Goal: Task Accomplishment & Management: Manage account settings

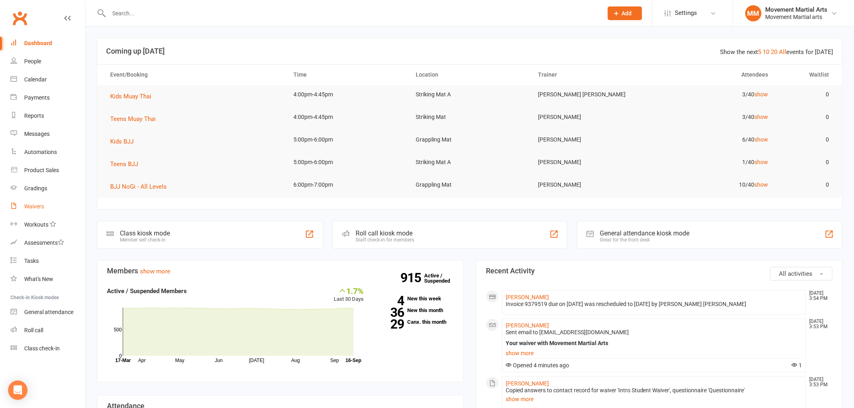
click at [33, 211] on link "Waivers" at bounding box center [47, 207] width 75 height 18
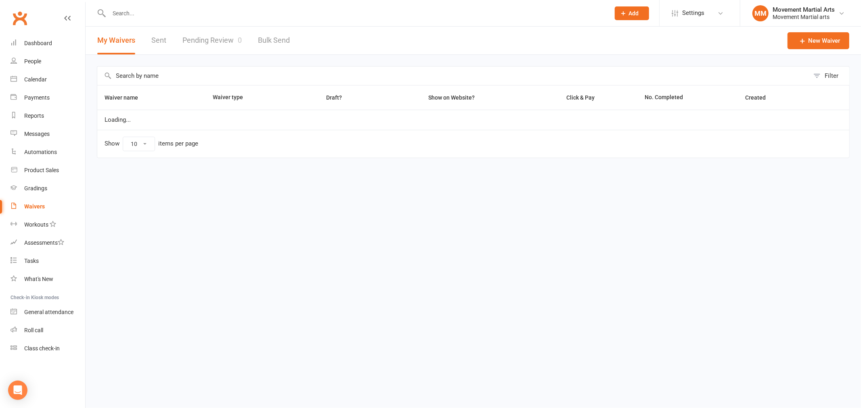
select select "100"
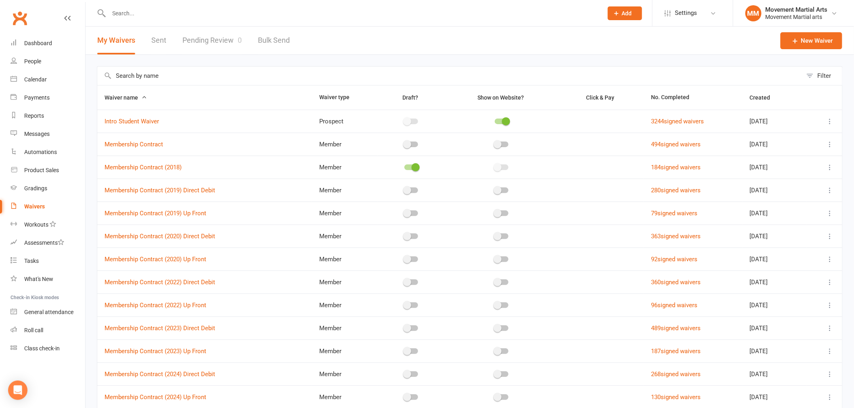
click at [160, 42] on link "Sent" at bounding box center [158, 41] width 15 height 28
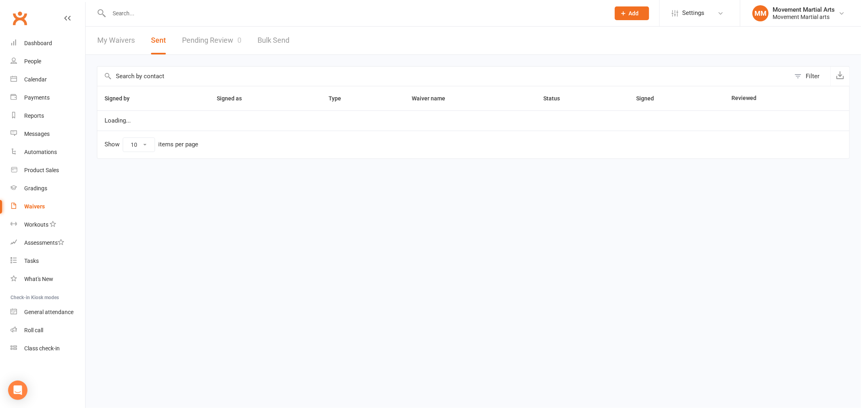
select select "50"
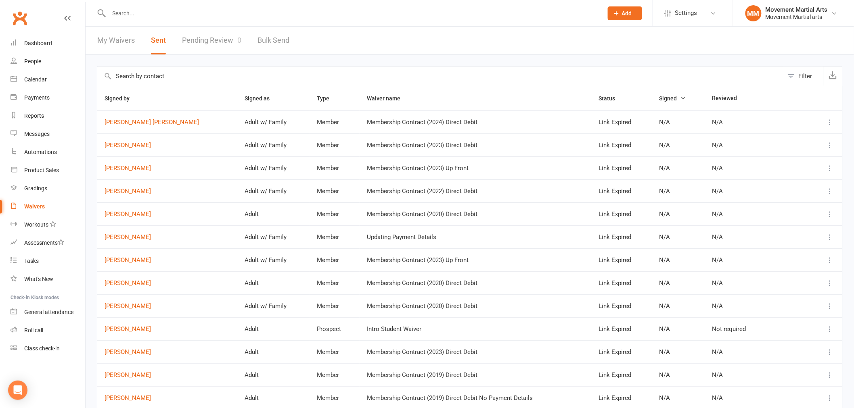
click at [804, 77] on div "Filter" at bounding box center [805, 76] width 14 height 10
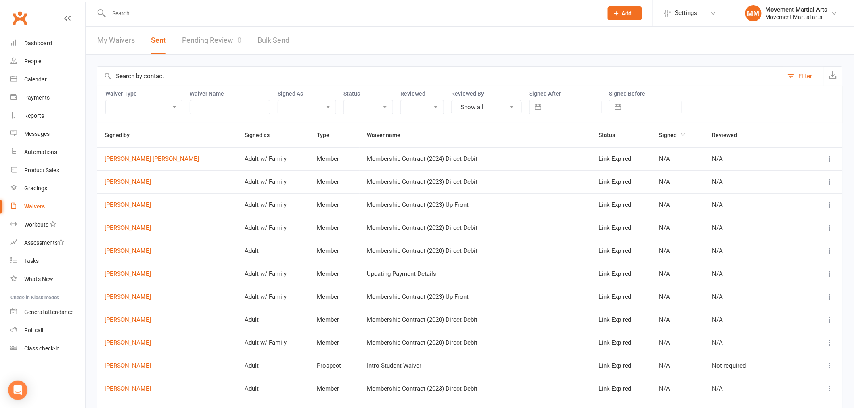
click at [589, 102] on input "text" at bounding box center [573, 107] width 56 height 14
select select "7"
select select "2025"
select select "8"
select select "2025"
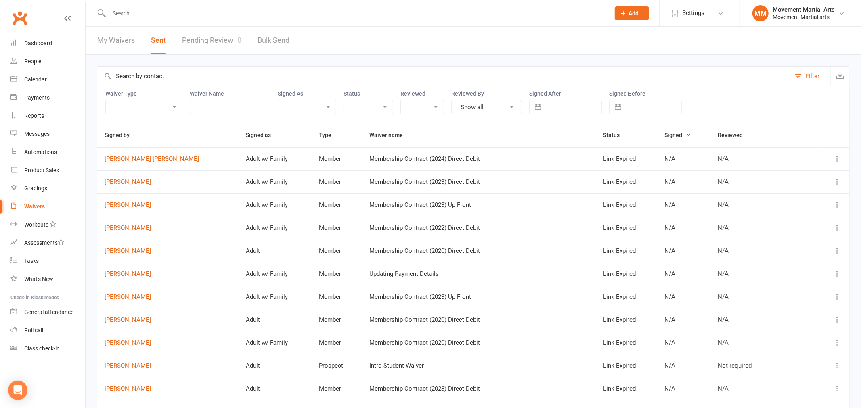
select select "9"
select select "2025"
click at [574, 198] on td "16" at bounding box center [578, 200] width 16 height 15
type input "[DATE]"
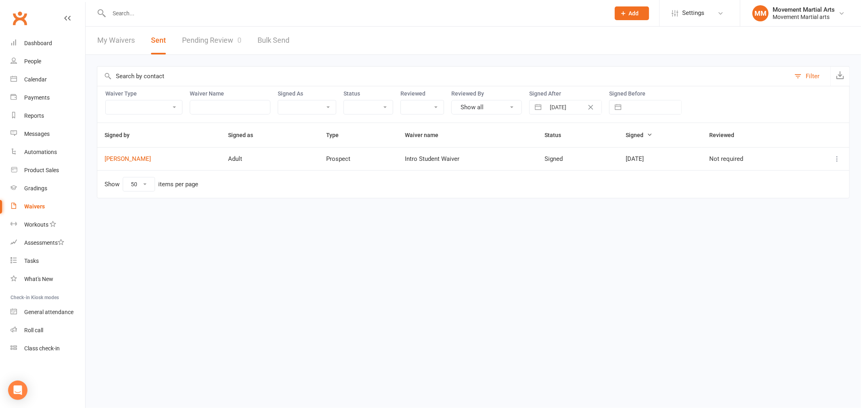
click at [834, 157] on icon at bounding box center [837, 159] width 8 height 8
click at [776, 180] on link "Preview" at bounding box center [801, 175] width 80 height 16
click at [38, 37] on link "Dashboard" at bounding box center [47, 43] width 75 height 18
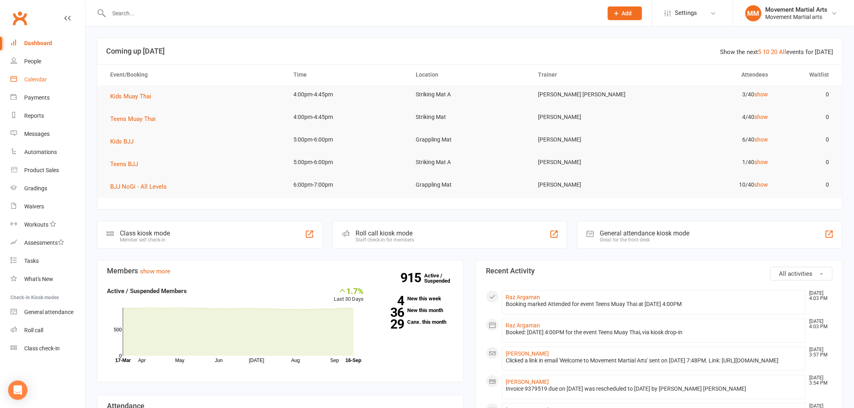
click at [55, 75] on link "Calendar" at bounding box center [47, 80] width 75 height 18
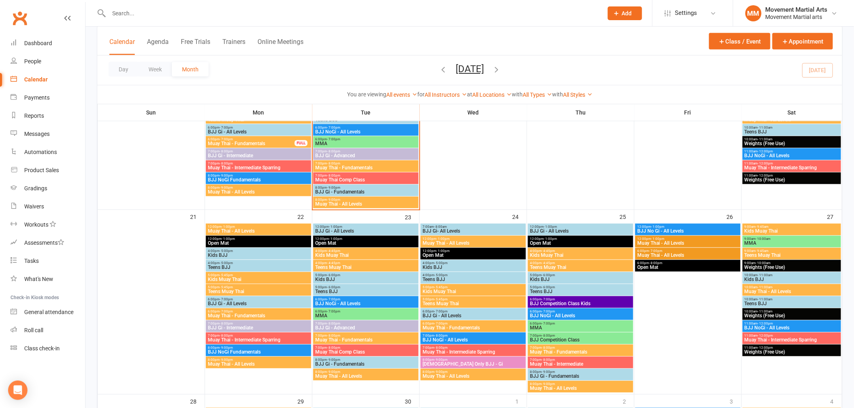
scroll to position [523, 0]
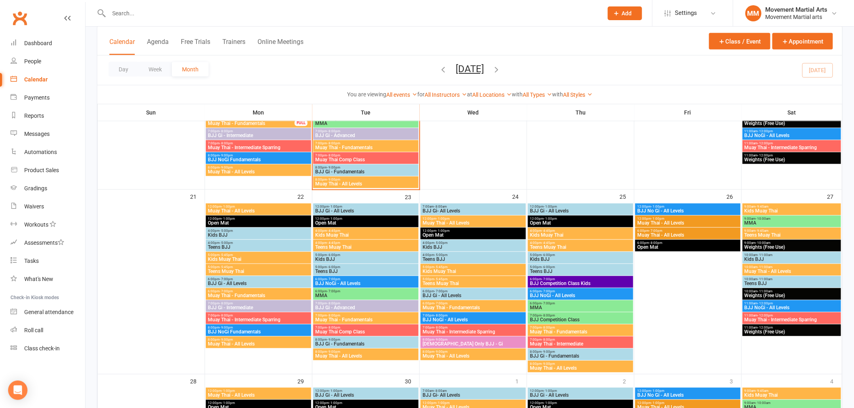
click at [456, 309] on span "Muay Thai - Fundamentals" at bounding box center [473, 308] width 102 height 5
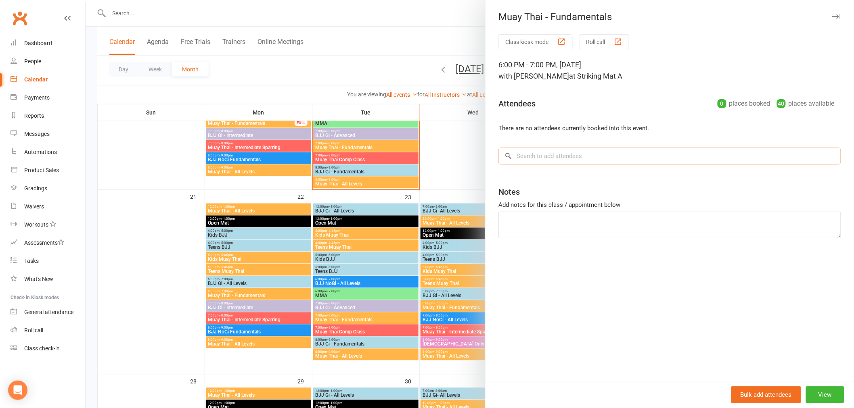
click at [566, 159] on input "search" at bounding box center [669, 156] width 343 height 17
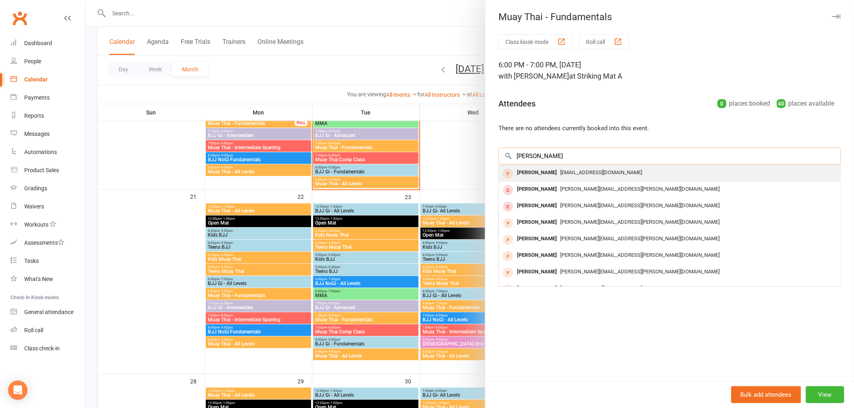
type input "david majpr"
click at [563, 172] on span "davidmajor.sco@gmail.com" at bounding box center [601, 172] width 82 height 6
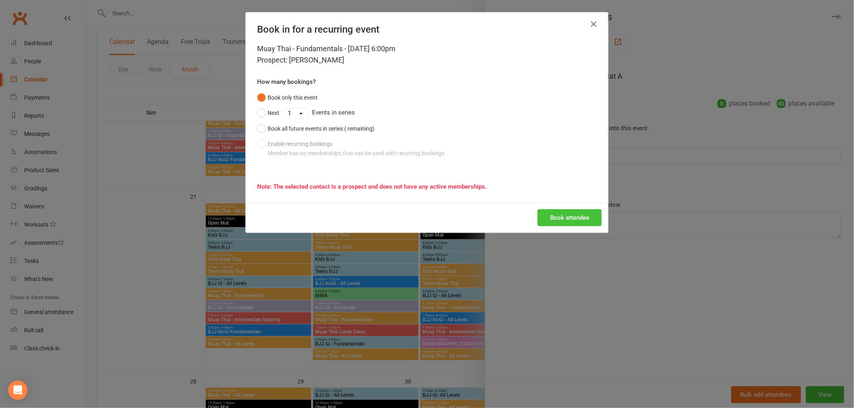
drag, startPoint x: 557, startPoint y: 205, endPoint x: 556, endPoint y: 225, distance: 19.8
click at [557, 218] on div "Book attendee" at bounding box center [427, 218] width 362 height 30
click at [556, 224] on button "Book attendee" at bounding box center [569, 217] width 64 height 17
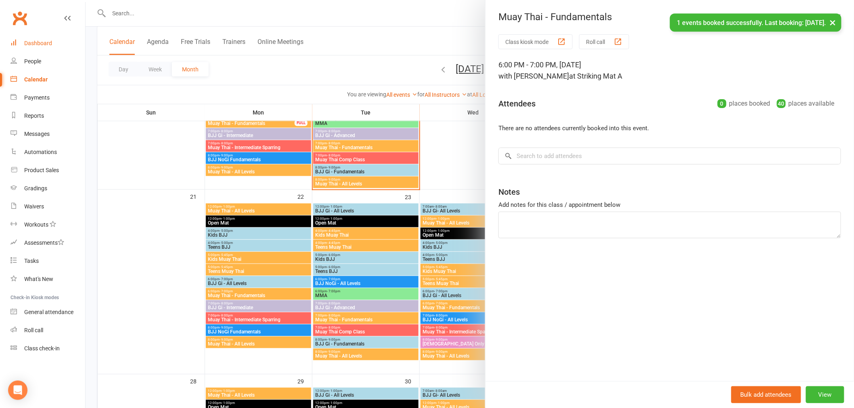
click at [45, 36] on link "Dashboard" at bounding box center [47, 43] width 75 height 18
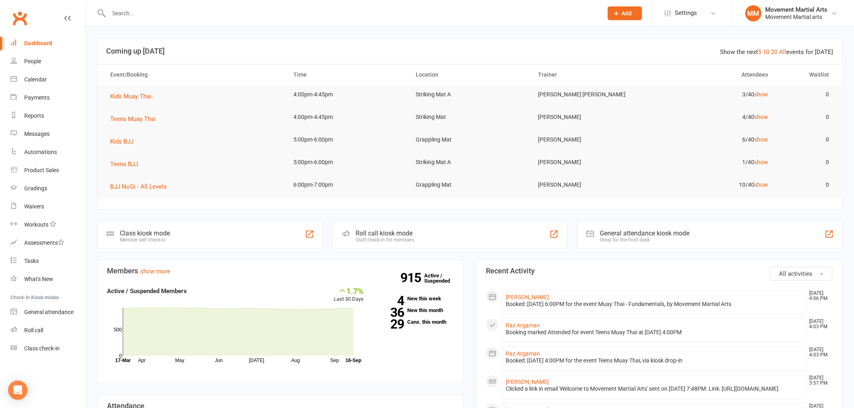
click at [154, 6] on div at bounding box center [347, 13] width 500 height 26
click at [147, 13] on input "text" at bounding box center [352, 13] width 491 height 11
paste input "0402 157 714"
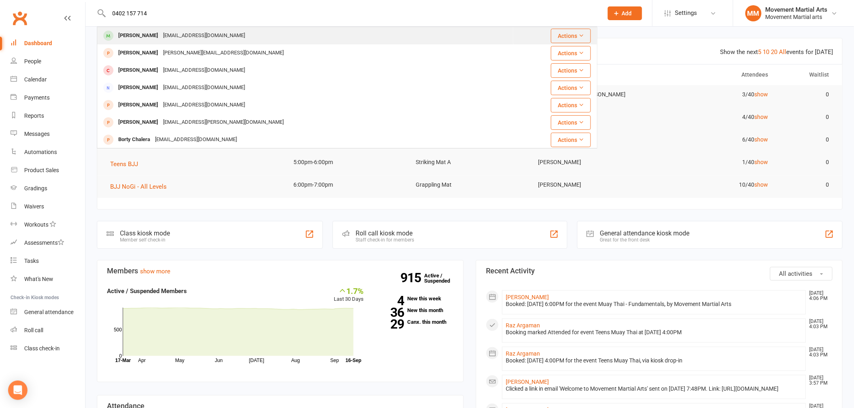
type input "0402 157 714"
click at [184, 31] on div "S_mohammadi_k@yahoo.com" at bounding box center [204, 36] width 87 height 12
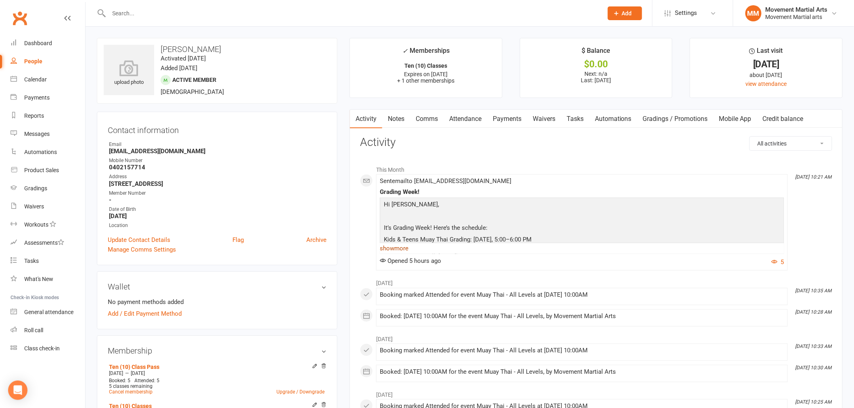
click at [408, 249] on link "show more" at bounding box center [582, 248] width 404 height 11
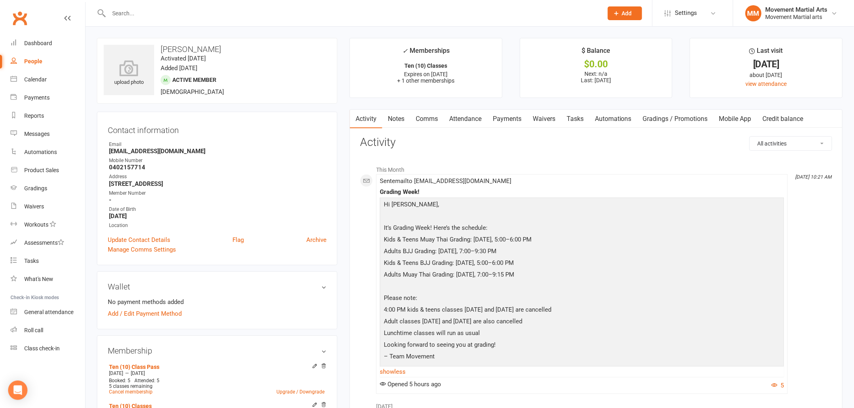
drag, startPoint x: 179, startPoint y: 9, endPoint x: 174, endPoint y: 12, distance: 6.2
click at [178, 9] on input "text" at bounding box center [352, 13] width 491 height 11
paste input "0414 622 622"
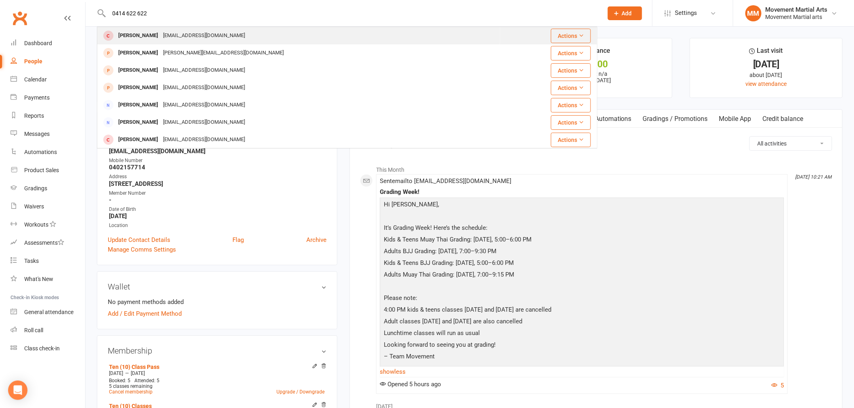
type input "0414 622 622"
click at [161, 38] on div "markliu14@gmail.com" at bounding box center [204, 36] width 87 height 12
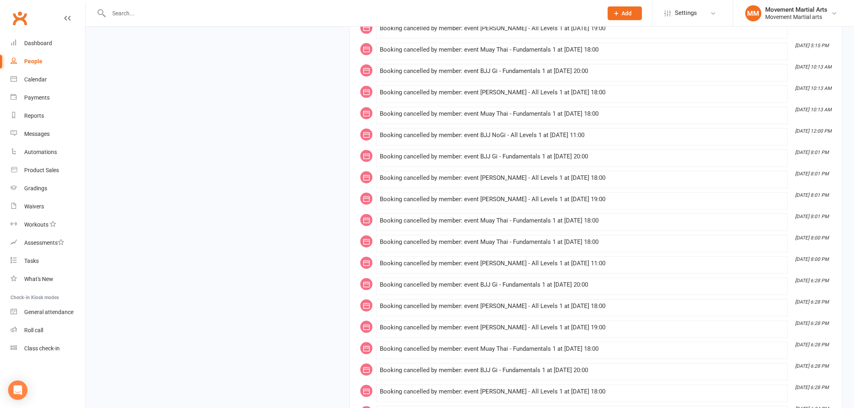
scroll to position [6960, 0]
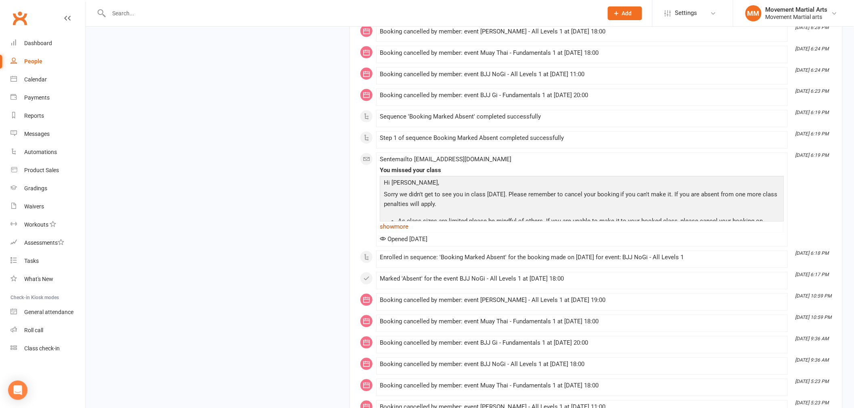
click at [404, 233] on link "show more" at bounding box center [582, 226] width 404 height 11
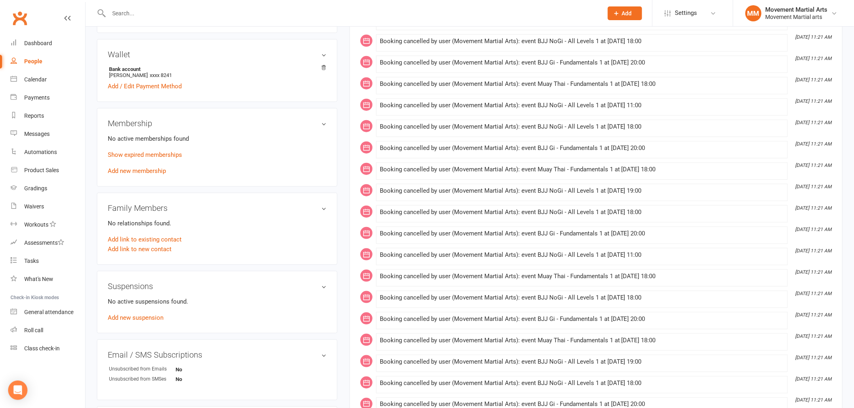
scroll to position [0, 0]
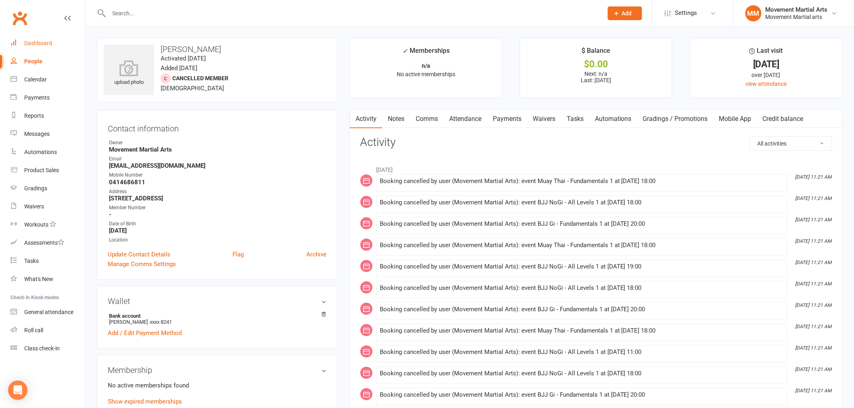
click at [68, 35] on link "Dashboard" at bounding box center [47, 43] width 75 height 18
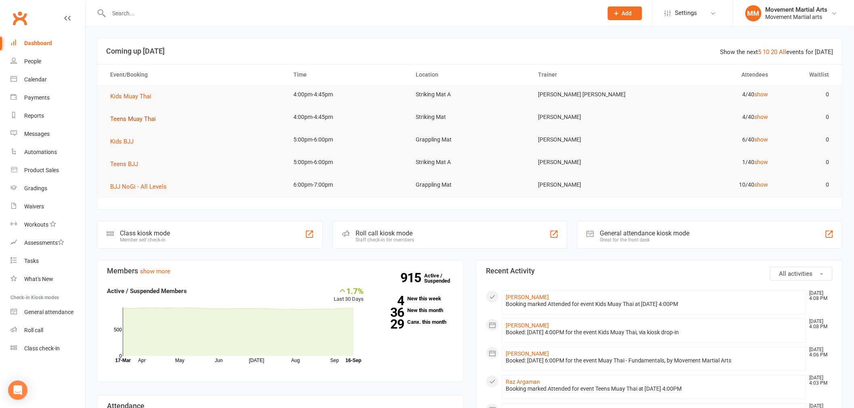
click at [136, 121] on span "Teens Muay Thai" at bounding box center [133, 118] width 46 height 7
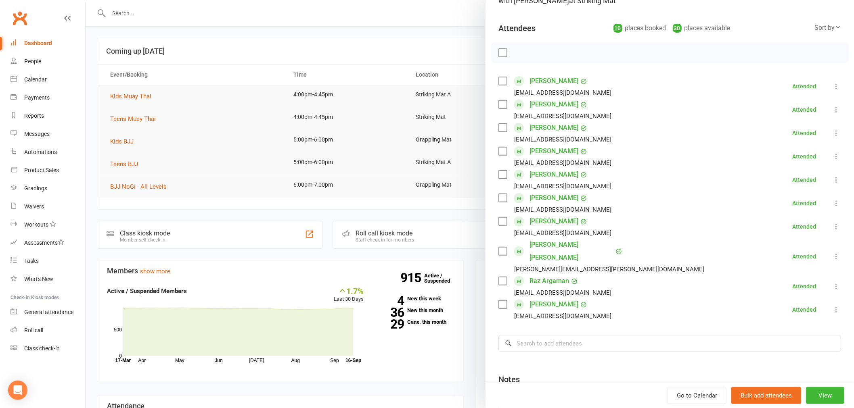
scroll to position [146, 0]
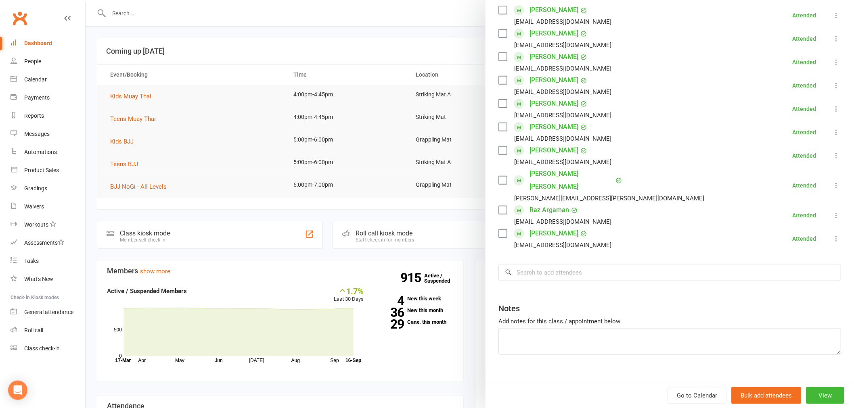
click at [831, 234] on button at bounding box center [836, 239] width 10 height 10
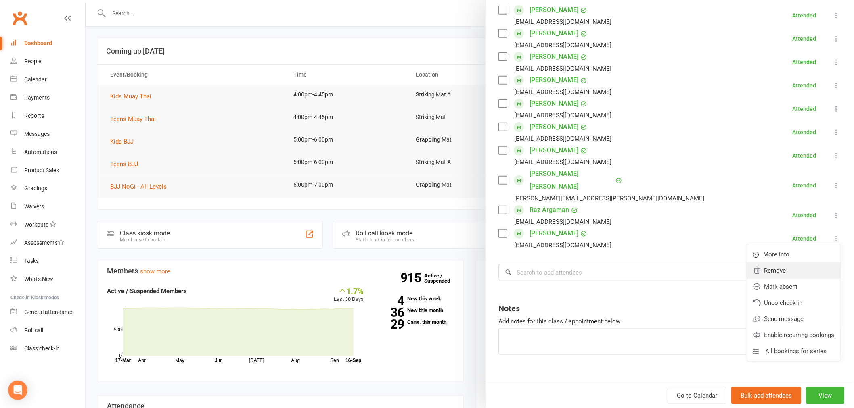
click at [794, 263] on link "Remove" at bounding box center [793, 271] width 94 height 16
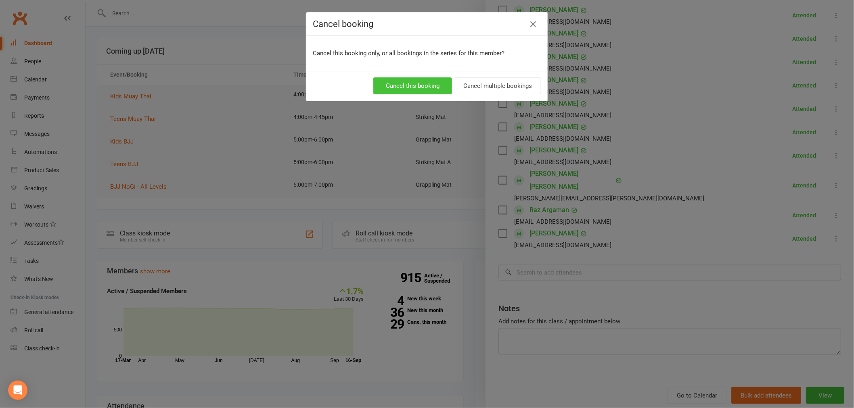
click at [412, 91] on button "Cancel this booking" at bounding box center [412, 85] width 79 height 17
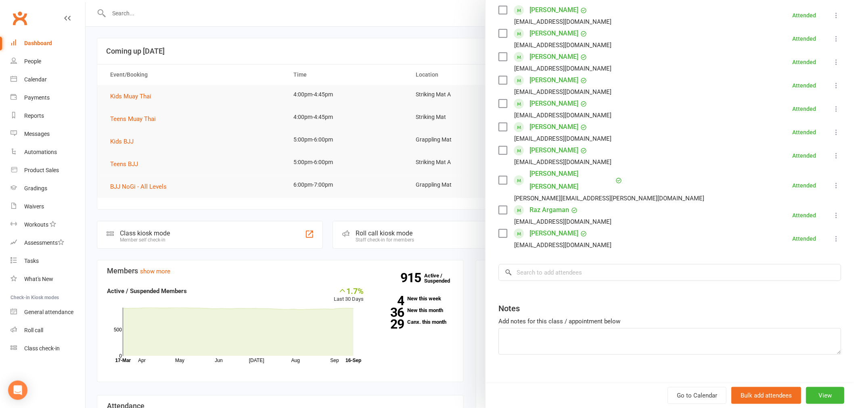
click at [340, 101] on div at bounding box center [470, 204] width 768 height 408
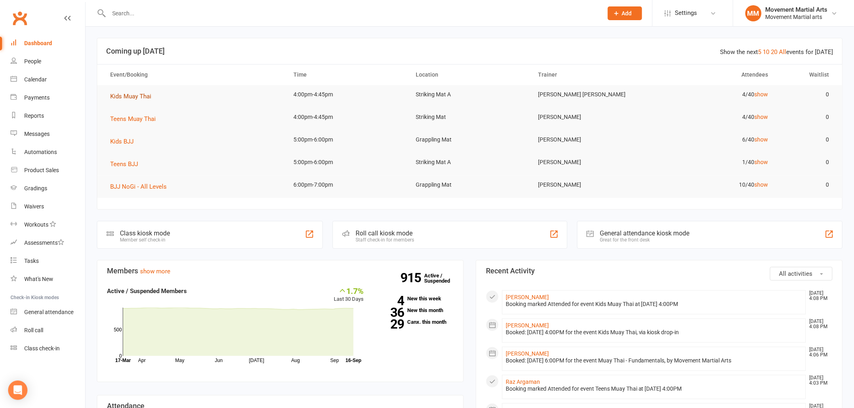
click at [134, 94] on span "Kids Muay Thai" at bounding box center [130, 96] width 41 height 7
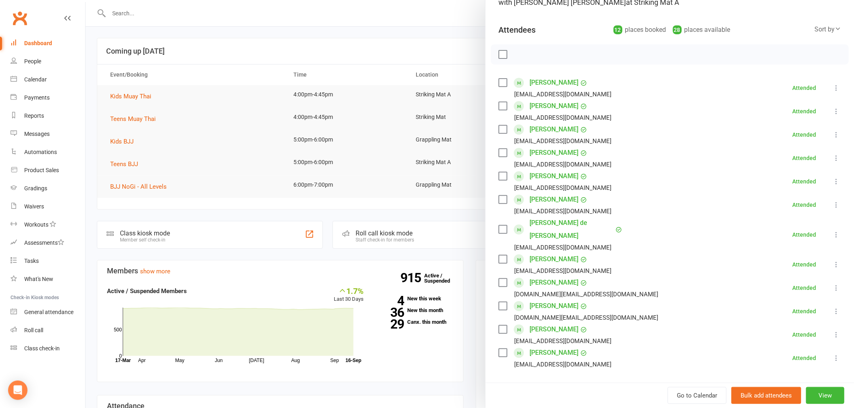
scroll to position [104, 0]
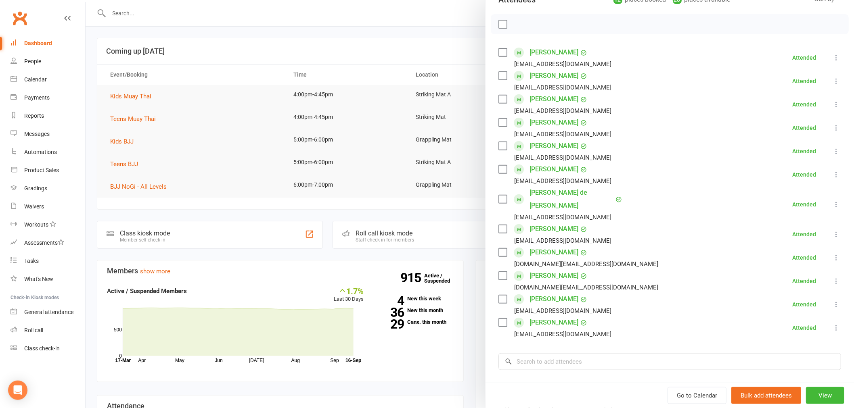
click at [130, 104] on div at bounding box center [470, 204] width 768 height 408
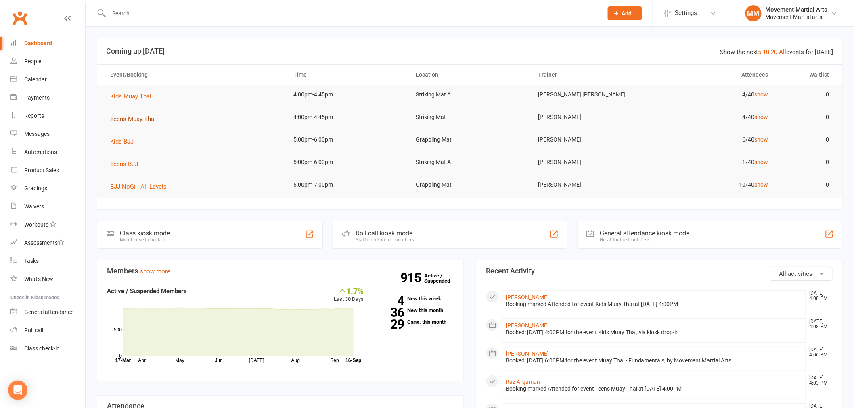
click at [140, 120] on span "Teens Muay Thai" at bounding box center [133, 118] width 46 height 7
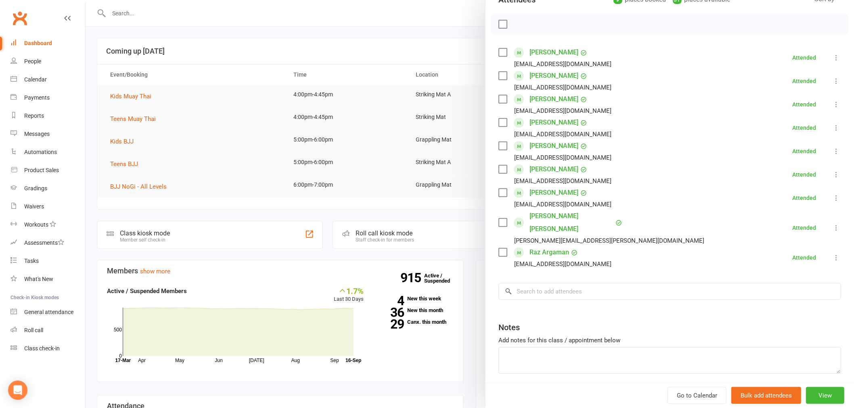
click at [143, 12] on div at bounding box center [470, 204] width 768 height 408
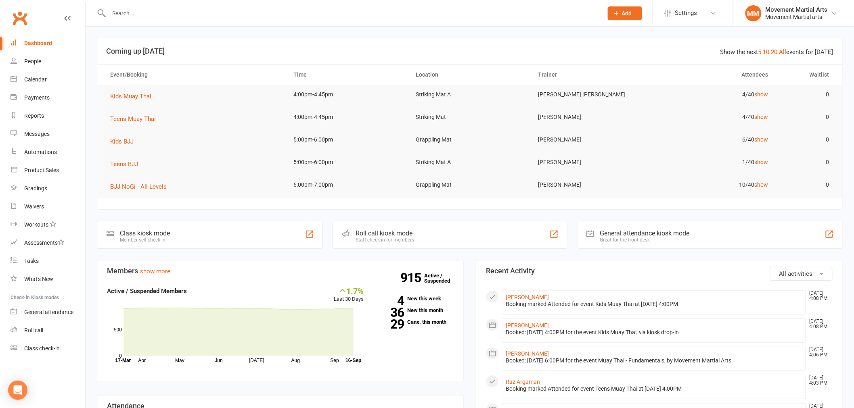
click at [148, 14] on input "text" at bounding box center [352, 13] width 491 height 11
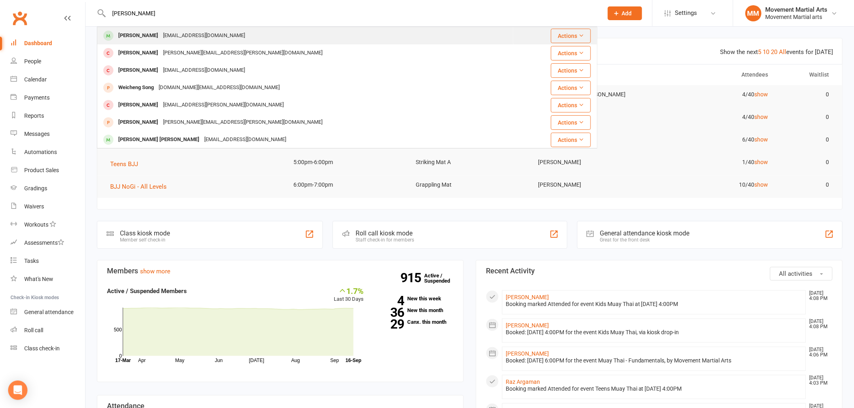
type input "eli weng"
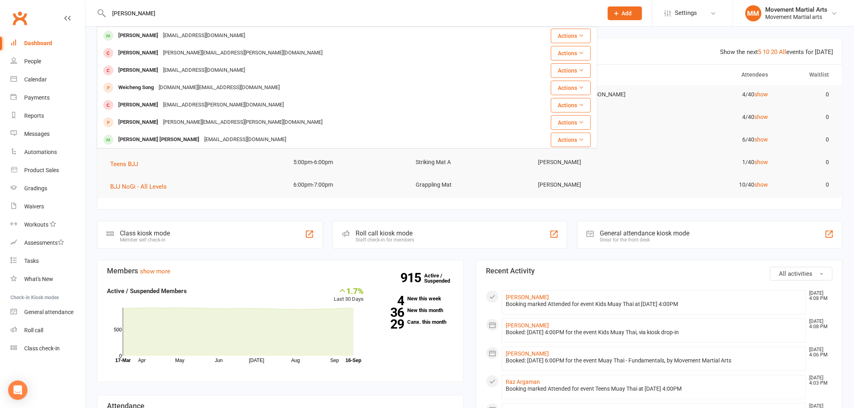
click at [175, 35] on div "1048725288@qq.com" at bounding box center [204, 36] width 87 height 12
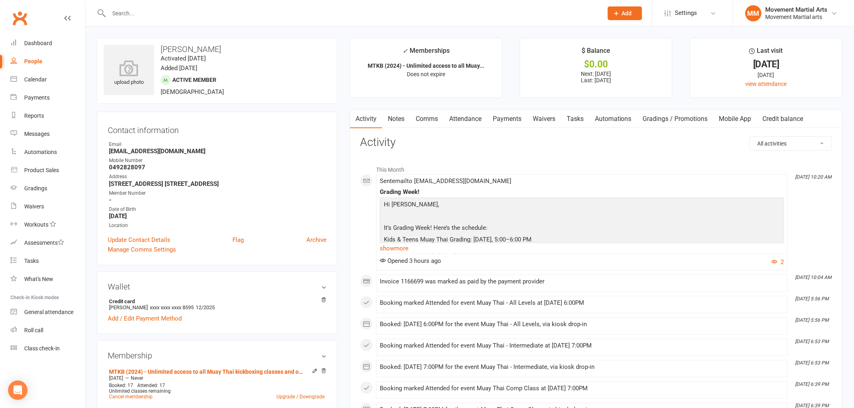
click at [508, 112] on link "Payments" at bounding box center [507, 119] width 40 height 19
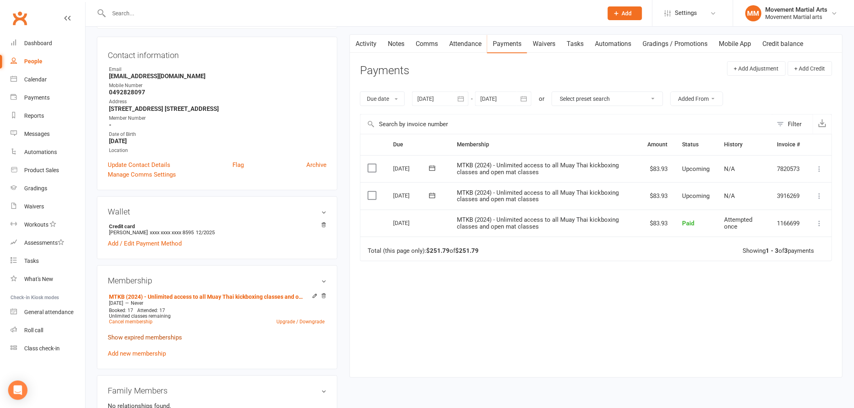
scroll to position [209, 0]
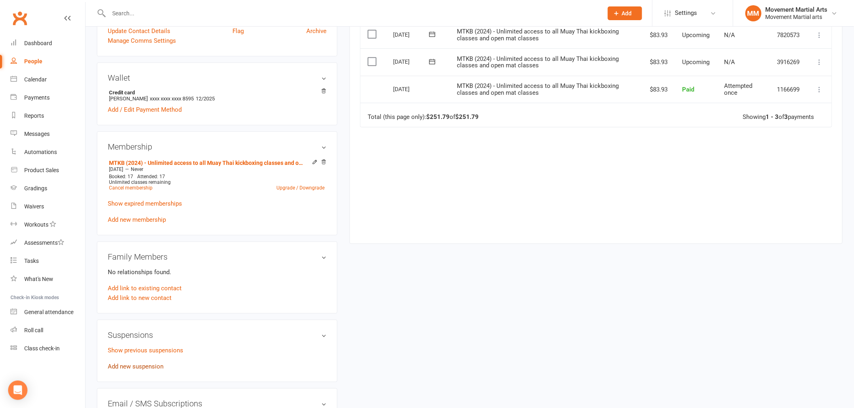
click at [138, 369] on link "Add new suspension" at bounding box center [136, 366] width 56 height 7
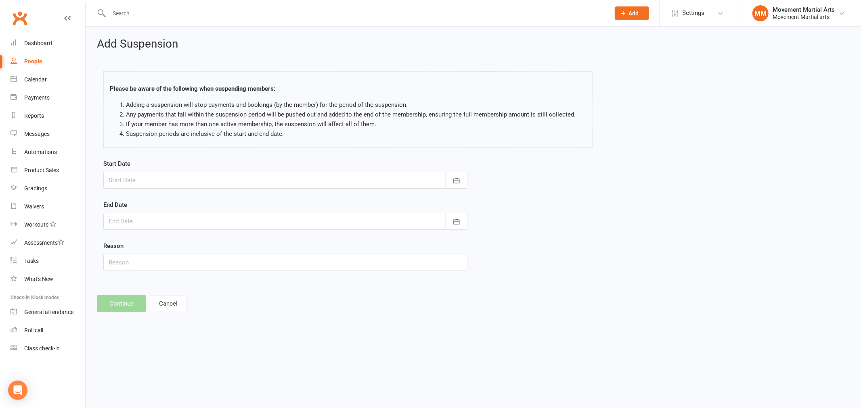
click at [252, 183] on div at bounding box center [285, 180] width 364 height 17
click at [174, 264] on button "16" at bounding box center [171, 262] width 17 height 15
type input "[DATE]"
click at [209, 222] on div at bounding box center [285, 221] width 364 height 17
click at [210, 304] on button "18" at bounding box center [206, 303] width 17 height 15
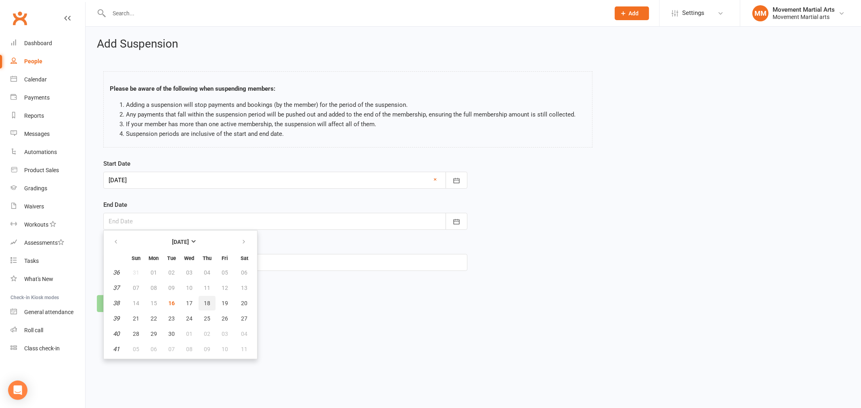
type input "18 Sep 2025"
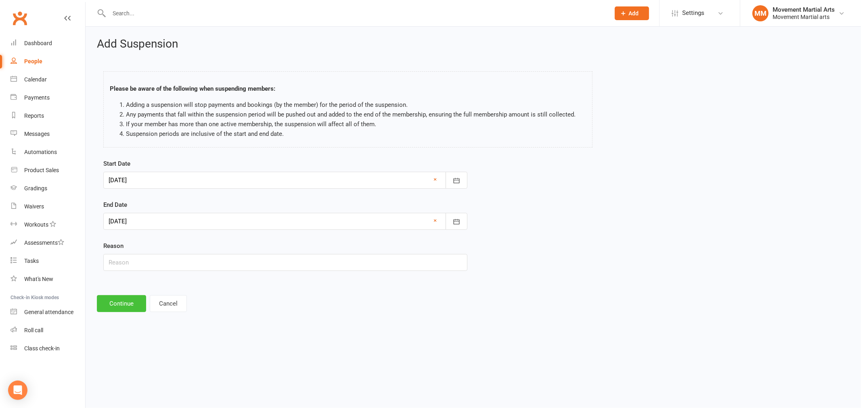
click at [116, 311] on button "Continue" at bounding box center [121, 303] width 49 height 17
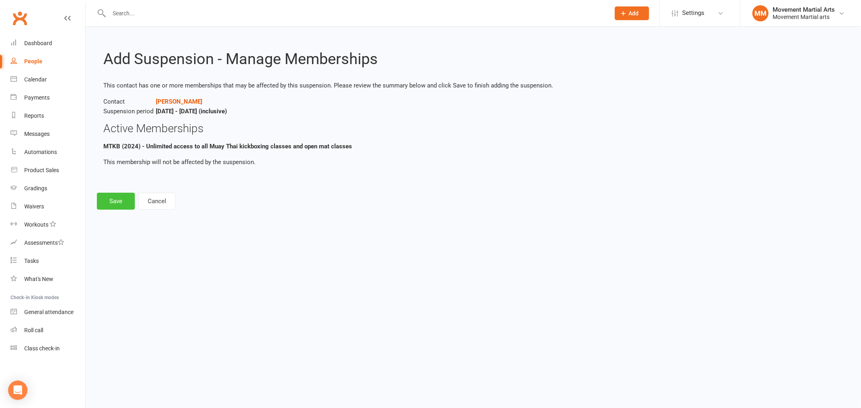
click at [124, 203] on button "Save" at bounding box center [116, 201] width 38 height 17
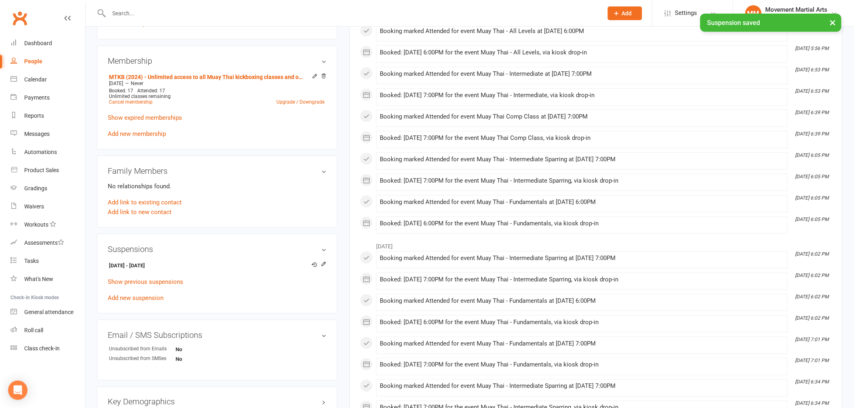
scroll to position [313, 0]
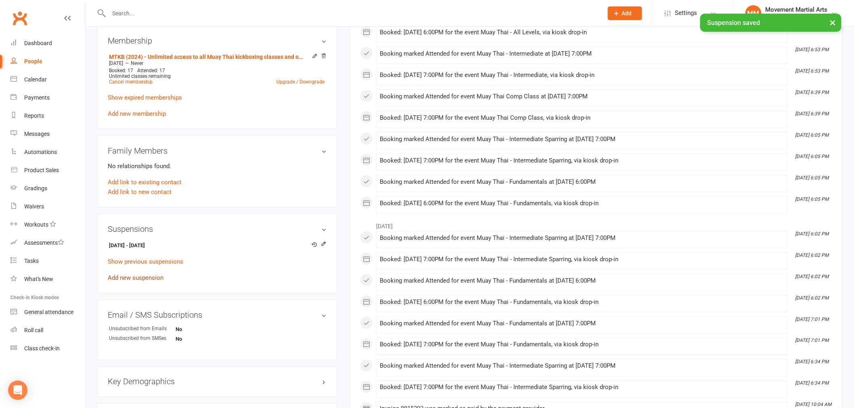
click at [139, 274] on link "Add new suspension" at bounding box center [136, 277] width 56 height 7
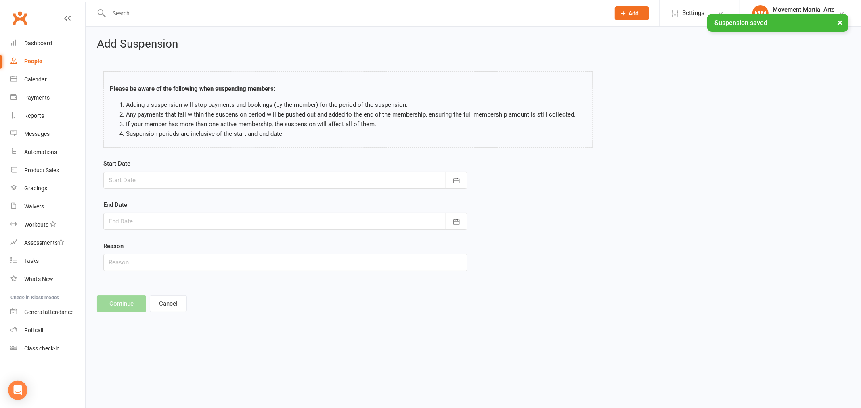
click at [236, 169] on div "Start Date September 2025 Sun Mon Tue Wed Thu Fri Sat 36 31 01 02 03 04 05 06 3…" at bounding box center [285, 174] width 364 height 30
click at [235, 179] on div at bounding box center [285, 180] width 364 height 17
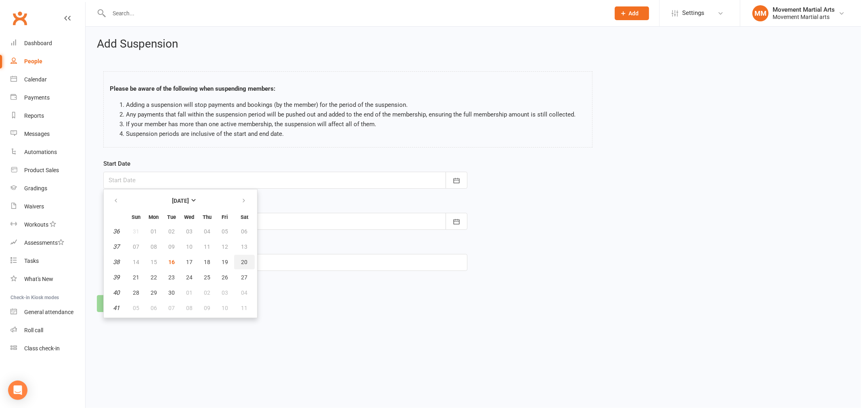
click at [251, 256] on button "20" at bounding box center [244, 262] width 21 height 15
type input "20 Sep 2025"
drag, startPoint x: 233, startPoint y: 207, endPoint x: 228, endPoint y: 218, distance: 12.1
click at [232, 207] on div "End Date September 2025 Sun Mon Tue Wed Thu Fri Sat 36 31 01 02 03 04 05 06 37 …" at bounding box center [285, 215] width 364 height 30
click at [228, 218] on div at bounding box center [285, 221] width 364 height 17
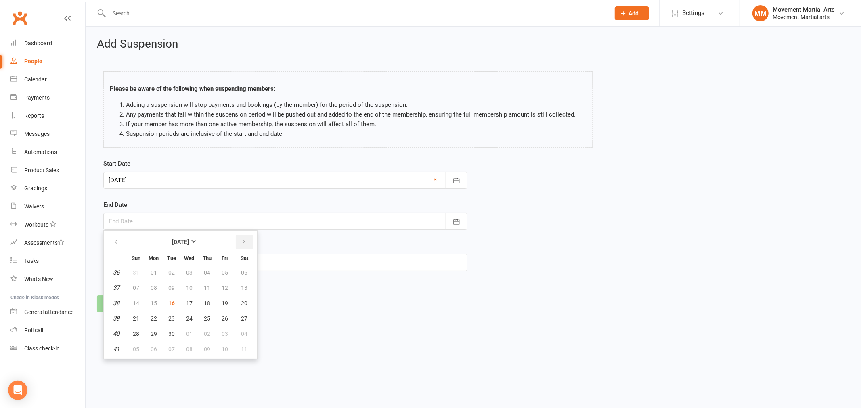
click at [241, 241] on icon "button" at bounding box center [244, 242] width 6 height 6
click at [154, 289] on span "08" at bounding box center [153, 288] width 6 height 6
type input "08 Dec 2025"
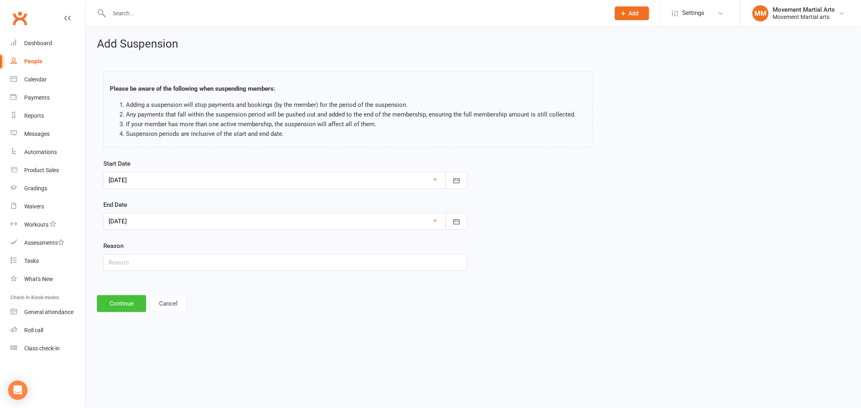
click at [128, 310] on button "Continue" at bounding box center [121, 303] width 49 height 17
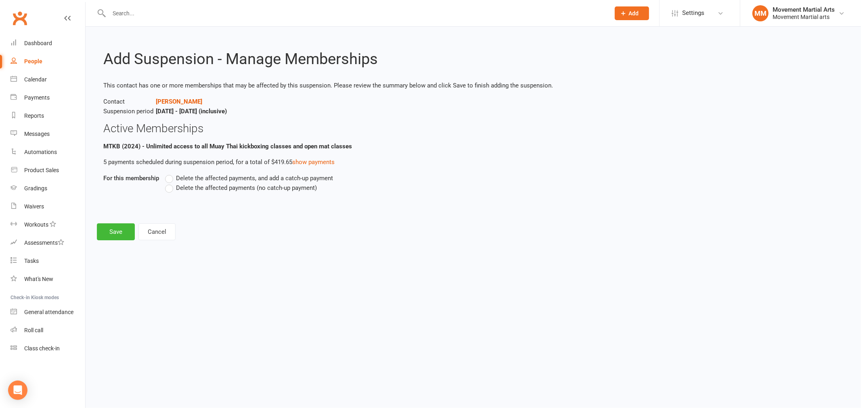
click at [202, 188] on span "Delete the affected payments (no catch-up payment)" at bounding box center [246, 187] width 141 height 8
click at [170, 183] on input "Delete the affected payments (no catch-up payment)" at bounding box center [167, 183] width 5 height 0
click at [112, 236] on button "Save" at bounding box center [116, 231] width 38 height 17
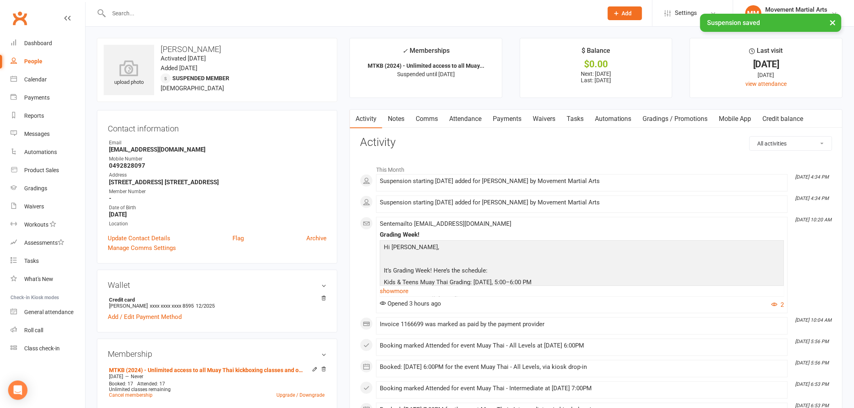
click at [513, 127] on link "Payments" at bounding box center [507, 119] width 40 height 19
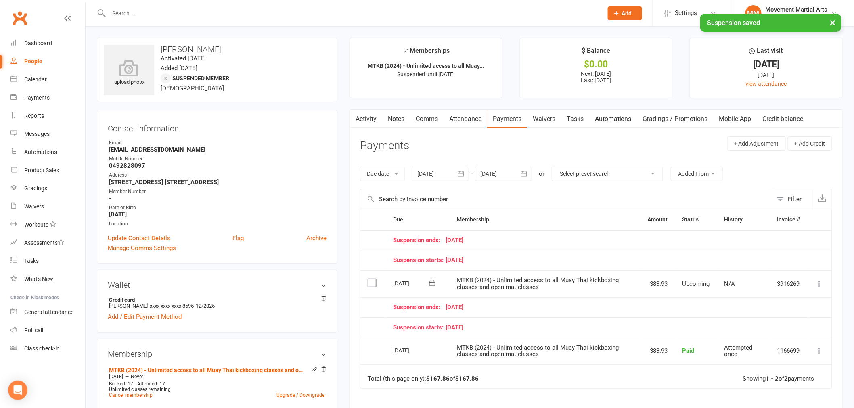
click at [821, 287] on icon at bounding box center [819, 284] width 8 height 8
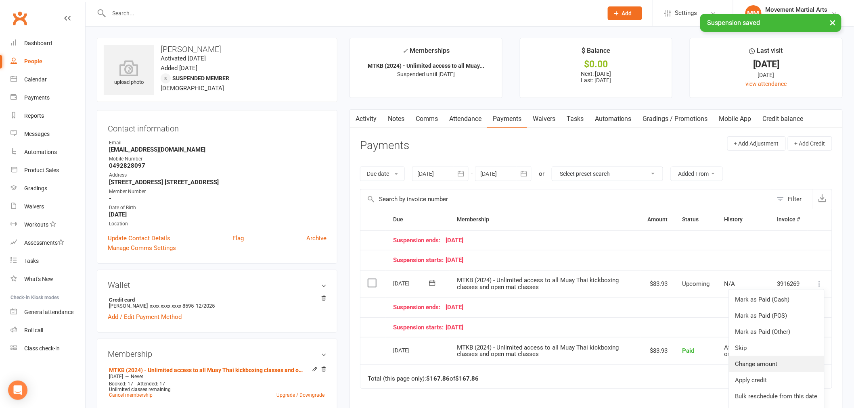
click at [763, 361] on link "Change amount" at bounding box center [776, 364] width 95 height 16
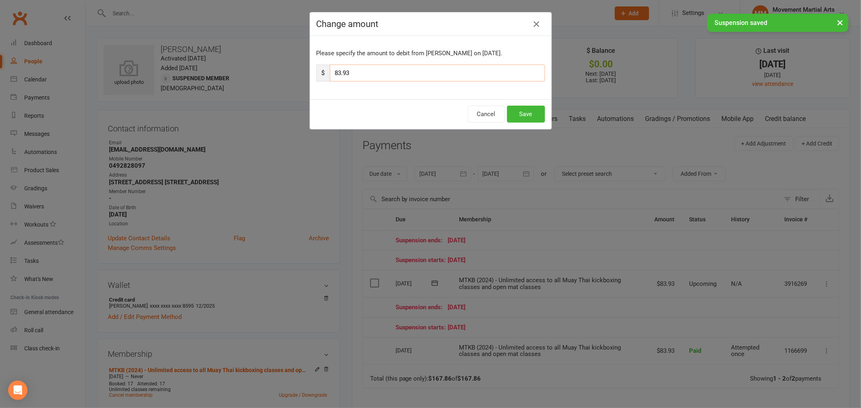
click at [381, 73] on input "83.93" at bounding box center [437, 73] width 215 height 17
type input "8"
type input "10"
click at [531, 107] on button "Save" at bounding box center [526, 114] width 38 height 17
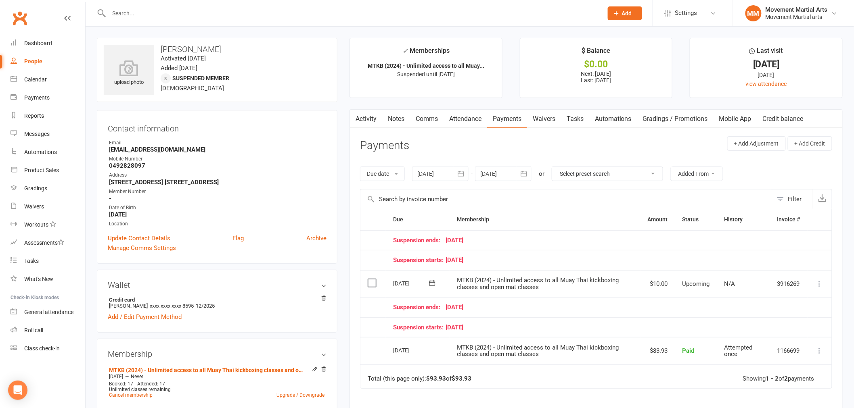
click at [394, 116] on link "Notes" at bounding box center [396, 119] width 28 height 19
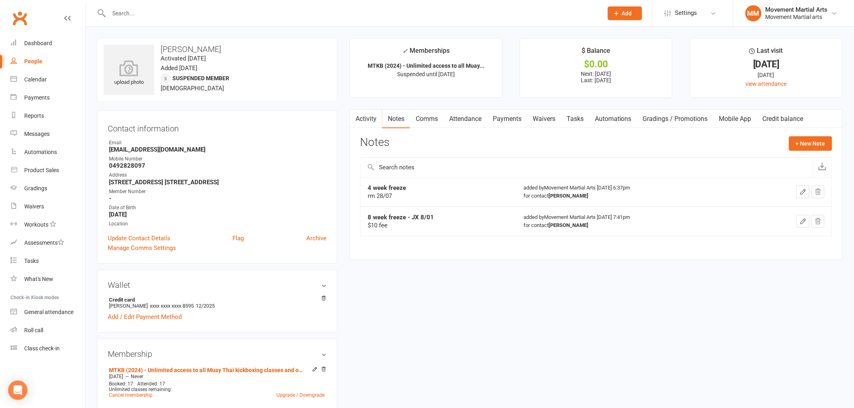
click at [825, 151] on div "Notes + New Note" at bounding box center [596, 146] width 472 height 21
click at [826, 147] on button "+ New Note" at bounding box center [810, 143] width 43 height 15
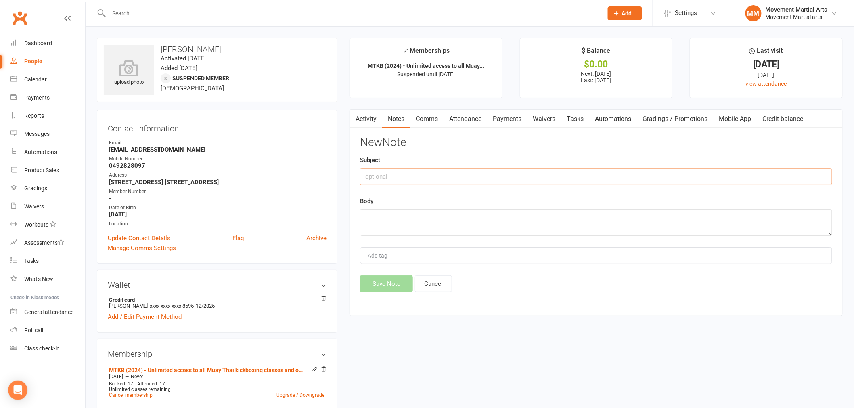
click at [522, 169] on input "text" at bounding box center [596, 176] width 472 height 17
type input "12 week freeze"
type textarea "e"
type textarea "rm 16/09"
click at [392, 292] on button "Save Note" at bounding box center [386, 284] width 53 height 17
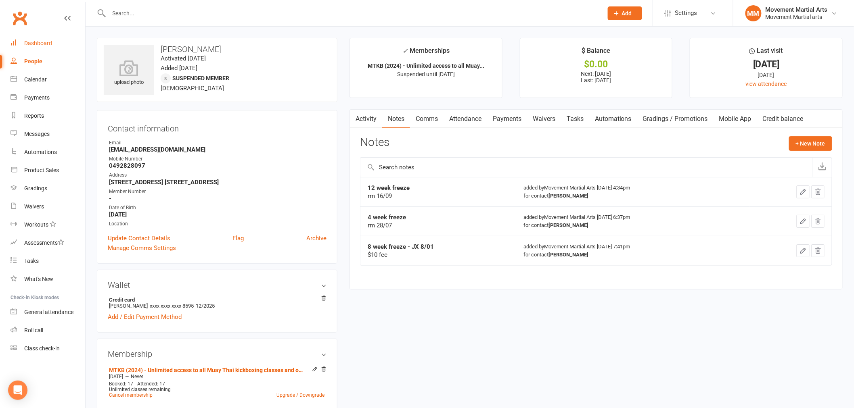
click at [61, 35] on link "Dashboard" at bounding box center [47, 43] width 75 height 18
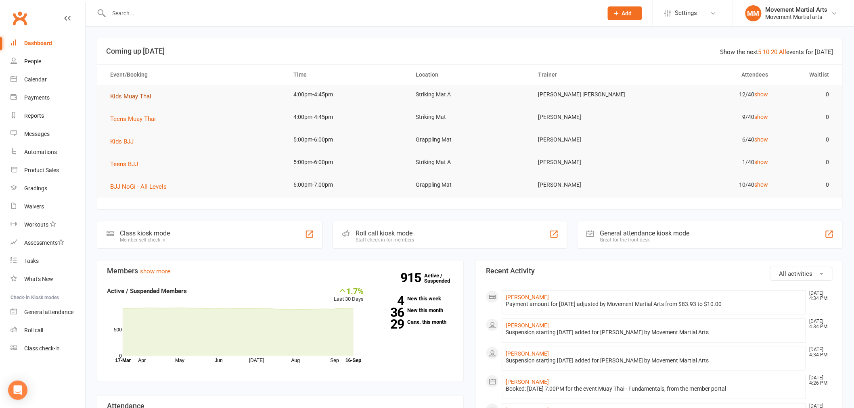
click at [124, 98] on span "Kids Muay Thai" at bounding box center [130, 96] width 41 height 7
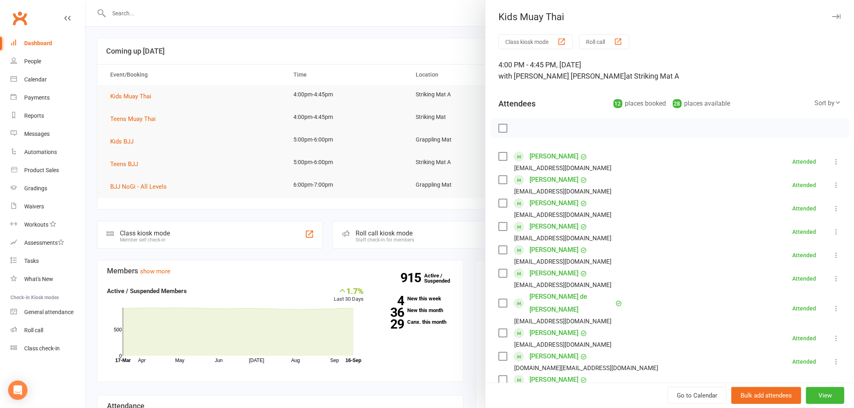
click at [365, 140] on div at bounding box center [470, 204] width 768 height 408
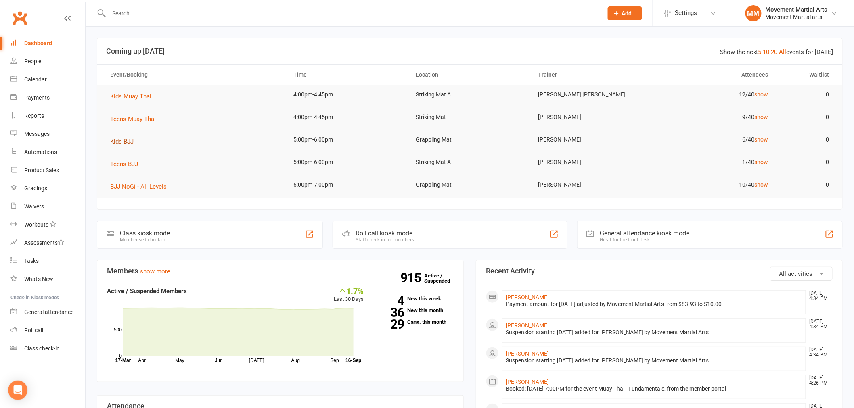
click at [122, 144] on span "Kids BJJ" at bounding box center [121, 141] width 23 height 7
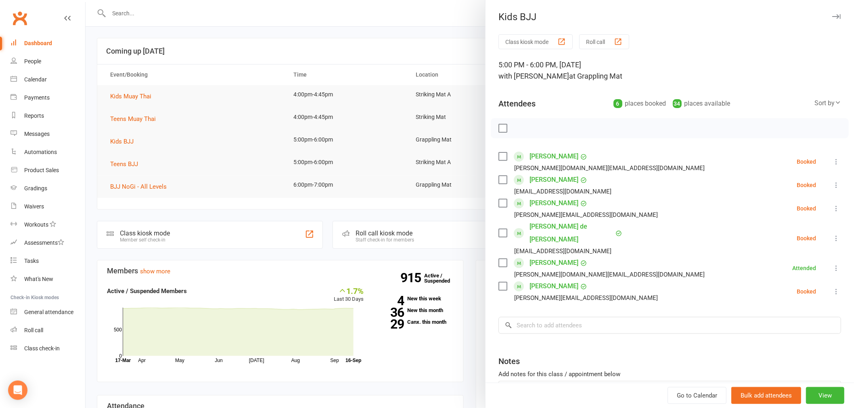
click at [832, 186] on icon at bounding box center [836, 185] width 8 height 8
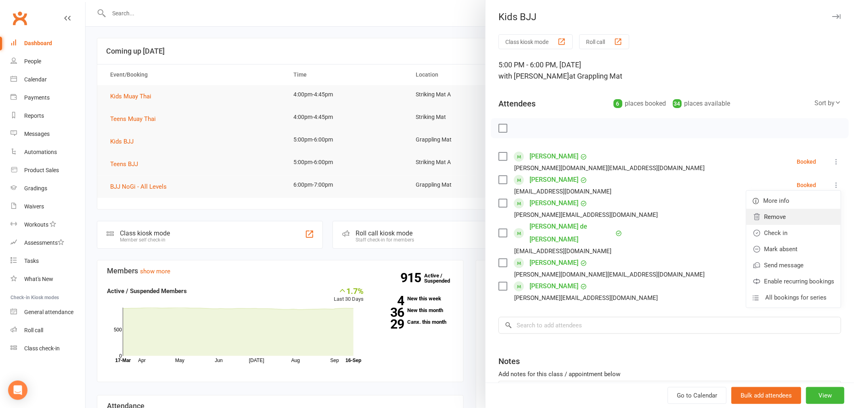
click at [796, 219] on link "Remove" at bounding box center [793, 217] width 94 height 16
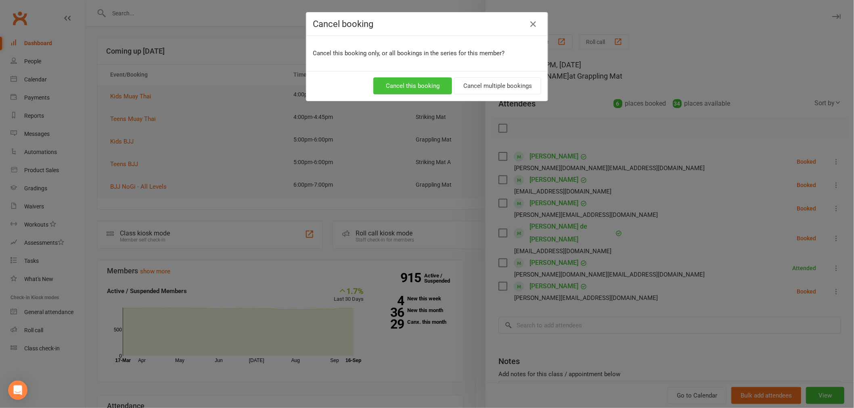
click at [437, 85] on button "Cancel this booking" at bounding box center [412, 85] width 79 height 17
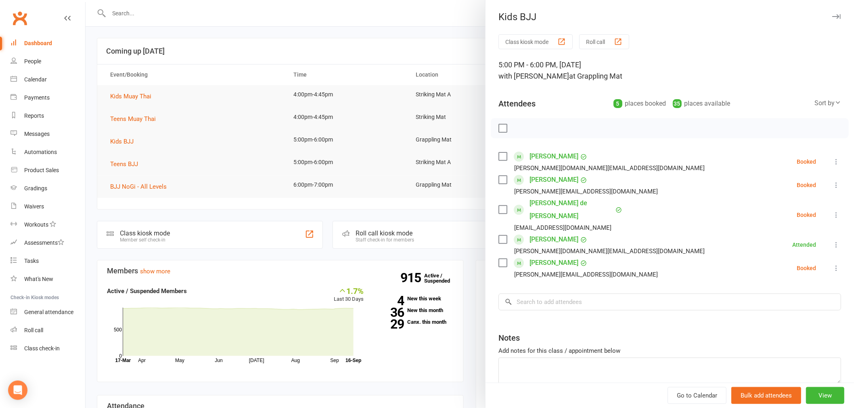
click at [324, 79] on div at bounding box center [470, 204] width 768 height 408
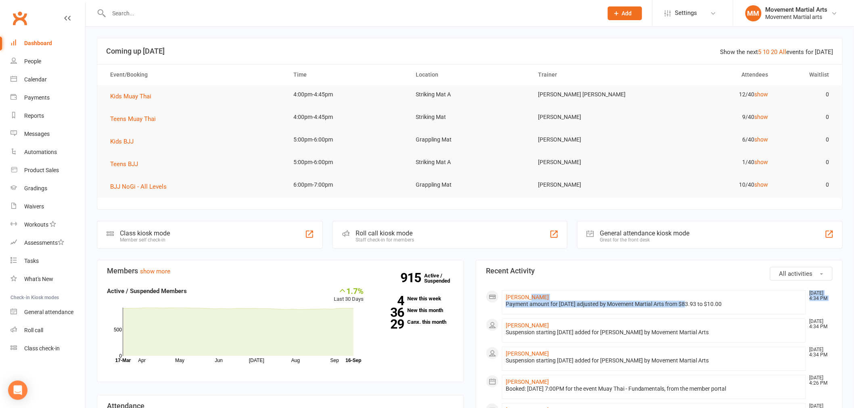
drag, startPoint x: 683, startPoint y: 305, endPoint x: 562, endPoint y: 295, distance: 121.5
click at [562, 295] on li "Eli Weng Sep 16, 4:34 PM Payment amount for 19 Sep 2025 adjusted by Movement Ma…" at bounding box center [654, 302] width 304 height 24
click at [599, 303] on div "Payment amount for 19 Sep 2025 adjusted by Movement Martial Arts from $83.93 to…" at bounding box center [653, 304] width 297 height 7
click at [160, 15] on input "text" at bounding box center [352, 13] width 491 height 11
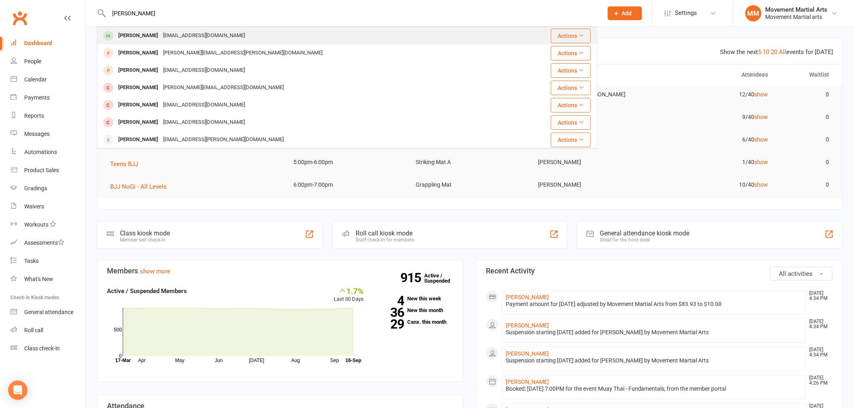
type input "lachlan gosbell"
click at [148, 39] on div "Lachlan Gosbell" at bounding box center [138, 36] width 45 height 12
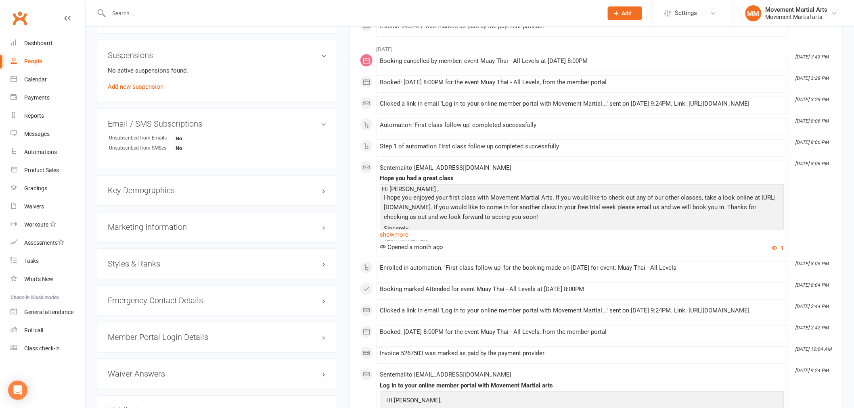
scroll to position [523, 0]
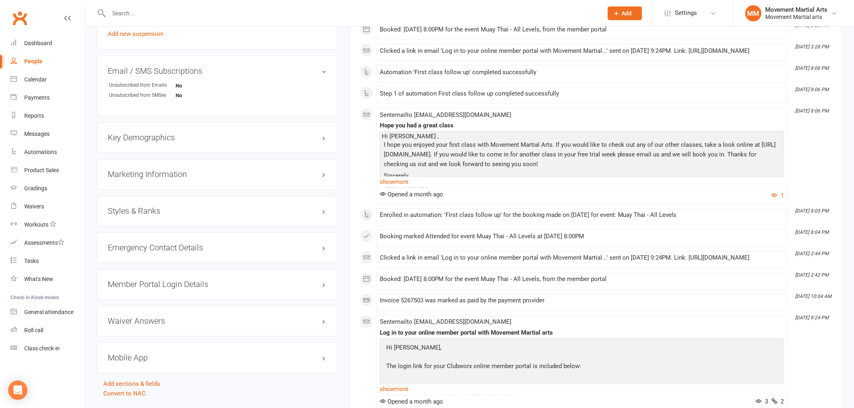
click at [178, 287] on h3 "Member Portal Login Details" at bounding box center [217, 284] width 219 height 9
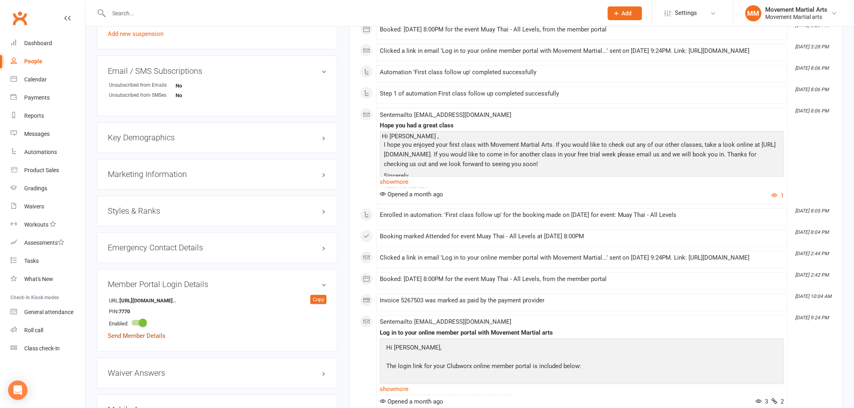
click at [126, 334] on link "Send Member Details" at bounding box center [137, 336] width 58 height 7
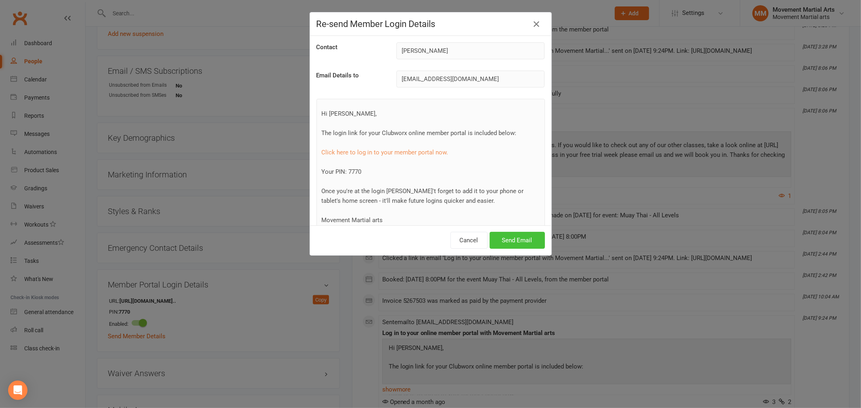
click at [510, 236] on button "Send Email" at bounding box center [516, 240] width 55 height 17
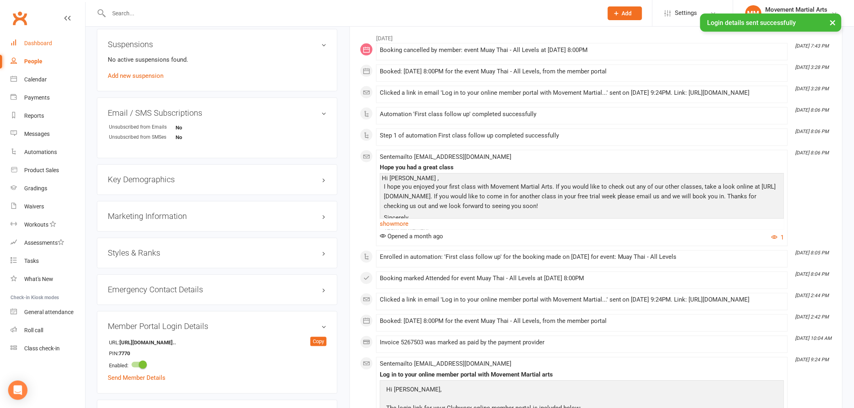
scroll to position [209, 0]
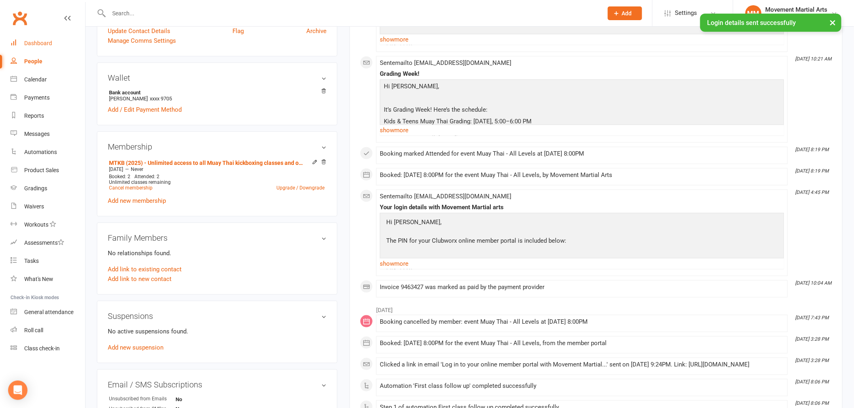
click at [61, 46] on link "Dashboard" at bounding box center [47, 43] width 75 height 18
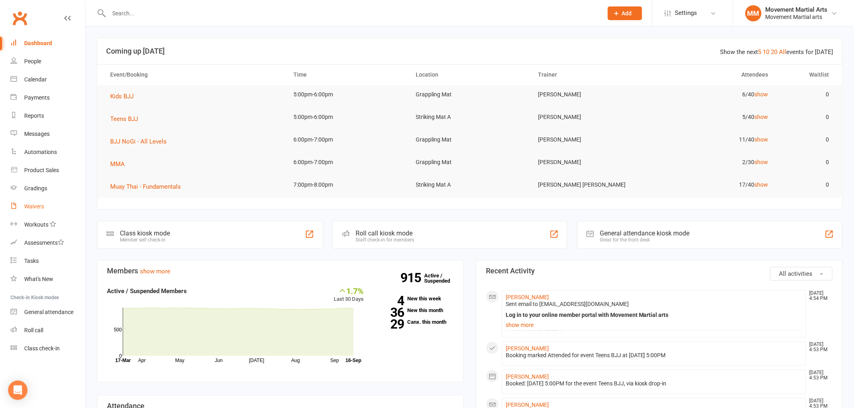
click at [35, 205] on div "Waivers" at bounding box center [34, 206] width 20 height 6
select select "100"
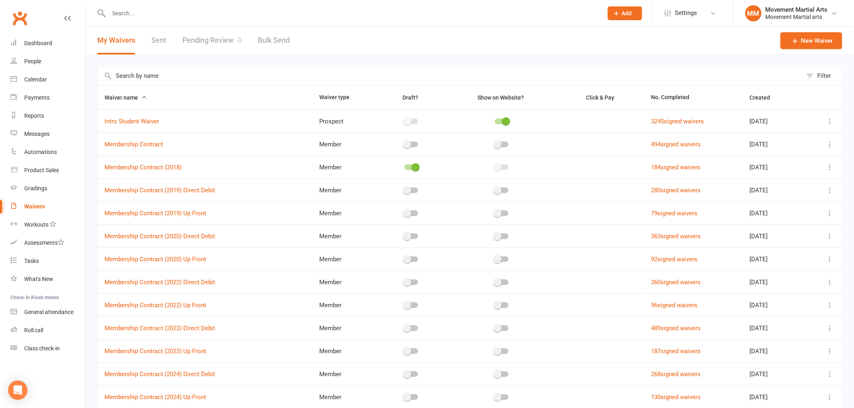
click at [166, 39] on div "My Waivers Sent Pending Review 0 Bulk Send" at bounding box center [194, 41] width 216 height 28
click at [163, 39] on link "Sent" at bounding box center [158, 41] width 15 height 28
select select "50"
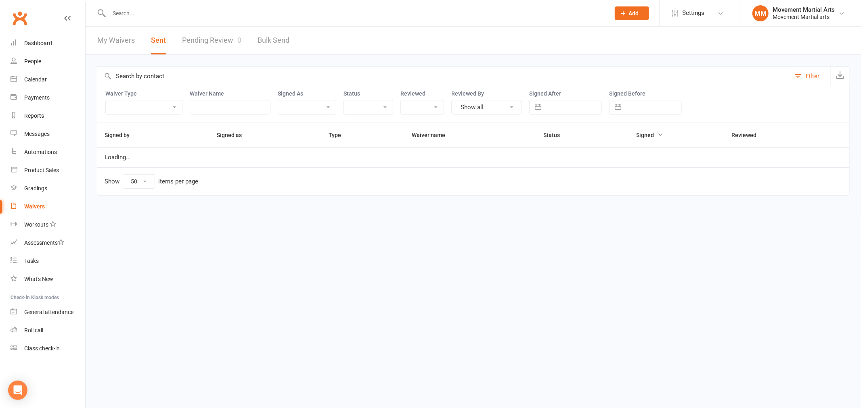
click at [574, 99] on div "Signed After Navigate forward to interact with the calendar and select a date. …" at bounding box center [565, 102] width 73 height 24
select select "7"
select select "2025"
select select "8"
select select "2025"
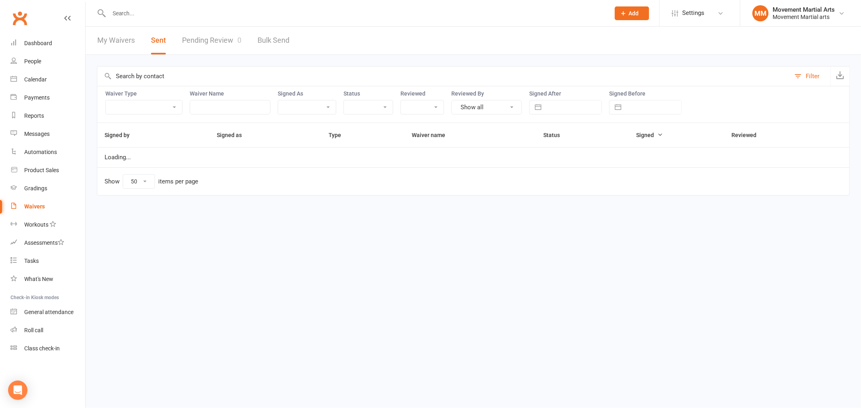
select select "9"
select select "2025"
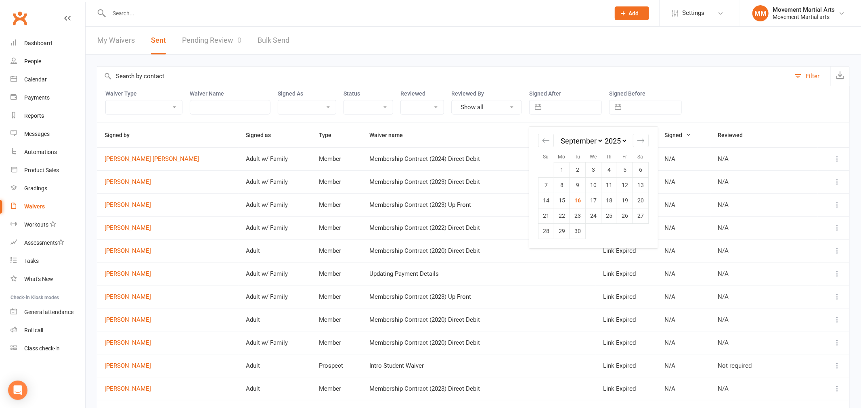
click at [574, 100] on input "text" at bounding box center [573, 107] width 56 height 14
click at [579, 200] on td "16" at bounding box center [578, 200] width 16 height 15
type input "[DATE]"
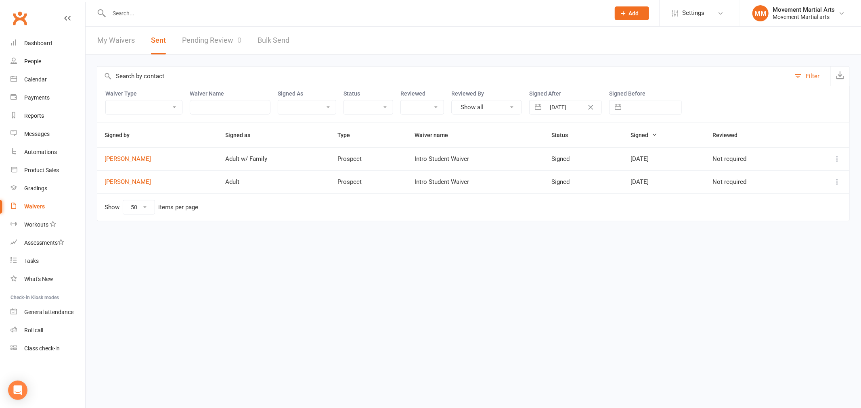
click at [834, 162] on icon at bounding box center [837, 159] width 8 height 8
click at [809, 174] on link "Preview" at bounding box center [801, 175] width 80 height 16
click at [35, 35] on link "Dashboard" at bounding box center [47, 43] width 75 height 18
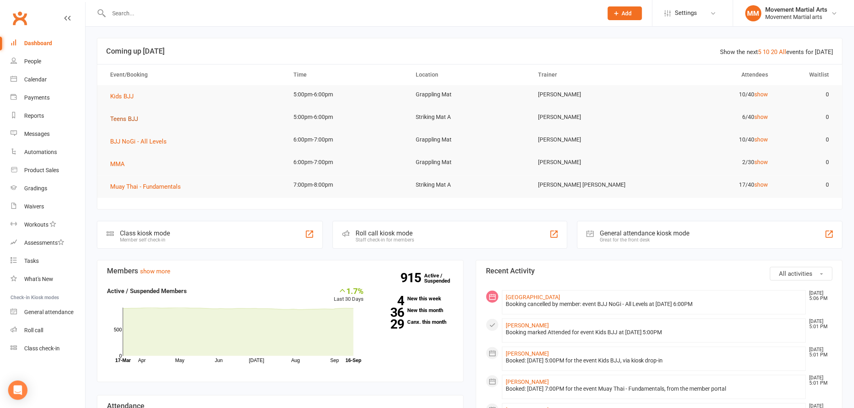
click at [126, 115] on button "Teens BJJ" at bounding box center [126, 119] width 33 height 10
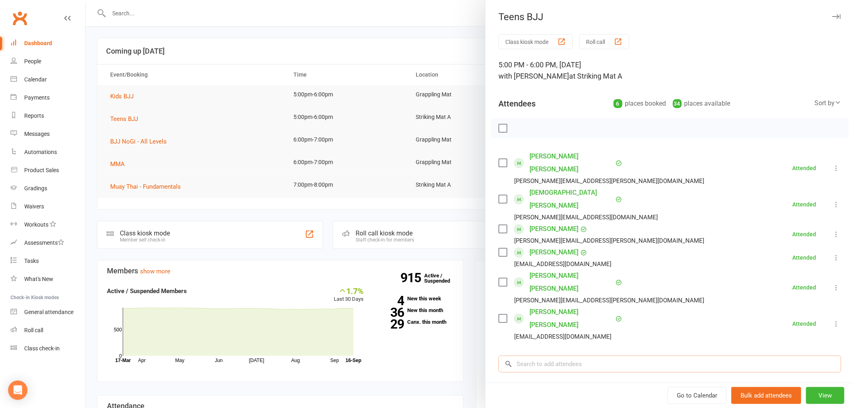
click at [562, 356] on input "search" at bounding box center [669, 364] width 343 height 17
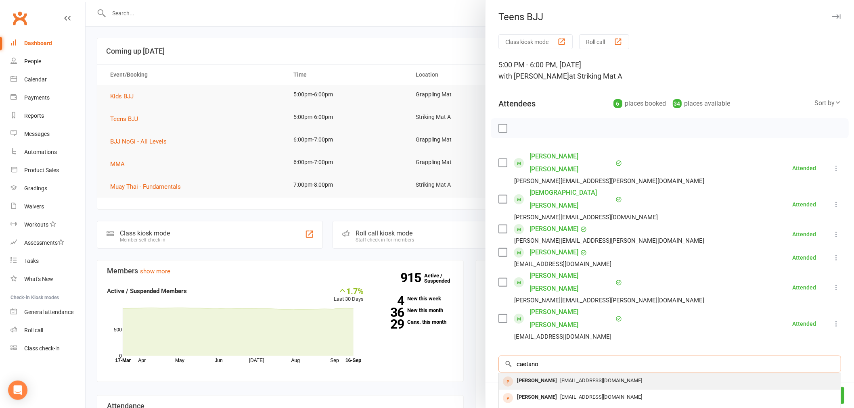
type input "caetano"
click at [666, 375] on div "Fvalenteprivate@gmail.com" at bounding box center [669, 381] width 335 height 12
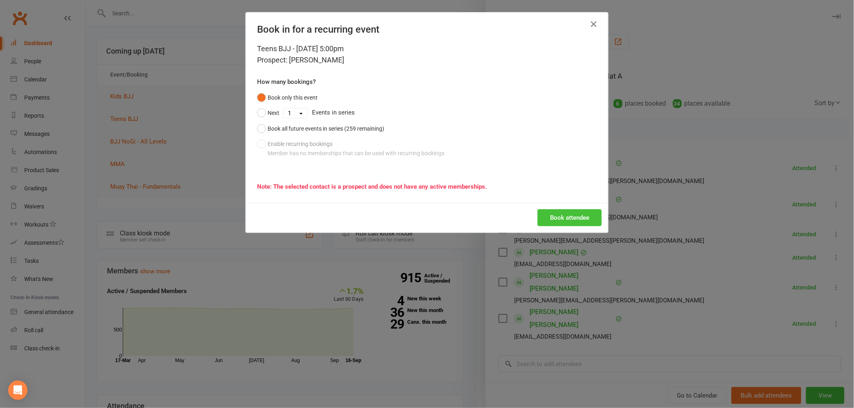
click at [557, 212] on button "Book attendee" at bounding box center [569, 217] width 64 height 17
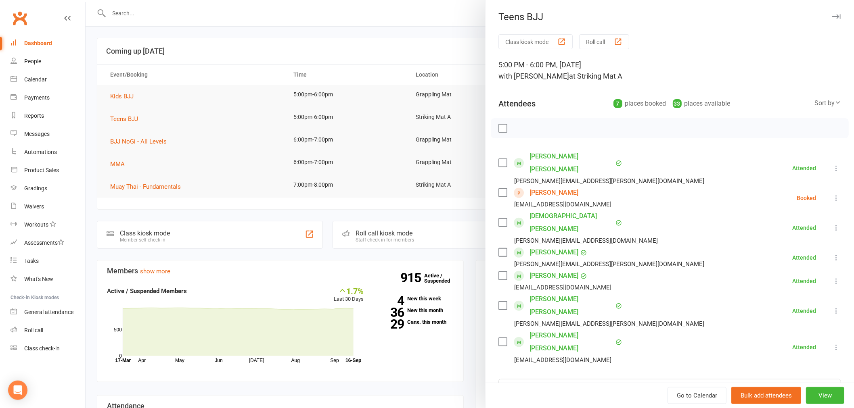
click at [307, 69] on div at bounding box center [470, 204] width 768 height 408
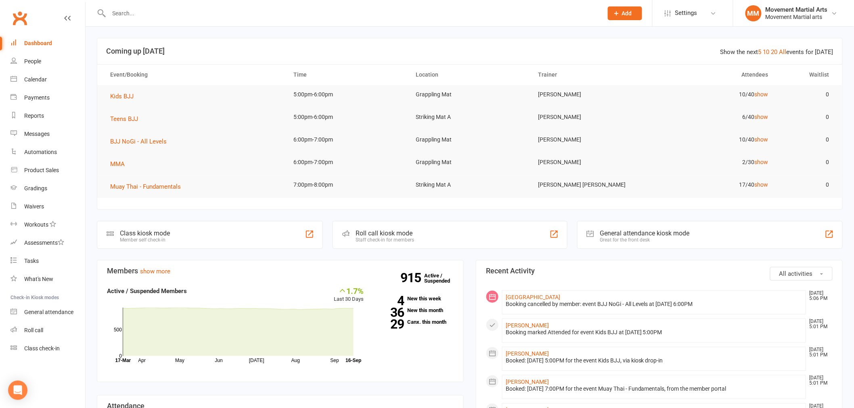
click at [148, 11] on input "text" at bounding box center [352, 13] width 491 height 11
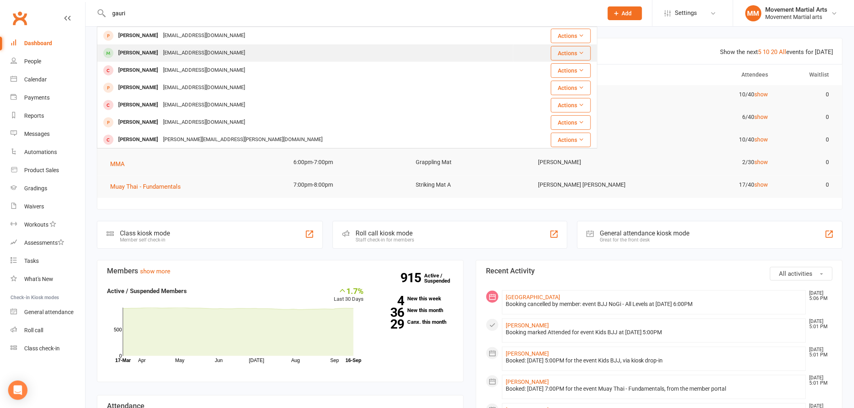
type input "gauri"
click at [203, 53] on div "Greenbean108@myyahoo.com" at bounding box center [204, 53] width 87 height 12
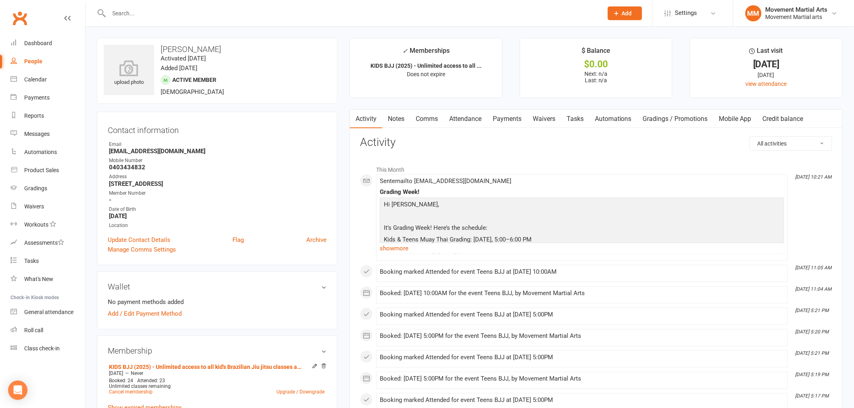
click at [261, 239] on div "Update Contact Details Flag Archive" at bounding box center [217, 240] width 219 height 10
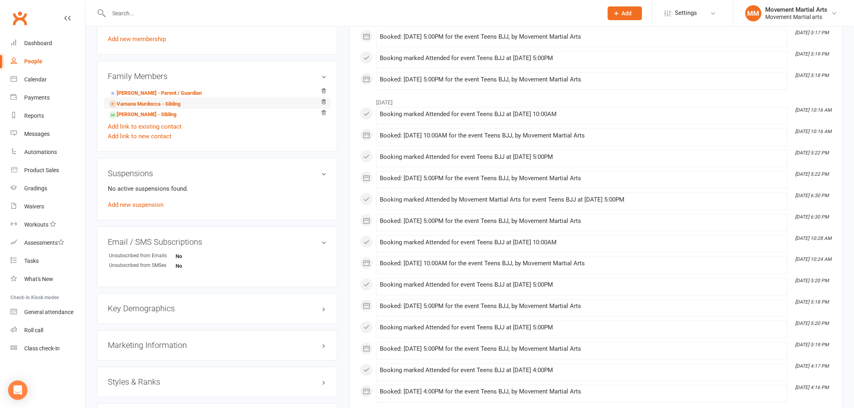
scroll to position [523, 0]
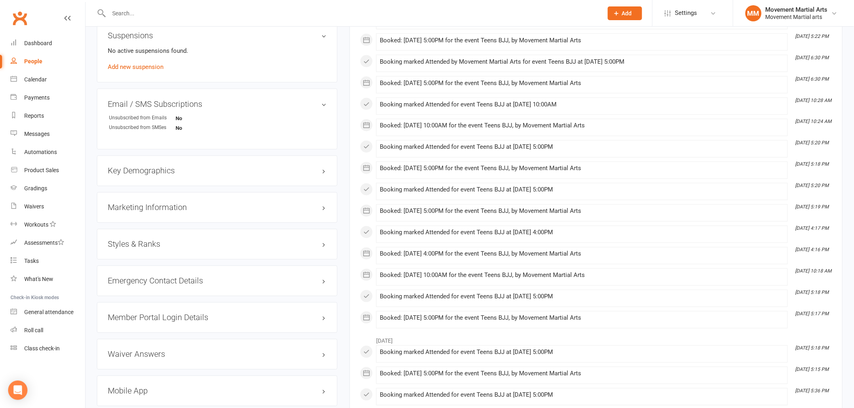
click at [150, 230] on div "Styles & Ranks" at bounding box center [217, 244] width 240 height 31
click at [147, 249] on div "Styles & Ranks" at bounding box center [217, 244] width 240 height 31
click at [148, 248] on h3 "Styles & Ranks" at bounding box center [217, 244] width 219 height 9
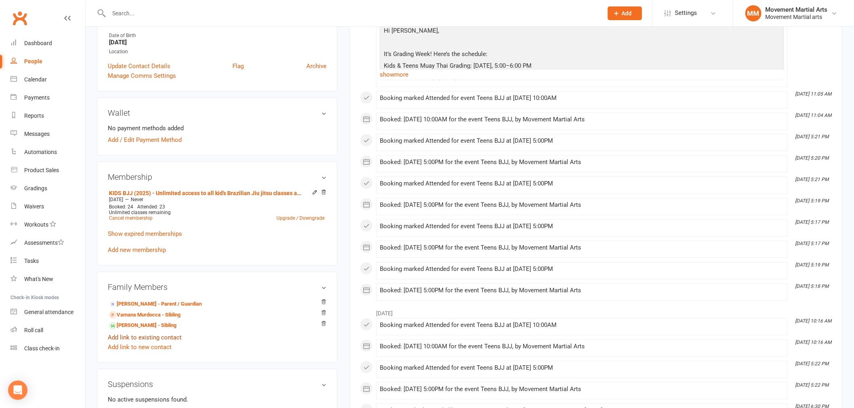
scroll to position [209, 0]
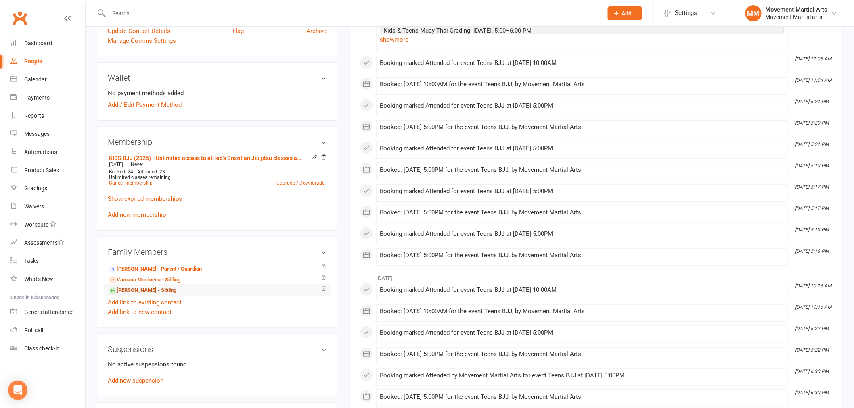
click at [138, 291] on link "Gopala Murdocca - Sibling" at bounding box center [142, 290] width 67 height 8
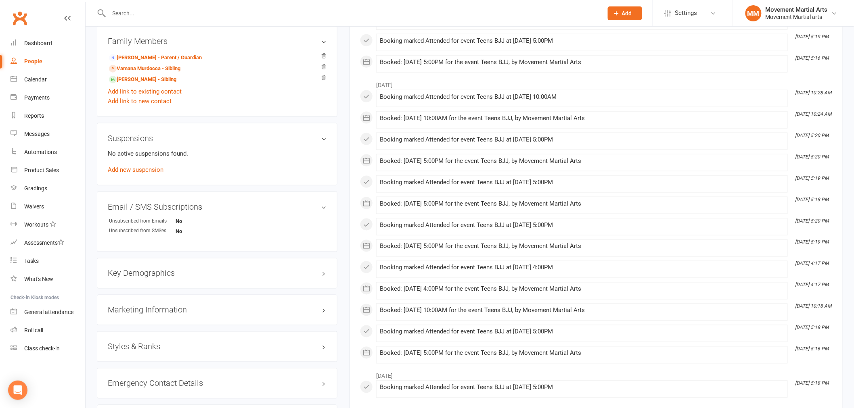
scroll to position [418, 0]
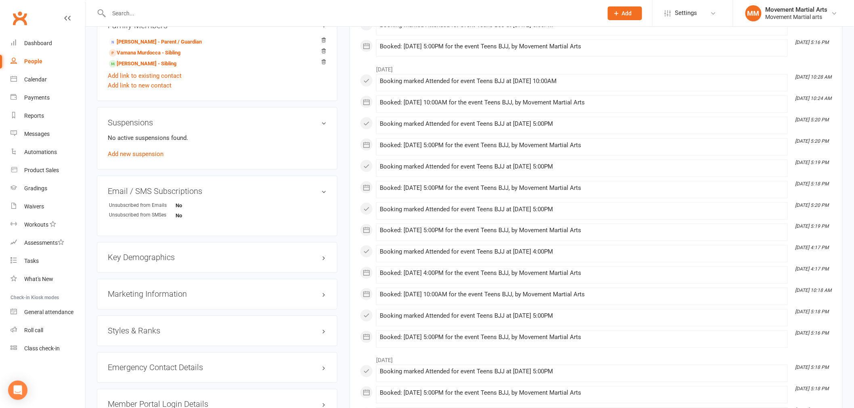
click at [147, 330] on h3 "Styles & Ranks" at bounding box center [217, 331] width 219 height 9
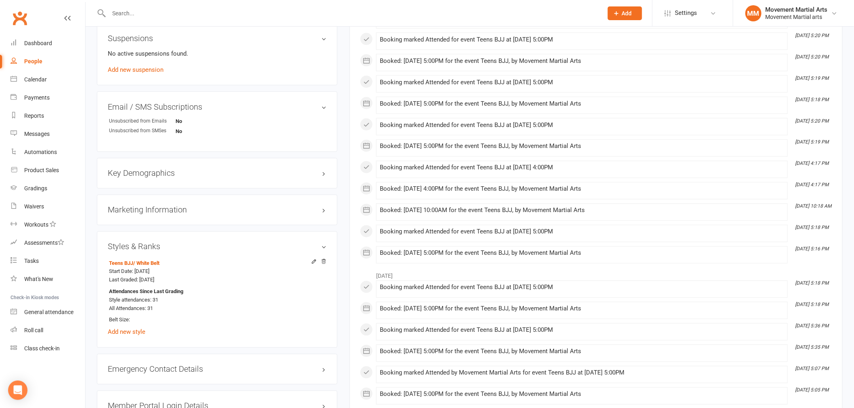
scroll to position [523, 0]
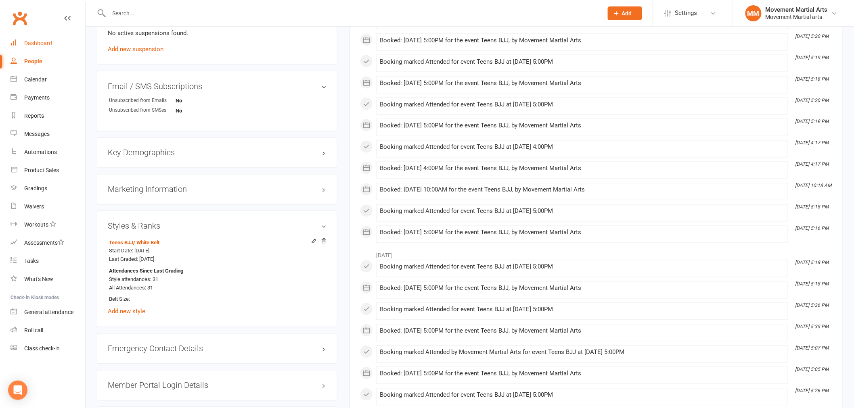
click at [58, 38] on link "Dashboard" at bounding box center [47, 43] width 75 height 18
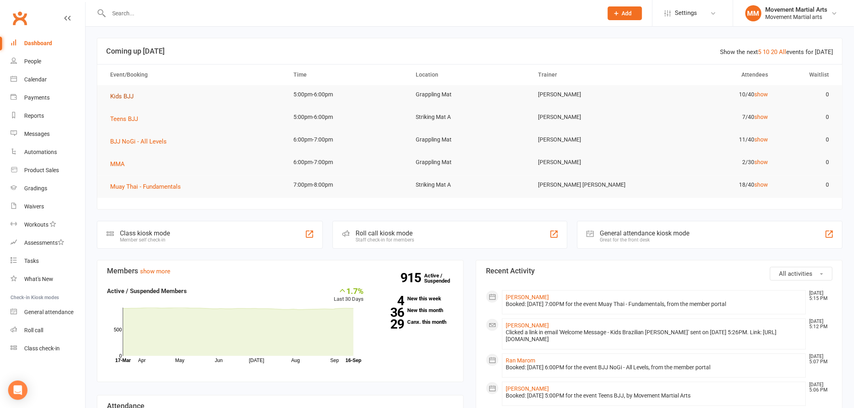
click at [131, 98] on span "Kids BJJ" at bounding box center [121, 96] width 23 height 7
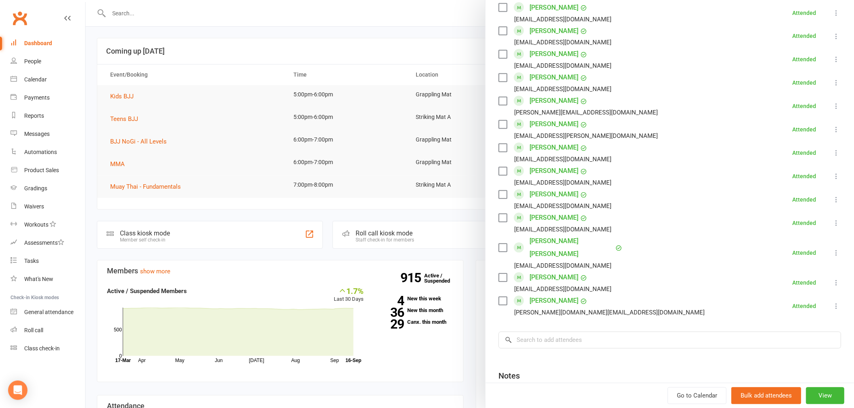
scroll to position [627, 0]
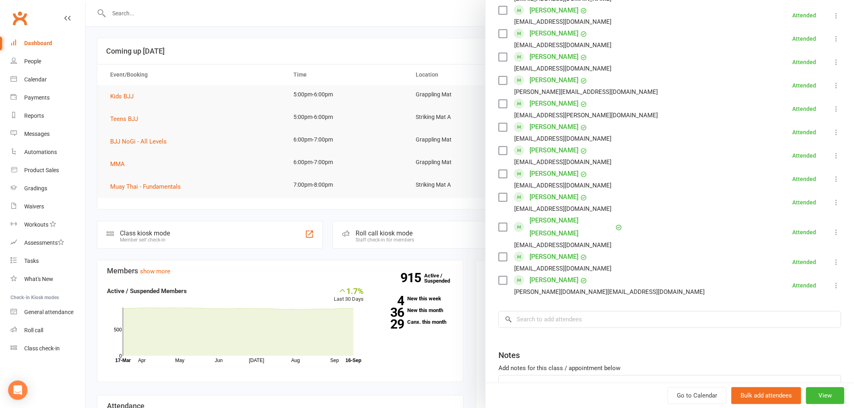
click at [118, 119] on div at bounding box center [470, 204] width 768 height 408
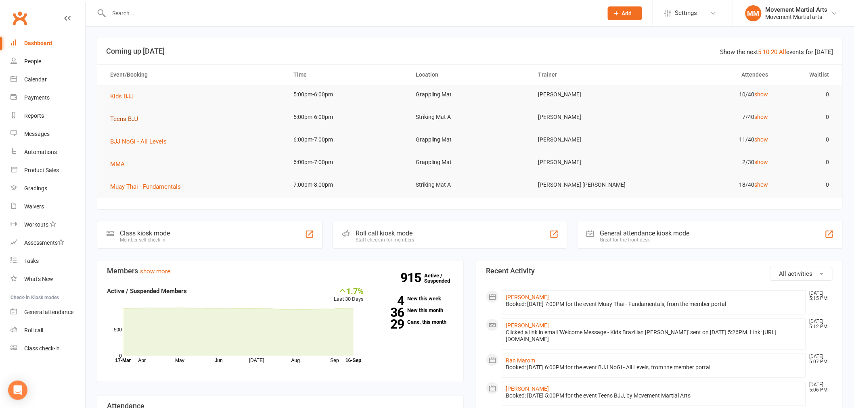
click at [116, 122] on span "Teens BJJ" at bounding box center [124, 118] width 28 height 7
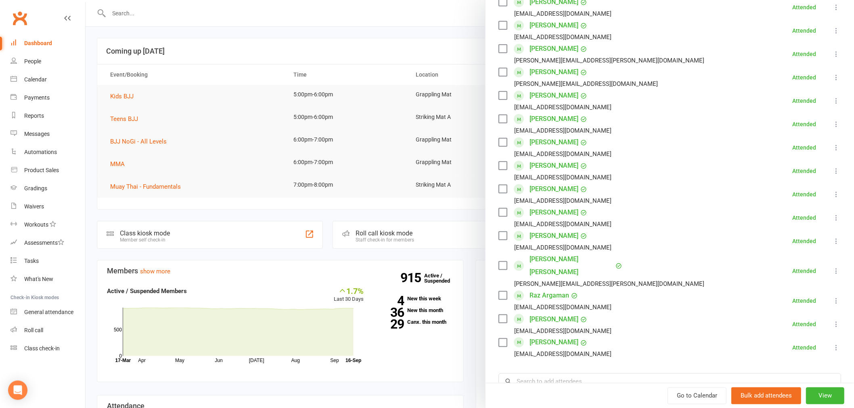
scroll to position [313, 0]
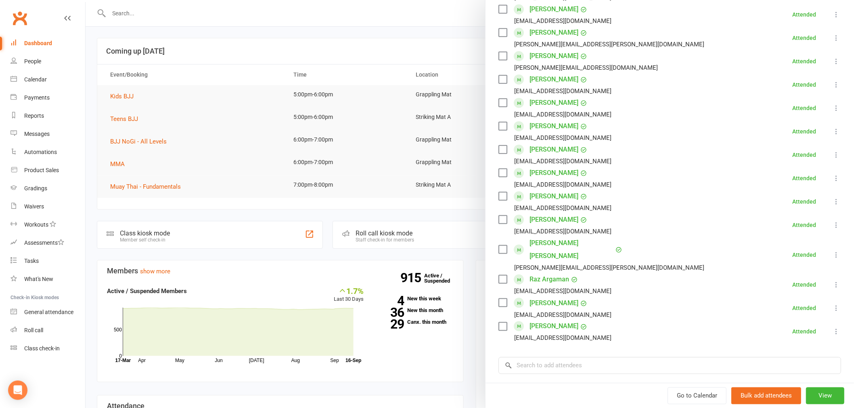
click at [152, 134] on div at bounding box center [470, 204] width 768 height 408
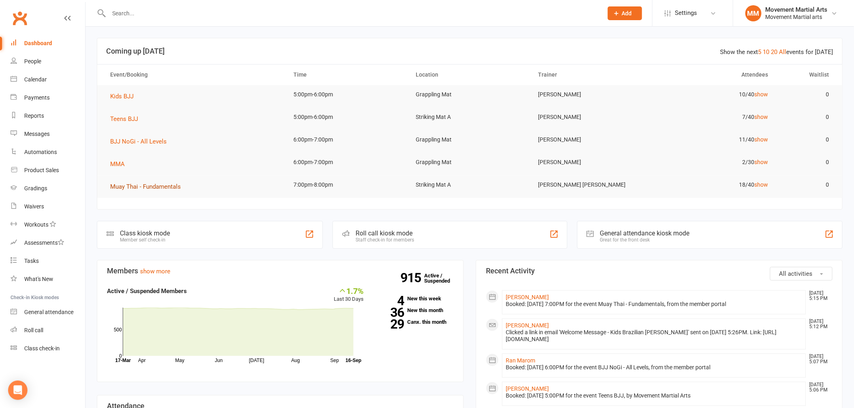
click at [176, 188] on span "Muay Thai - Fundamentals" at bounding box center [145, 186] width 71 height 7
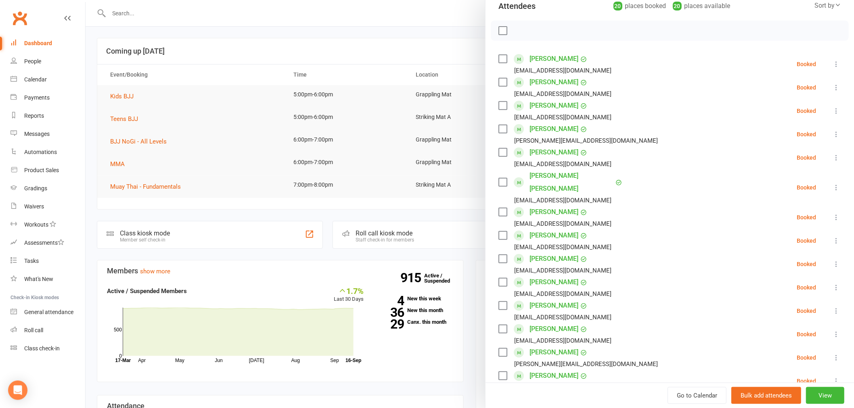
scroll to position [380, 0]
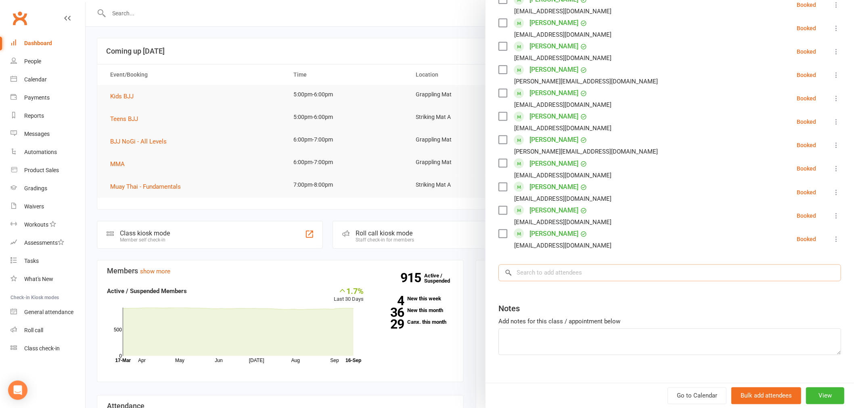
click at [571, 265] on input "search" at bounding box center [669, 273] width 343 height 17
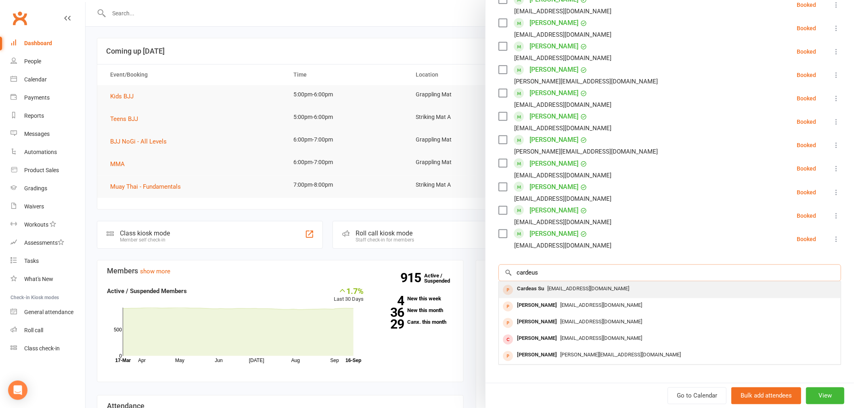
type input "cardeus"
click at [626, 284] on div "G.s.zzmails@gmail.com" at bounding box center [669, 290] width 335 height 12
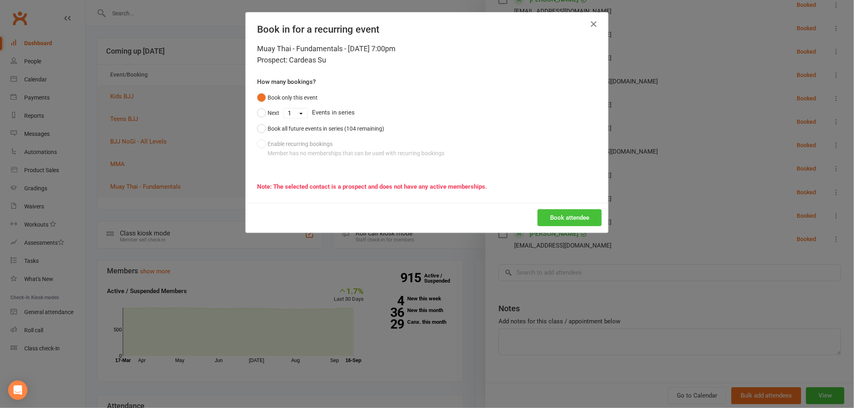
click at [582, 215] on button "Book attendee" at bounding box center [569, 217] width 64 height 17
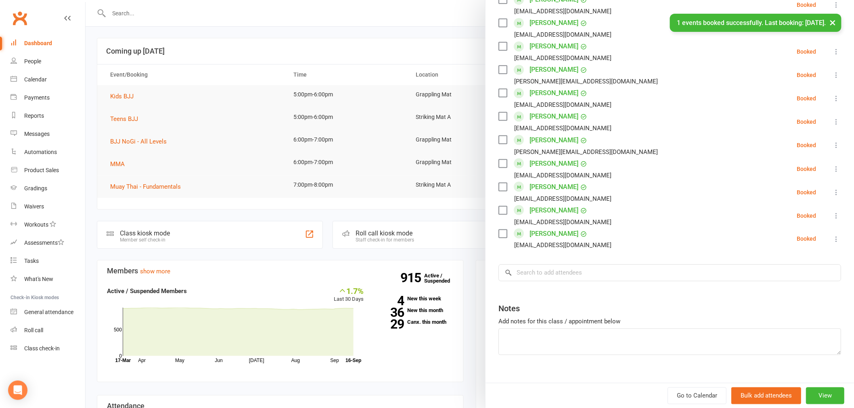
scroll to position [0, 0]
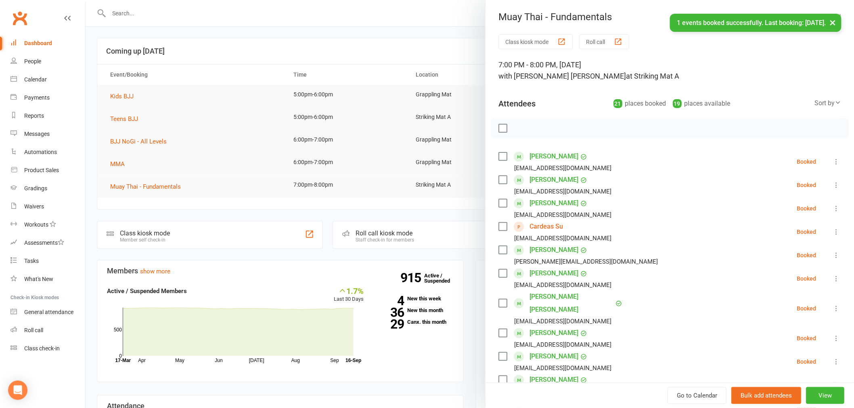
click at [382, 65] on div at bounding box center [470, 204] width 768 height 408
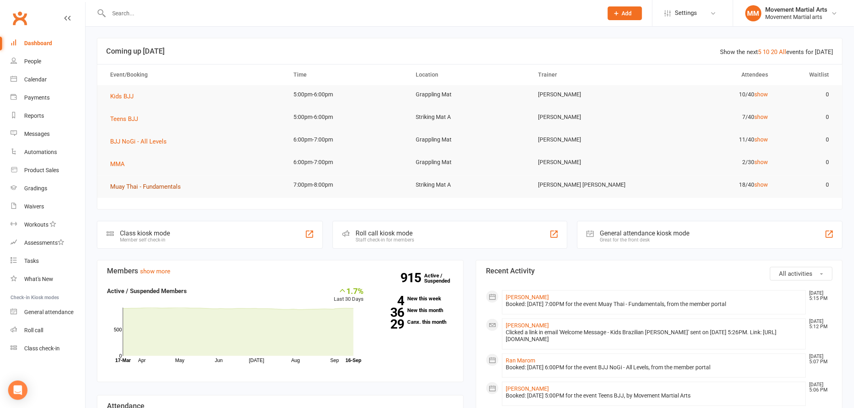
click at [159, 188] on span "Muay Thai - Fundamentals" at bounding box center [145, 186] width 71 height 7
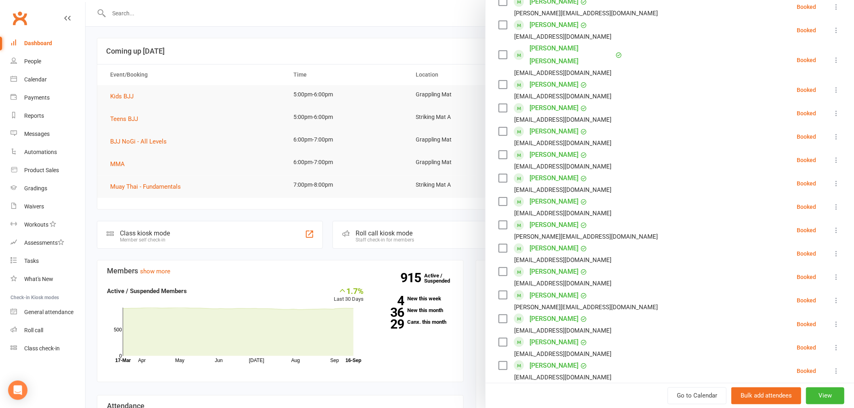
scroll to position [404, 0]
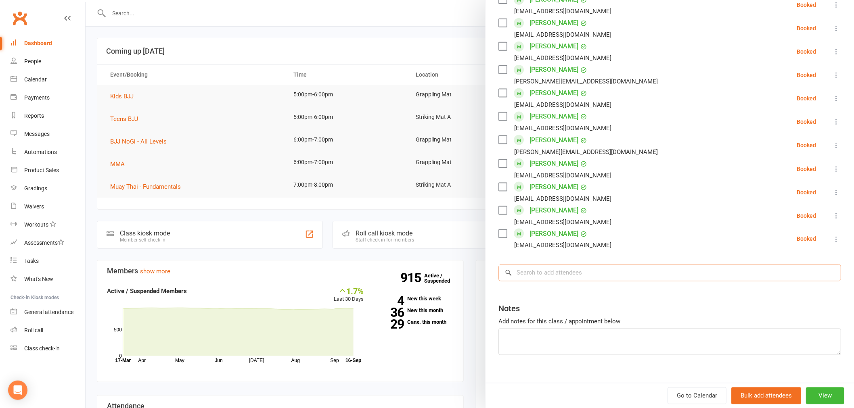
click at [585, 265] on input "search" at bounding box center [669, 273] width 343 height 17
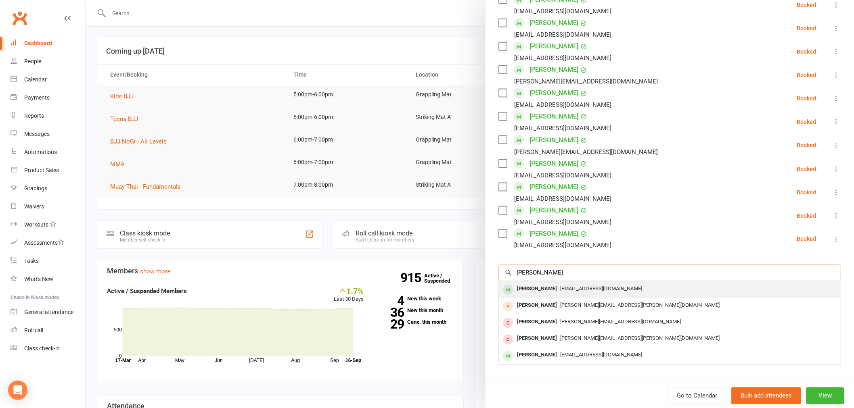
type input "anagh"
click at [595, 286] on span "anaghchetan@gmail.com" at bounding box center [601, 289] width 82 height 6
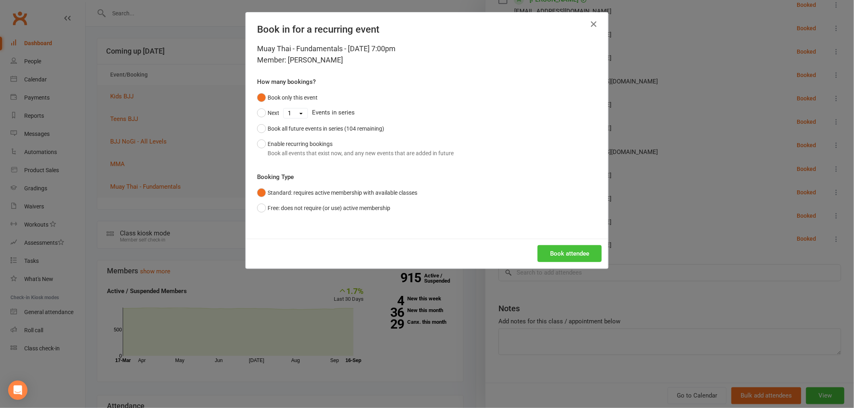
click at [575, 261] on button "Book attendee" at bounding box center [569, 253] width 64 height 17
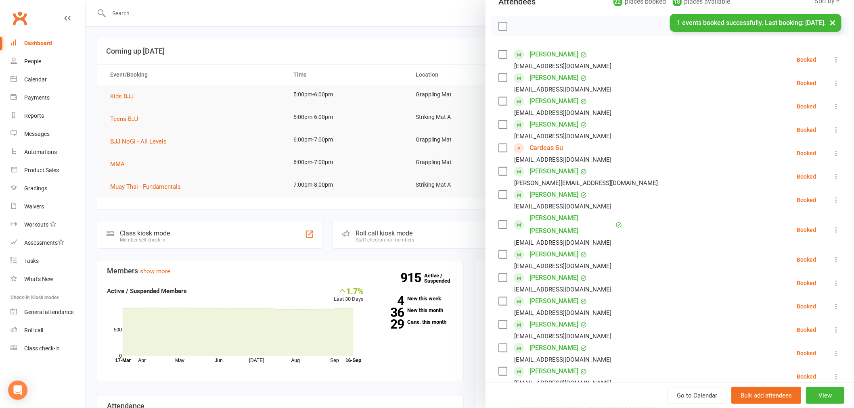
scroll to position [0, 0]
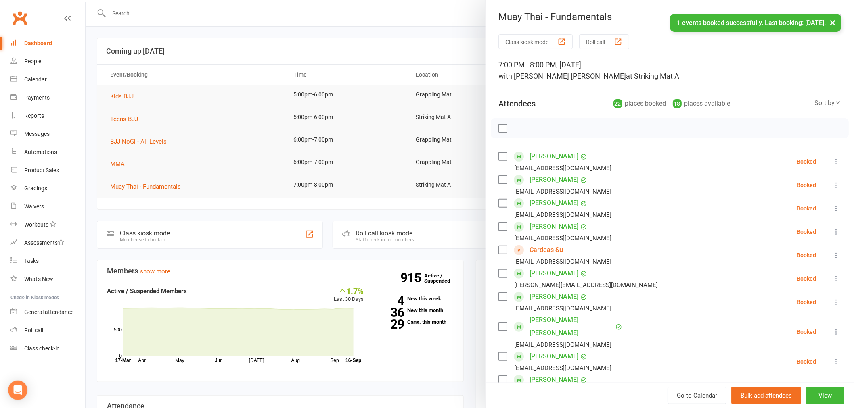
click at [131, 50] on div at bounding box center [470, 204] width 768 height 408
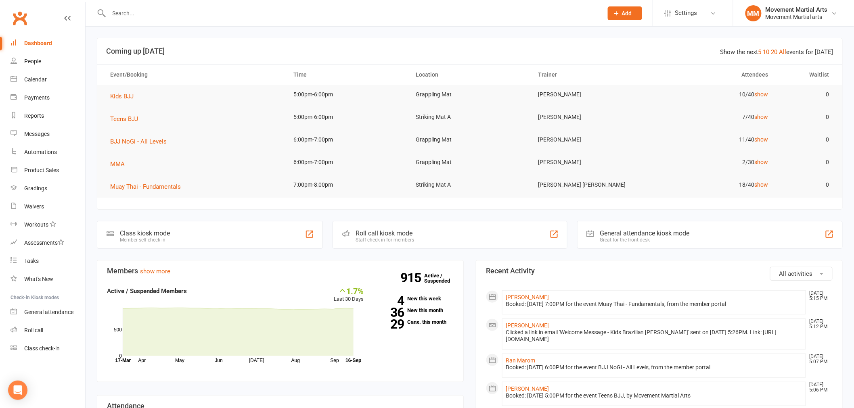
click at [150, 17] on input "text" at bounding box center [352, 13] width 491 height 11
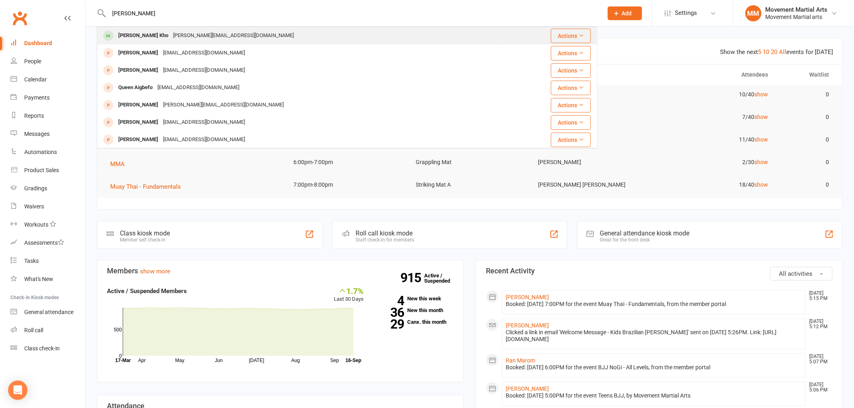
type input "quinlan"
click at [171, 34] on div "Quinlan.kho@gmail.com" at bounding box center [233, 36] width 125 height 12
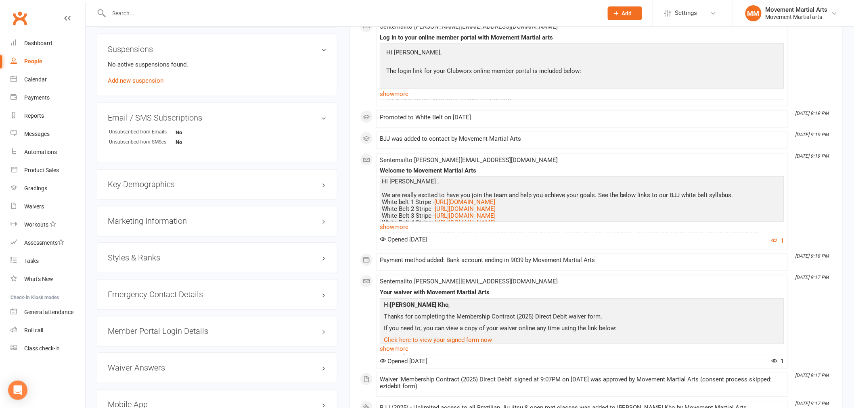
scroll to position [523, 0]
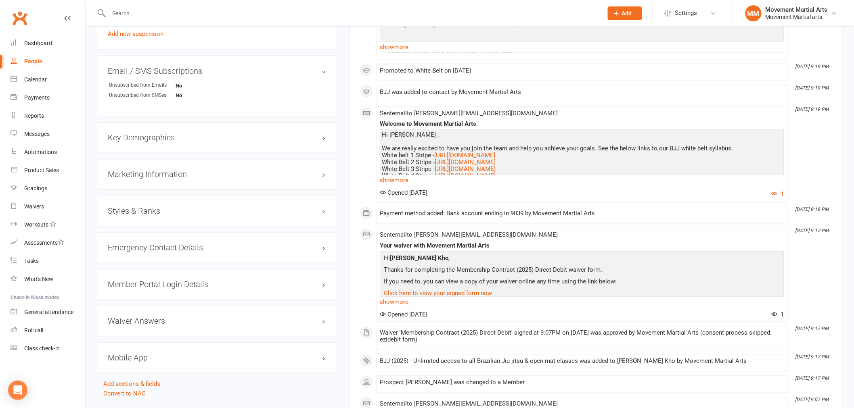
click at [152, 207] on h3 "Styles & Ranks" at bounding box center [217, 211] width 219 height 9
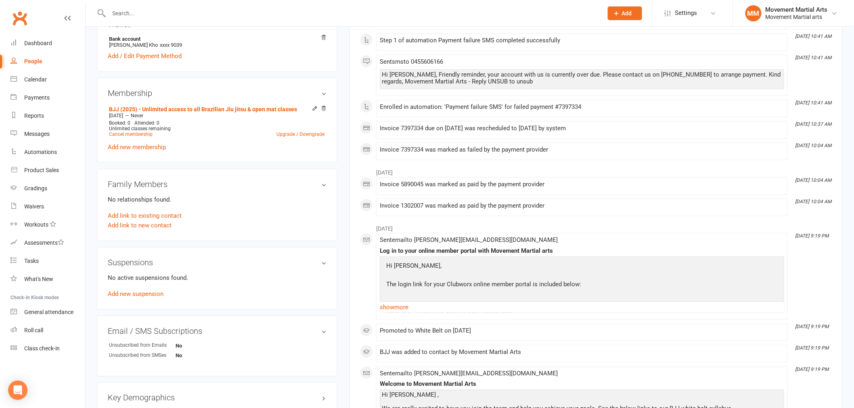
scroll to position [0, 0]
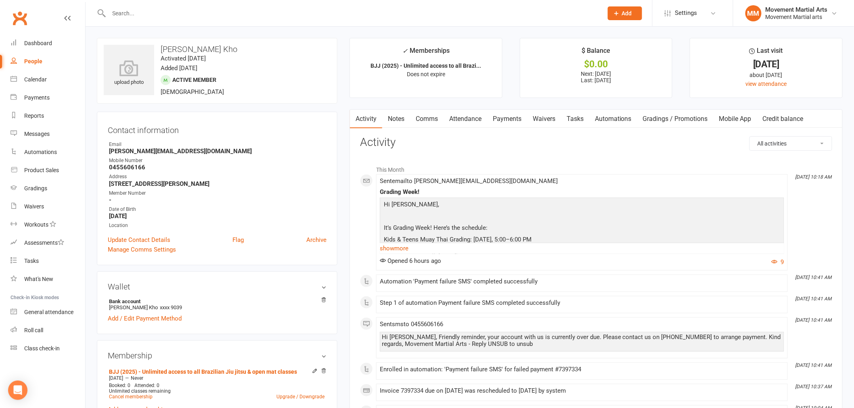
click at [481, 119] on link "Attendance" at bounding box center [465, 119] width 44 height 19
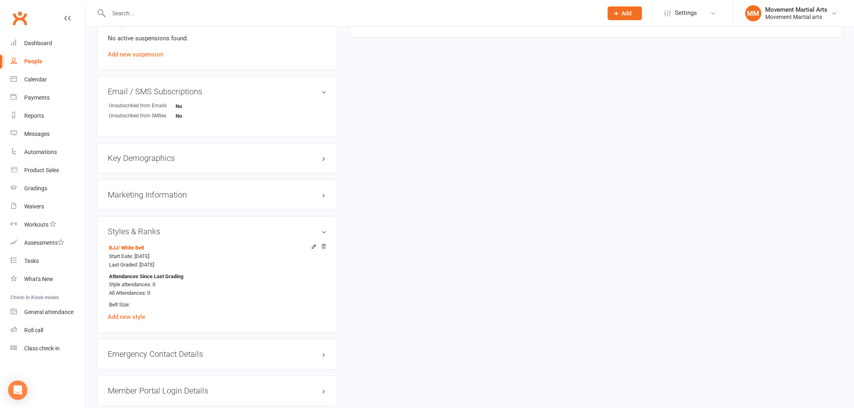
scroll to position [523, 0]
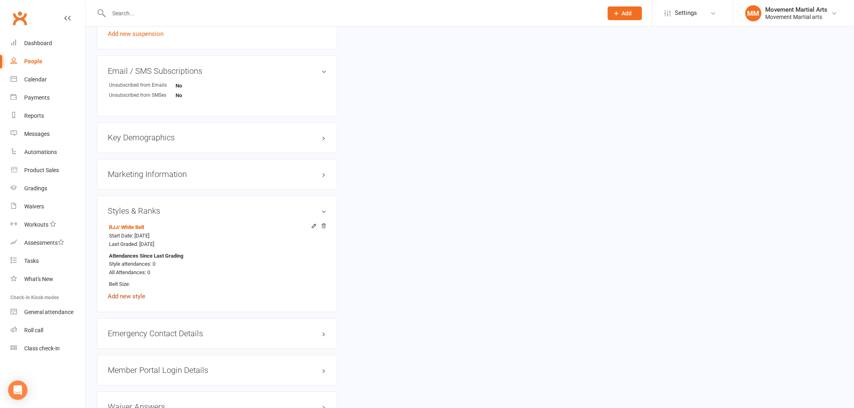
click at [139, 299] on link "Add new style" at bounding box center [127, 296] width 38 height 7
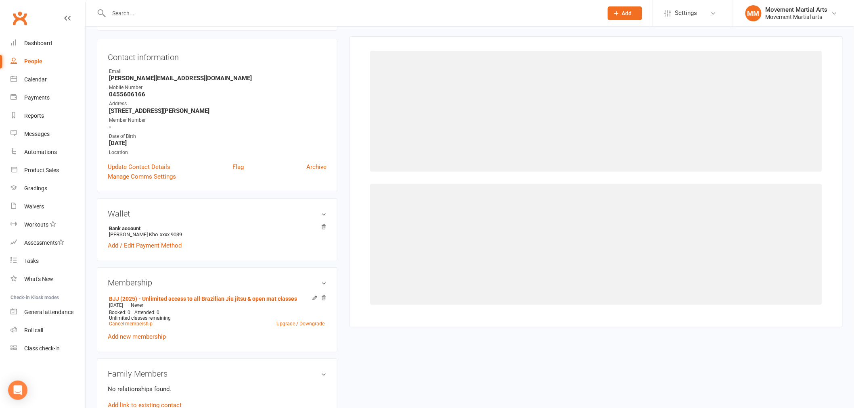
scroll to position [69, 0]
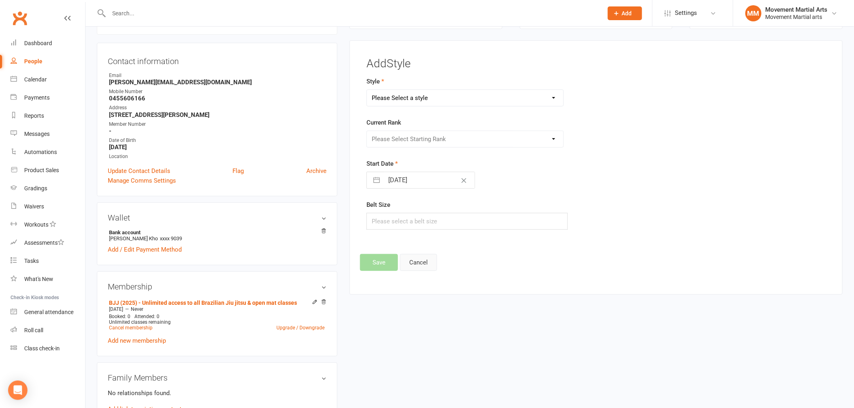
click at [421, 261] on button "Cancel" at bounding box center [418, 262] width 37 height 17
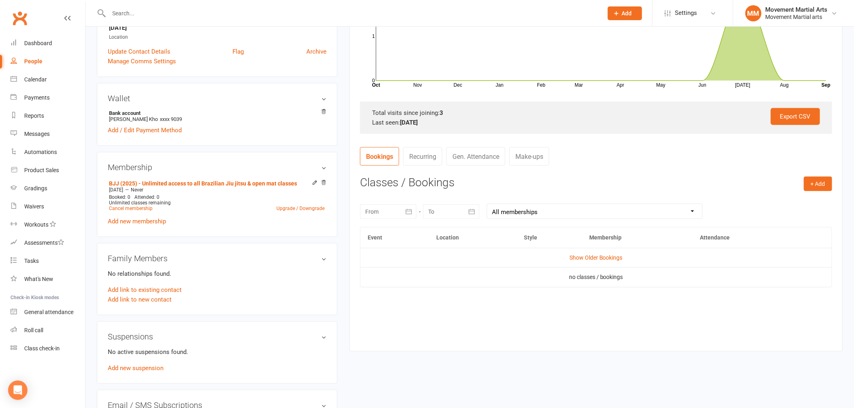
scroll to position [209, 0]
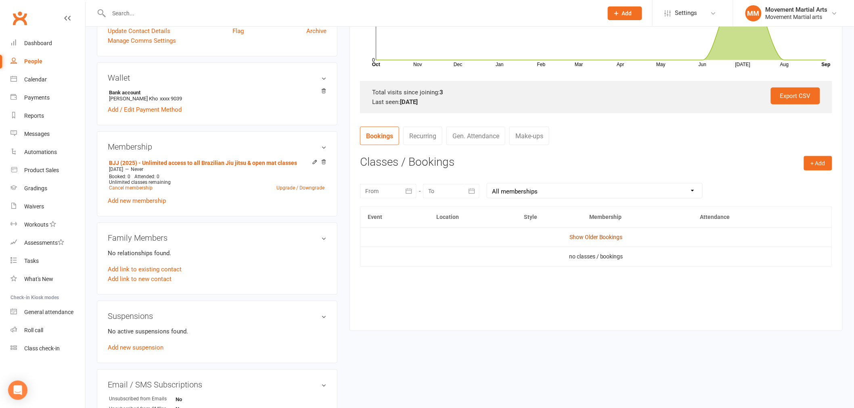
click at [602, 236] on link "Show Older Bookings" at bounding box center [595, 237] width 53 height 6
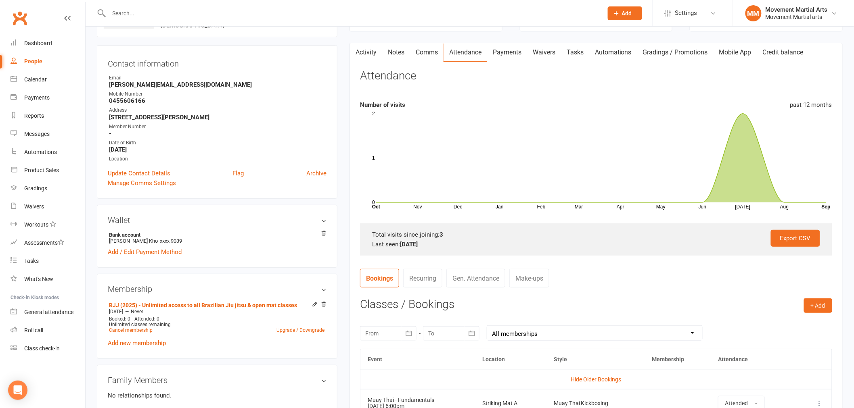
scroll to position [0, 0]
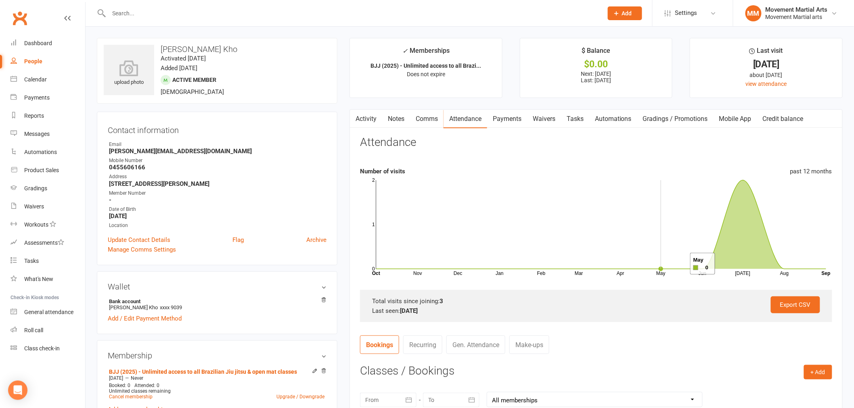
click at [680, 265] on rect at bounding box center [601, 224] width 450 height 89
click at [54, 42] on link "Dashboard" at bounding box center [47, 43] width 75 height 18
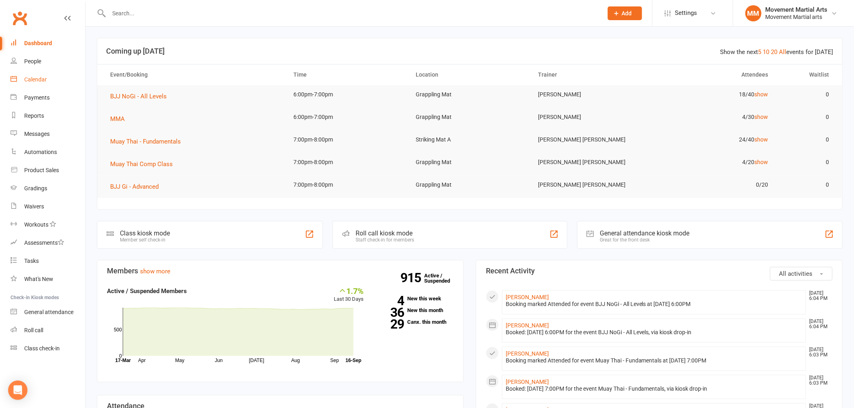
click at [44, 73] on link "Calendar" at bounding box center [47, 80] width 75 height 18
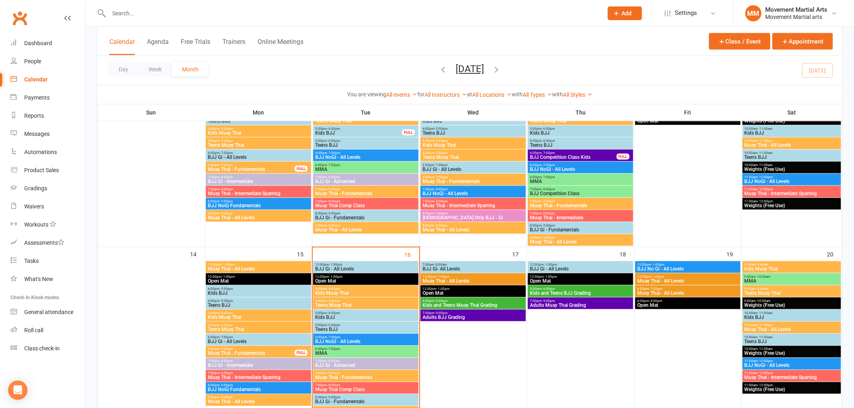
scroll to position [313, 0]
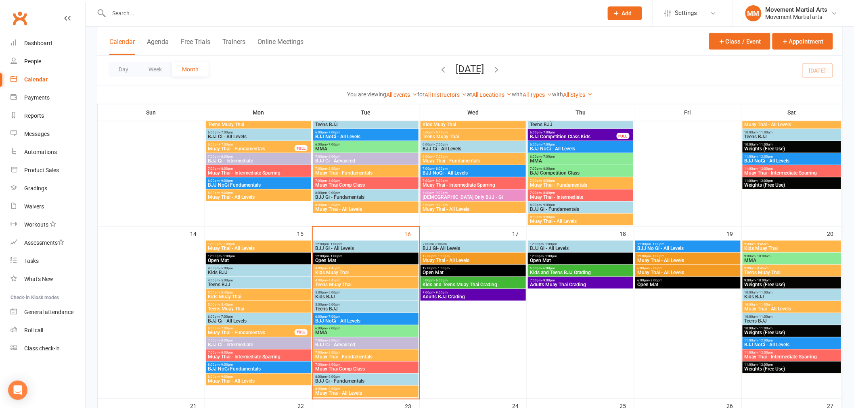
click at [459, 279] on span "5:00pm - 6:00pm" at bounding box center [473, 281] width 102 height 4
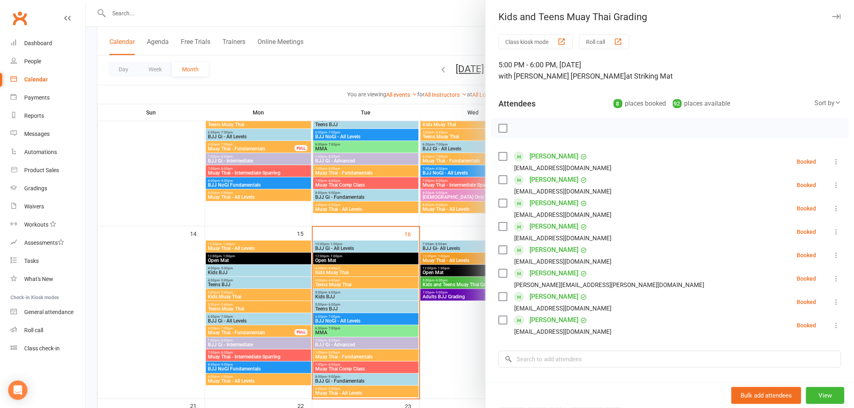
click at [370, 193] on div at bounding box center [470, 204] width 768 height 408
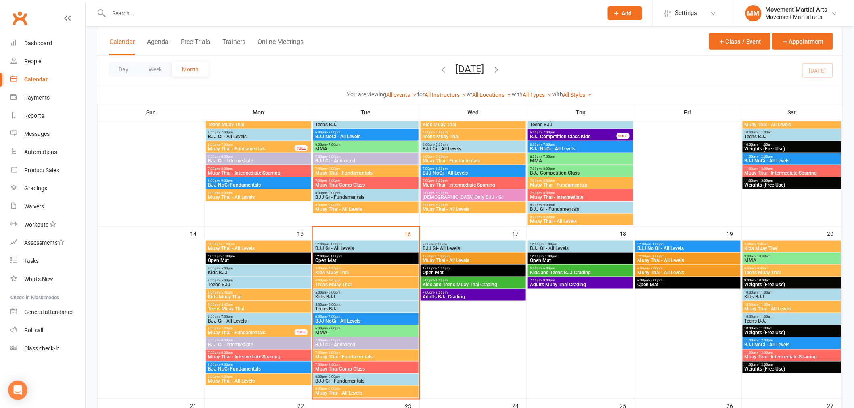
click at [467, 299] on div "7:00pm - 9:00pm Adults BJJ Grading" at bounding box center [472, 295] width 105 height 12
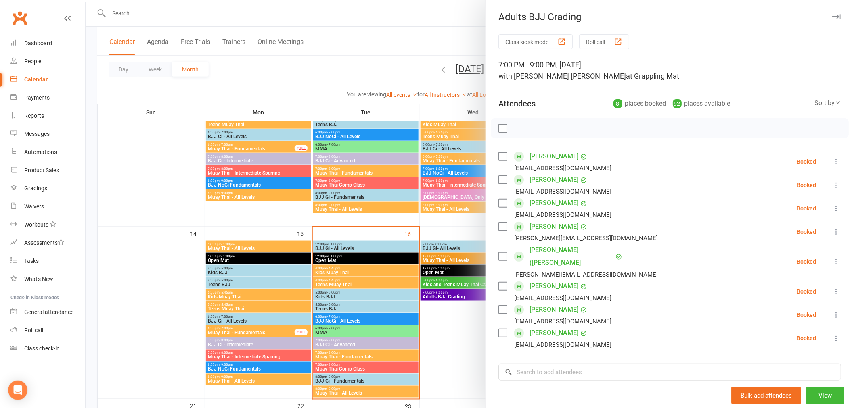
click at [404, 227] on div at bounding box center [470, 204] width 768 height 408
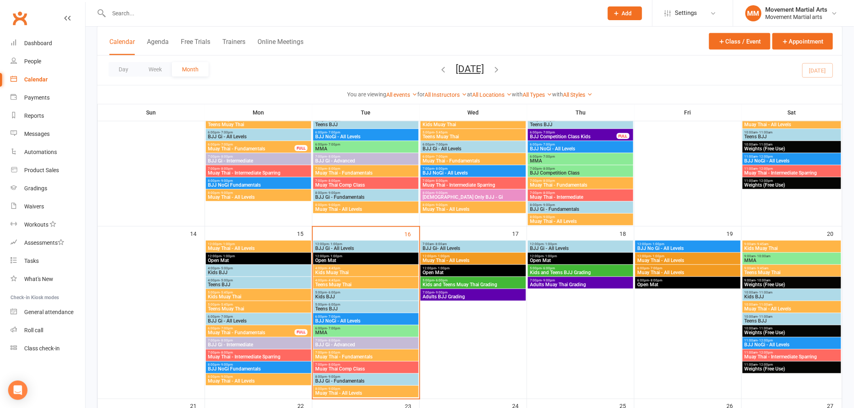
click at [611, 271] on span "Kids and Teens BJJ Grading" at bounding box center [580, 272] width 102 height 5
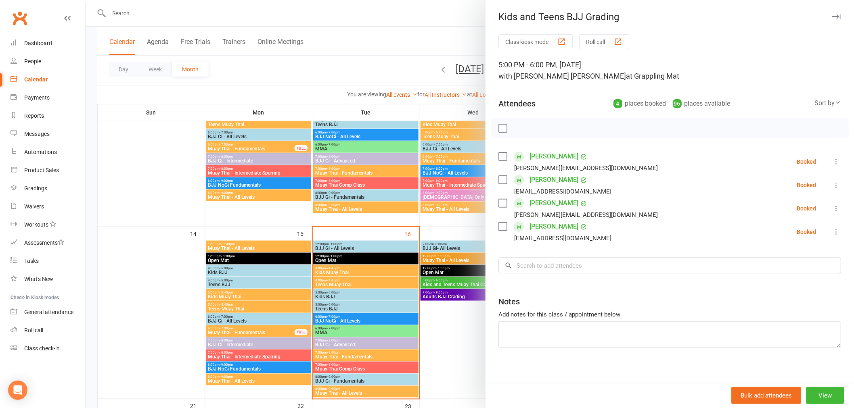
click at [372, 252] on div at bounding box center [470, 204] width 768 height 408
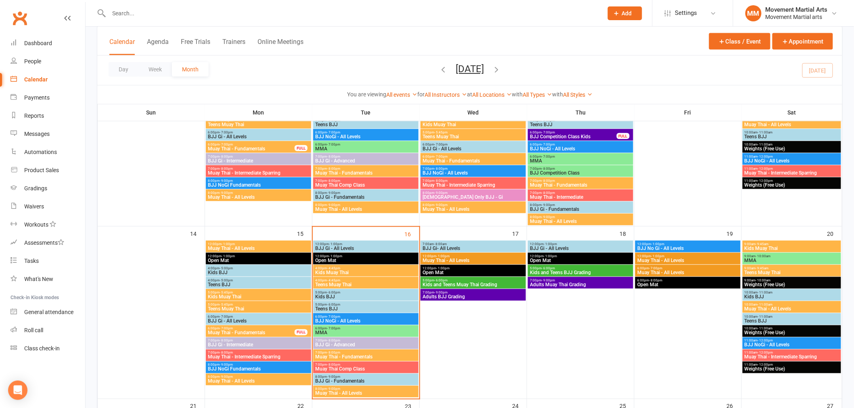
click at [588, 280] on span "7:00pm - 9:00pm" at bounding box center [580, 281] width 102 height 4
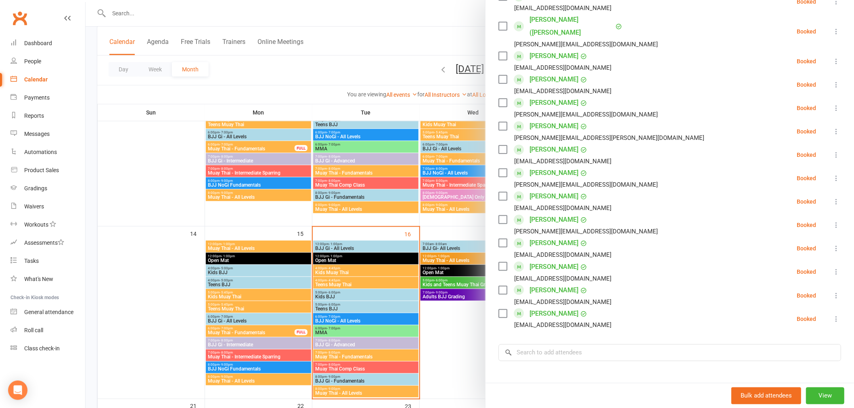
drag, startPoint x: 297, startPoint y: 198, endPoint x: 301, endPoint y: 198, distance: 4.5
click at [297, 198] on div at bounding box center [470, 204] width 768 height 408
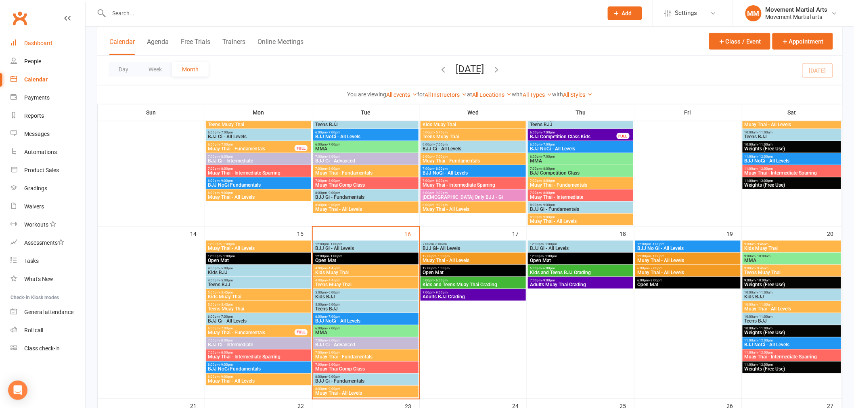
click at [69, 37] on link "Dashboard" at bounding box center [47, 43] width 75 height 18
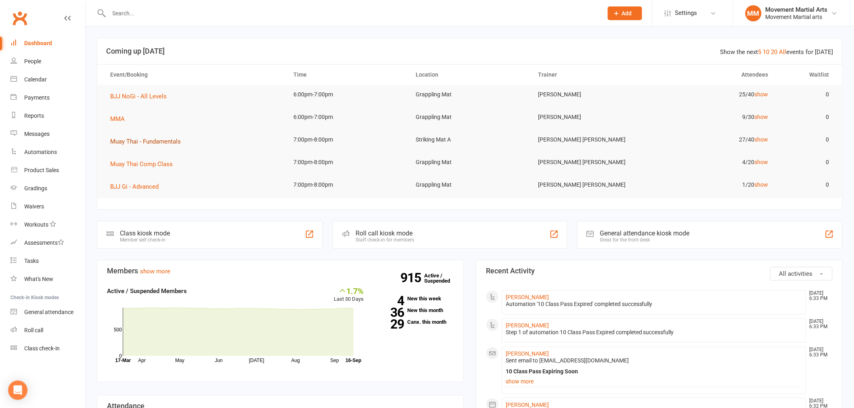
click at [162, 140] on span "Muay Thai - Fundamentals" at bounding box center [145, 141] width 71 height 7
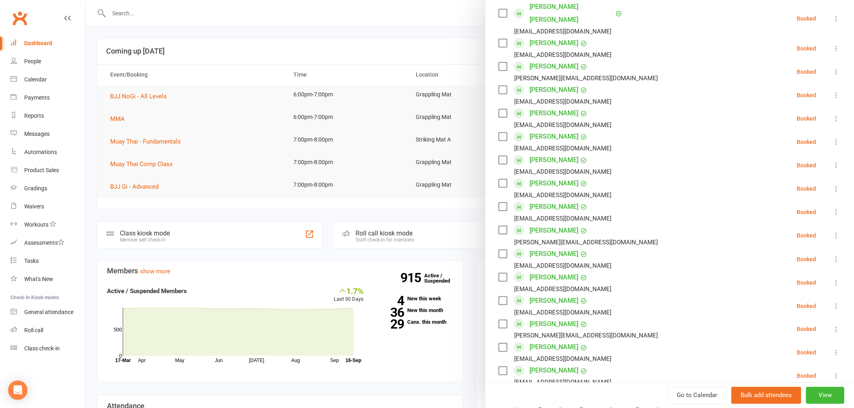
scroll to position [523, 0]
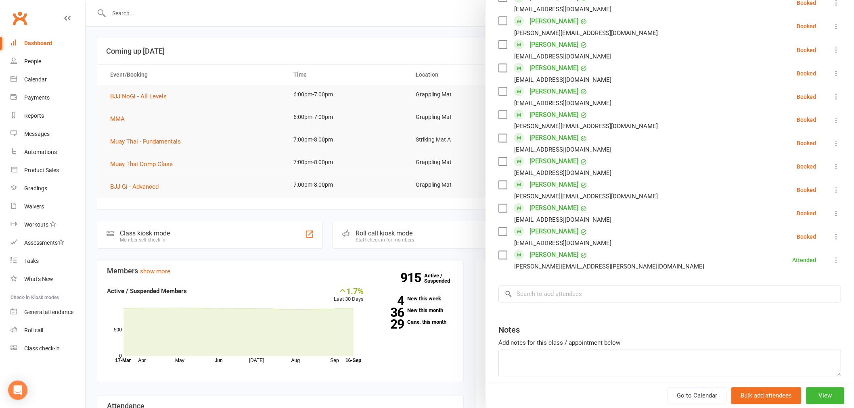
click at [123, 173] on div at bounding box center [470, 204] width 768 height 408
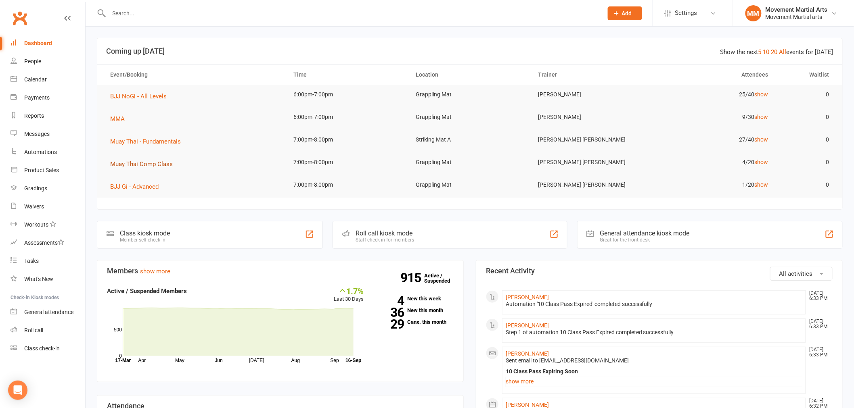
click at [151, 161] on span "Muay Thai Comp Class" at bounding box center [141, 164] width 63 height 7
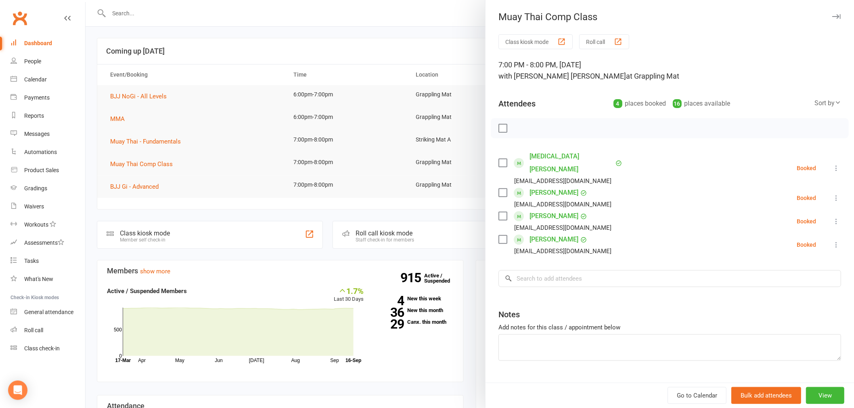
click at [227, 168] on div at bounding box center [470, 204] width 768 height 408
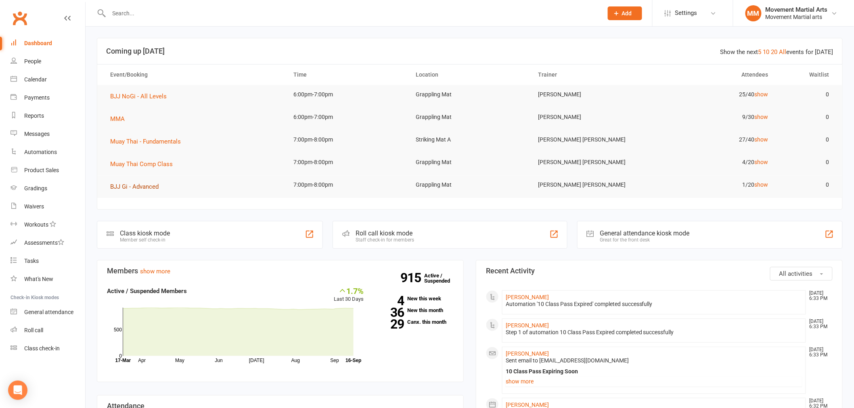
click at [154, 186] on span "BJJ Gi - Advanced" at bounding box center [134, 186] width 48 height 7
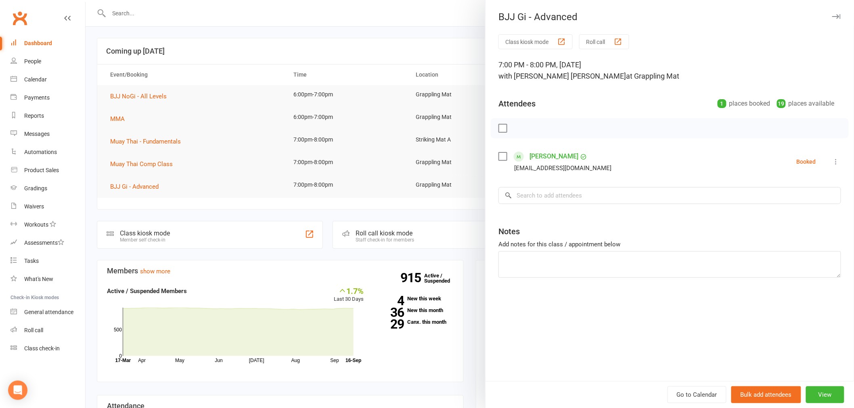
click at [320, 142] on div at bounding box center [470, 204] width 768 height 408
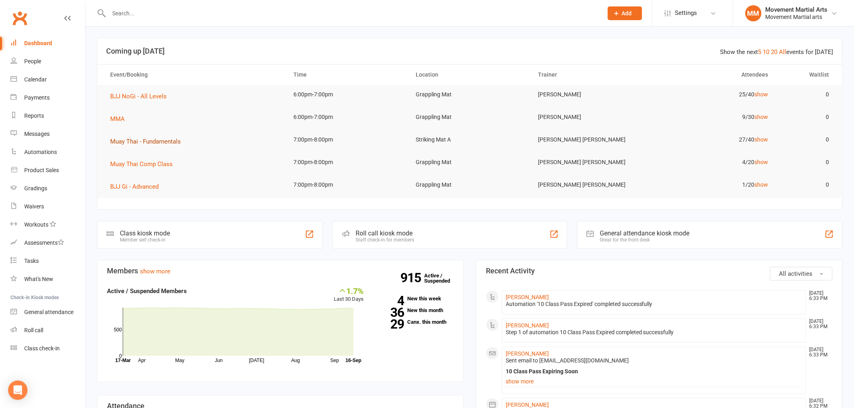
click at [161, 140] on span "Muay Thai - Fundamentals" at bounding box center [145, 141] width 71 height 7
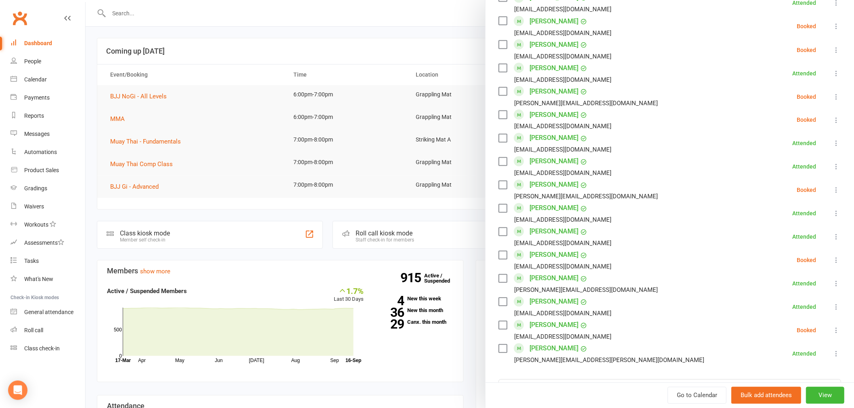
click at [130, 118] on div at bounding box center [470, 204] width 768 height 408
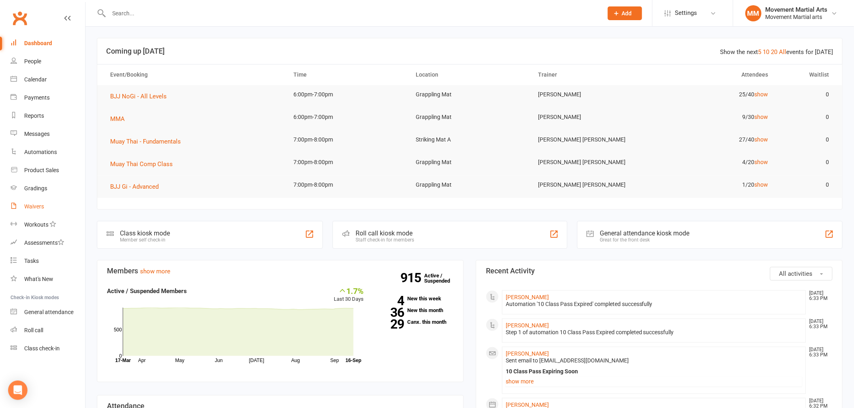
click at [37, 209] on div "Waivers" at bounding box center [34, 206] width 20 height 6
select select "100"
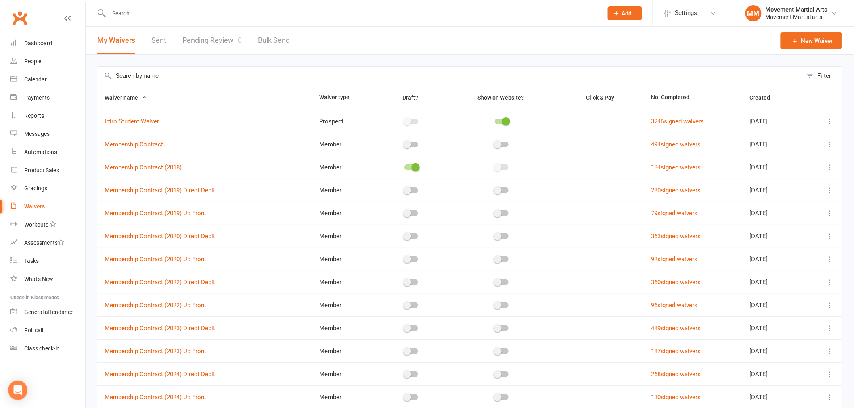
click at [167, 36] on div "My Waivers Sent Pending Review 0 Bulk Send" at bounding box center [194, 41] width 216 height 28
click at [163, 38] on link "Sent" at bounding box center [158, 41] width 15 height 28
select select "50"
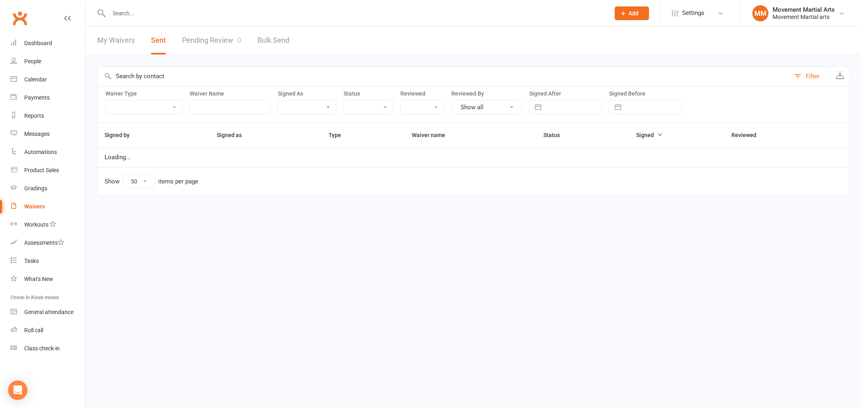
click at [550, 104] on input "text" at bounding box center [573, 107] width 56 height 14
select select "7"
select select "2025"
select select "8"
select select "2025"
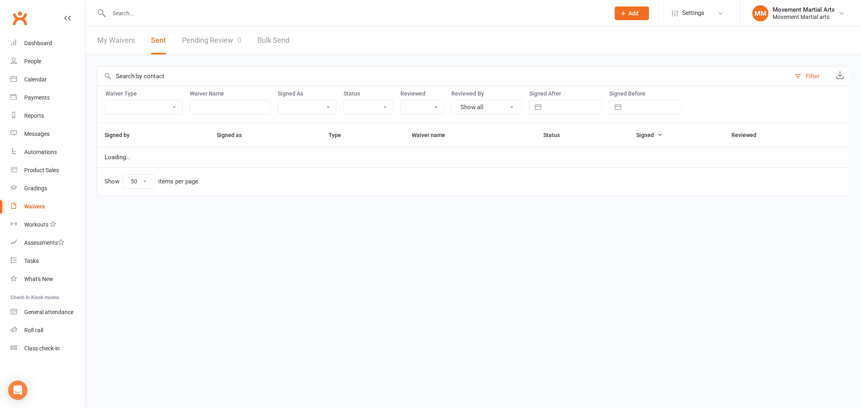
select select "9"
select select "2025"
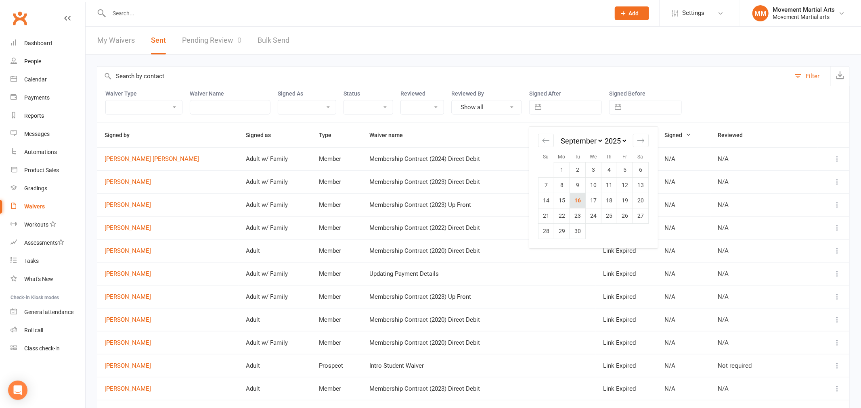
click at [578, 198] on td "16" at bounding box center [578, 200] width 16 height 15
type input "[DATE]"
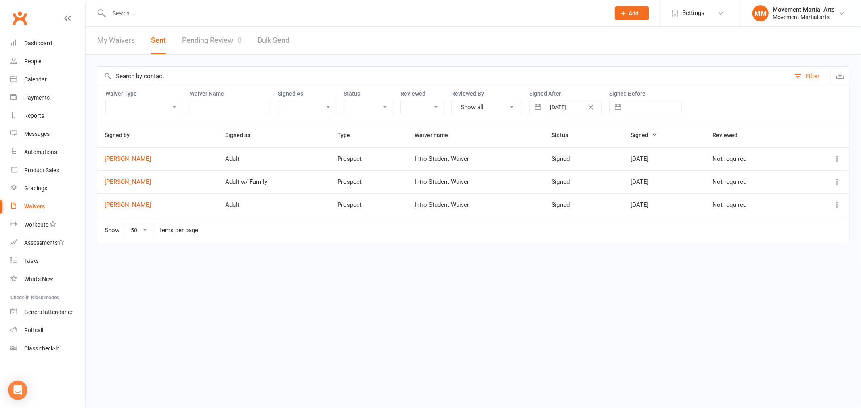
click at [838, 161] on icon at bounding box center [837, 159] width 8 height 8
click at [808, 180] on link "Preview" at bounding box center [801, 175] width 80 height 16
click at [44, 54] on link "People" at bounding box center [47, 61] width 75 height 18
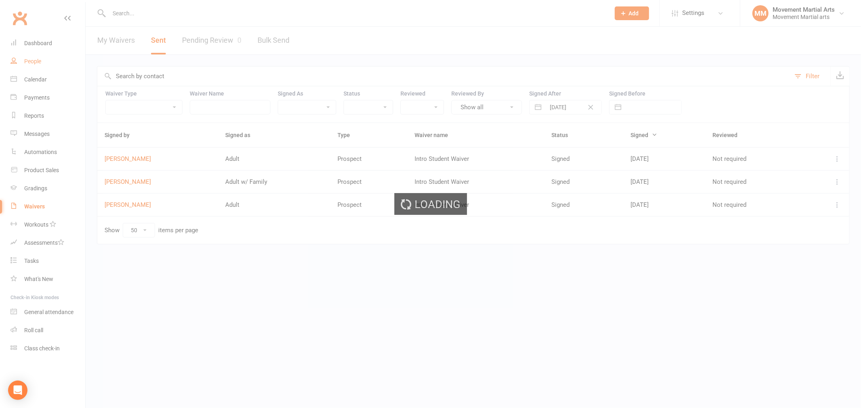
select select "100"
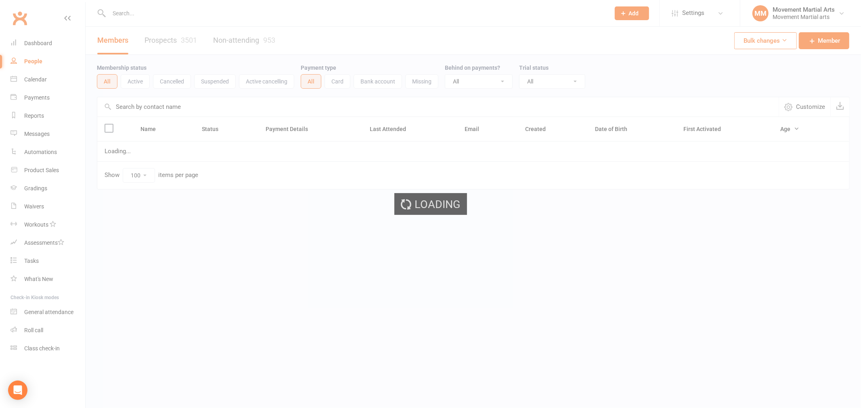
click at [45, 46] on div "Loading" at bounding box center [430, 204] width 861 height 408
click at [49, 43] on div "Dashboard" at bounding box center [38, 43] width 28 height 6
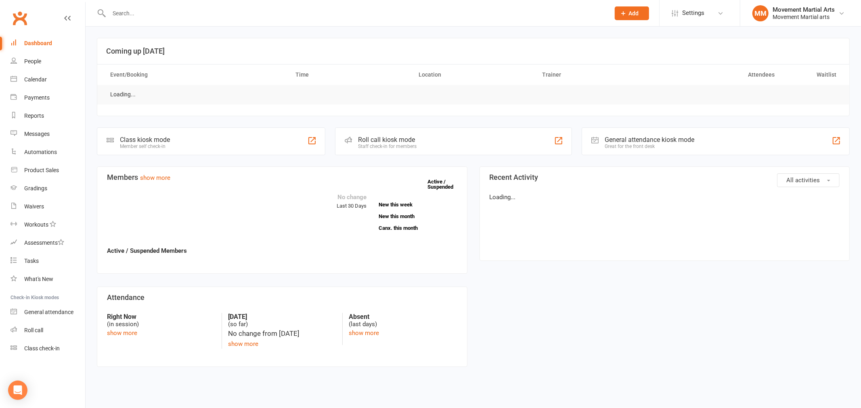
click at [49, 43] on div "Dashboard" at bounding box center [38, 43] width 28 height 6
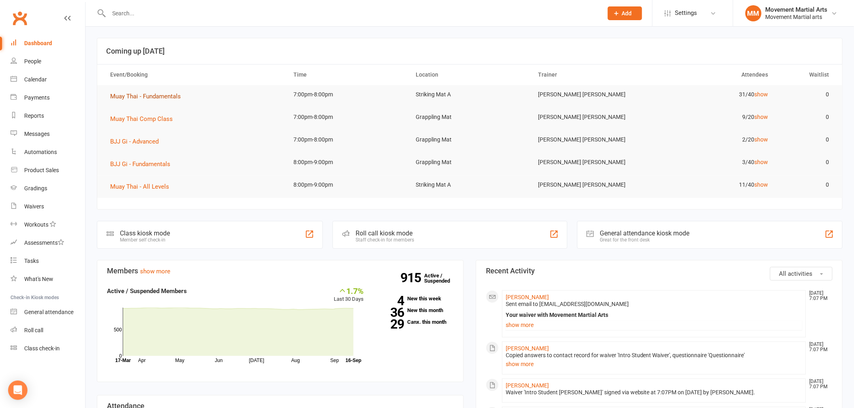
click at [147, 98] on span "Muay Thai - Fundamentals" at bounding box center [145, 96] width 71 height 7
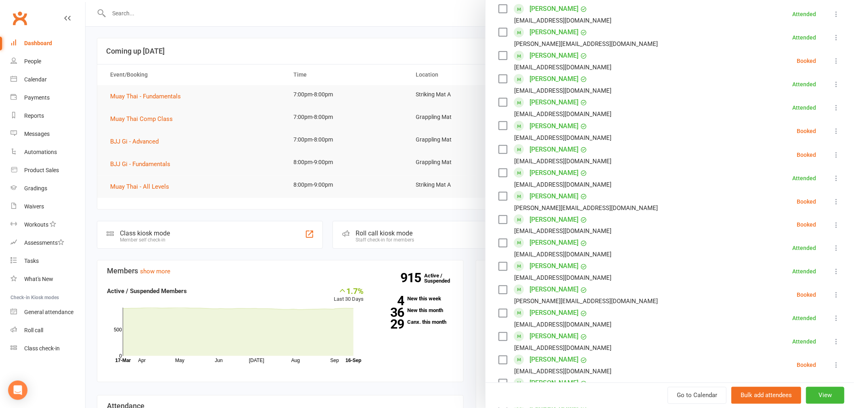
scroll to position [638, 0]
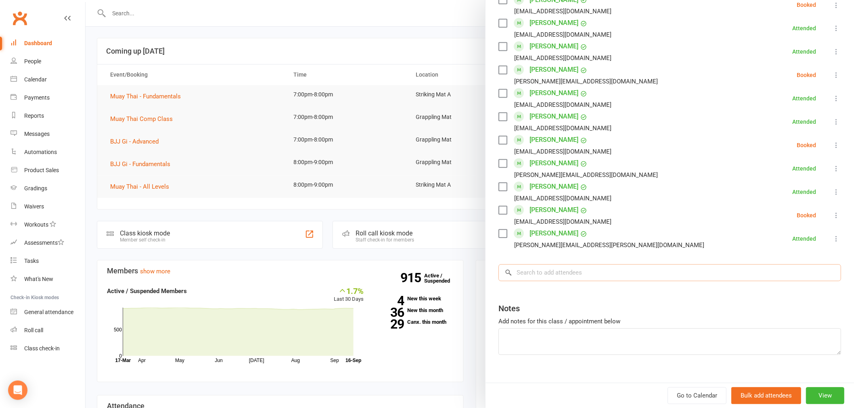
click at [576, 265] on input "search" at bounding box center [669, 273] width 343 height 17
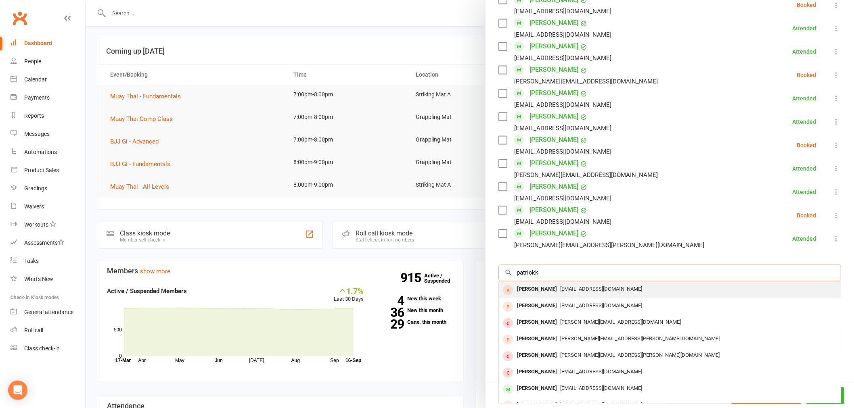
type input "patrickk"
click at [585, 284] on div "Patrickkim614@gmail.com" at bounding box center [669, 290] width 335 height 12
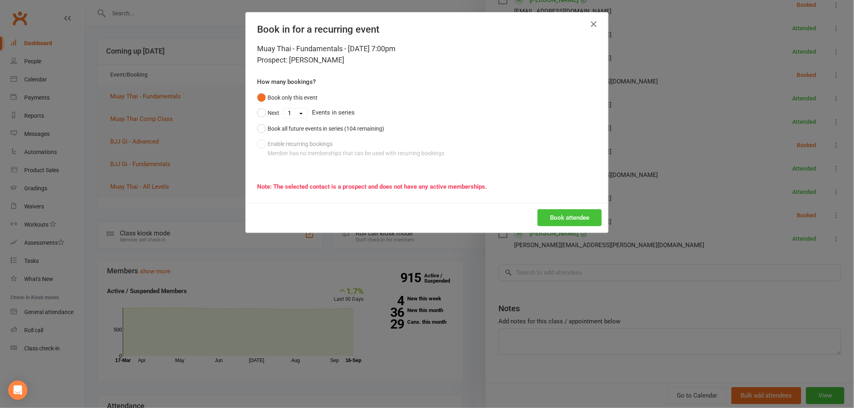
click at [579, 213] on button "Book attendee" at bounding box center [569, 217] width 64 height 17
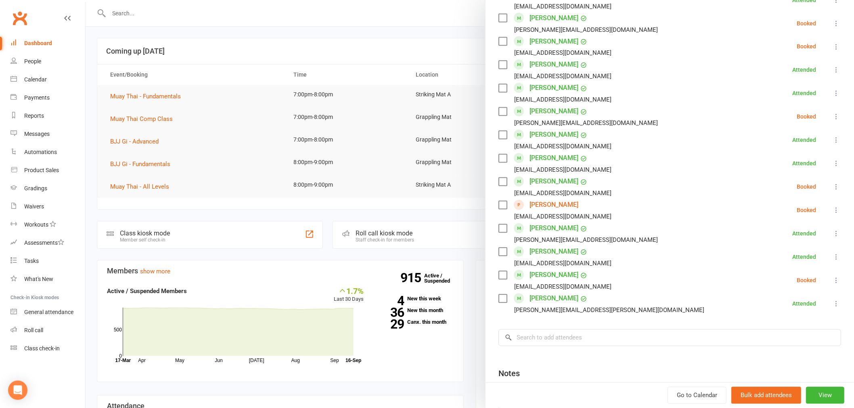
scroll to position [661, 0]
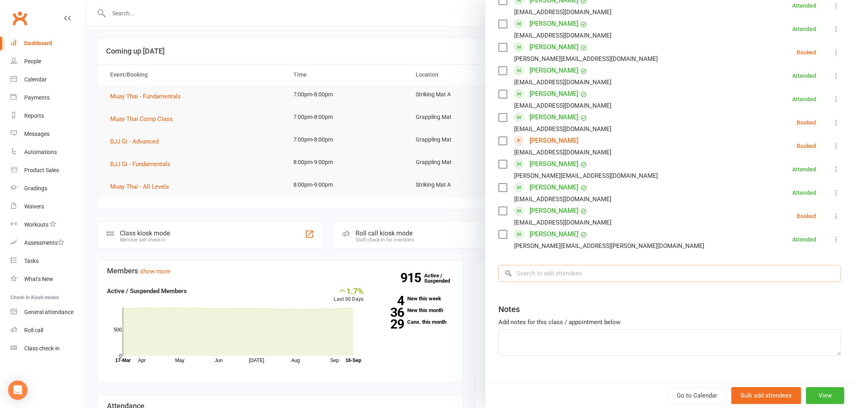
click at [554, 265] on input "search" at bounding box center [669, 273] width 343 height 17
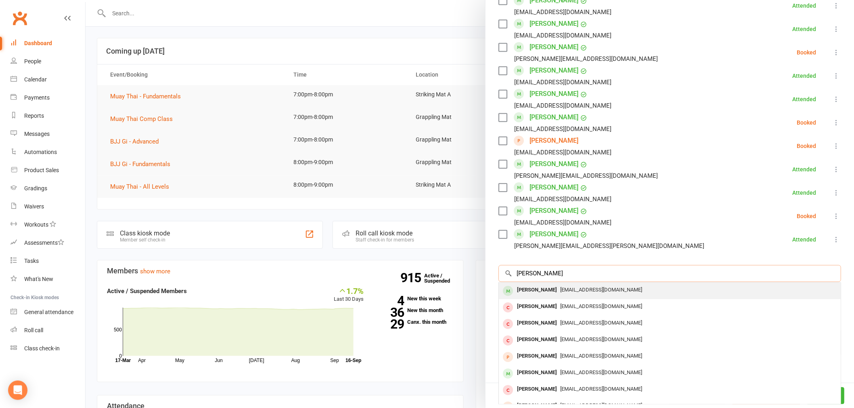
type input "angus knox"
click at [558, 284] on div "angusknxx@gmail.com" at bounding box center [669, 290] width 335 height 12
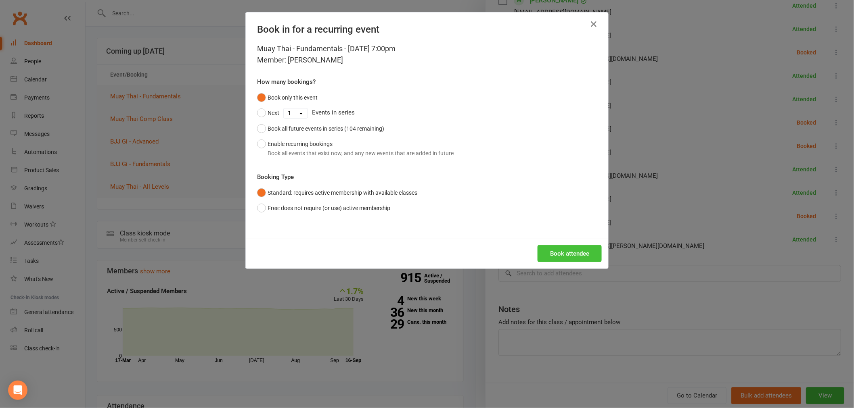
click at [558, 257] on button "Book attendee" at bounding box center [569, 253] width 64 height 17
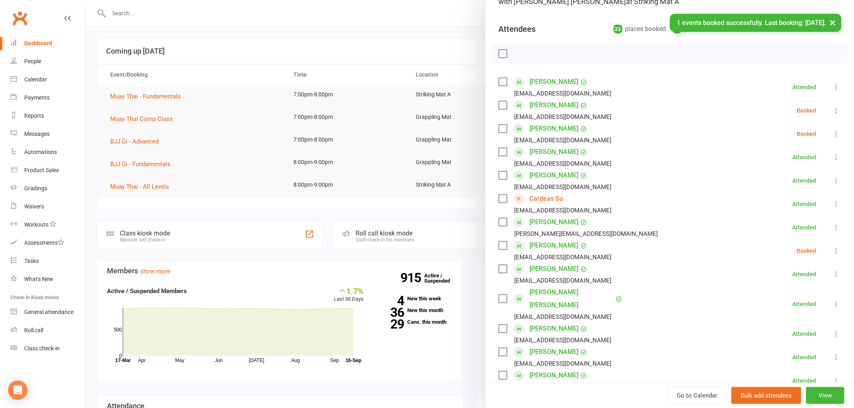
scroll to position [0, 0]
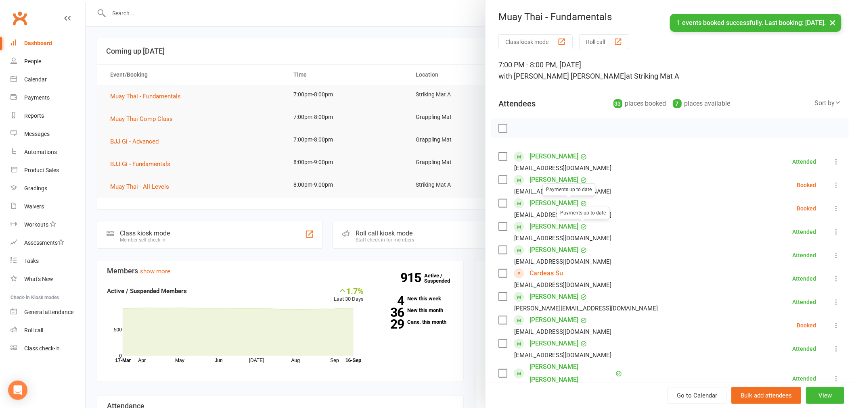
click at [368, 79] on div at bounding box center [470, 204] width 768 height 408
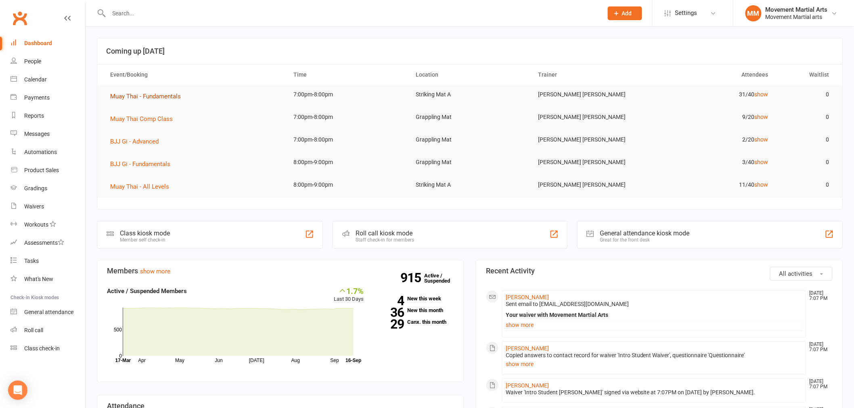
click at [159, 98] on span "Muay Thai - Fundamentals" at bounding box center [145, 96] width 71 height 7
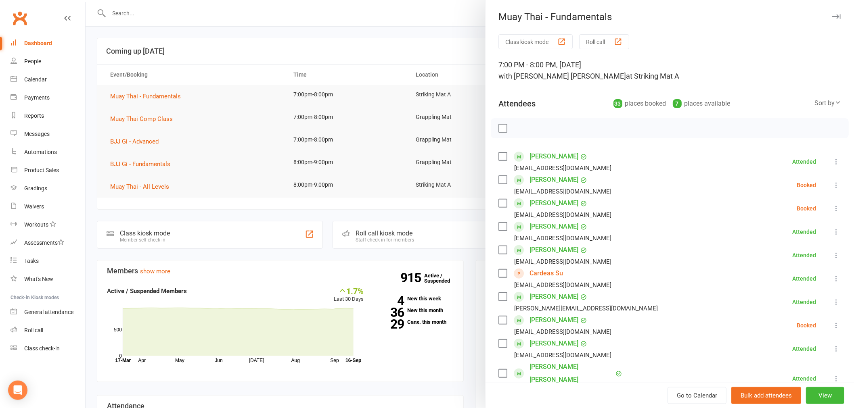
click at [331, 128] on div at bounding box center [470, 204] width 768 height 408
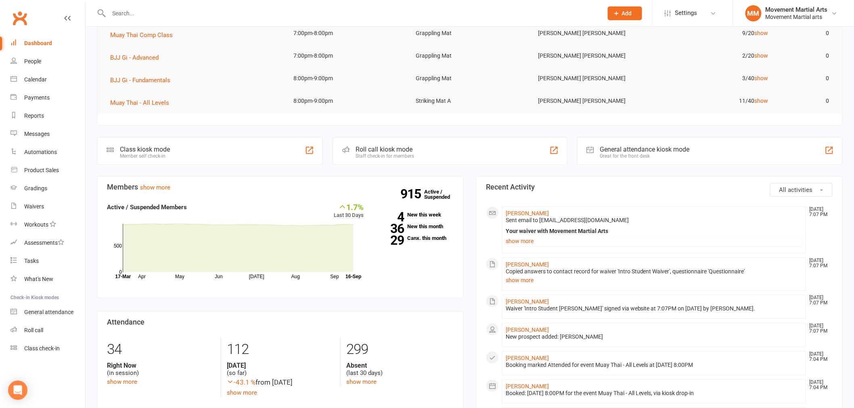
scroll to position [104, 0]
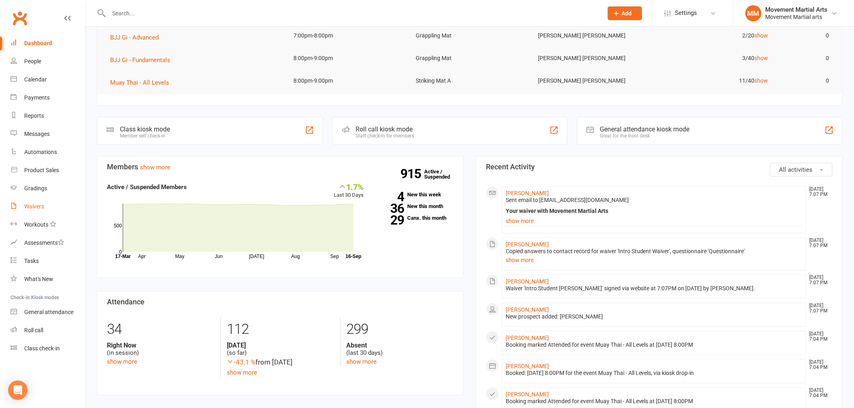
click at [30, 201] on link "Waivers" at bounding box center [47, 207] width 75 height 18
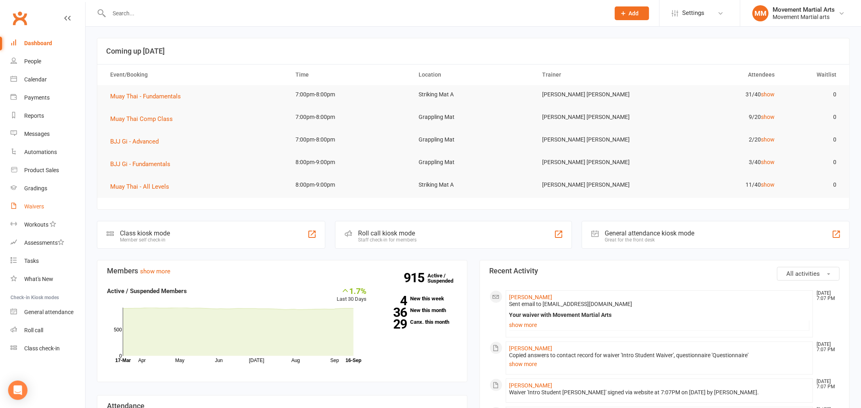
select select "100"
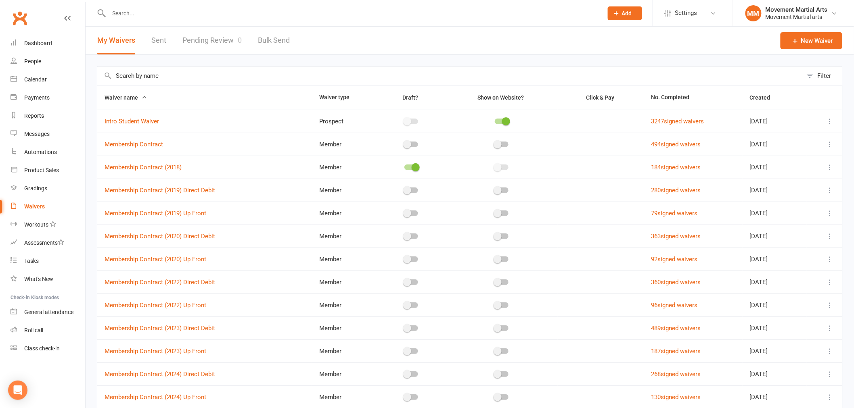
click at [171, 38] on div "My Waivers Sent Pending Review 0 Bulk Send" at bounding box center [194, 41] width 216 height 28
click at [146, 40] on div "My Waivers Sent Pending Review 0 Bulk Send" at bounding box center [194, 41] width 216 height 28
click at [155, 39] on link "Sent" at bounding box center [158, 41] width 15 height 28
select select "50"
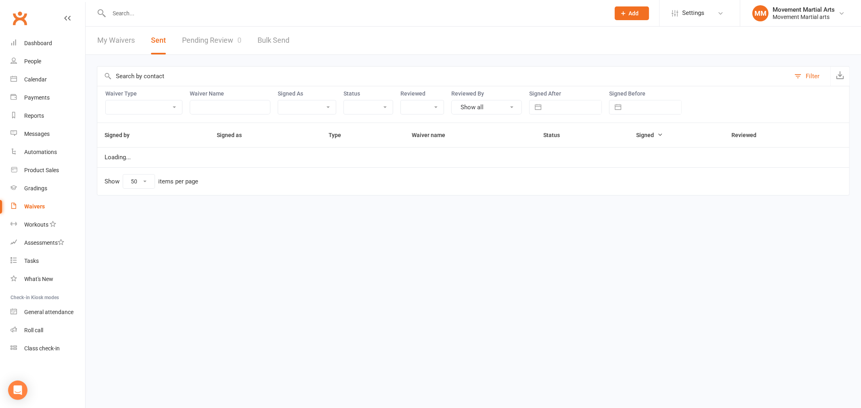
click at [574, 101] on input "text" at bounding box center [573, 107] width 56 height 14
select select "7"
select select "2025"
select select "8"
select select "2025"
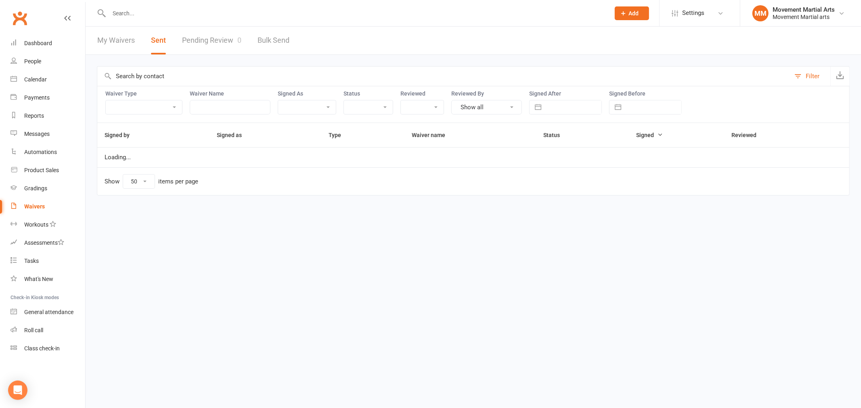
select select "9"
select select "2025"
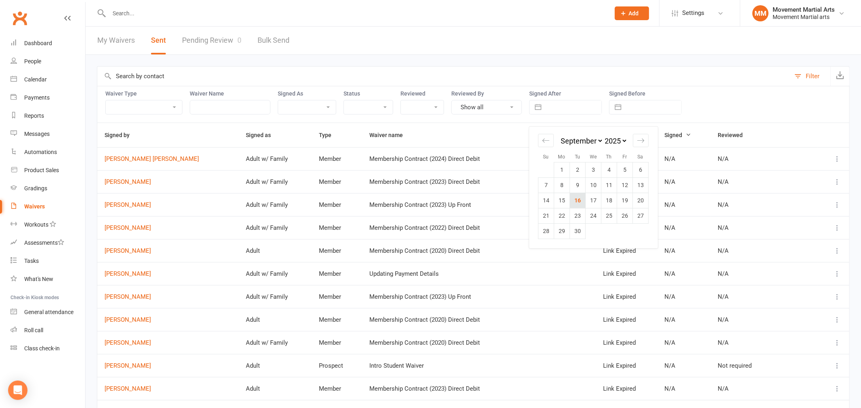
click at [574, 198] on td "16" at bounding box center [578, 200] width 16 height 15
type input "[DATE]"
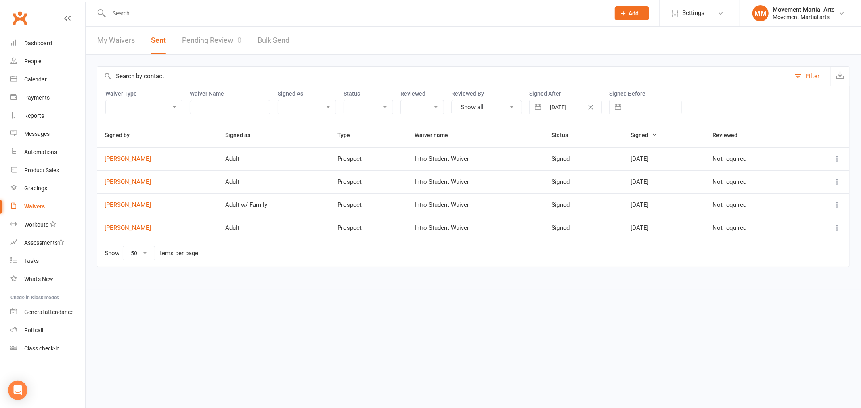
click at [838, 159] on icon at bounding box center [837, 159] width 8 height 8
click at [821, 170] on link "Preview" at bounding box center [801, 175] width 80 height 16
click at [50, 45] on div "Dashboard" at bounding box center [38, 43] width 28 height 6
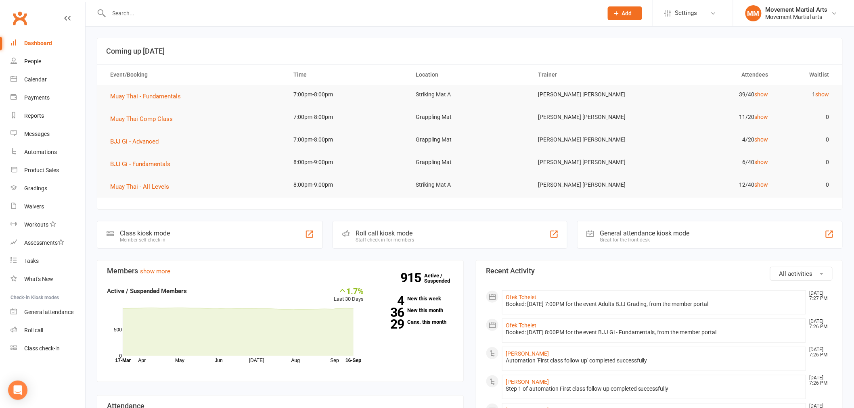
click at [151, 102] on td "Muay Thai - Fundamentals" at bounding box center [195, 96] width 184 height 23
click at [159, 99] on span "Muay Thai - Fundamentals" at bounding box center [145, 96] width 71 height 7
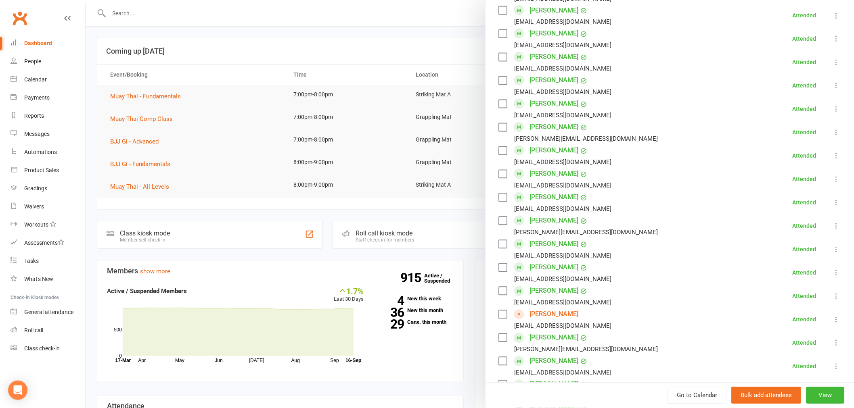
scroll to position [868, 0]
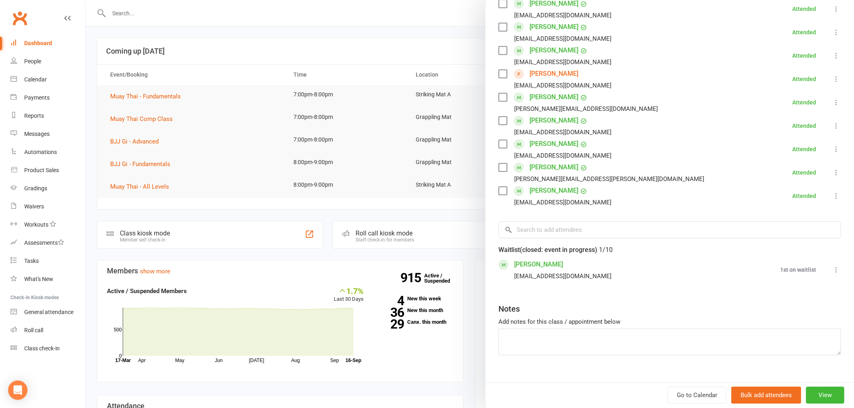
click at [832, 192] on icon at bounding box center [836, 196] width 8 height 8
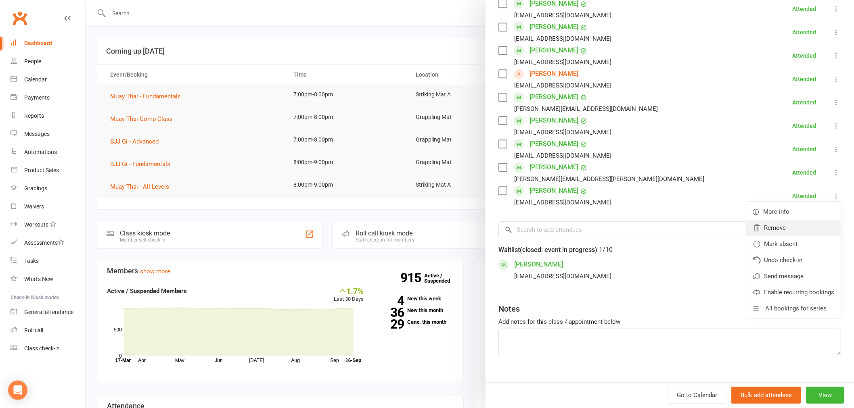
click at [790, 220] on link "Remove" at bounding box center [793, 228] width 94 height 16
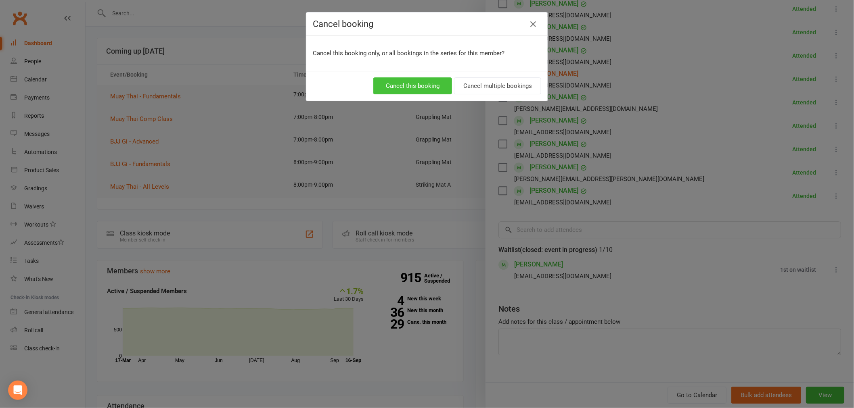
click at [394, 85] on button "Cancel this booking" at bounding box center [412, 85] width 79 height 17
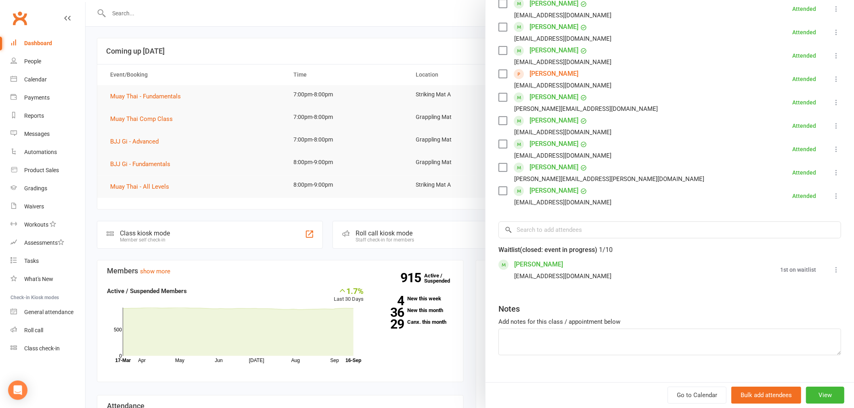
scroll to position [845, 0]
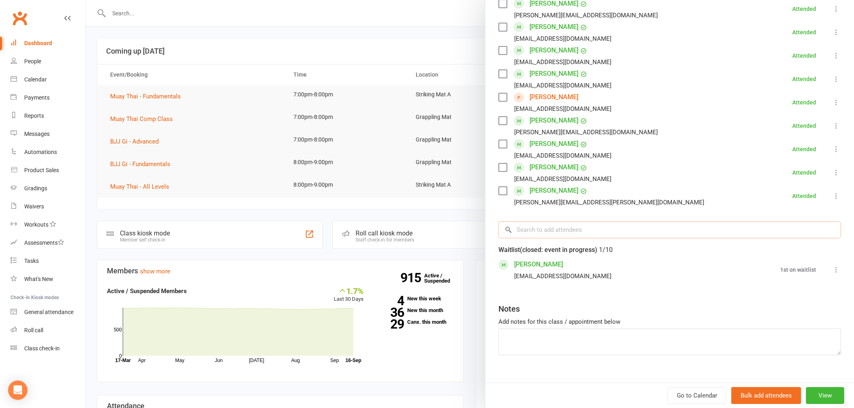
click at [559, 221] on input "search" at bounding box center [669, 229] width 343 height 17
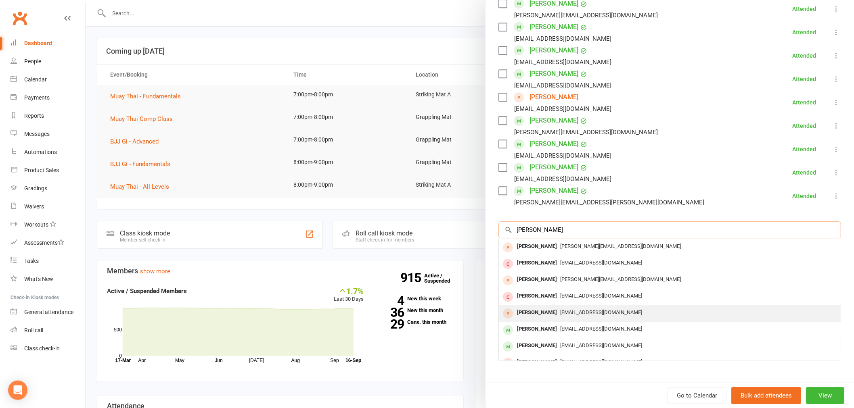
type input "robin o"
click at [563, 309] on span "[EMAIL_ADDRESS][DOMAIN_NAME]" at bounding box center [601, 312] width 82 height 6
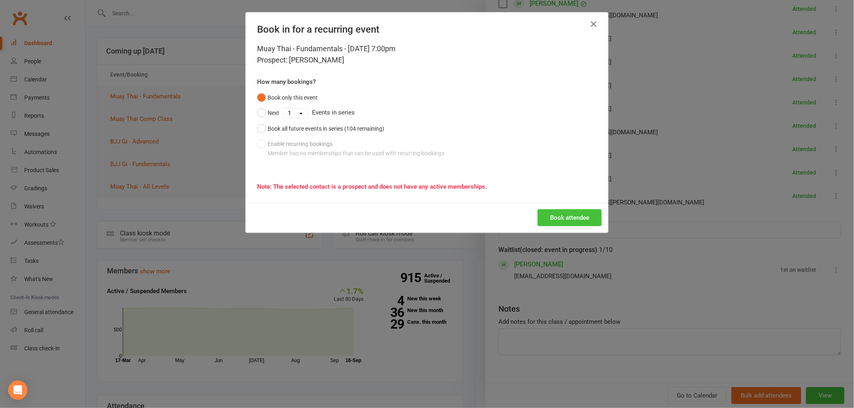
click at [572, 219] on button "Book attendee" at bounding box center [569, 217] width 64 height 17
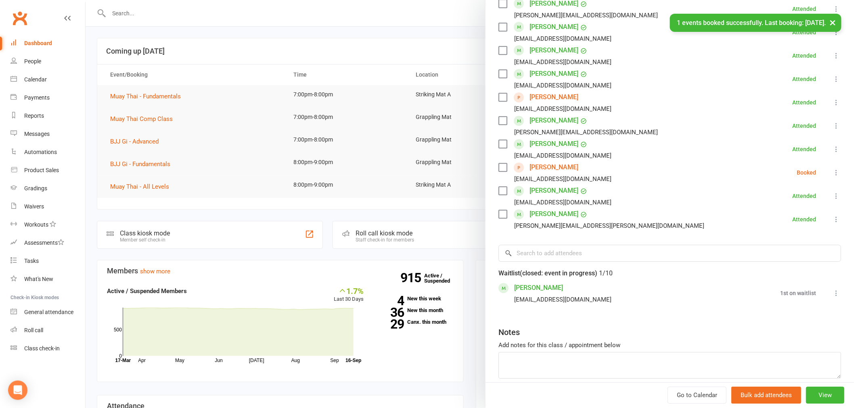
click at [832, 169] on icon at bounding box center [836, 173] width 8 height 8
click at [787, 213] on link "Check in" at bounding box center [793, 221] width 94 height 16
click at [543, 161] on link "[PERSON_NAME]" at bounding box center [553, 167] width 49 height 13
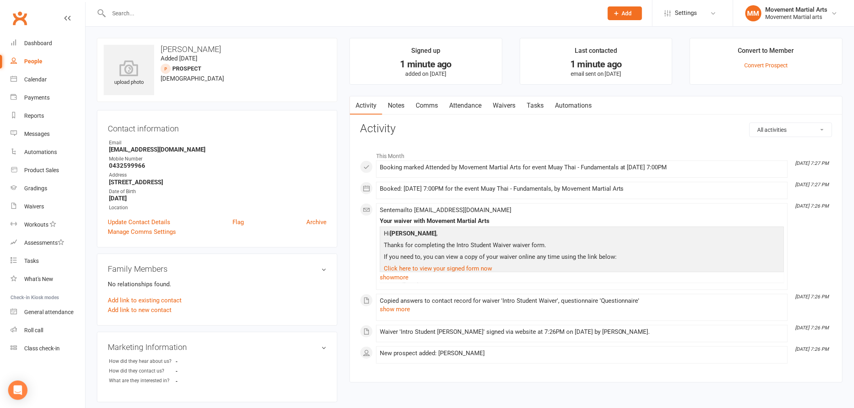
click at [155, 13] on input "text" at bounding box center [352, 13] width 491 height 11
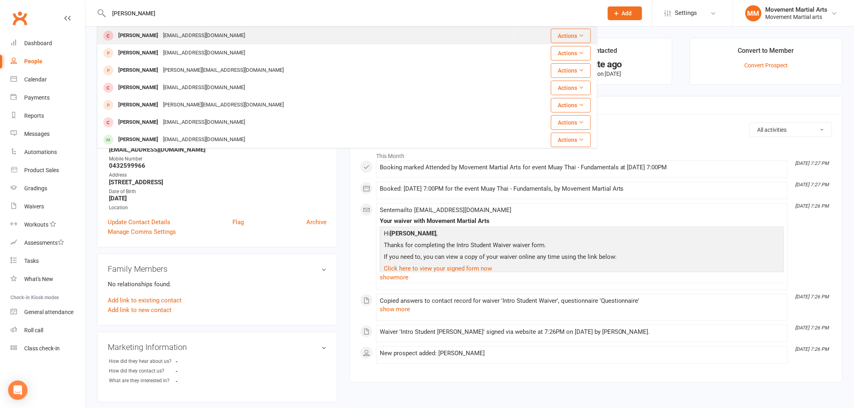
type input "[PERSON_NAME]"
click at [162, 30] on div "[EMAIL_ADDRESS][DOMAIN_NAME]" at bounding box center [204, 36] width 87 height 12
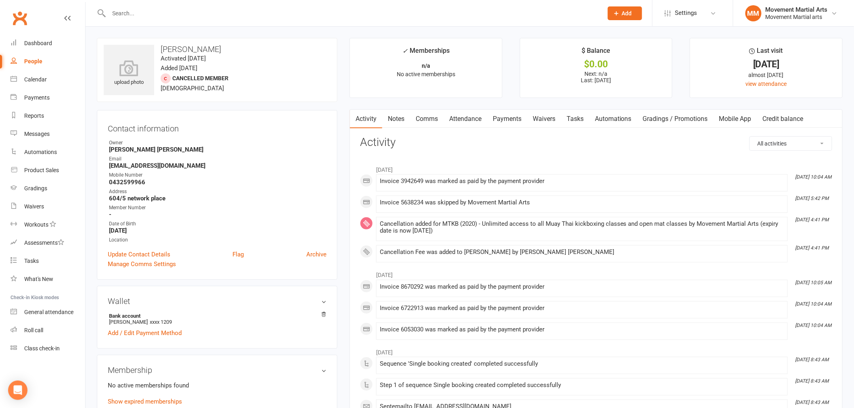
scroll to position [104, 0]
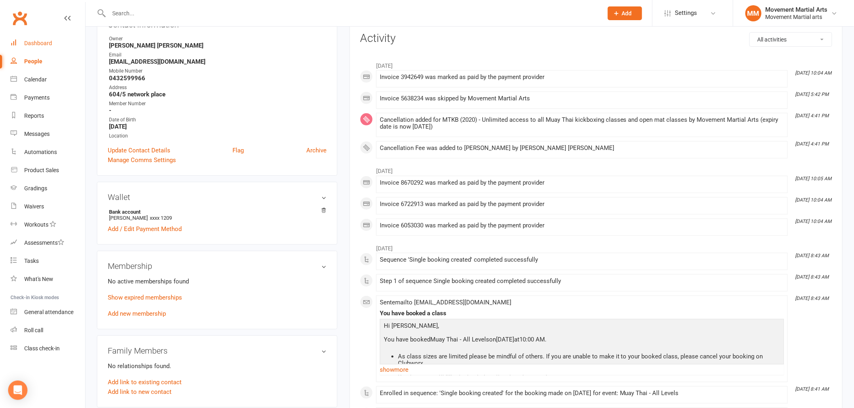
click at [45, 43] on div "Dashboard" at bounding box center [38, 43] width 28 height 6
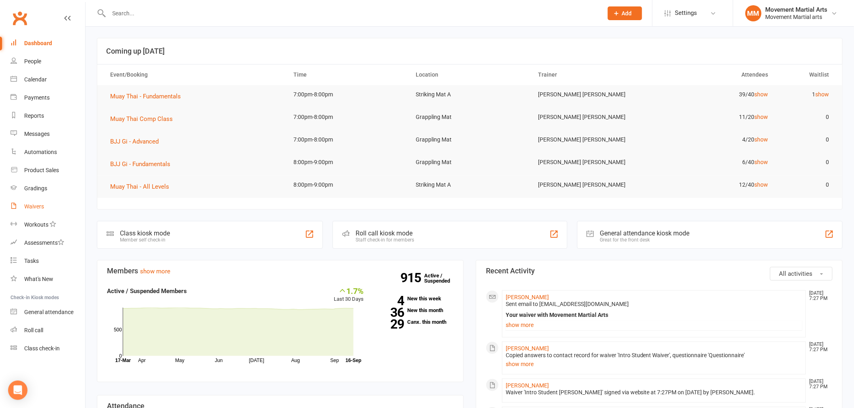
click at [51, 208] on link "Waivers" at bounding box center [47, 207] width 75 height 18
select select "100"
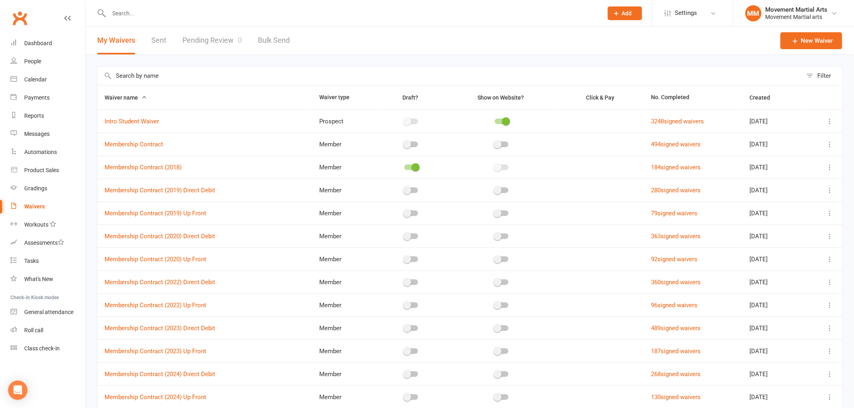
click at [155, 41] on link "Sent" at bounding box center [158, 41] width 15 height 28
select select "50"
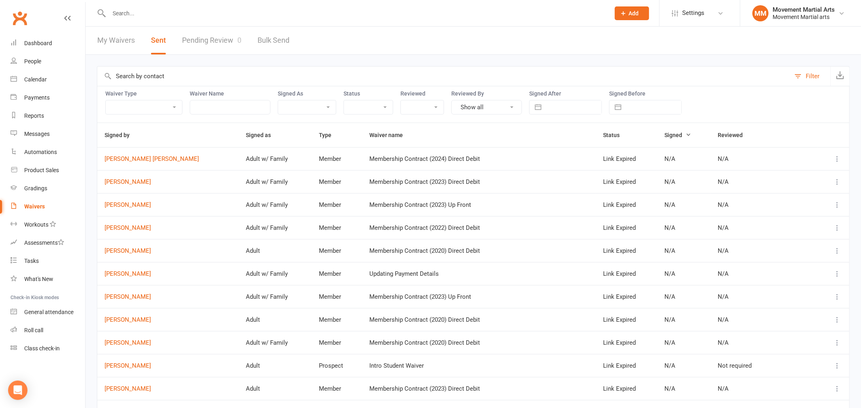
click at [579, 107] on input "text" at bounding box center [573, 107] width 56 height 14
select select "7"
select select "2025"
select select "8"
select select "2025"
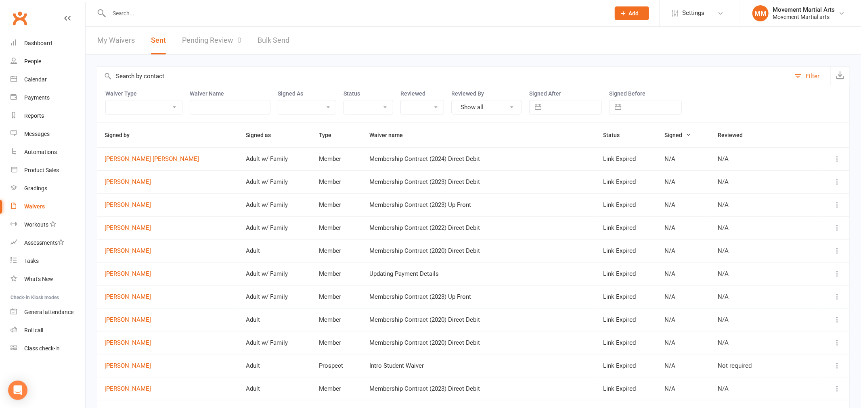
select select "9"
select select "2025"
click at [575, 194] on td "16" at bounding box center [578, 200] width 16 height 15
type input "[DATE]"
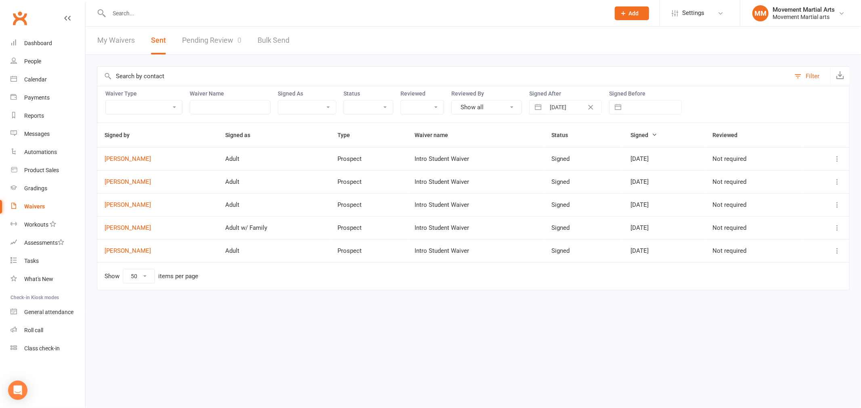
click at [836, 163] on icon at bounding box center [837, 159] width 8 height 8
click at [818, 179] on link "Preview" at bounding box center [801, 175] width 80 height 16
click at [49, 45] on div "Dashboard" at bounding box center [38, 43] width 28 height 6
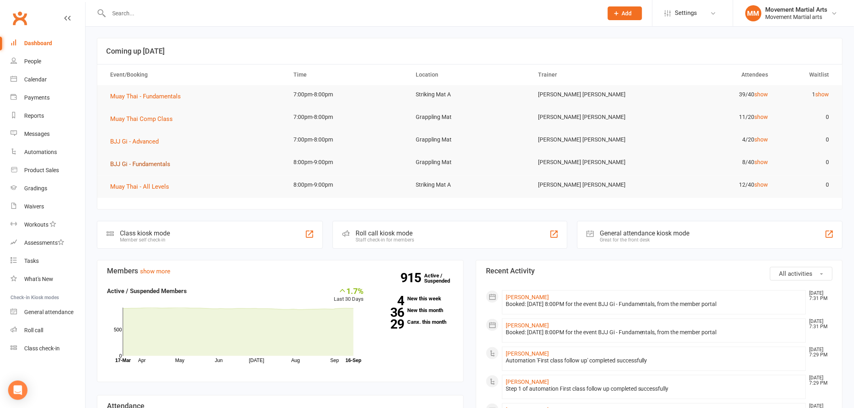
click at [154, 163] on span "BJJ Gi - Fundamentals" at bounding box center [140, 164] width 60 height 7
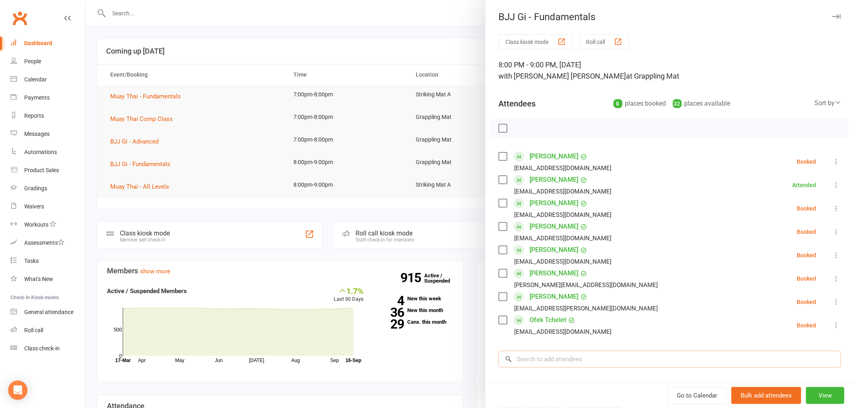
click at [592, 357] on input "search" at bounding box center [669, 359] width 343 height 17
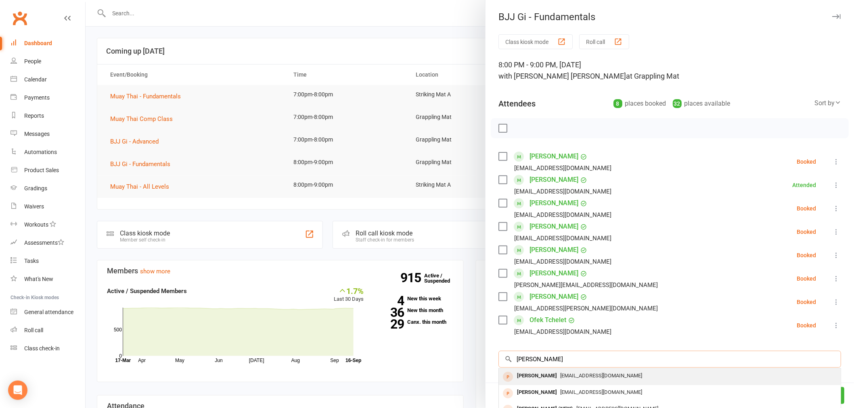
type input "oscar lee"
click at [611, 378] on div "Oscarleemc06@gmail.com" at bounding box center [669, 376] width 335 height 12
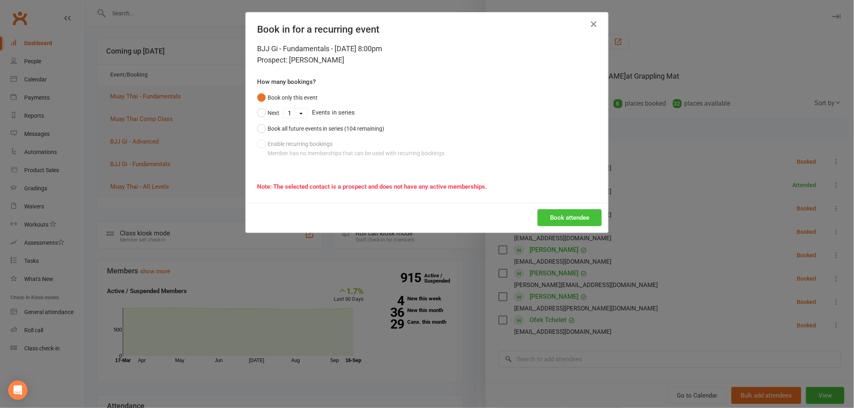
click at [549, 214] on button "Book attendee" at bounding box center [569, 217] width 64 height 17
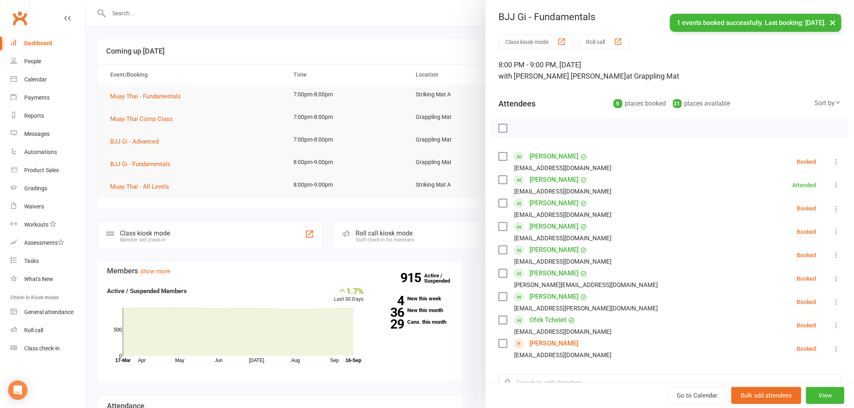
click at [155, 206] on div at bounding box center [470, 204] width 768 height 408
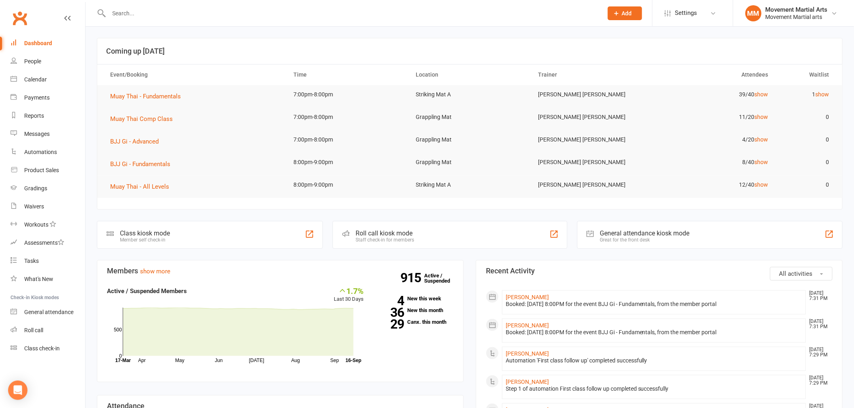
drag, startPoint x: 136, startPoint y: 22, endPoint x: 134, endPoint y: 17, distance: 5.1
click at [136, 22] on div at bounding box center [347, 13] width 500 height 26
click at [134, 15] on input "text" at bounding box center [352, 13] width 491 height 11
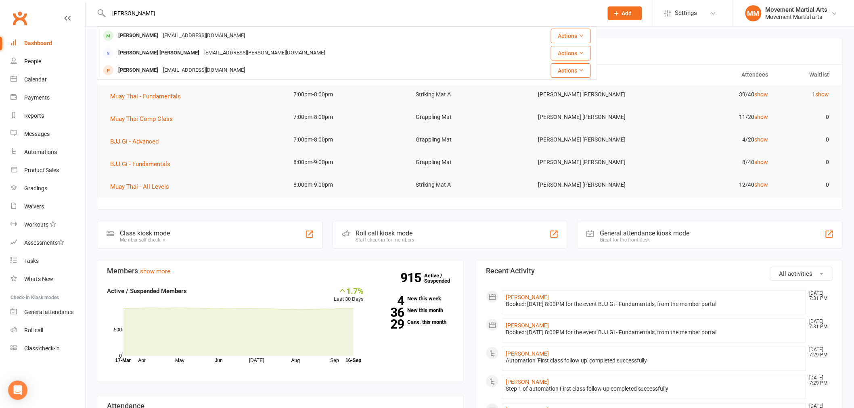
type input "aj pras"
click at [148, 26] on div "aj pras Aj Prasad ajaffiliates247@gmail.com Actions Leena Ajay Leena.ajaya@gmai…" at bounding box center [347, 13] width 500 height 26
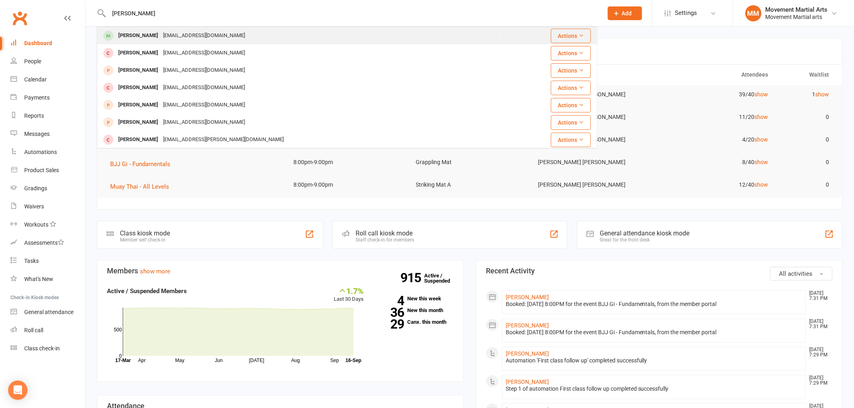
click at [150, 28] on div "Aj Prasad ajaffiliates247@gmail.com" at bounding box center [299, 35] width 402 height 17
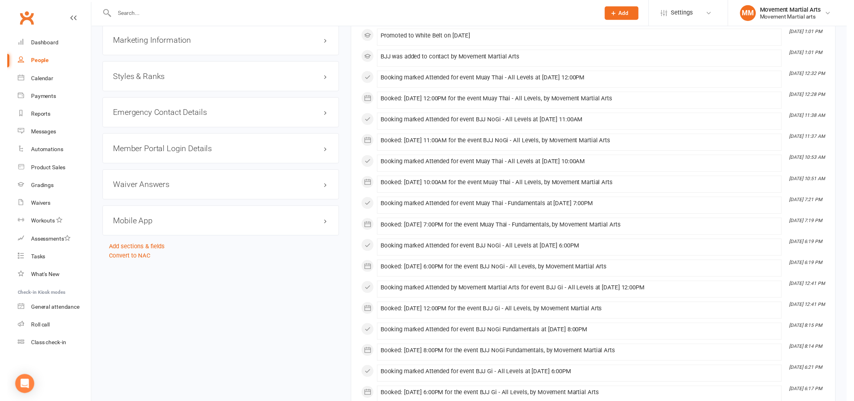
scroll to position [732, 0]
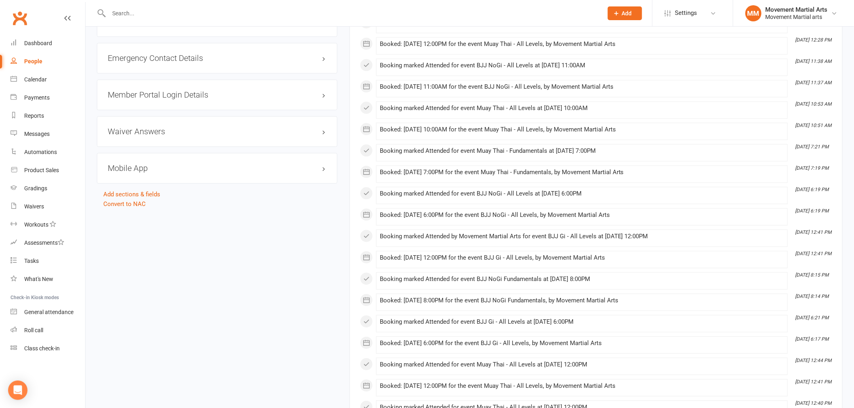
click at [157, 89] on div "Member Portal Login Details" at bounding box center [217, 94] width 240 height 31
click at [169, 101] on div "Member Portal Login Details" at bounding box center [217, 94] width 240 height 31
click at [171, 98] on h3 "Member Portal Login Details" at bounding box center [217, 94] width 219 height 9
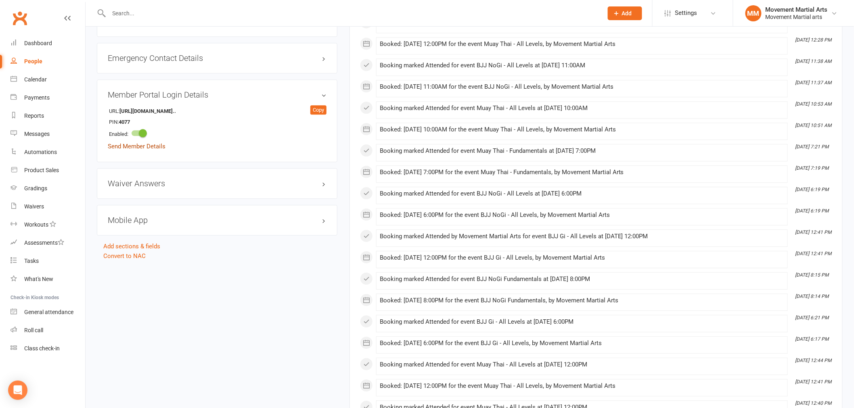
click at [158, 148] on link "Send Member Details" at bounding box center [137, 146] width 58 height 7
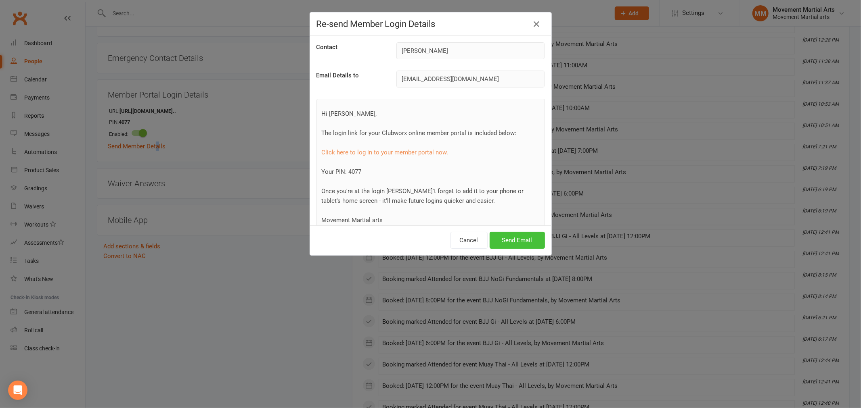
click at [507, 238] on button "Send Email" at bounding box center [516, 240] width 55 height 17
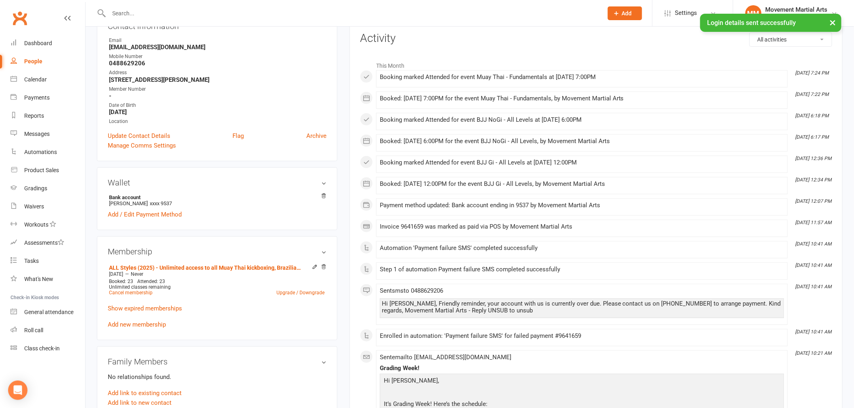
scroll to position [0, 0]
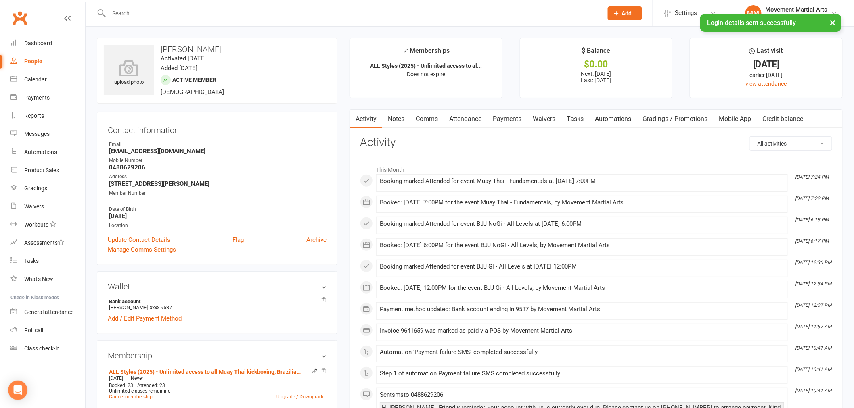
click at [514, 116] on link "Payments" at bounding box center [507, 119] width 40 height 19
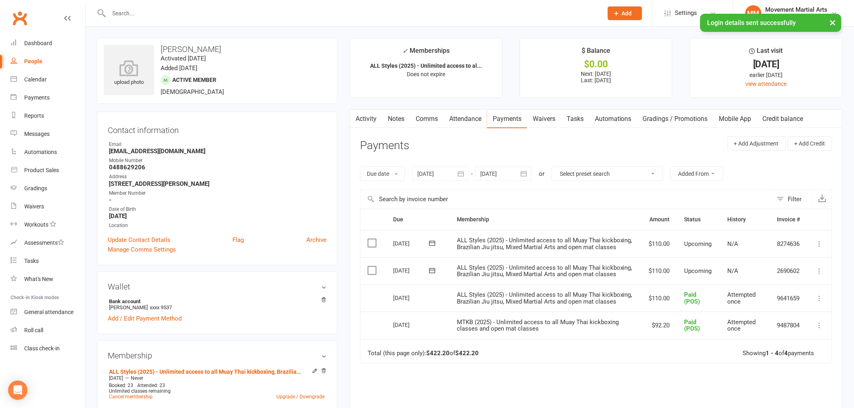
click at [369, 126] on link "Activity" at bounding box center [366, 119] width 32 height 19
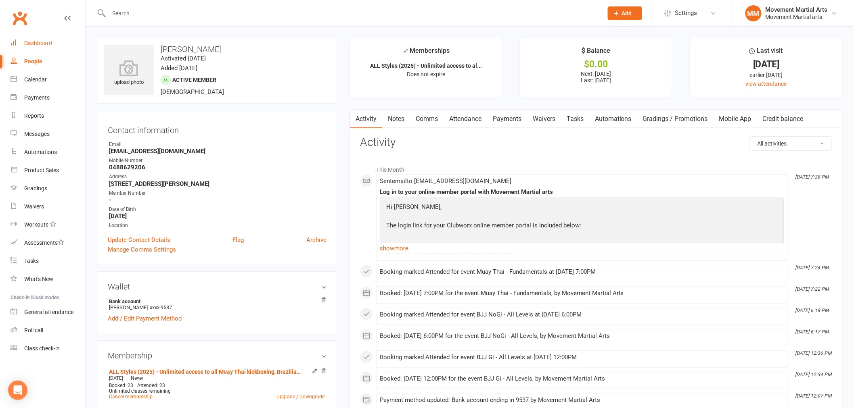
click at [58, 36] on link "Dashboard" at bounding box center [47, 43] width 75 height 18
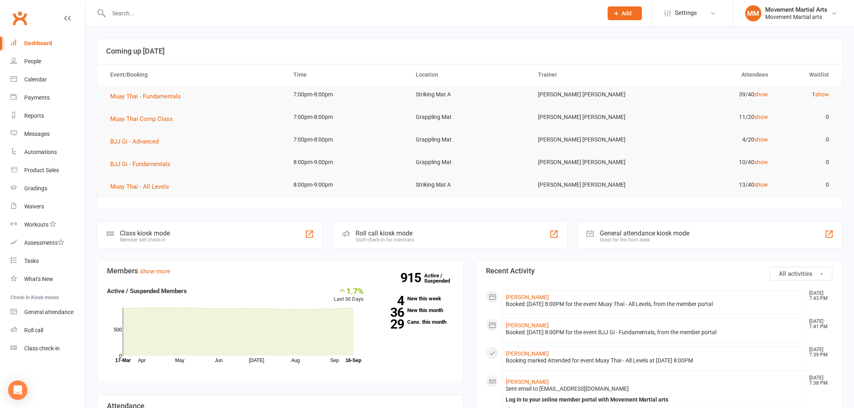
click at [175, 11] on input "text" at bounding box center [352, 13] width 491 height 11
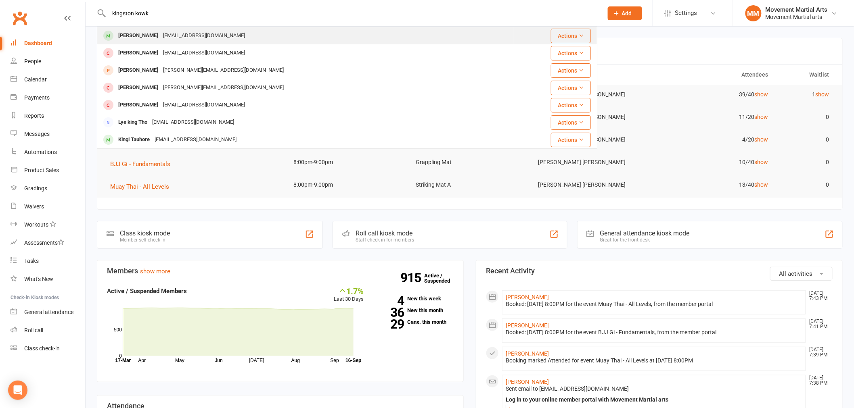
type input "kingston kowk"
click at [192, 31] on div "Kingston0914@gmail.com" at bounding box center [204, 36] width 87 height 12
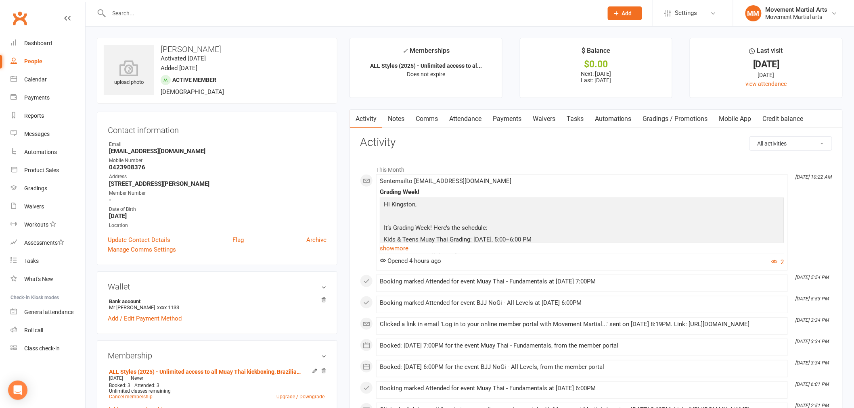
click at [502, 117] on link "Payments" at bounding box center [507, 119] width 40 height 19
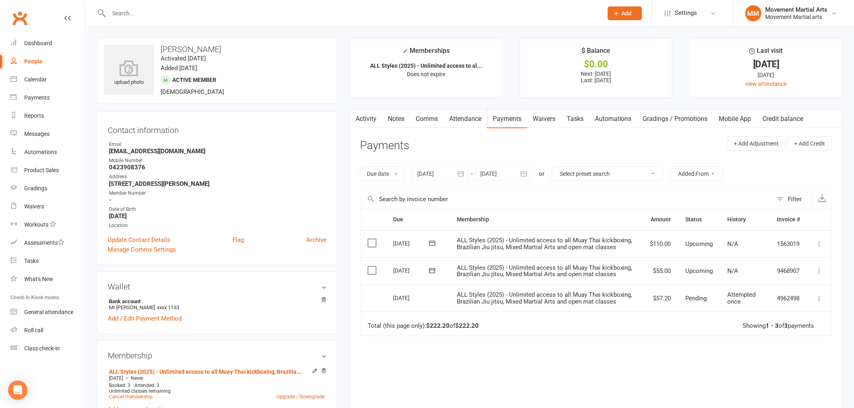
click at [159, 10] on input "text" at bounding box center [352, 13] width 491 height 11
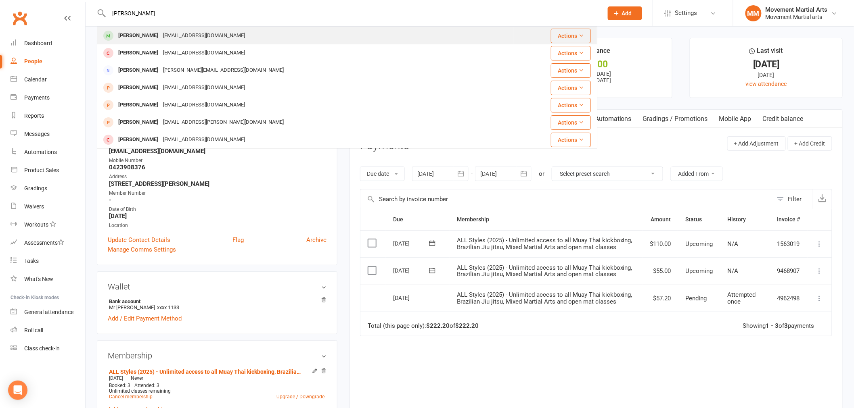
type input "jibin"
click at [220, 35] on div "Jibin Park jbyina@gmail.com" at bounding box center [305, 35] width 415 height 17
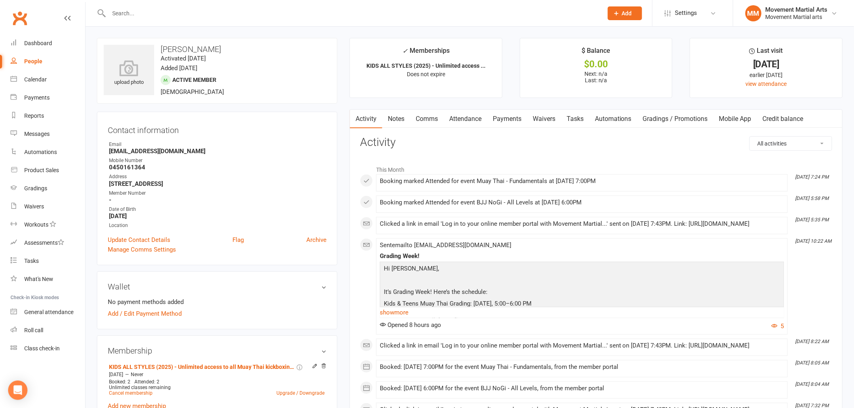
click at [512, 113] on link "Payments" at bounding box center [507, 119] width 40 height 19
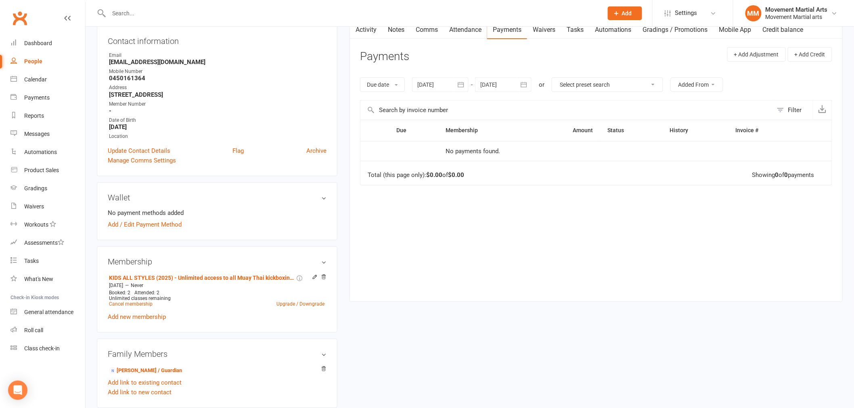
scroll to position [104, 0]
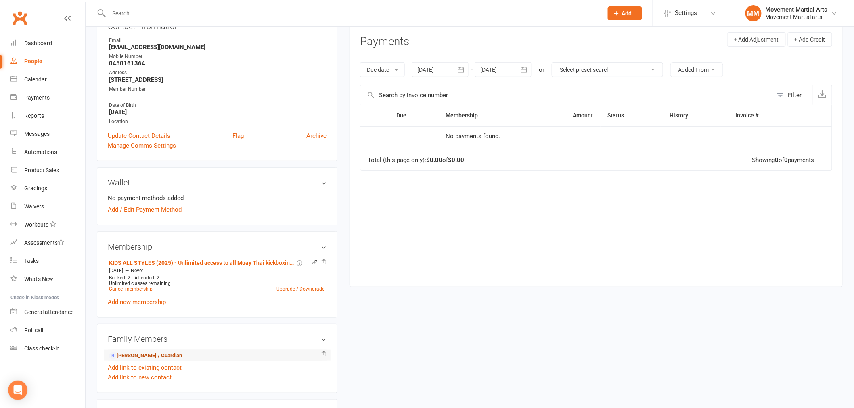
click at [120, 352] on link "Euna Lee - Parent / Guardian" at bounding box center [145, 356] width 73 height 8
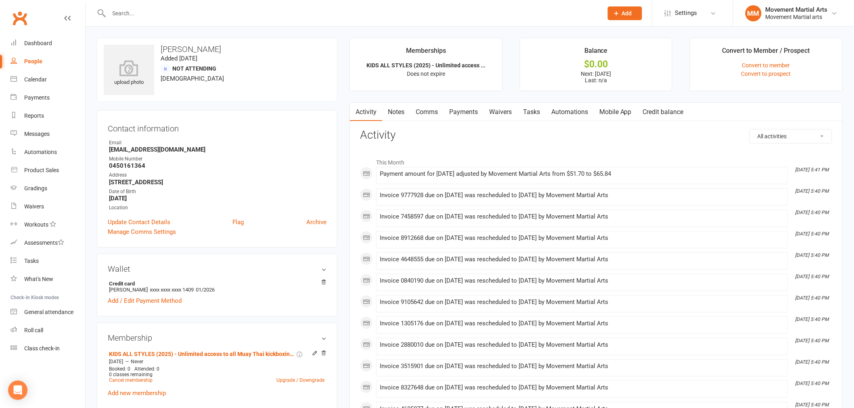
click at [463, 109] on link "Payments" at bounding box center [463, 112] width 40 height 19
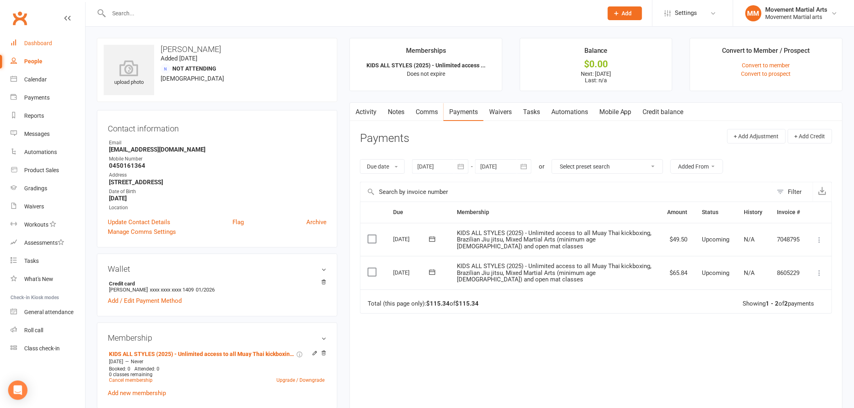
click at [54, 38] on link "Dashboard" at bounding box center [47, 43] width 75 height 18
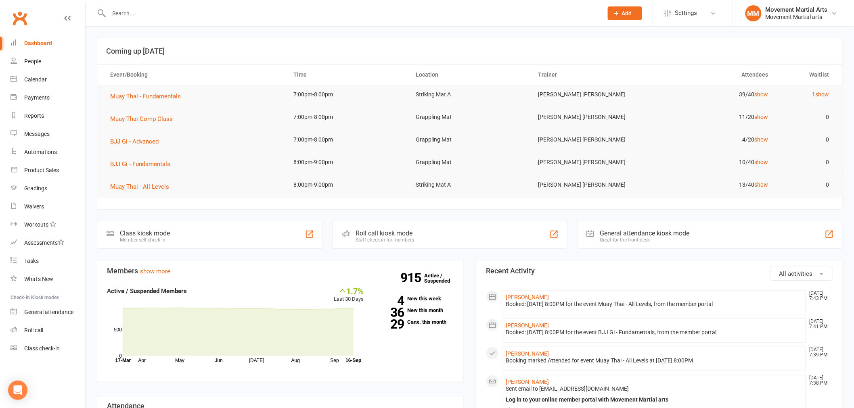
click at [151, 12] on input "text" at bounding box center [352, 13] width 491 height 11
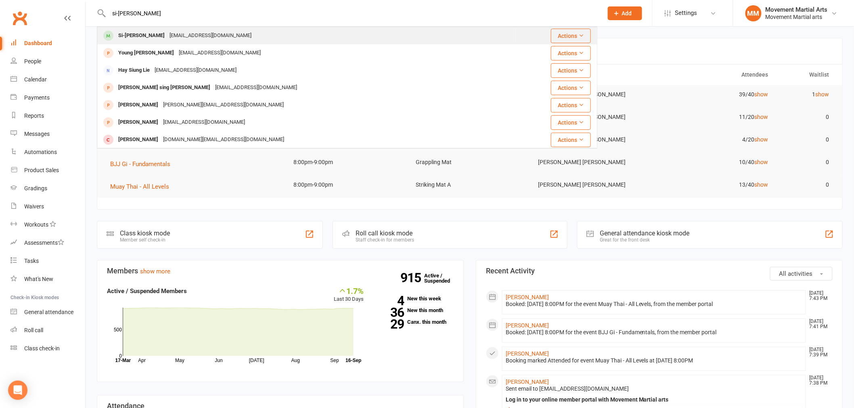
type input "si-houng"
click at [152, 28] on div "Si-houng Lee sihoung.lee2006@gmail.com" at bounding box center [307, 35] width 418 height 17
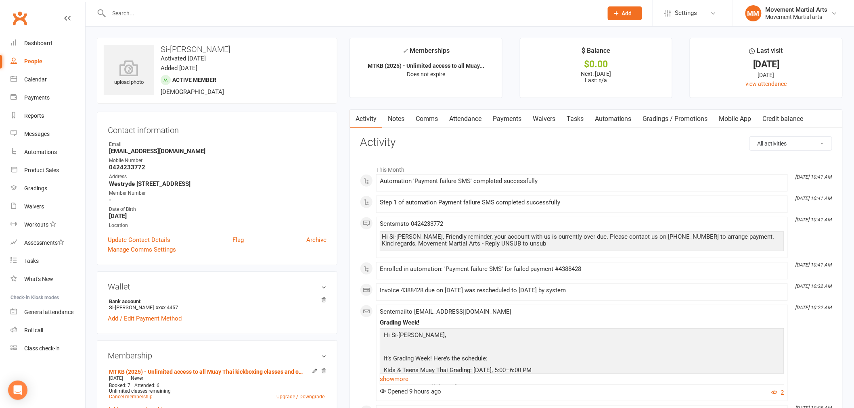
click at [523, 126] on link "Payments" at bounding box center [507, 119] width 40 height 19
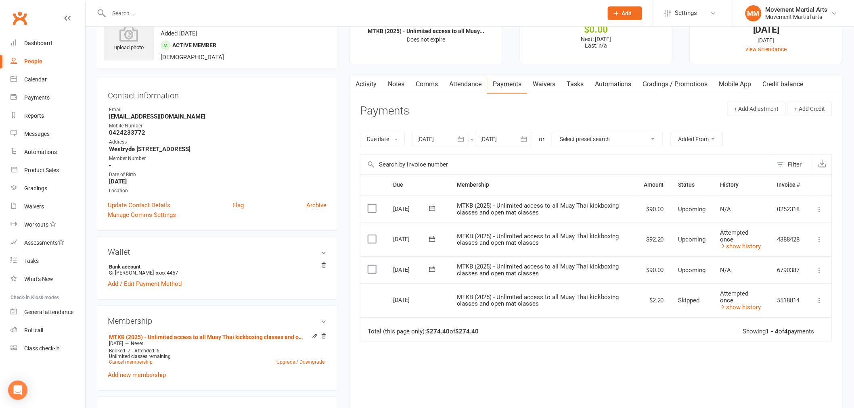
scroll to position [104, 0]
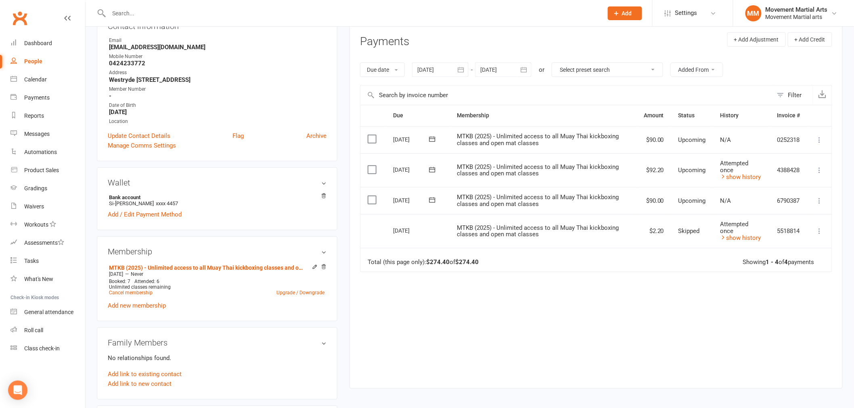
click at [743, 242] on td "Attempted once show history" at bounding box center [741, 231] width 57 height 34
click at [744, 238] on link "show history" at bounding box center [740, 237] width 41 height 7
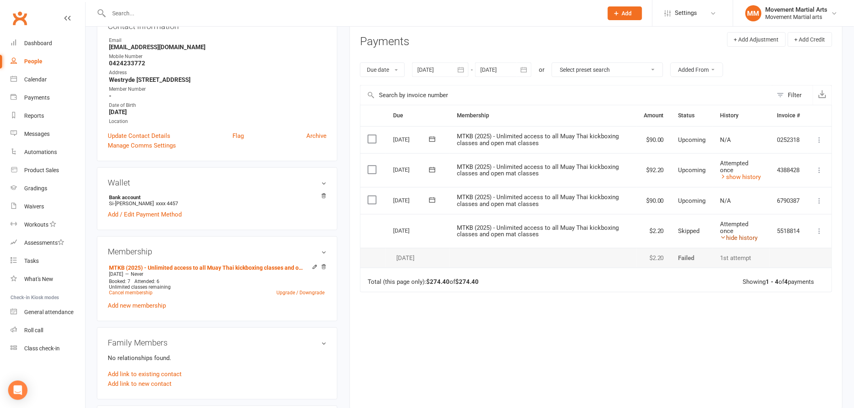
click at [744, 238] on link "hide history" at bounding box center [739, 237] width 38 height 7
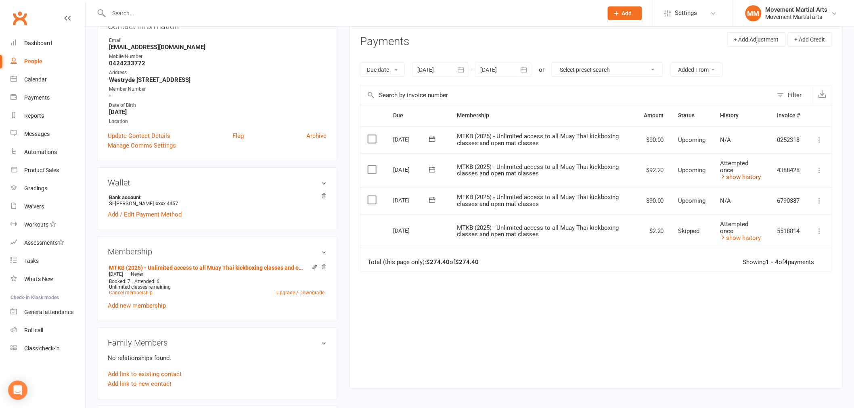
click at [739, 179] on link "show history" at bounding box center [740, 176] width 41 height 7
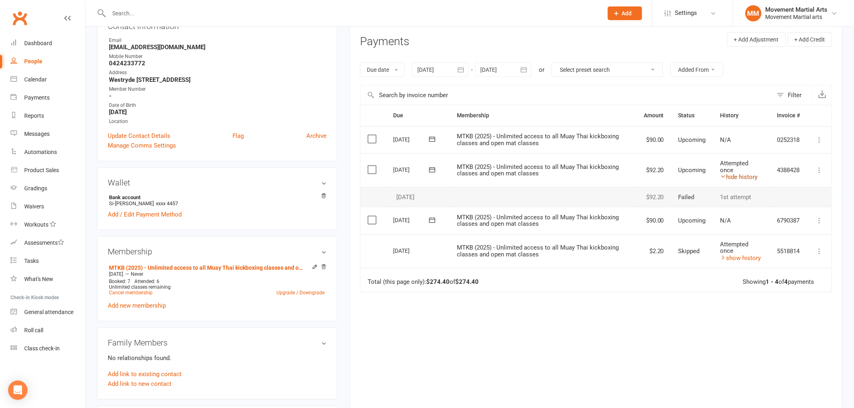
click at [739, 179] on link "hide history" at bounding box center [739, 176] width 38 height 7
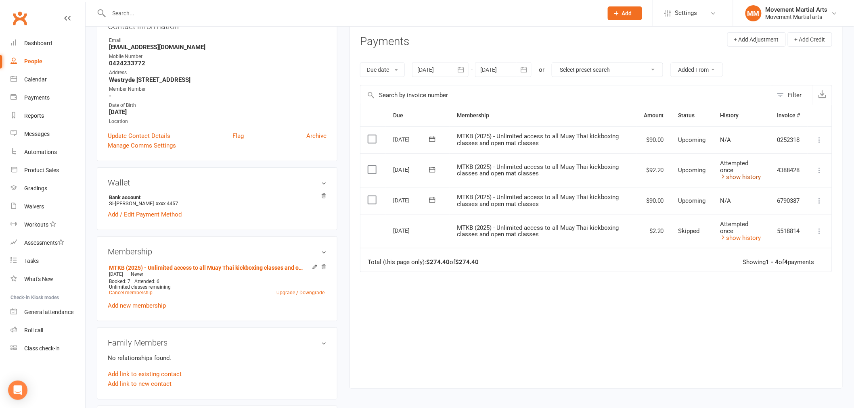
click at [733, 177] on link "show history" at bounding box center [740, 176] width 41 height 7
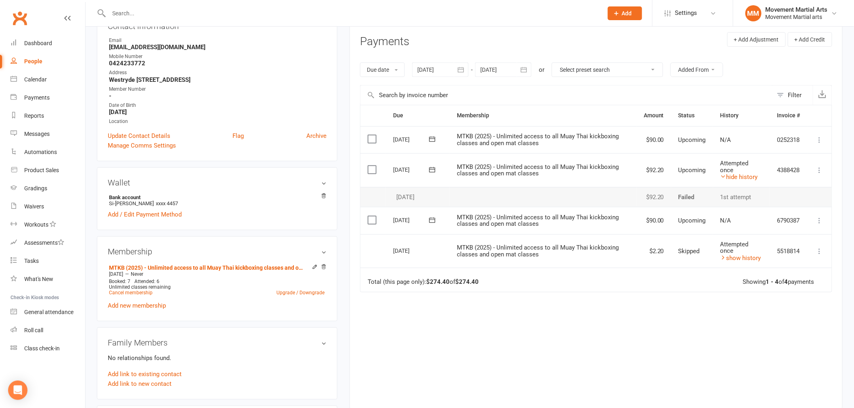
click at [737, 182] on td "Attempted once hide history" at bounding box center [741, 170] width 57 height 34
click at [739, 179] on link "hide history" at bounding box center [739, 176] width 38 height 7
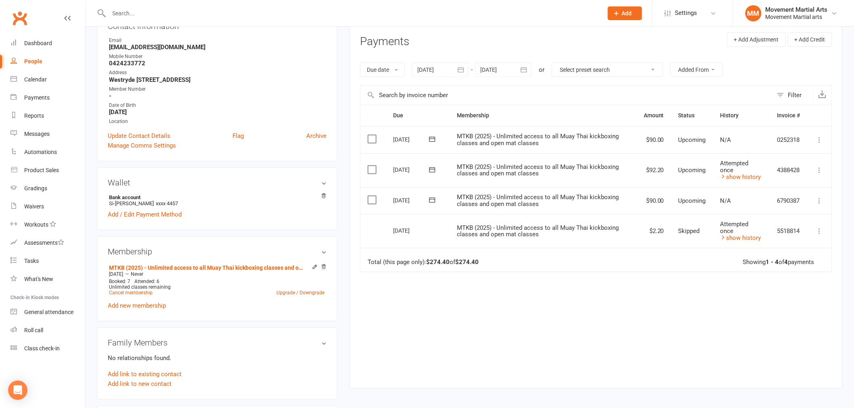
click at [814, 171] on td "Mark as Paid (Cash) Mark as Paid (POS) Mark as Paid (Other) Skip Change amount …" at bounding box center [819, 170] width 24 height 34
click at [817, 172] on icon at bounding box center [819, 170] width 8 height 8
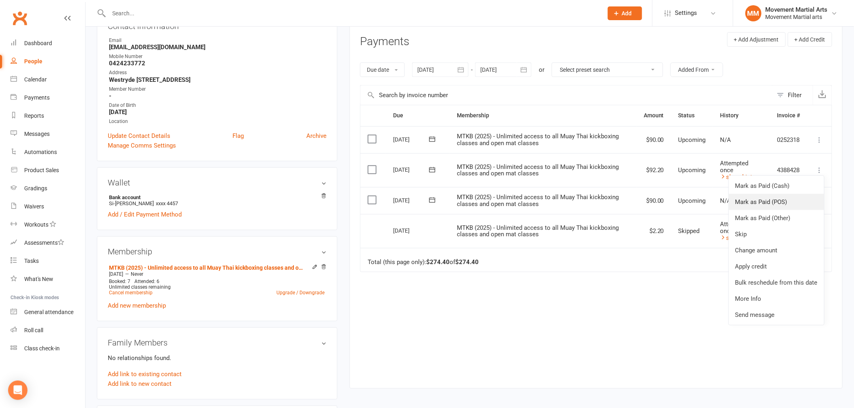
click at [793, 202] on link "Mark as Paid (POS)" at bounding box center [776, 202] width 95 height 16
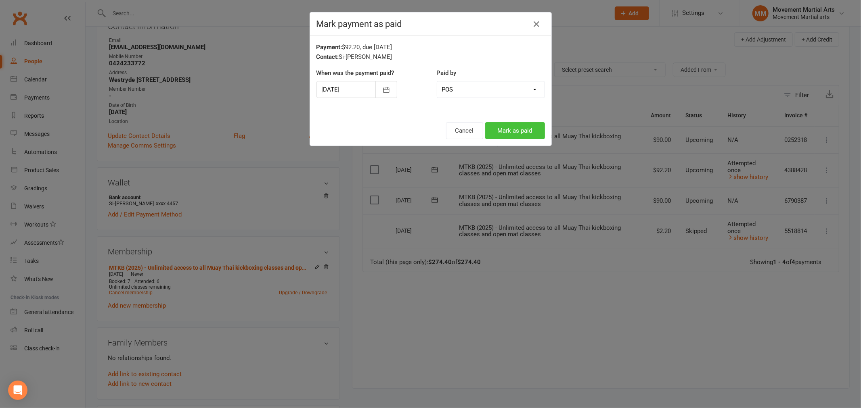
click at [512, 132] on button "Mark as paid" at bounding box center [515, 130] width 60 height 17
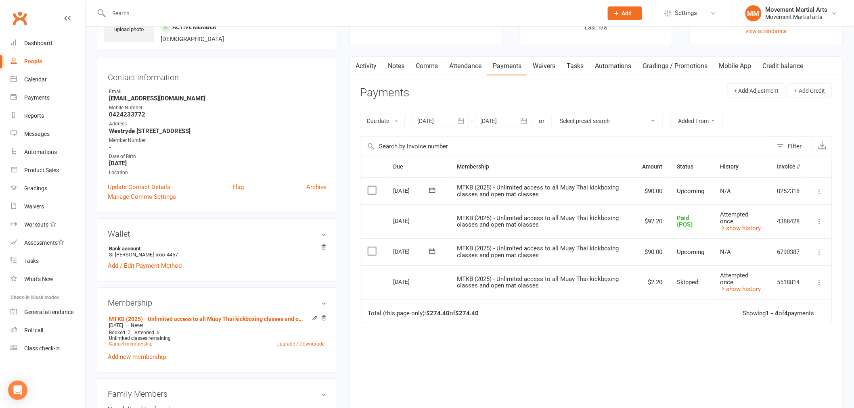
scroll to position [0, 0]
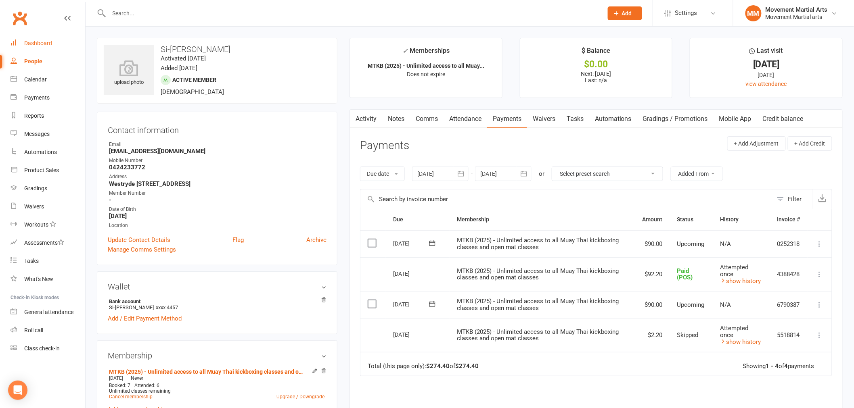
click at [42, 41] on div "Dashboard" at bounding box center [38, 43] width 28 height 6
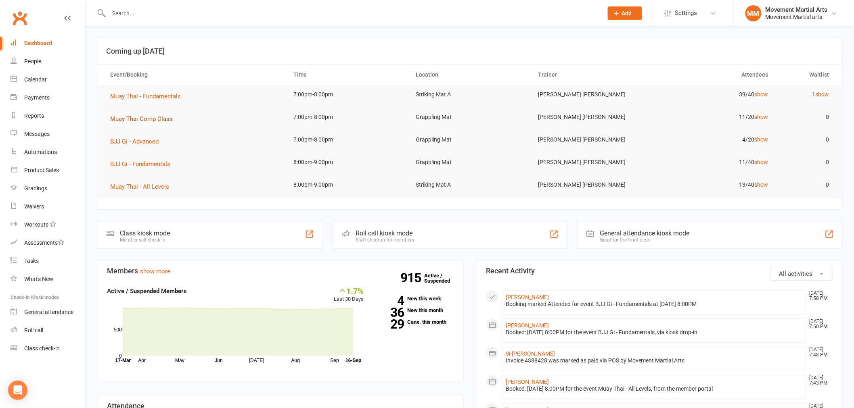
click at [162, 119] on span "Muay Thai Comp Class" at bounding box center [141, 118] width 63 height 7
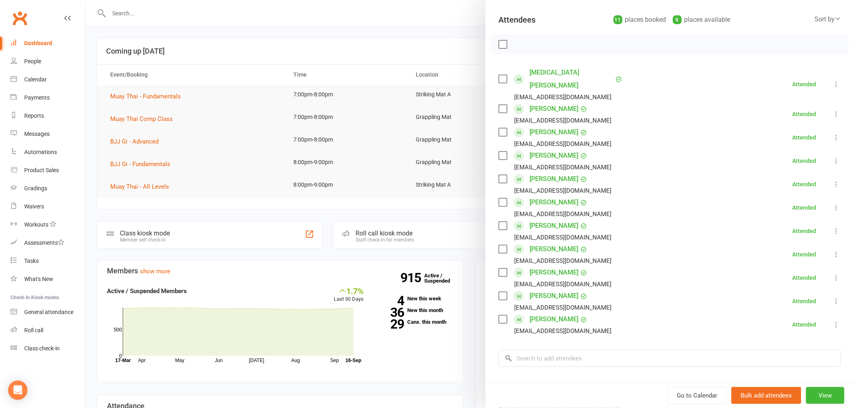
scroll to position [104, 0]
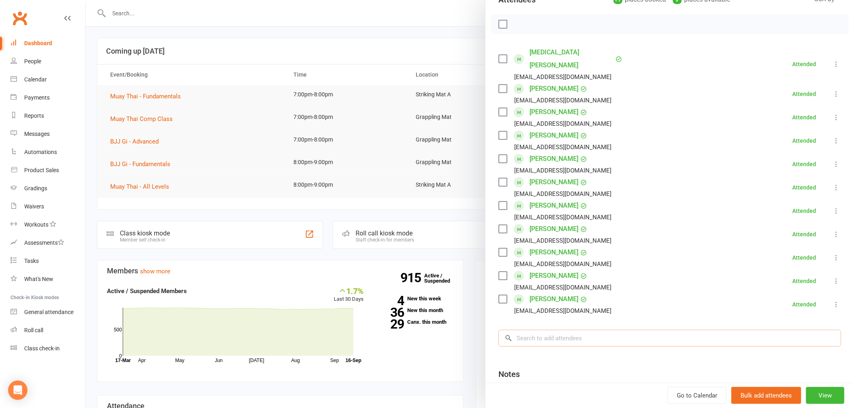
click at [545, 330] on input "search" at bounding box center [669, 338] width 343 height 17
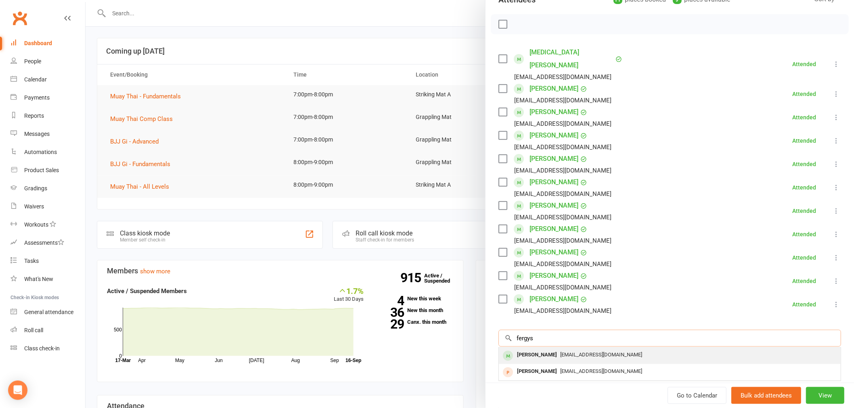
type input "fergys"
click at [591, 352] on span "guslyons@exemail.com.au" at bounding box center [601, 355] width 82 height 6
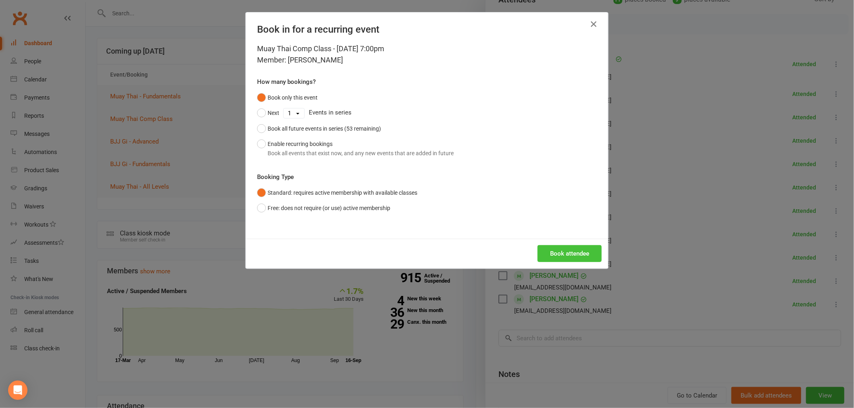
click at [570, 259] on button "Book attendee" at bounding box center [569, 253] width 64 height 17
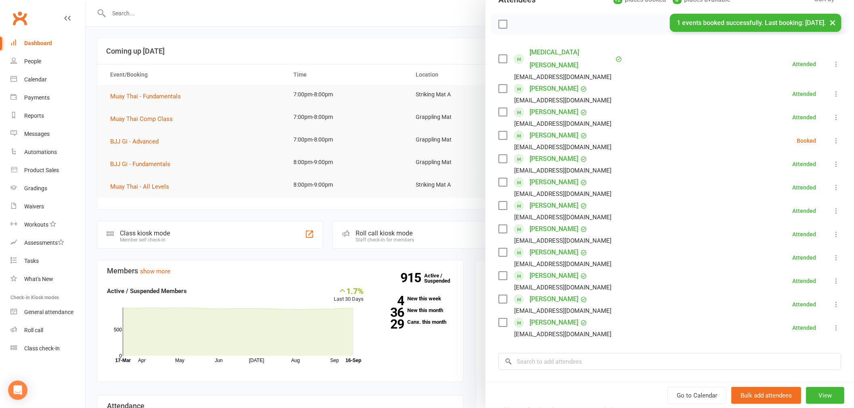
click at [832, 137] on icon at bounding box center [836, 141] width 8 height 8
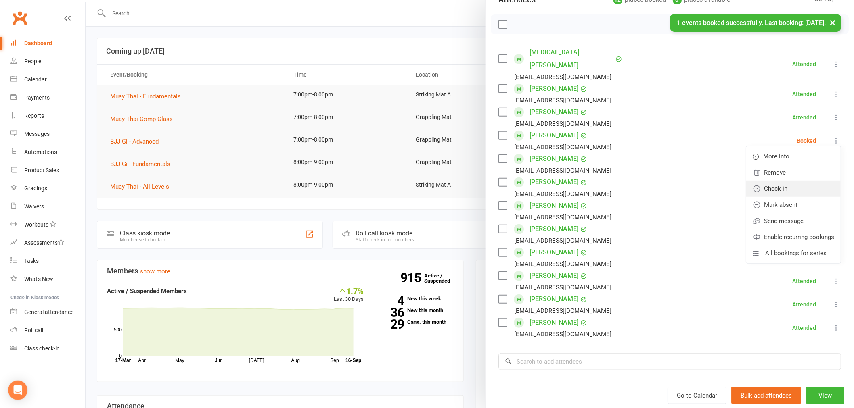
click at [779, 181] on link "Check in" at bounding box center [793, 189] width 94 height 16
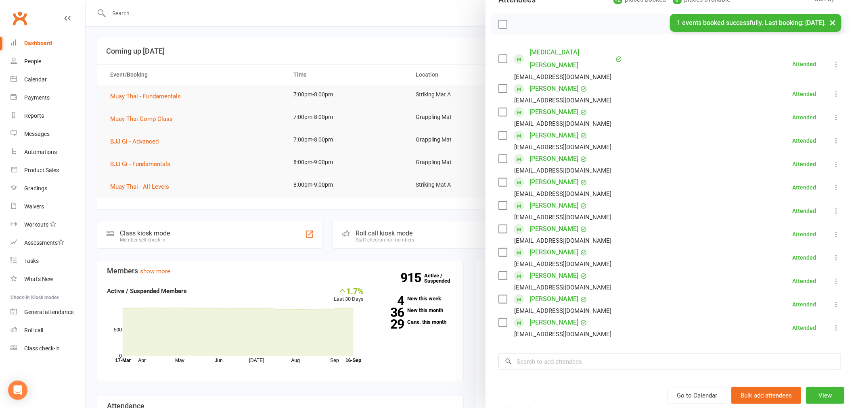
click at [230, 87] on div at bounding box center [470, 204] width 768 height 408
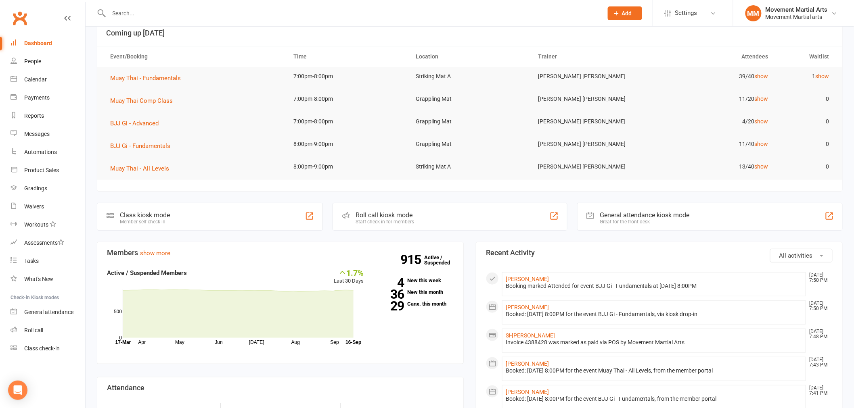
scroll to position [0, 0]
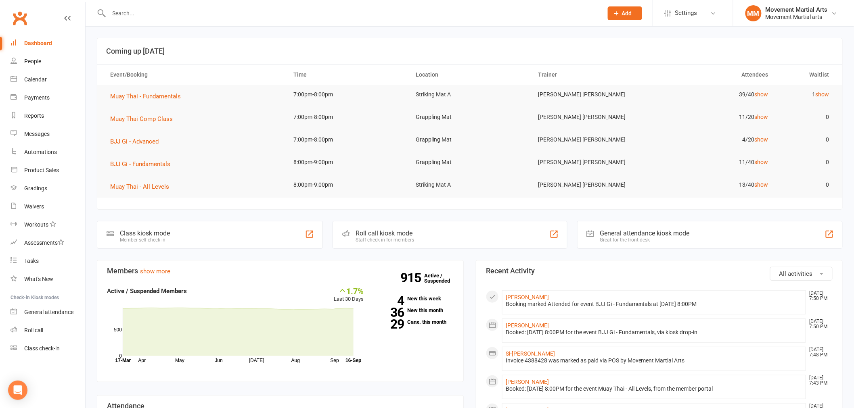
click at [459, 208] on section "Coming up Today Event/Booking Time Location Trainer Attendees Waitlist Muay Tha…" at bounding box center [470, 124] width 746 height 172
click at [138, 2] on div at bounding box center [347, 13] width 500 height 26
click at [140, 9] on input "text" at bounding box center [352, 13] width 491 height 11
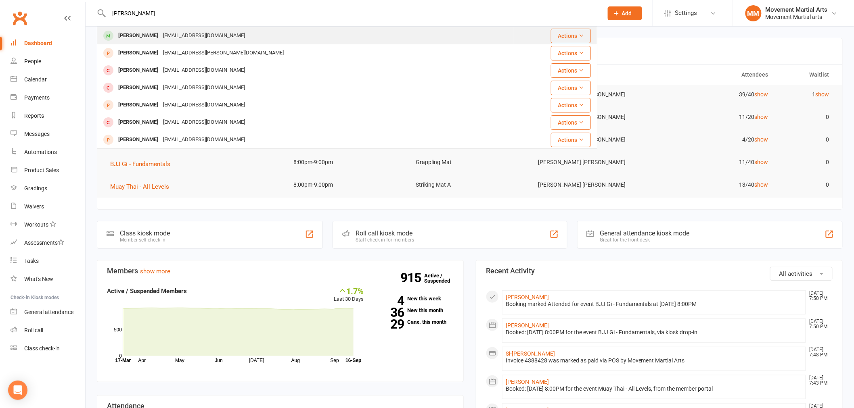
type input "achlan yu"
click at [161, 31] on div "cay1386@yahoo.com" at bounding box center [204, 36] width 87 height 12
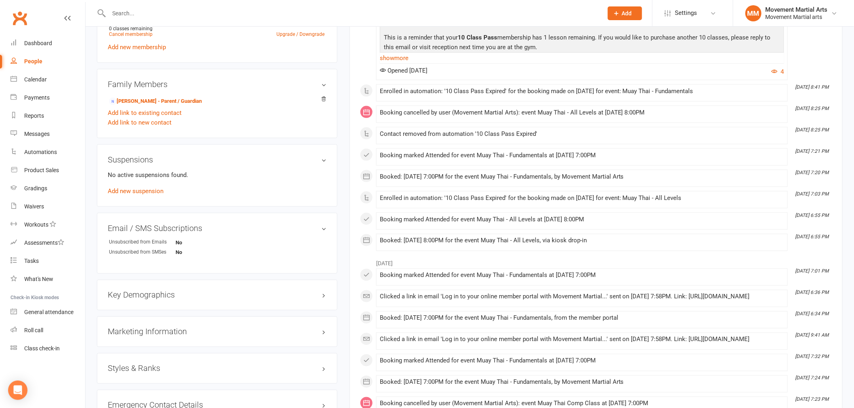
scroll to position [418, 0]
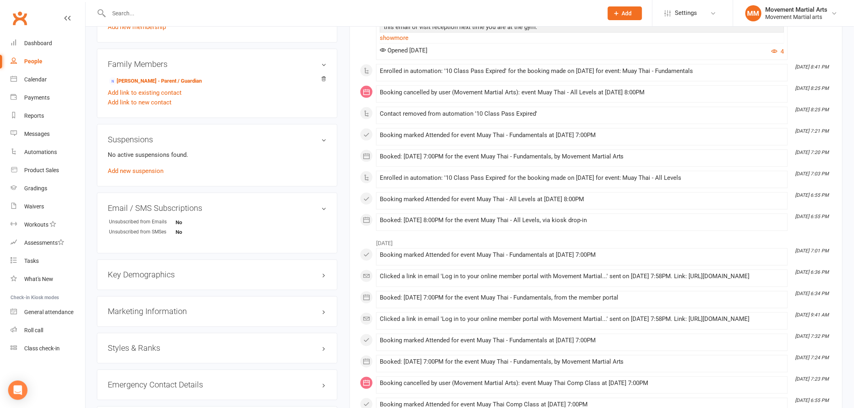
click at [143, 340] on div "Styles & Ranks" at bounding box center [217, 348] width 240 height 31
click at [146, 345] on h3 "Styles & Ranks" at bounding box center [217, 348] width 219 height 9
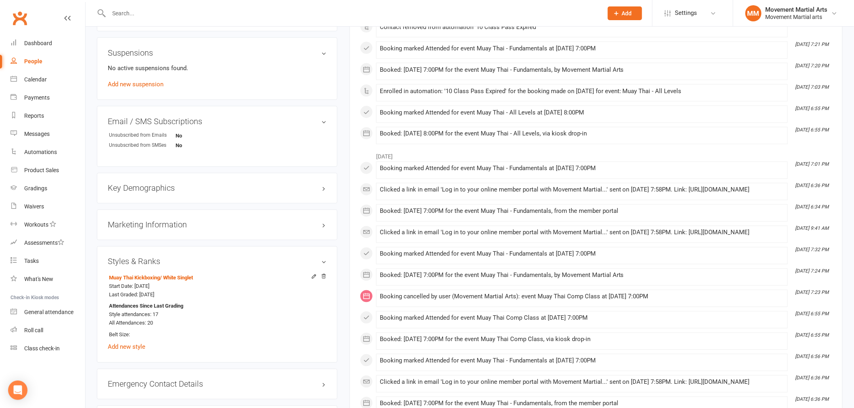
scroll to position [523, 0]
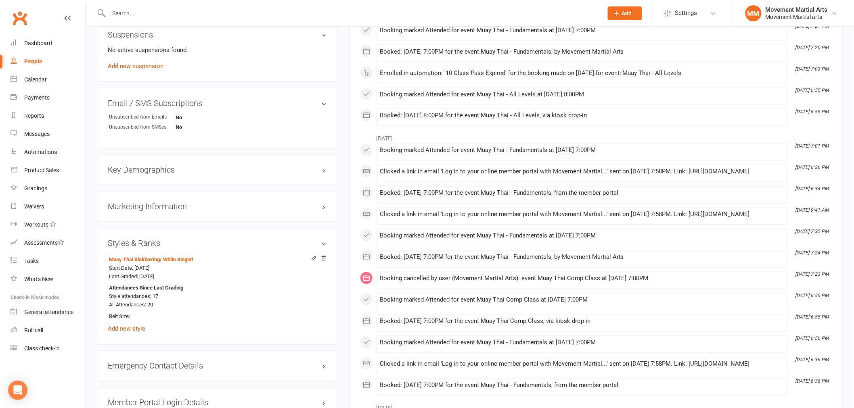
click at [170, 13] on input "text" at bounding box center [352, 13] width 491 height 11
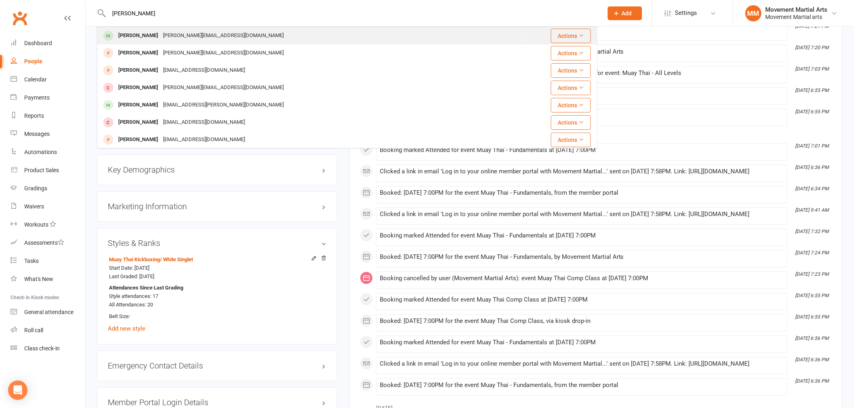
type input "matias"
click at [230, 37] on div "Matias Shin E.shin@outlook.com" at bounding box center [311, 35] width 426 height 17
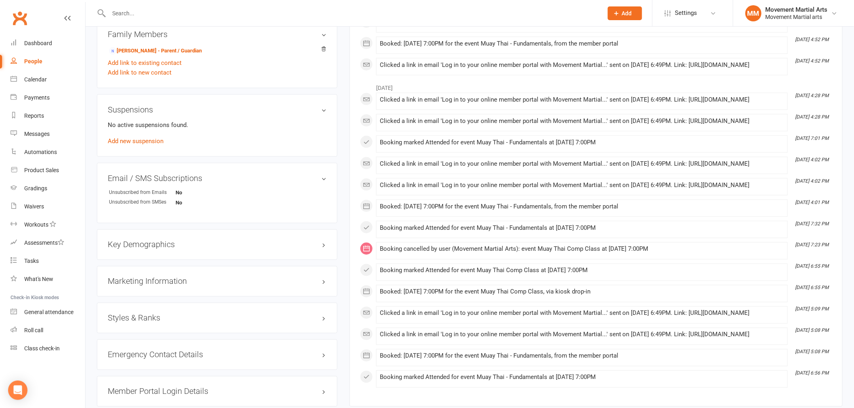
scroll to position [418, 0]
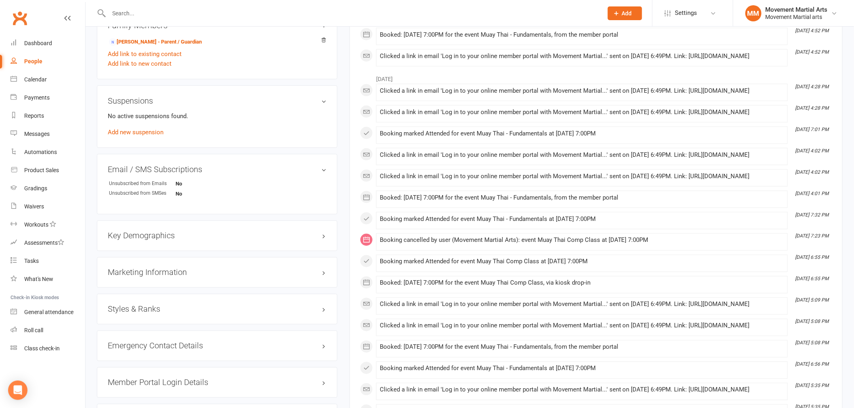
click at [160, 303] on div "Styles & Ranks" at bounding box center [217, 309] width 240 height 31
click at [166, 311] on h3 "Styles & Ranks" at bounding box center [217, 309] width 219 height 9
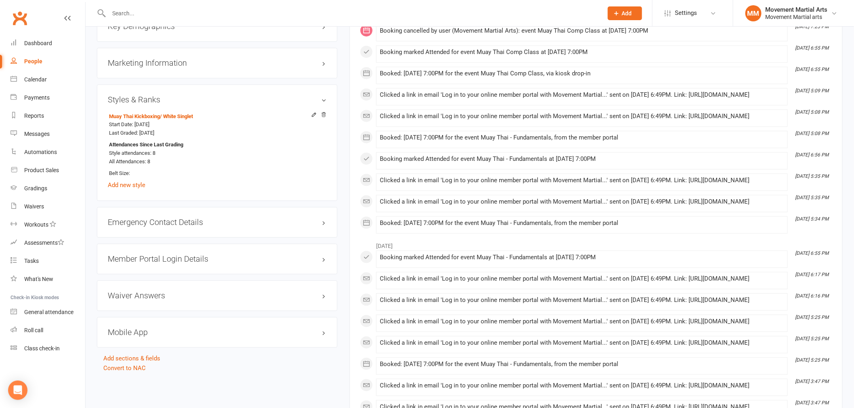
scroll to position [0, 0]
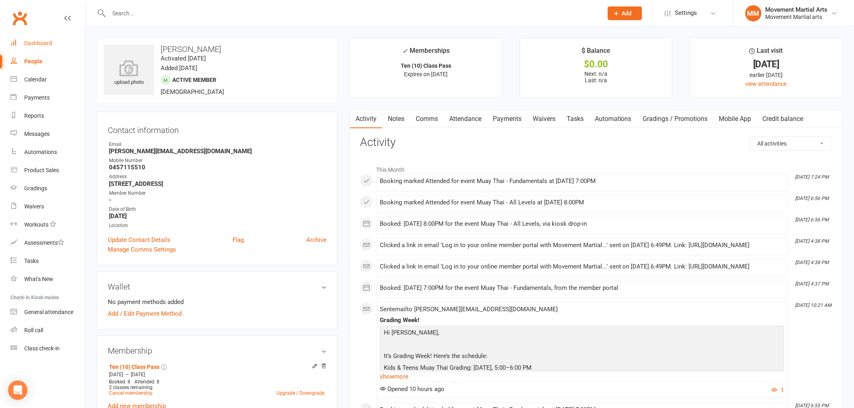
click at [56, 43] on link "Dashboard" at bounding box center [47, 43] width 75 height 18
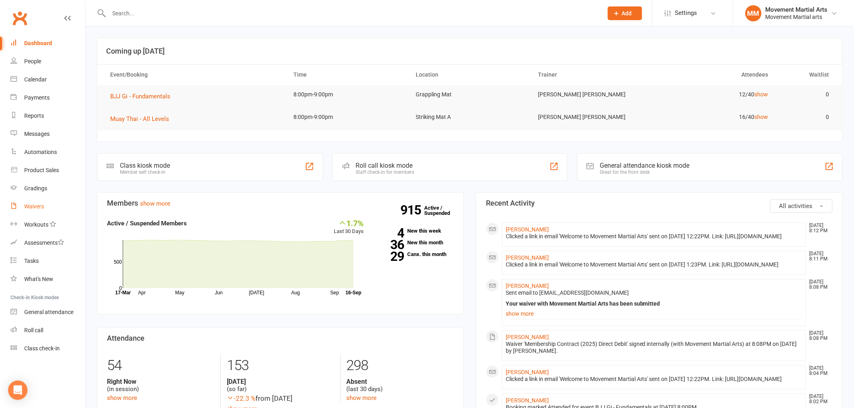
click at [47, 211] on link "Waivers" at bounding box center [47, 207] width 75 height 18
select select "100"
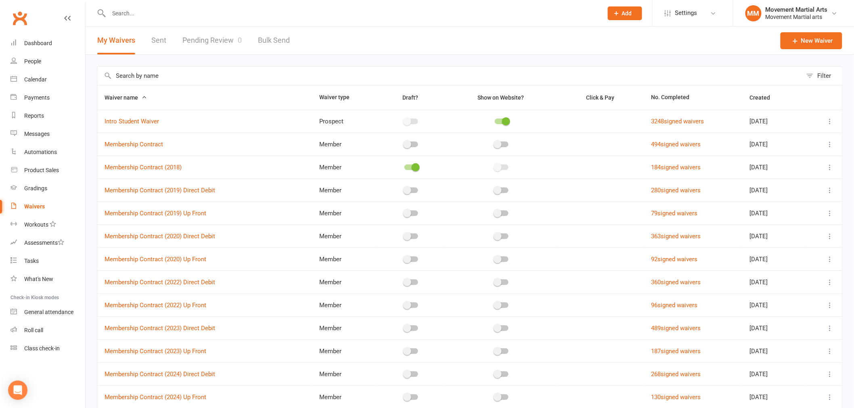
click at [228, 42] on link "Pending Review 0" at bounding box center [211, 41] width 59 height 28
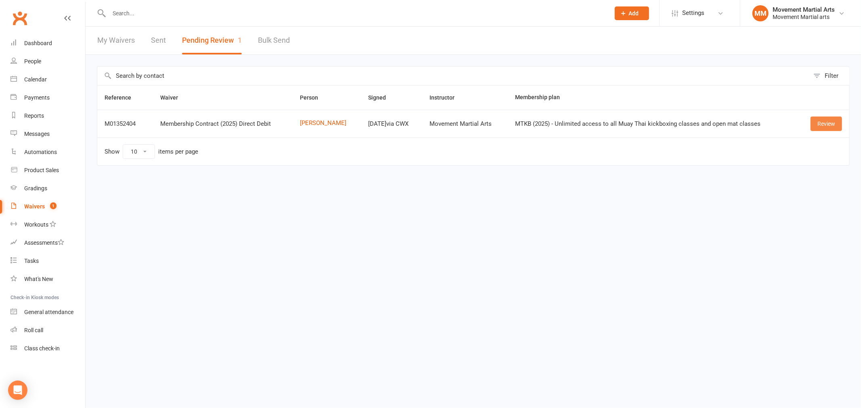
click at [826, 123] on link "Review" at bounding box center [825, 124] width 31 height 15
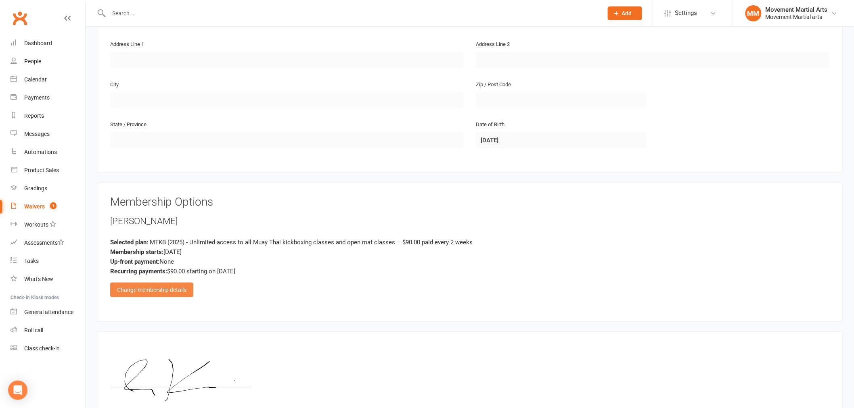
scroll to position [284, 0]
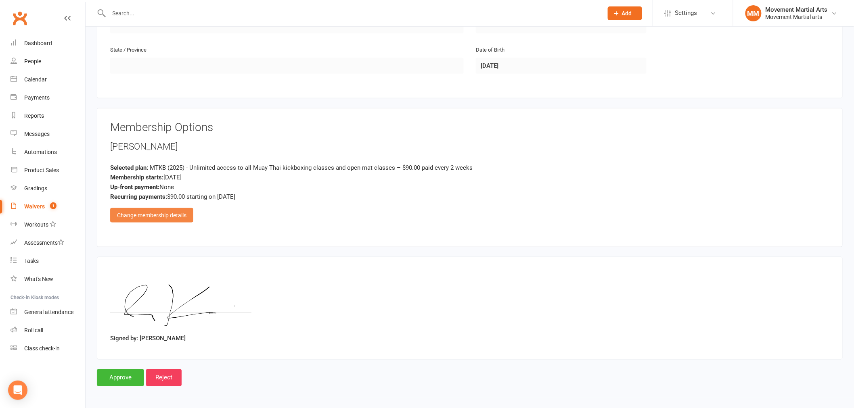
click at [173, 208] on div "Change membership details" at bounding box center [151, 215] width 83 height 15
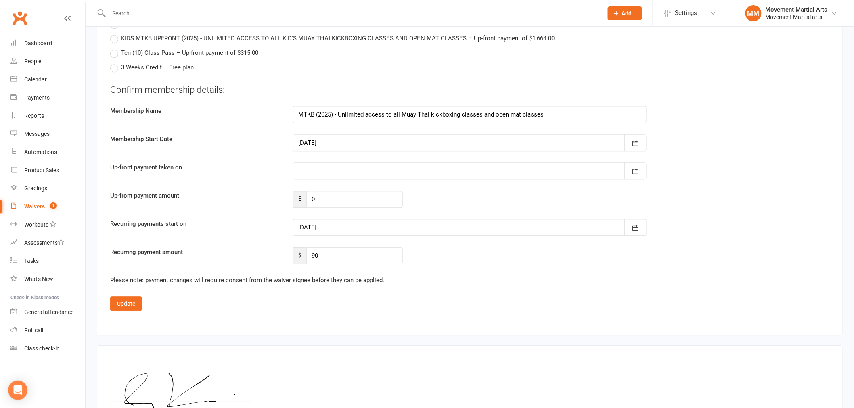
scroll to position [1957, 0]
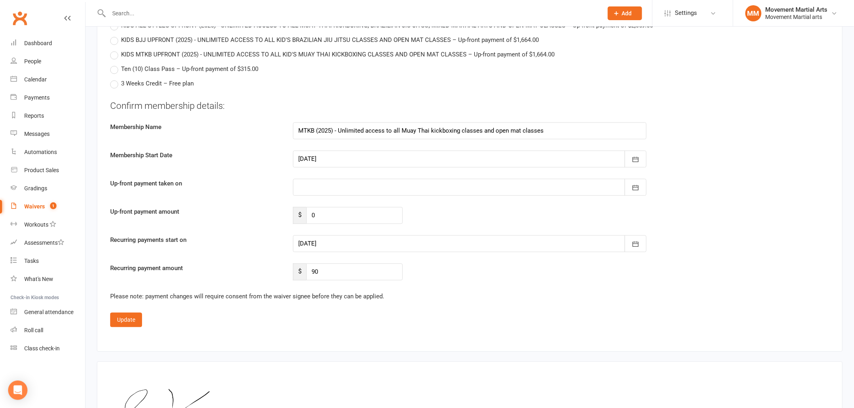
click at [334, 186] on div at bounding box center [469, 187] width 353 height 17
click at [412, 268] on button "19" at bounding box center [414, 269] width 17 height 15
type input "[DATE]"
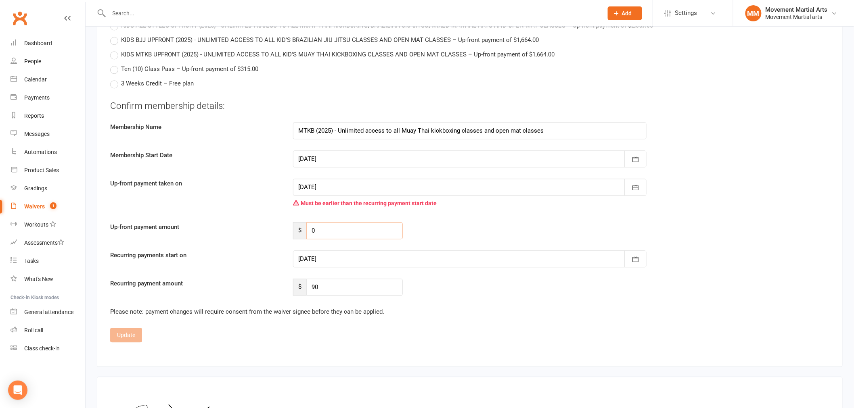
click at [346, 235] on input "0" at bounding box center [354, 230] width 96 height 17
type input "111.49"
click at [375, 257] on div at bounding box center [469, 259] width 353 height 17
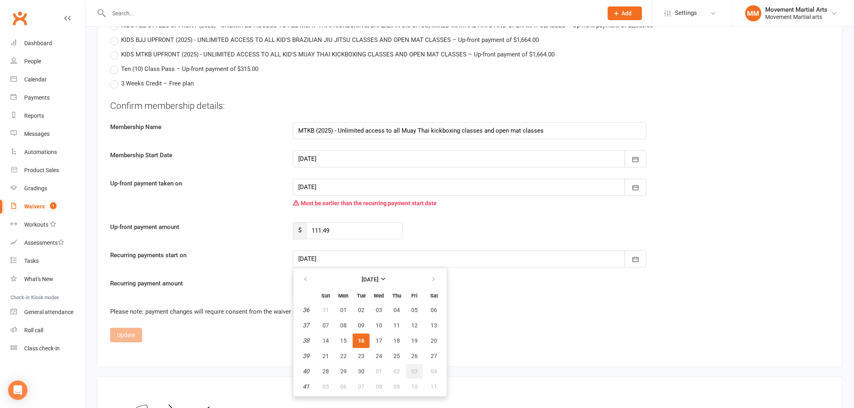
click at [417, 364] on button "03" at bounding box center [414, 371] width 17 height 15
type input "[DATE]"
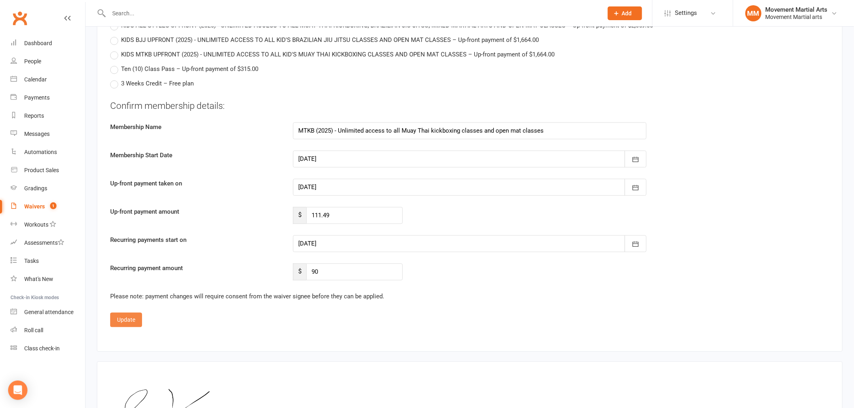
click at [134, 317] on button "Update" at bounding box center [126, 320] width 32 height 15
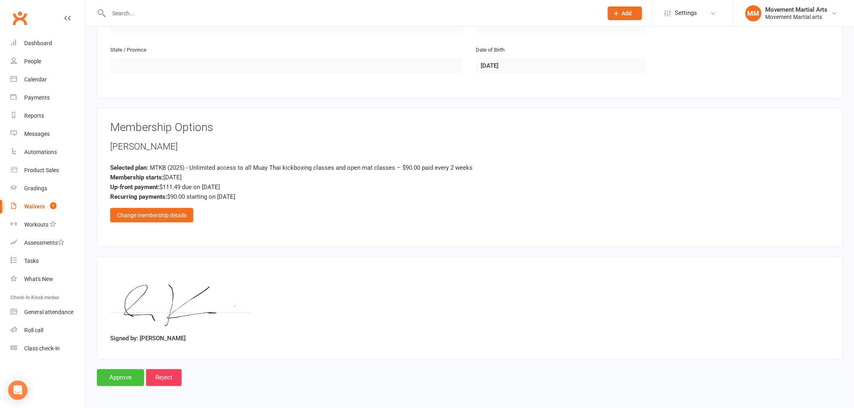
click at [116, 376] on input "Approve" at bounding box center [120, 378] width 47 height 17
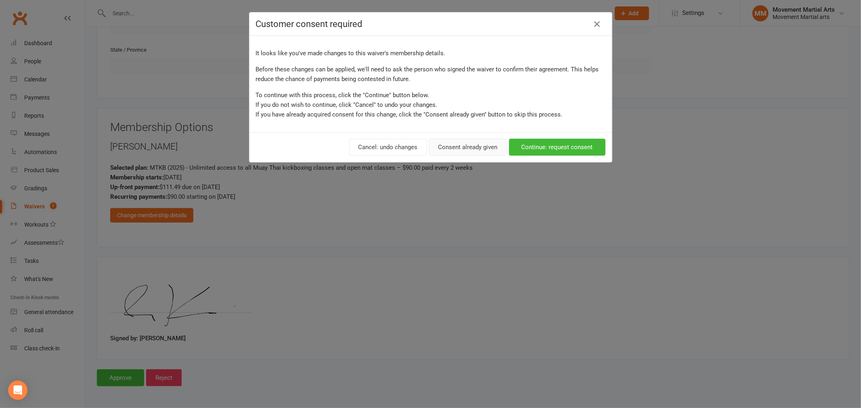
click at [470, 152] on button "Consent already given" at bounding box center [468, 147] width 78 height 17
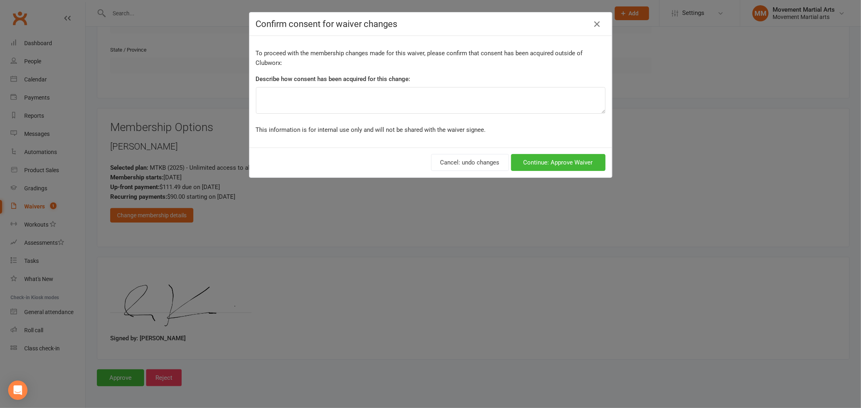
click at [269, 76] on label "Describe how consent has been acquired for this change:" at bounding box center [333, 79] width 155 height 10
click at [275, 85] on div "Describe how consent has been acquired for this change:" at bounding box center [430, 80] width 349 height 13
click at [284, 90] on textarea at bounding box center [430, 100] width 349 height 27
type textarea "ezidebit form"
click at [579, 155] on button "Continue: Approve Waiver" at bounding box center [558, 162] width 94 height 17
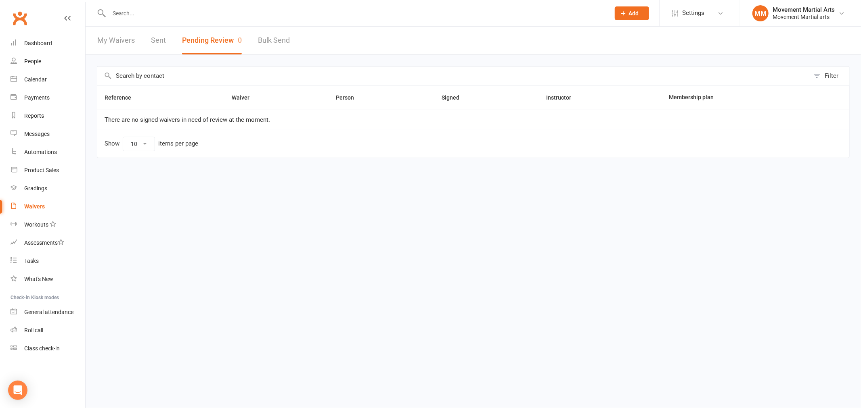
click at [160, 12] on input "text" at bounding box center [355, 13] width 497 height 11
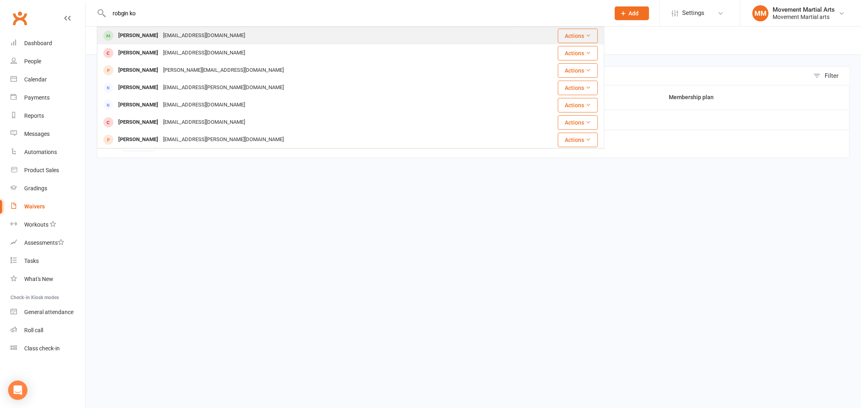
type input "robgin ko"
click at [167, 40] on div "[EMAIL_ADDRESS][DOMAIN_NAME]" at bounding box center [204, 36] width 87 height 12
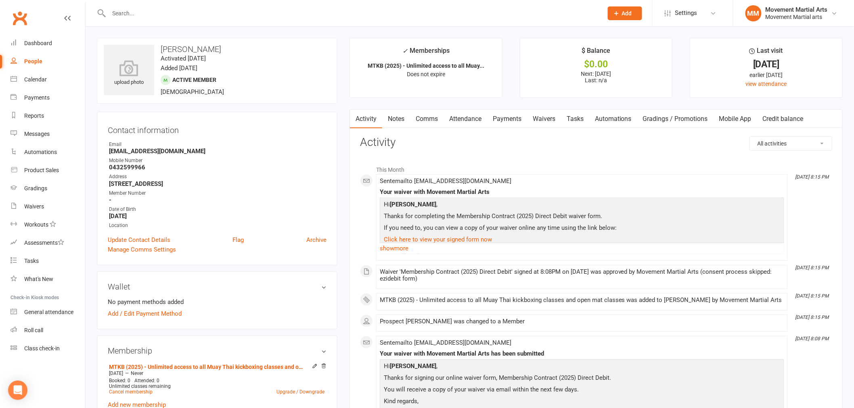
click at [395, 124] on link "Notes" at bounding box center [396, 119] width 28 height 19
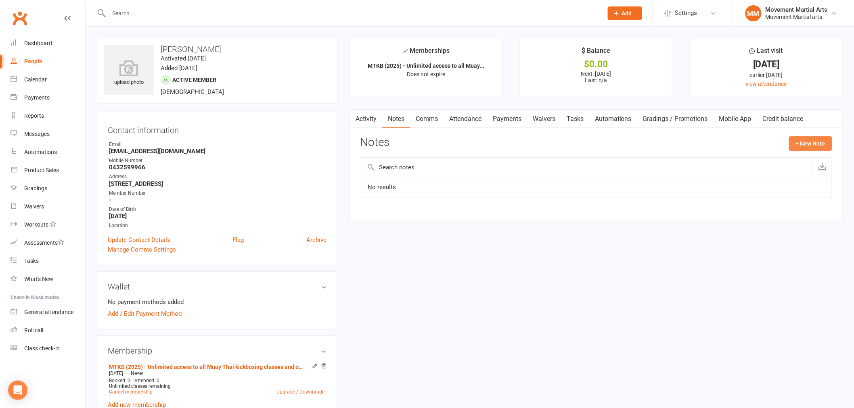
click at [801, 144] on button "+ New Note" at bounding box center [810, 143] width 43 height 15
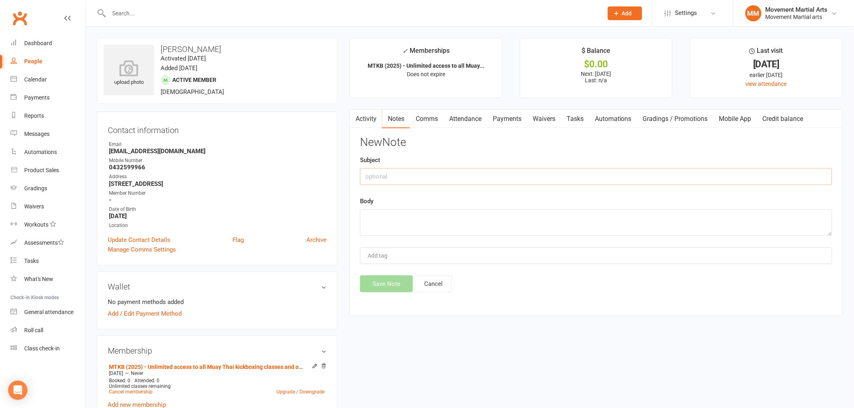
click at [513, 173] on input "text" at bounding box center [596, 176] width 472 height 17
type input "$19.29 extra on payment 1"
type textarea "rm 16/09"
click at [389, 288] on button "Save Note" at bounding box center [386, 284] width 53 height 17
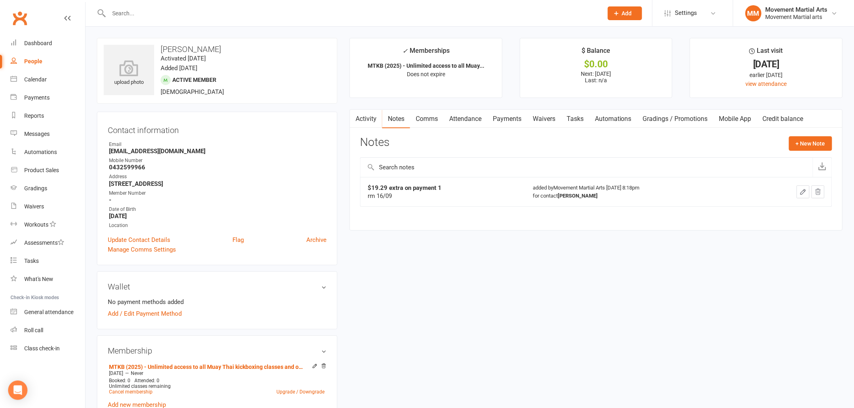
click at [434, 120] on link "Comms" at bounding box center [426, 119] width 33 height 19
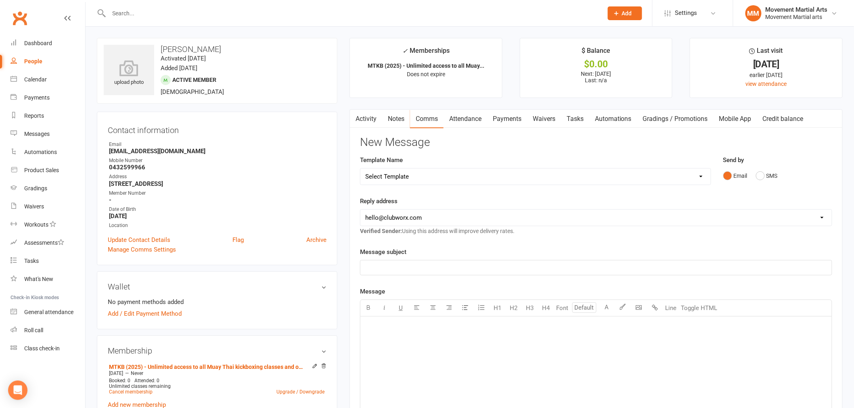
click at [463, 178] on select "Select Template [Email] Grading - Blue Belt [Email] Gym relocation closing time…" at bounding box center [535, 177] width 350 height 16
select select "41"
click at [360, 169] on select "Select Template [Email] Grading - Blue Belt [Email] Gym relocation closing time…" at bounding box center [535, 177] width 350 height 16
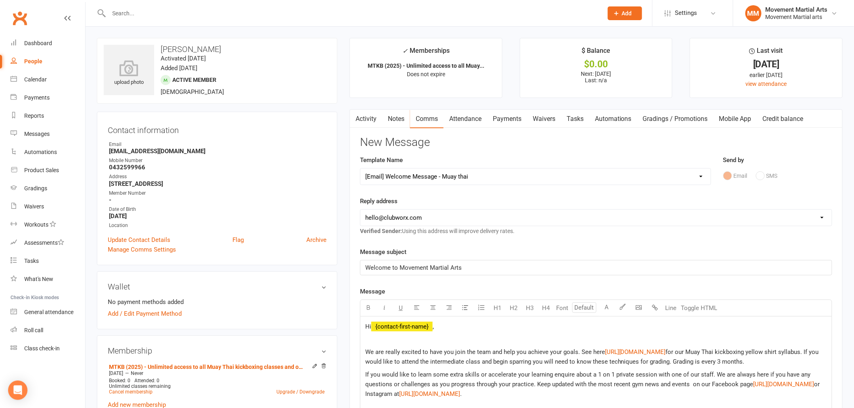
click at [420, 219] on select "hello@clubworx.com admin@movementmartialarts.com.au billy@movementmartialarts.c…" at bounding box center [595, 218] width 471 height 16
select select "4"
click at [360, 210] on select "hello@clubworx.com admin@movementmartialarts.com.au billy@movementmartialarts.c…" at bounding box center [595, 218] width 471 height 16
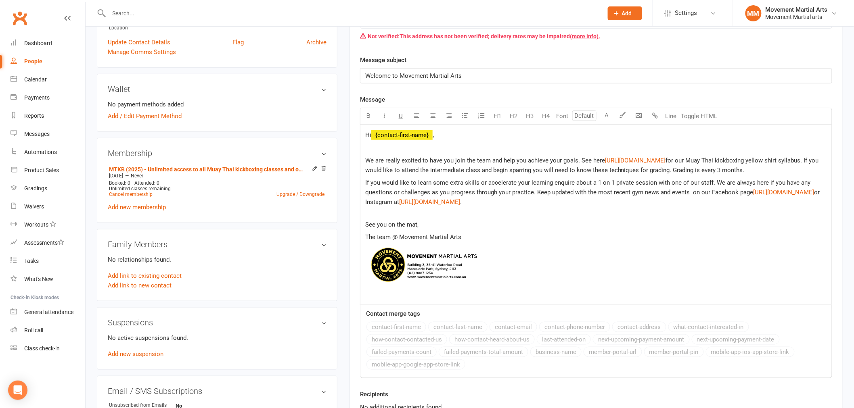
scroll to position [523, 0]
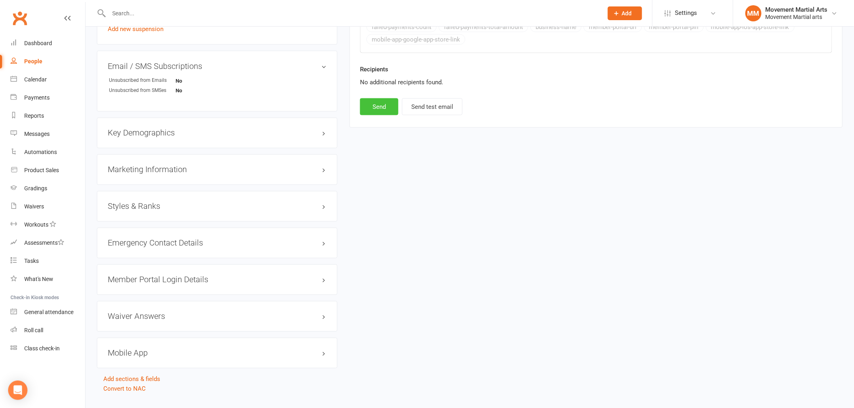
click at [375, 115] on button "Send" at bounding box center [379, 106] width 38 height 17
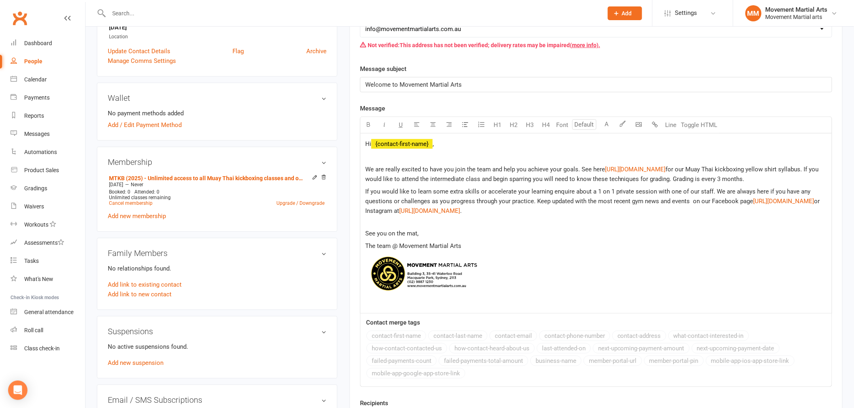
select select
select select "0"
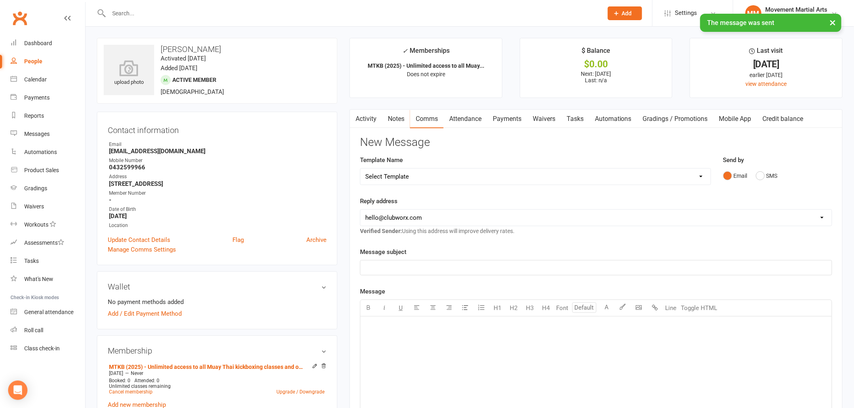
click at [510, 120] on link "Payments" at bounding box center [507, 119] width 40 height 19
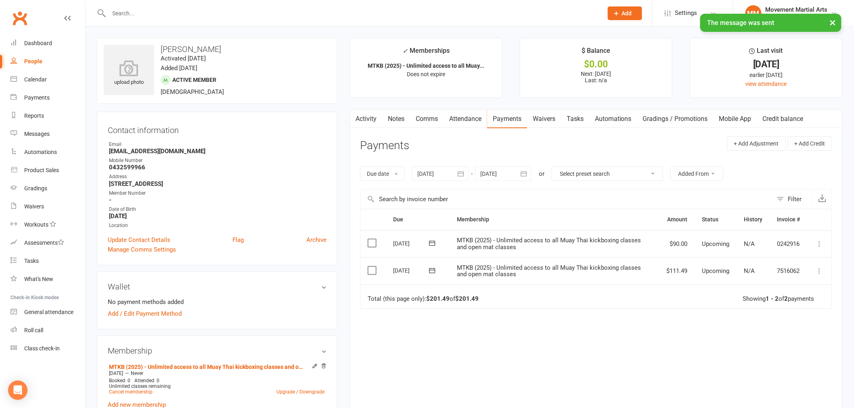
click at [551, 123] on link "Waivers" at bounding box center [544, 119] width 34 height 19
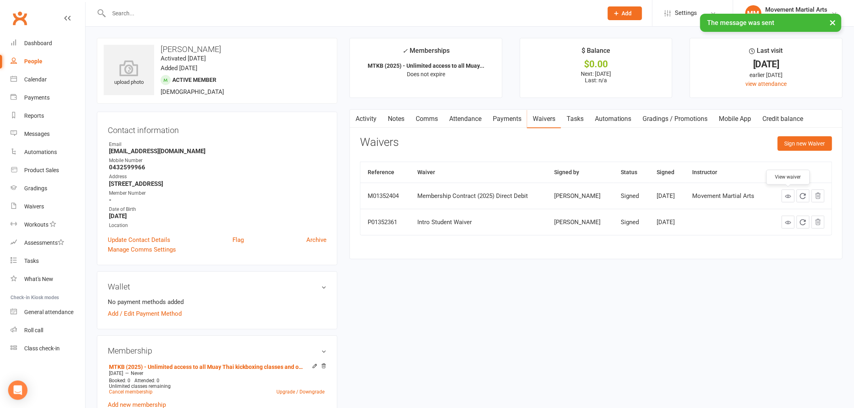
click at [790, 194] on icon at bounding box center [788, 196] width 6 height 6
click at [173, 315] on link "Add / Edit Payment Method" at bounding box center [145, 314] width 74 height 10
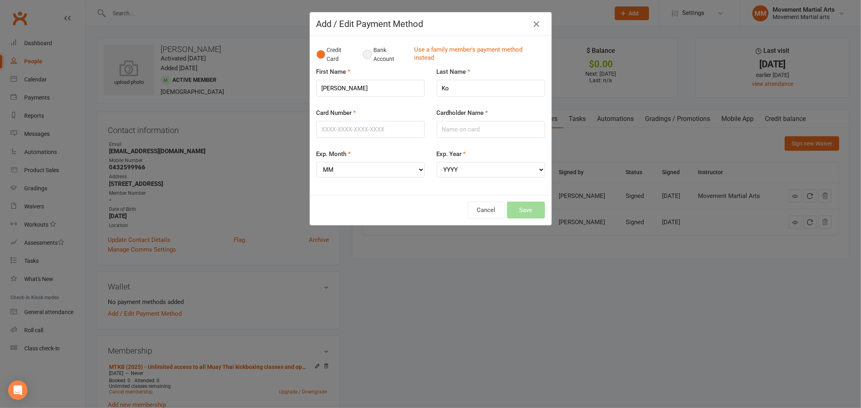
click at [363, 58] on button "Bank Account" at bounding box center [385, 54] width 45 height 25
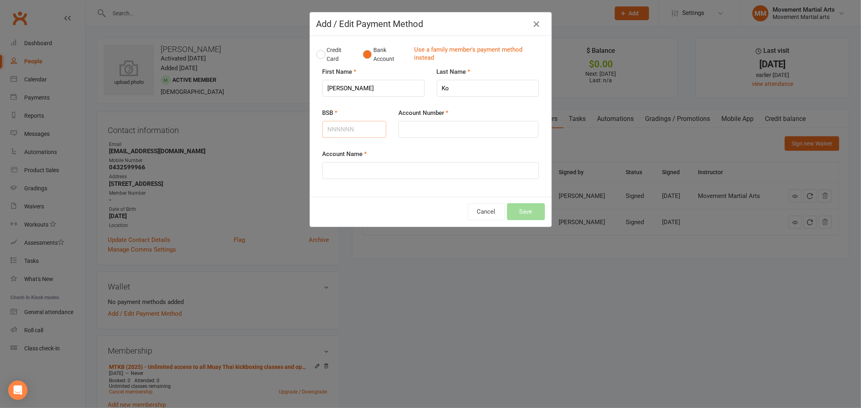
click at [354, 136] on input "BSB" at bounding box center [354, 129] width 64 height 17
type input "923100"
drag, startPoint x: 439, startPoint y: 127, endPoint x: 456, endPoint y: 125, distance: 17.9
click at [443, 127] on input "Account Number" at bounding box center [468, 129] width 140 height 17
type input "311661207"
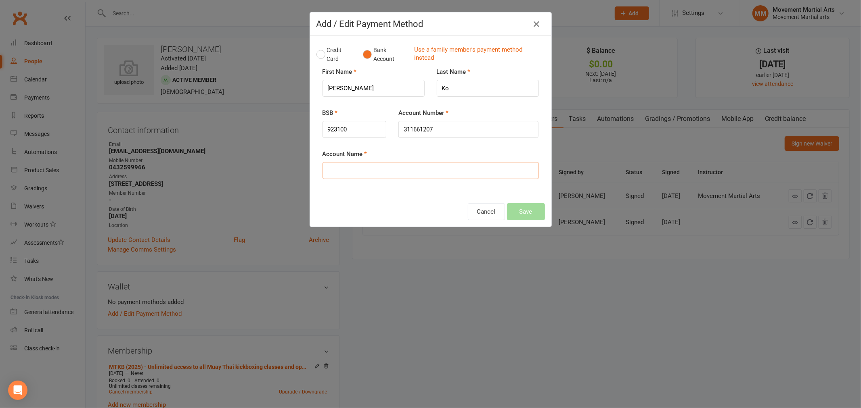
click at [454, 171] on input "Account Name" at bounding box center [430, 170] width 216 height 17
type input "[PERSON_NAME]"
click at [522, 209] on button "Save" at bounding box center [526, 211] width 38 height 17
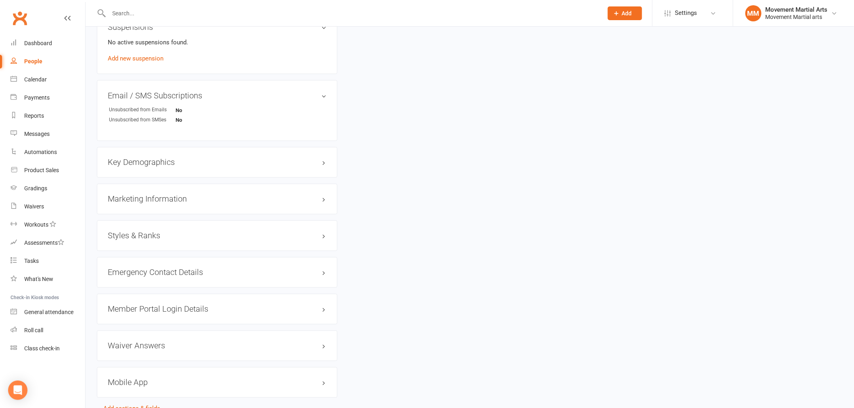
scroll to position [546, 0]
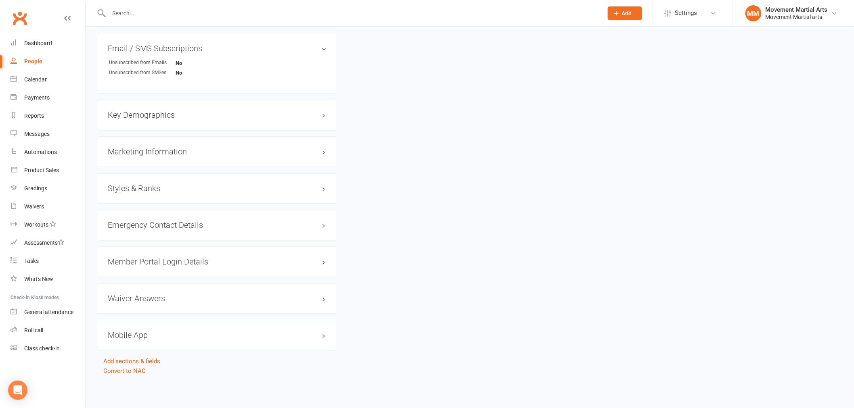
click at [136, 188] on h3 "Styles & Ranks" at bounding box center [217, 188] width 219 height 9
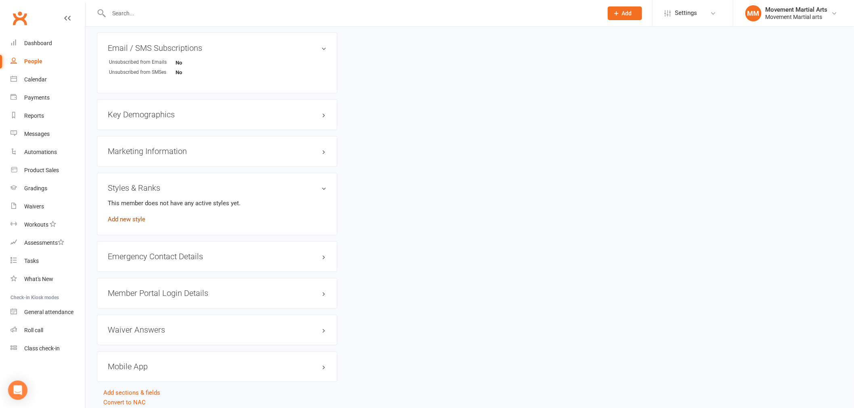
click at [131, 216] on link "Add new style" at bounding box center [127, 219] width 38 height 7
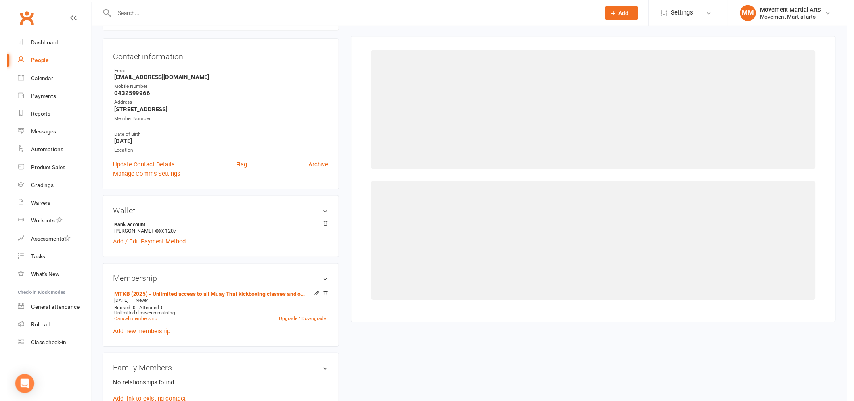
scroll to position [69, 0]
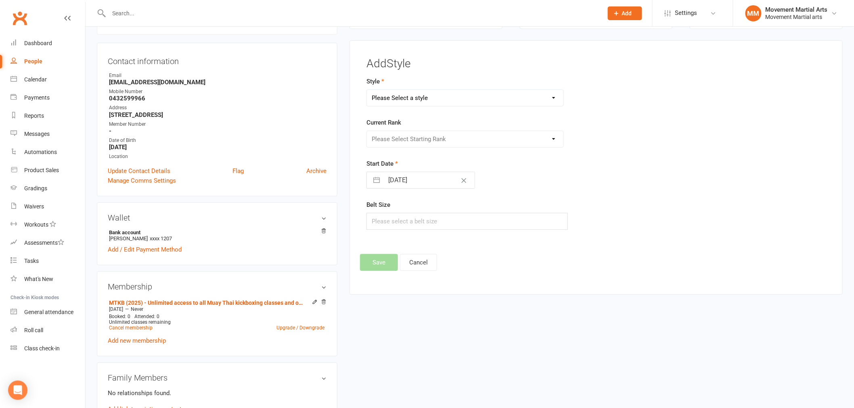
click at [425, 100] on select "Please Select a style BJJ Kids BJJ Kids Muay Thai Muay Thai Kickboxing Strength…" at bounding box center [465, 98] width 196 height 16
select select "177"
click at [367, 90] on select "Please Select a style BJJ Kids BJJ Kids Muay Thai Muay Thai Kickboxing Strength…" at bounding box center [465, 98] width 196 height 16
click at [397, 130] on div "Current Rank Please Select Starting Rank White Singlet Yellow Singlet Blue Sing…" at bounding box center [517, 133] width 302 height 30
drag, startPoint x: 398, startPoint y: 139, endPoint x: 399, endPoint y: 146, distance: 7.3
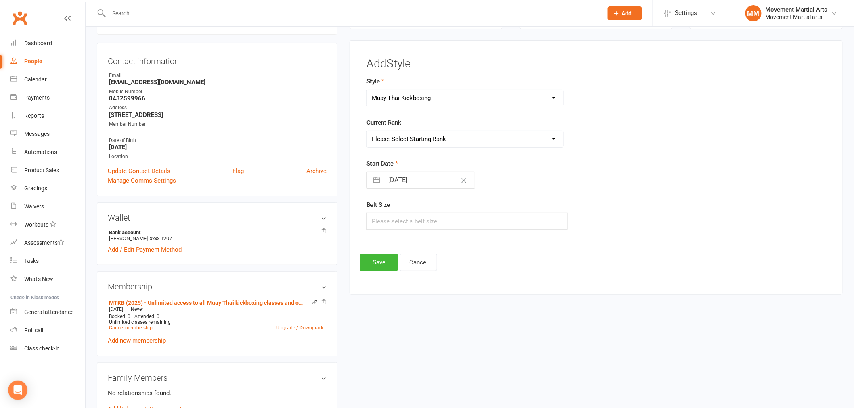
click at [398, 139] on select "Please Select Starting Rank White Singlet Yellow Singlet Blue Singlet Purple Si…" at bounding box center [465, 139] width 196 height 16
select select "1524"
click at [367, 131] on select "Please Select Starting Rank White Singlet Yellow Singlet Blue Singlet Purple Si…" at bounding box center [465, 139] width 196 height 16
click at [370, 257] on button "Save" at bounding box center [379, 262] width 38 height 17
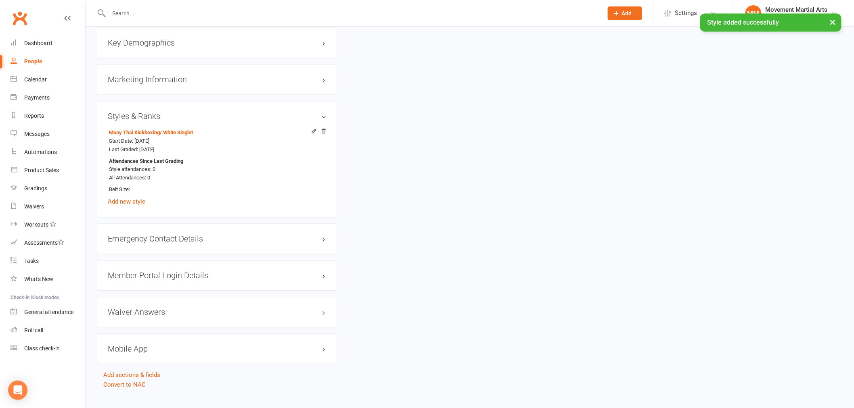
scroll to position [632, 0]
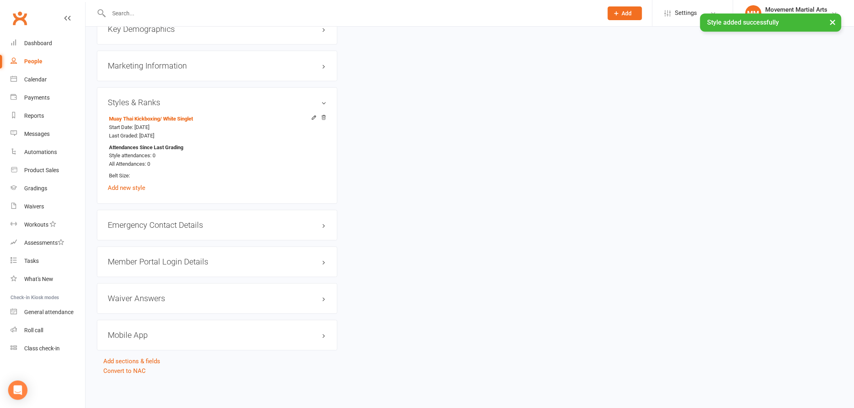
click at [152, 261] on h3 "Member Portal Login Details" at bounding box center [217, 262] width 219 height 9
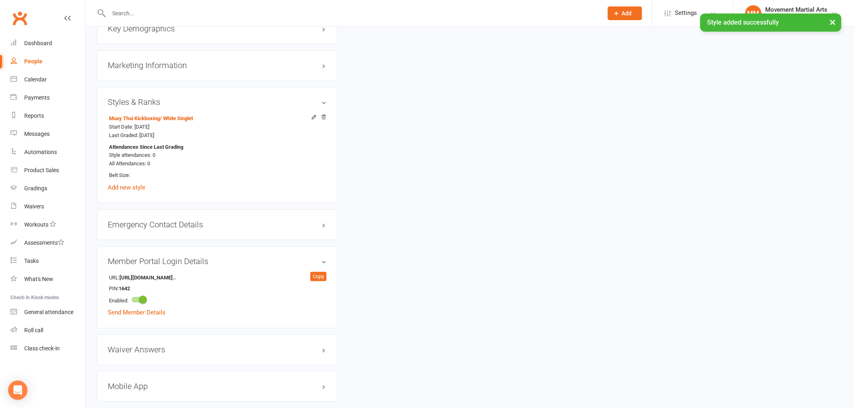
click at [136, 317] on div "URL: https://app.clubworx.com/... Copy PIN: 1642 Enabled: Send Member Details" at bounding box center [217, 295] width 219 height 46
click at [136, 314] on link "Send Member Details" at bounding box center [137, 312] width 58 height 7
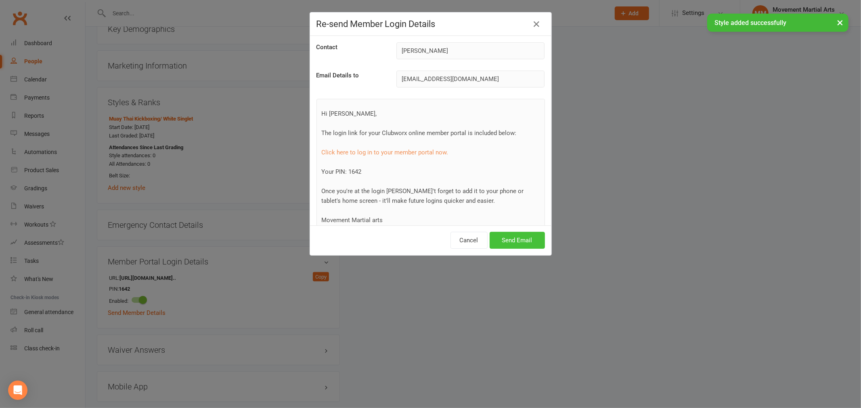
click at [518, 233] on button "Send Email" at bounding box center [516, 240] width 55 height 17
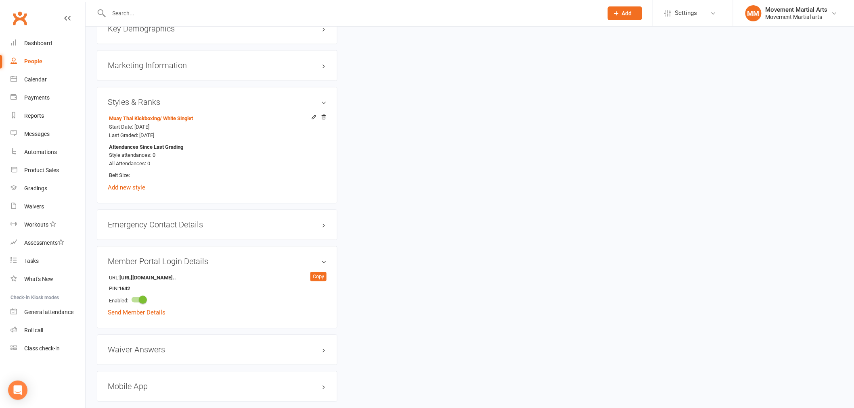
click at [153, 15] on input "text" at bounding box center [352, 13] width 491 height 11
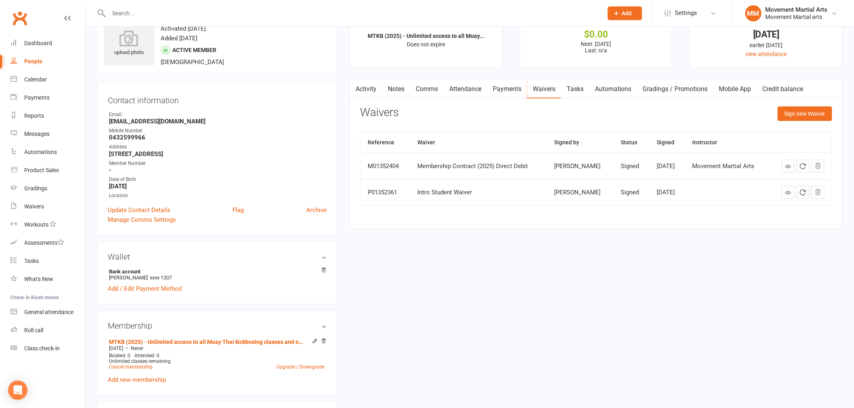
scroll to position [0, 0]
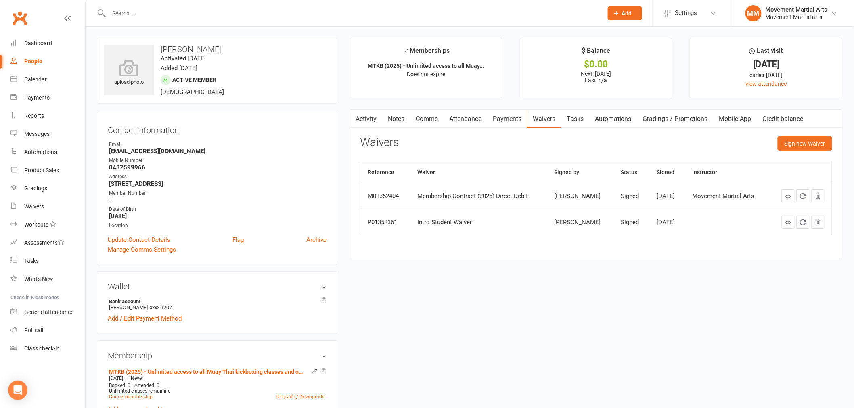
click at [146, 13] on input "text" at bounding box center [352, 13] width 491 height 11
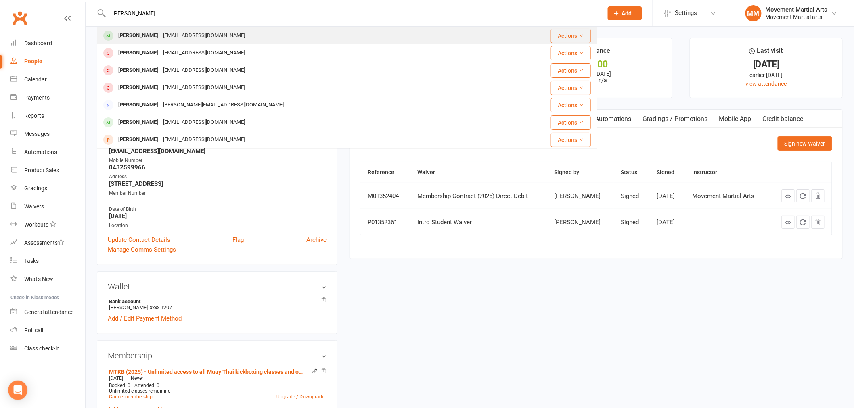
type input "angus knox"
click at [161, 32] on div "angusknxx@gmail.com" at bounding box center [204, 36] width 87 height 12
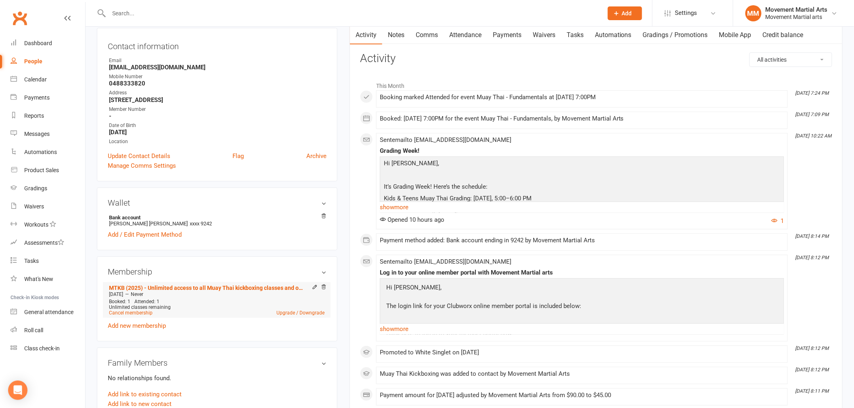
scroll to position [104, 0]
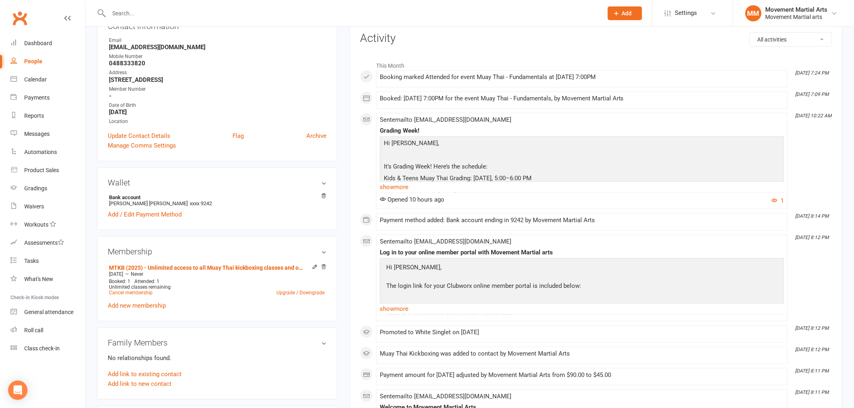
click at [142, 9] on input "text" at bounding box center [352, 13] width 491 height 11
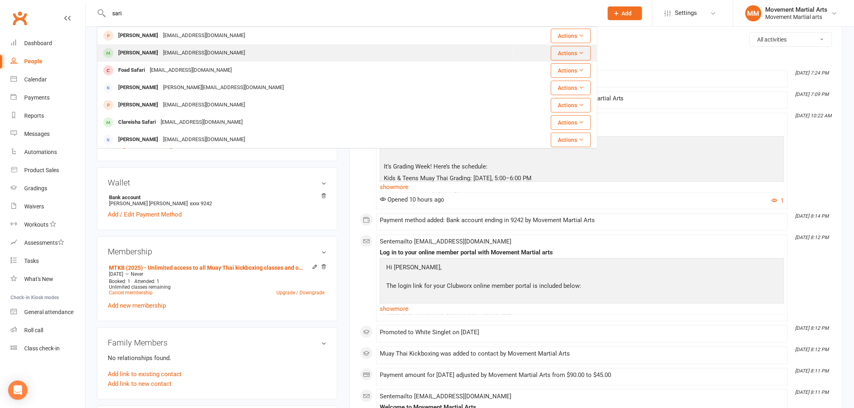
type input "sari"
click at [161, 56] on div "Sari.jeries1@hotmail.com" at bounding box center [204, 53] width 87 height 12
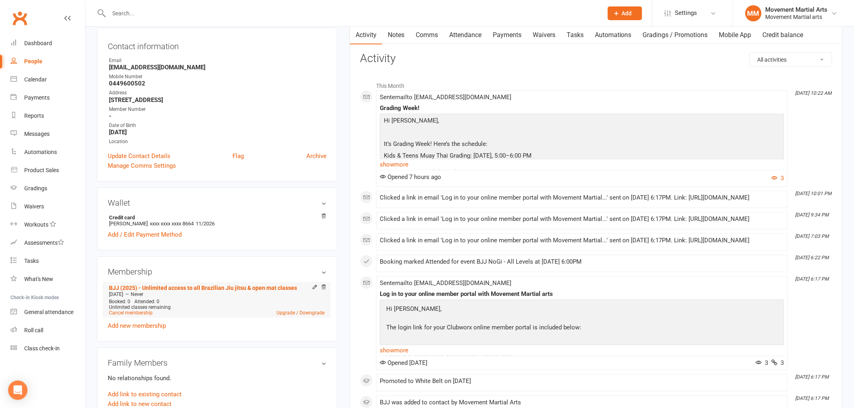
scroll to position [105, 0]
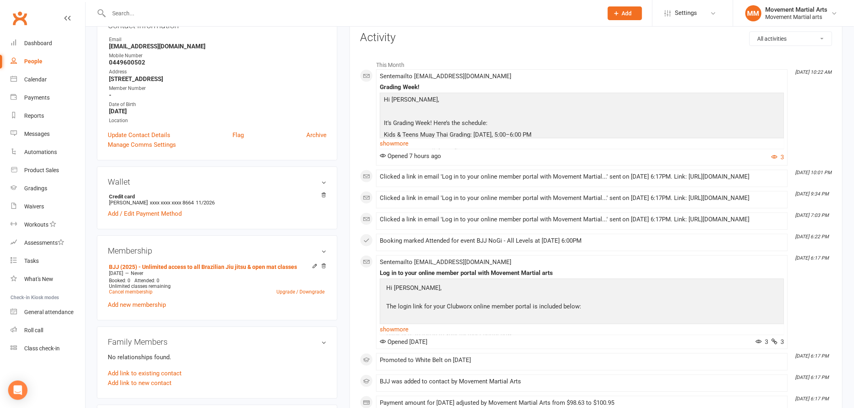
click at [124, 13] on input "text" at bounding box center [352, 13] width 491 height 11
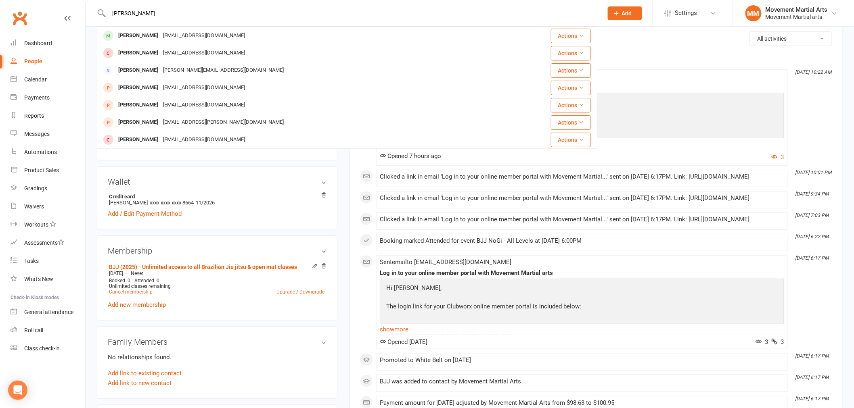
drag, startPoint x: 120, startPoint y: 10, endPoint x: 93, endPoint y: 14, distance: 27.3
click at [93, 14] on react-component "jibin Jibin Park jbyina@gmail.com Actions Jay Yap jibiyaj@gmail.com Actions Jin…" at bounding box center [298, 13] width 597 height 26
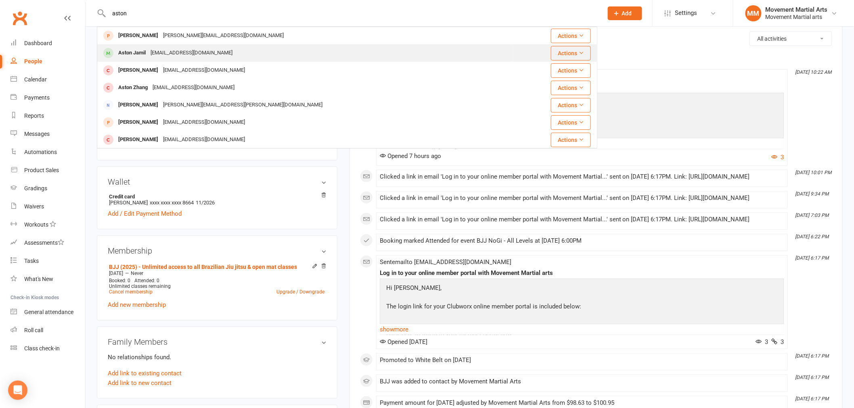
type input "aston"
click at [167, 48] on div "aceaston333@gmail.com" at bounding box center [191, 53] width 87 height 12
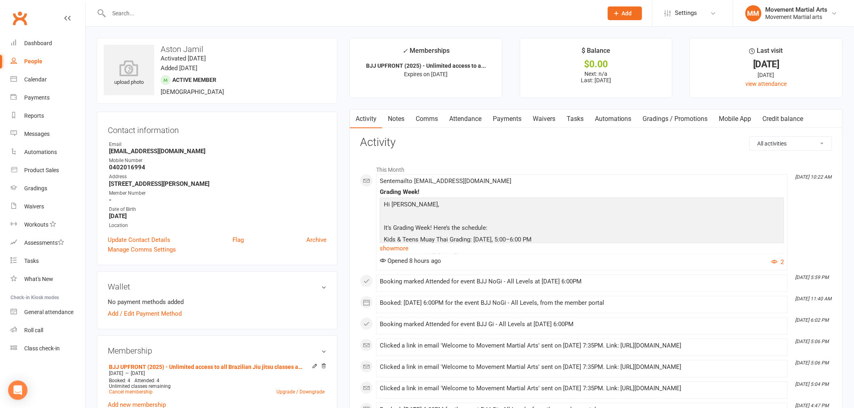
click at [138, 10] on input "text" at bounding box center [352, 13] width 491 height 11
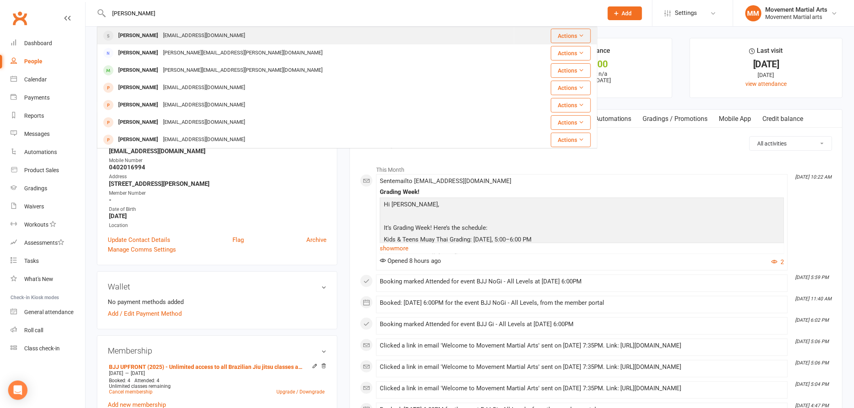
type input "kanish"
click at [199, 39] on div "anumalakanish@gmail.com" at bounding box center [204, 36] width 87 height 12
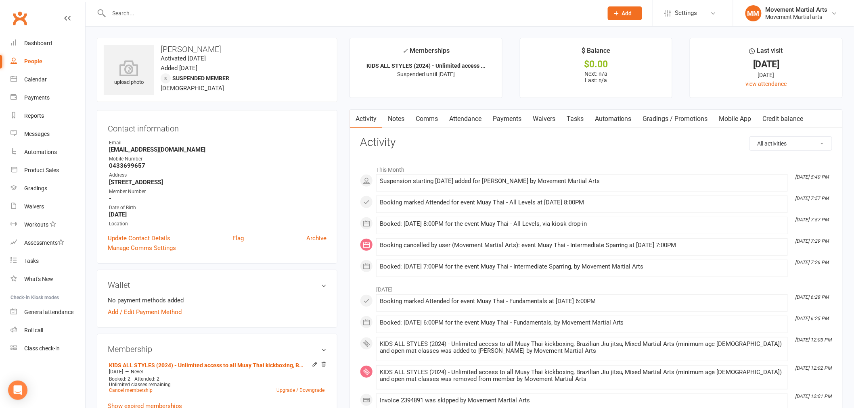
click at [151, 17] on input "text" at bounding box center [352, 13] width 491 height 11
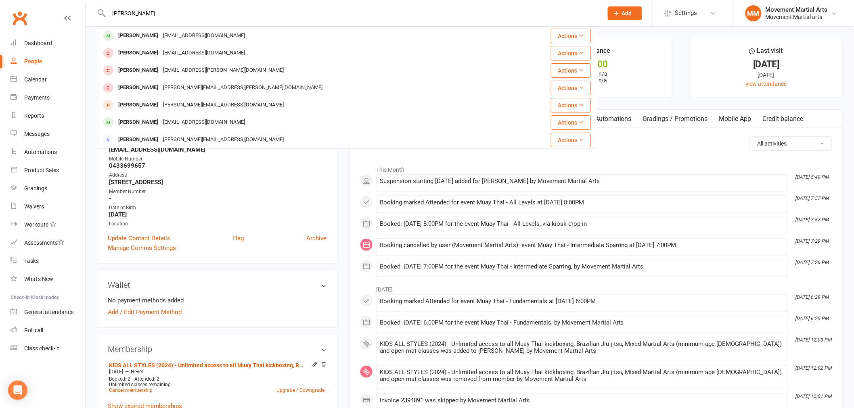
type input "daniel noh"
click at [182, 27] on td "Daniel Noh wnsl80@gmail.com" at bounding box center [310, 35] width 426 height 17
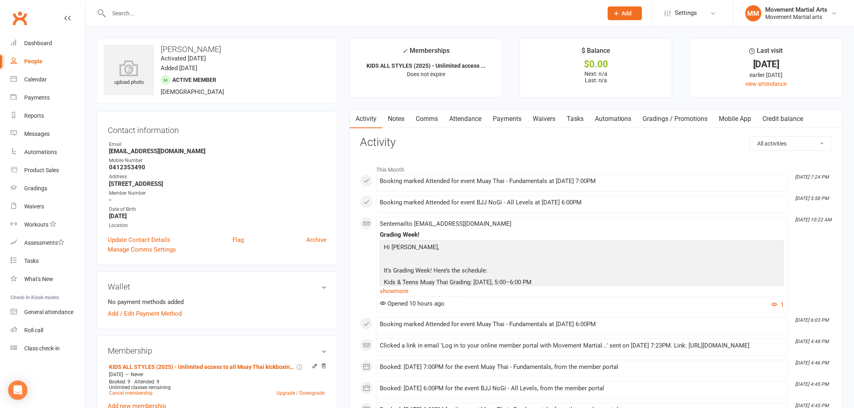
click at [143, 15] on input "text" at bounding box center [352, 13] width 491 height 11
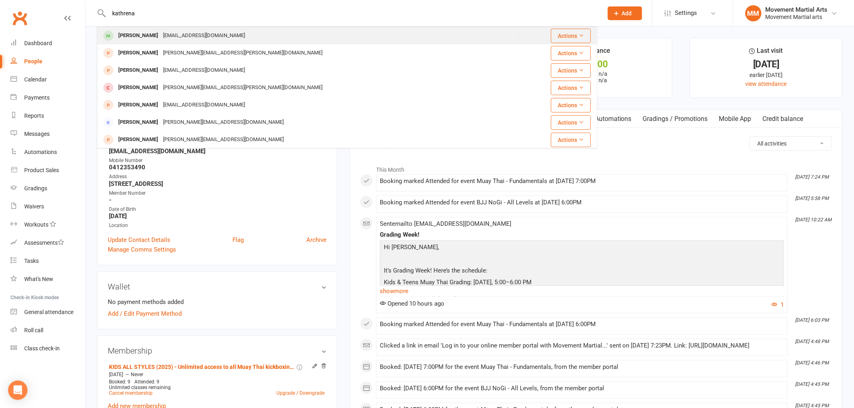
type input "kathrena"
click at [161, 30] on div "katkhaw88@gmail.com" at bounding box center [204, 36] width 87 height 12
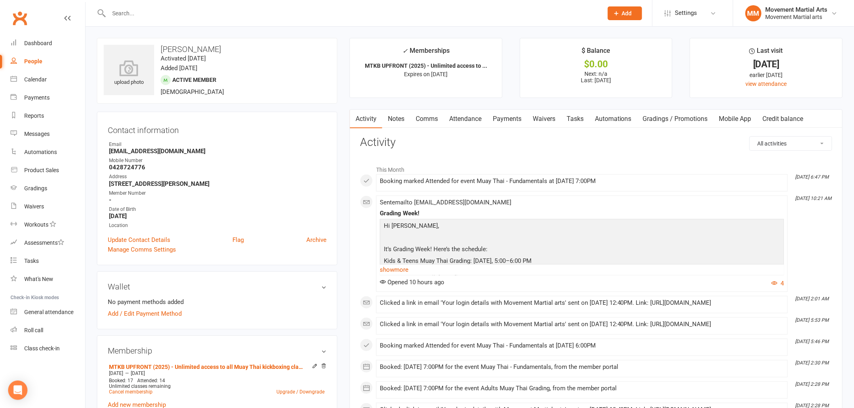
click at [196, 10] on input "text" at bounding box center [352, 13] width 491 height 11
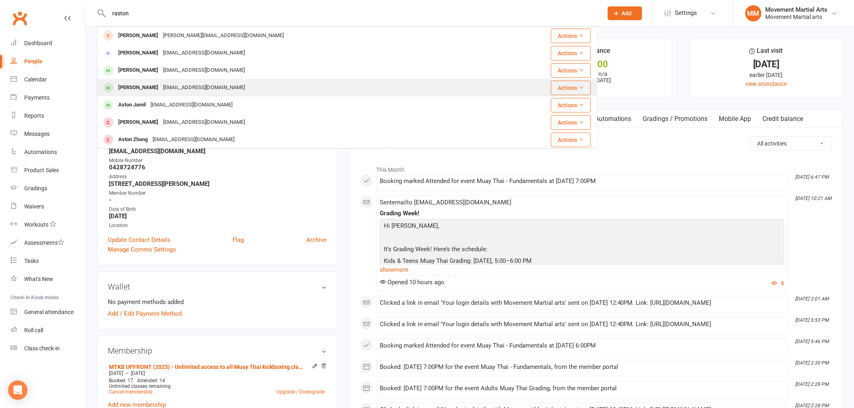
type input "raston"
click at [201, 82] on div "rrastin.zzr@gmail.com" at bounding box center [204, 88] width 87 height 12
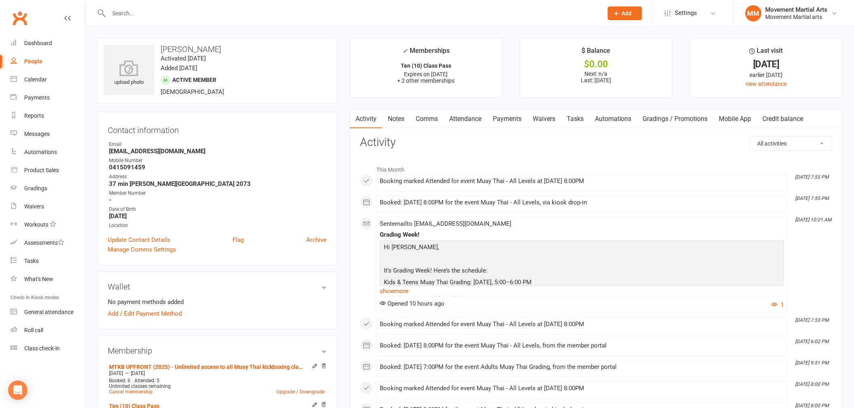
click at [200, 11] on input "text" at bounding box center [352, 13] width 491 height 11
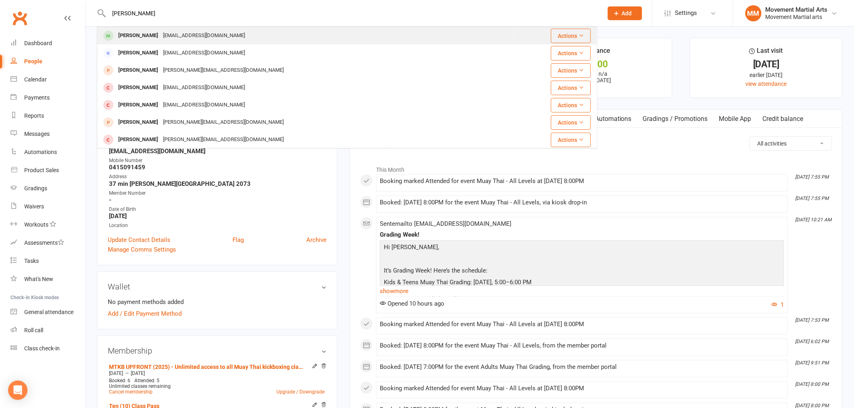
type input "robin lee"
click at [207, 37] on div "Robin Lee camci74@hotmail.com" at bounding box center [305, 35] width 415 height 17
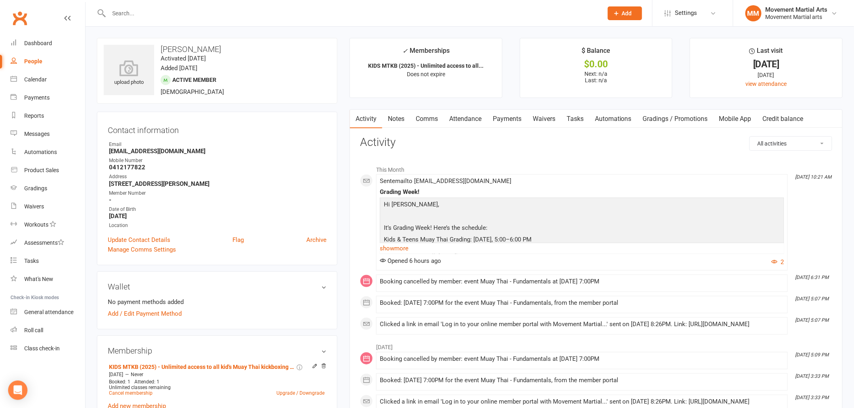
click at [163, 13] on input "text" at bounding box center [352, 13] width 491 height 11
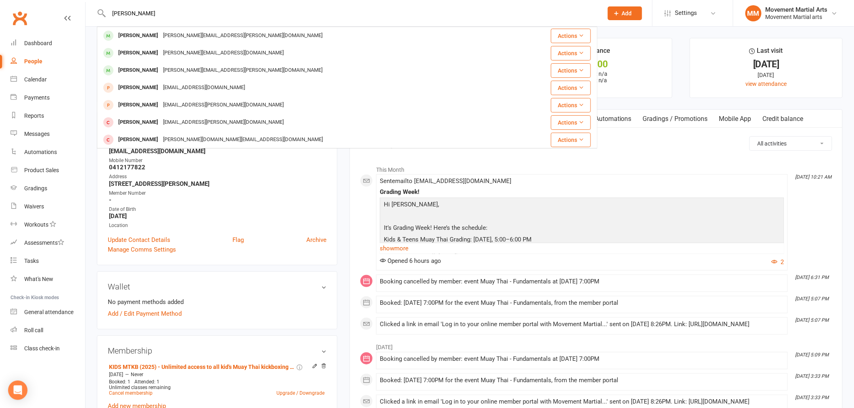
type input "luke butchyer"
click at [168, 30] on div "Rosemary.e.butcher@gmail.com" at bounding box center [243, 36] width 164 height 12
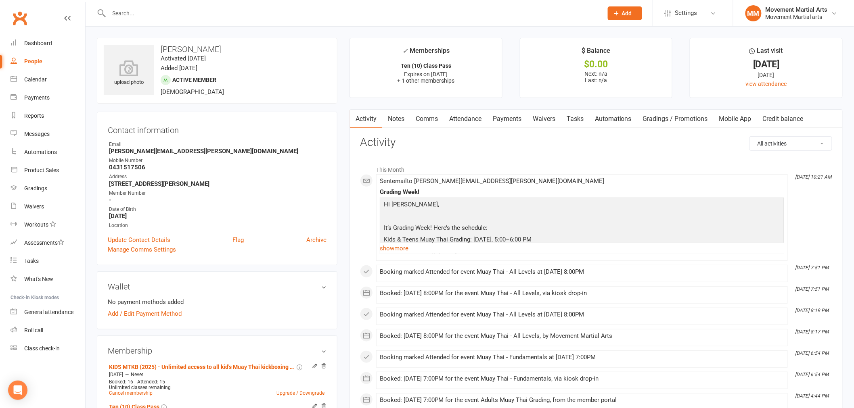
click at [127, 17] on input "text" at bounding box center [352, 13] width 491 height 11
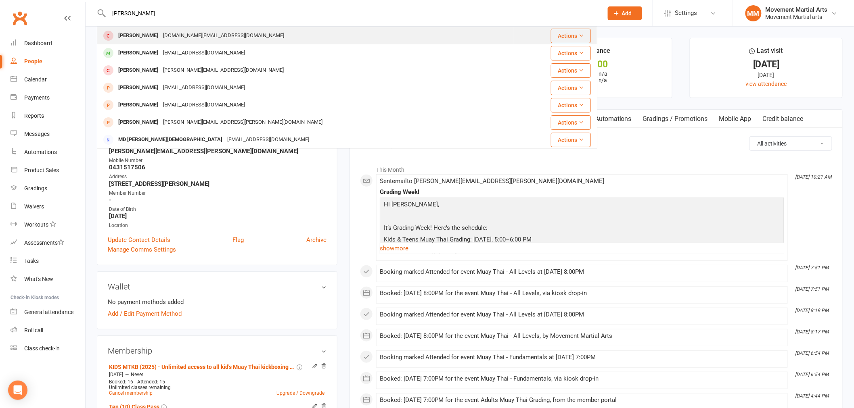
type input "shahri"
click at [200, 36] on div "shahriaar.au@gmail.com" at bounding box center [224, 36] width 126 height 12
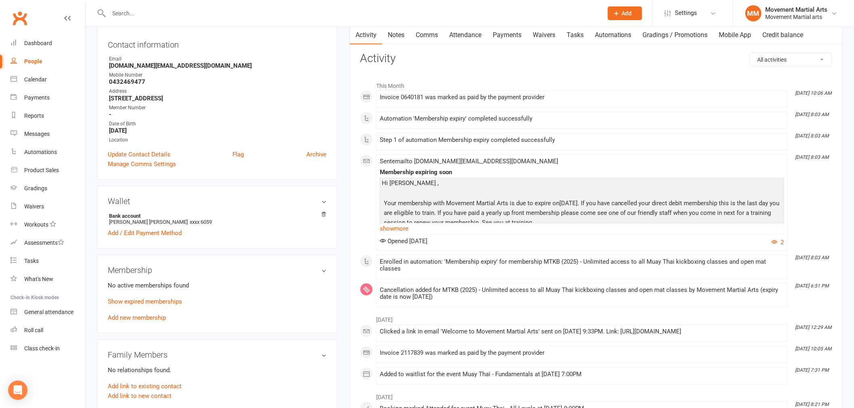
scroll to position [104, 0]
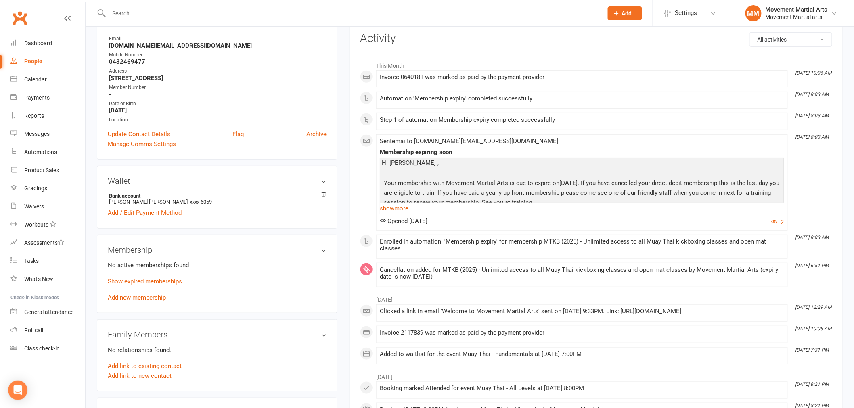
click at [144, 274] on membership-list "No active memberships found Show expired memberships Add new membership" at bounding box center [217, 281] width 219 height 41
click at [139, 284] on link "Show expired memberships" at bounding box center [145, 281] width 74 height 7
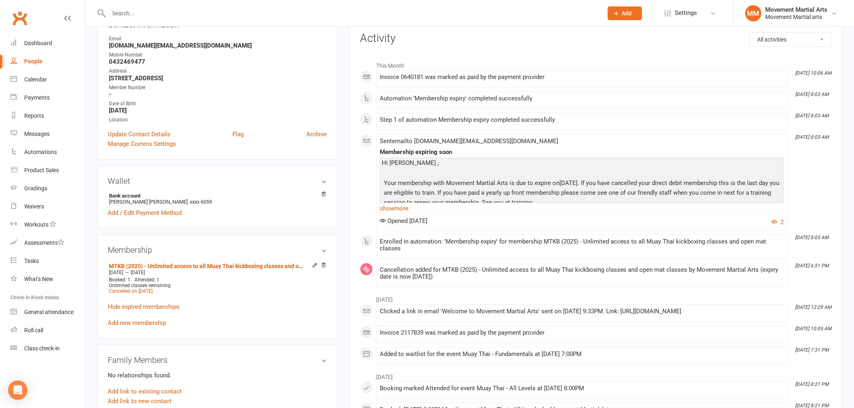
click at [165, 19] on div at bounding box center [347, 13] width 500 height 26
click at [164, 16] on input "text" at bounding box center [352, 13] width 491 height 11
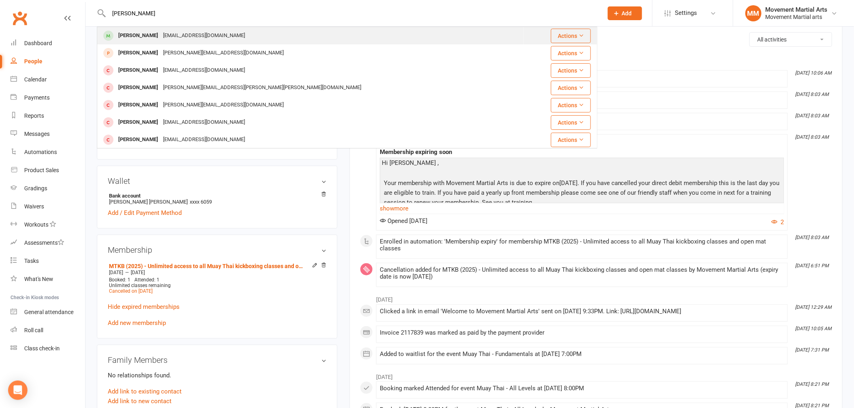
type input "alex maddocks"
click at [208, 34] on div "Alex.maddocks06@icloud.com" at bounding box center [204, 36] width 87 height 12
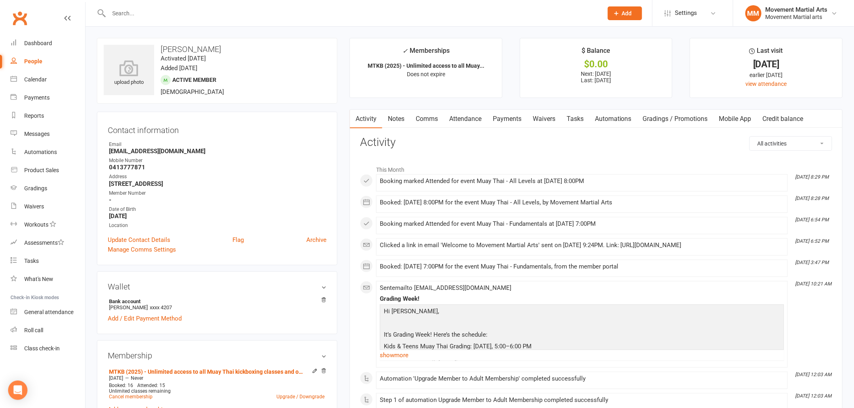
click at [186, 19] on div at bounding box center [347, 13] width 500 height 26
click at [183, 9] on input "text" at bounding box center [352, 13] width 491 height 11
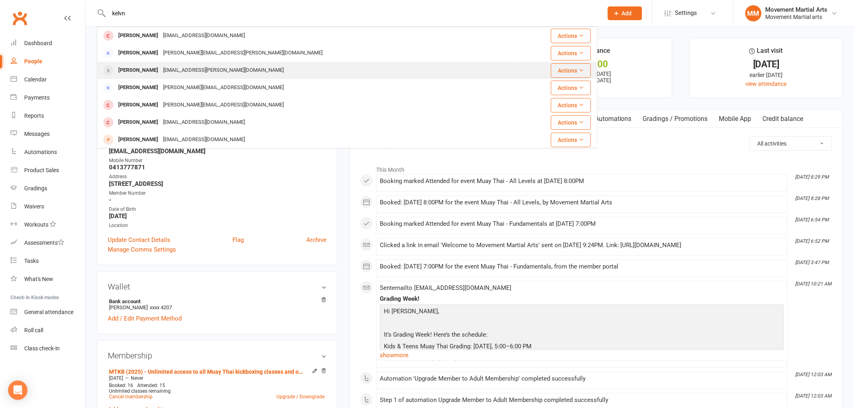
type input "kelvn"
click at [183, 67] on div "K96.medeiros@gmail.com" at bounding box center [223, 71] width 125 height 12
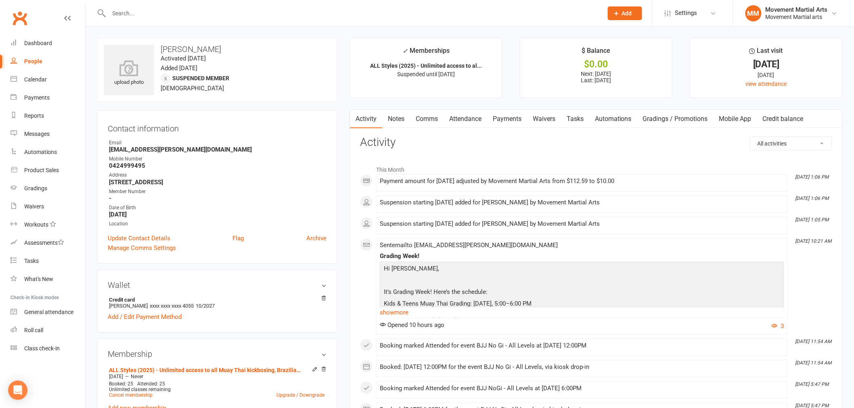
click at [130, 13] on input "text" at bounding box center [352, 13] width 491 height 11
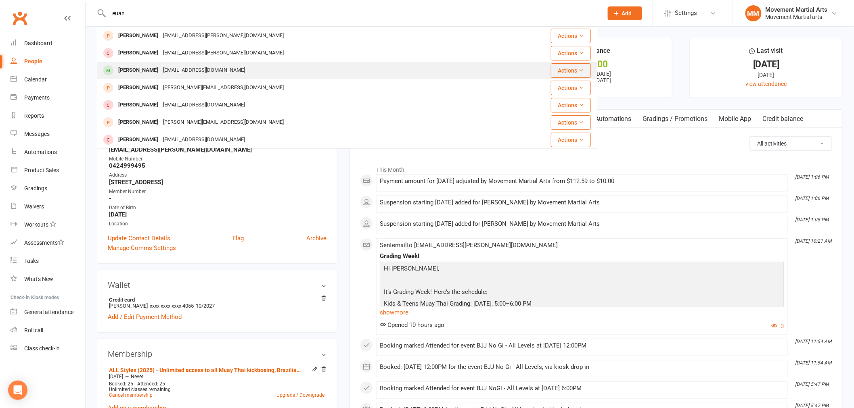
type input "euan"
click at [175, 70] on div "leonyrose_122681@yahoo.com" at bounding box center [204, 71] width 87 height 12
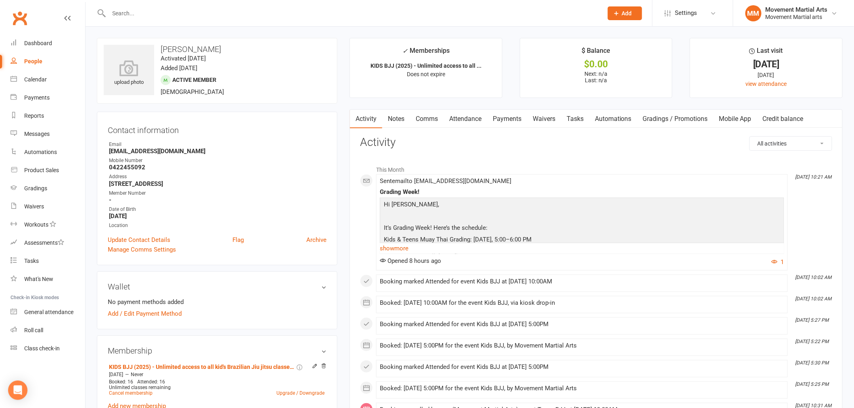
click at [135, 10] on input "text" at bounding box center [352, 13] width 491 height 11
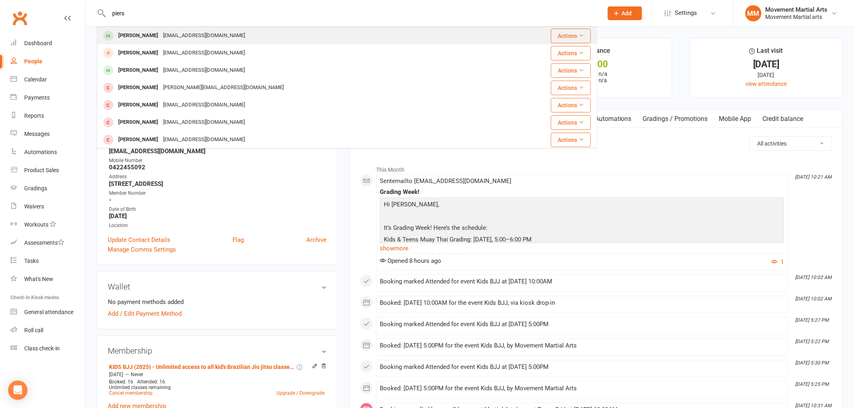
type input "piers"
click at [147, 30] on div "Piers Webster" at bounding box center [138, 36] width 45 height 12
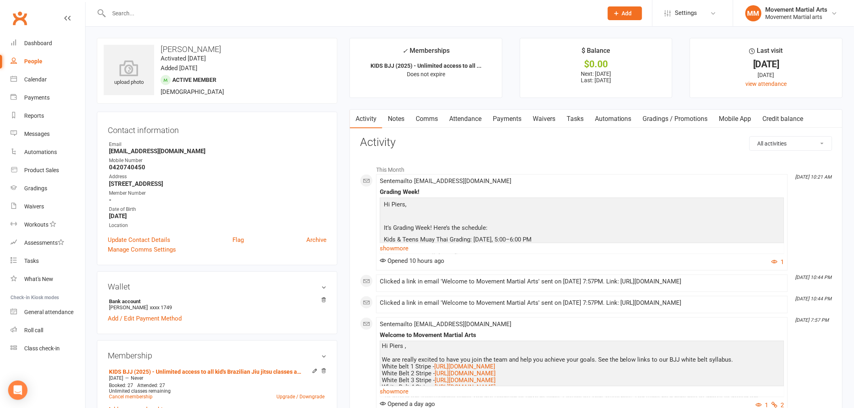
click at [132, 11] on input "text" at bounding box center [352, 13] width 491 height 11
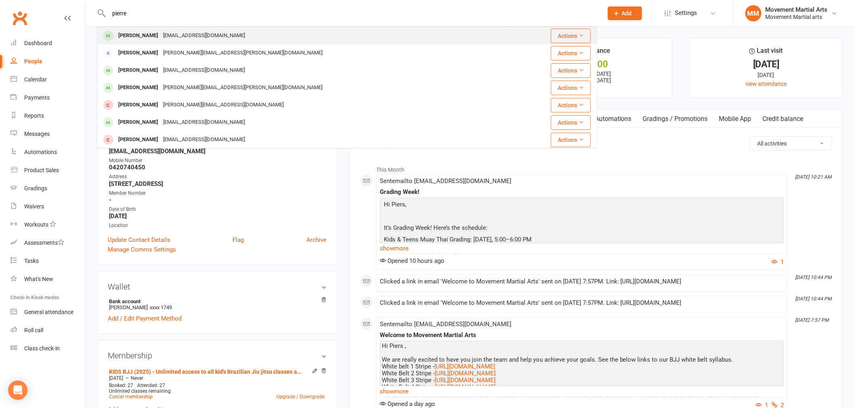
type input "pierre"
click at [161, 32] on div "Pierre-Raphael Ramognino" at bounding box center [138, 36] width 45 height 12
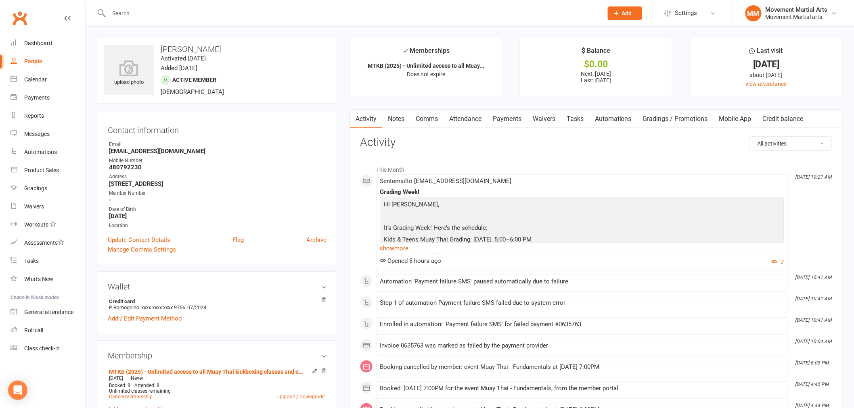
click at [143, 8] on input "text" at bounding box center [352, 13] width 491 height 11
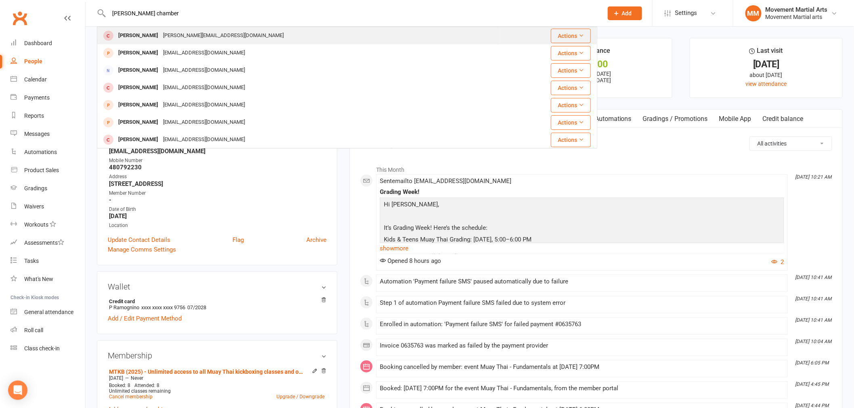
type input "thomas chamber"
click at [169, 30] on div "Tom.chambers1@hotmail.com" at bounding box center [223, 36] width 125 height 12
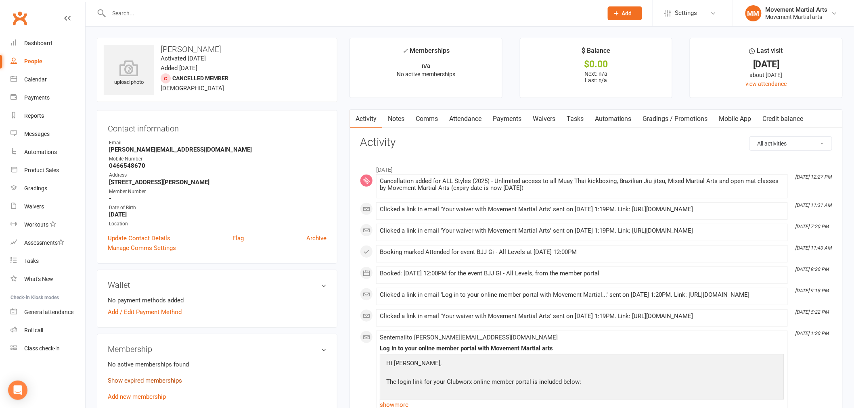
click at [167, 377] on link "Show expired memberships" at bounding box center [145, 380] width 74 height 7
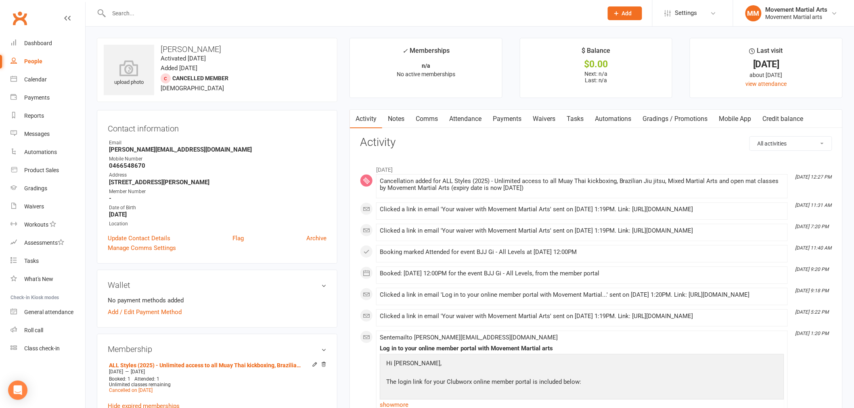
click at [135, 2] on div at bounding box center [347, 13] width 500 height 26
click at [134, 13] on input "text" at bounding box center [352, 13] width 491 height 11
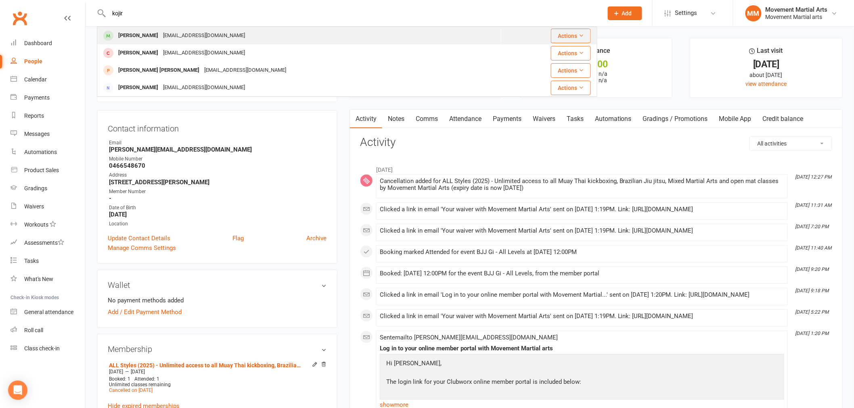
type input "kojir"
click at [206, 36] on div "khozaw3141@gmail.com" at bounding box center [204, 36] width 87 height 12
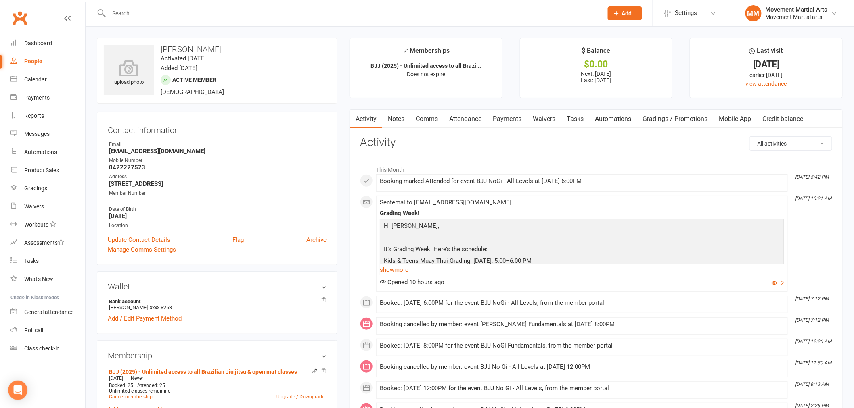
click at [143, 15] on input "text" at bounding box center [352, 13] width 491 height 11
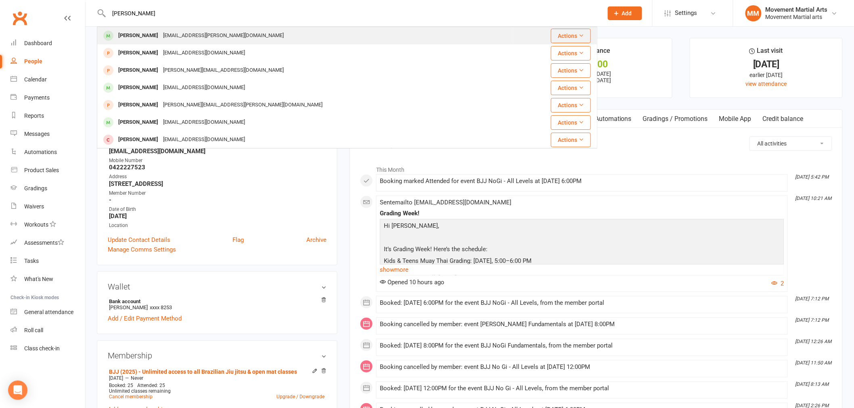
type input "anusha"
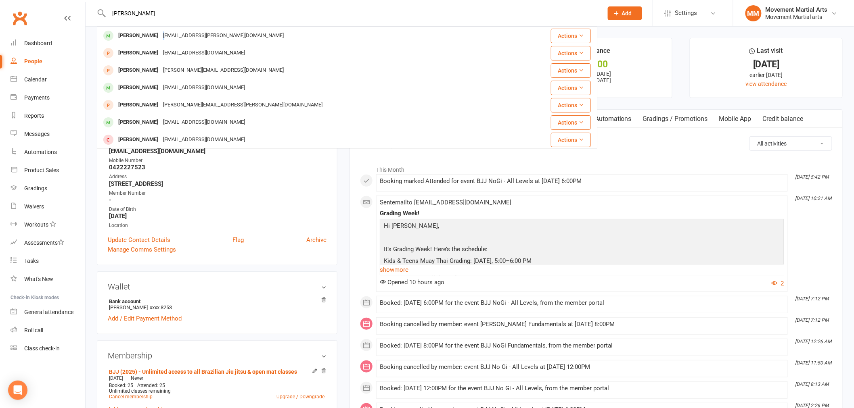
click at [161, 30] on div "gurung.anusha@outlook.com" at bounding box center [223, 36] width 125 height 12
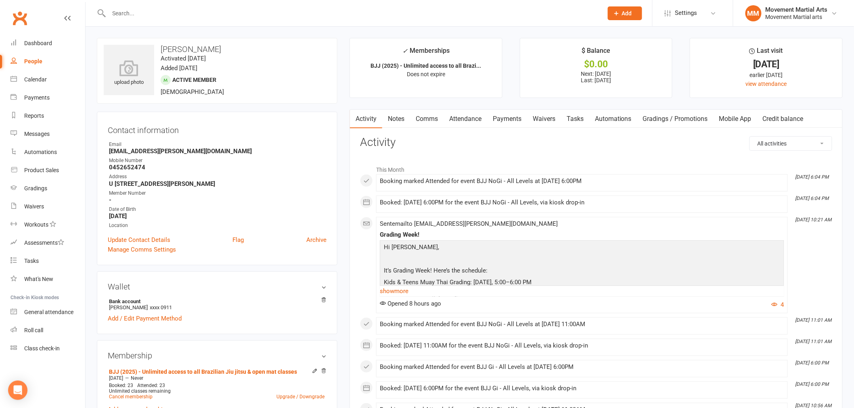
click at [142, 18] on input "text" at bounding box center [352, 13] width 491 height 11
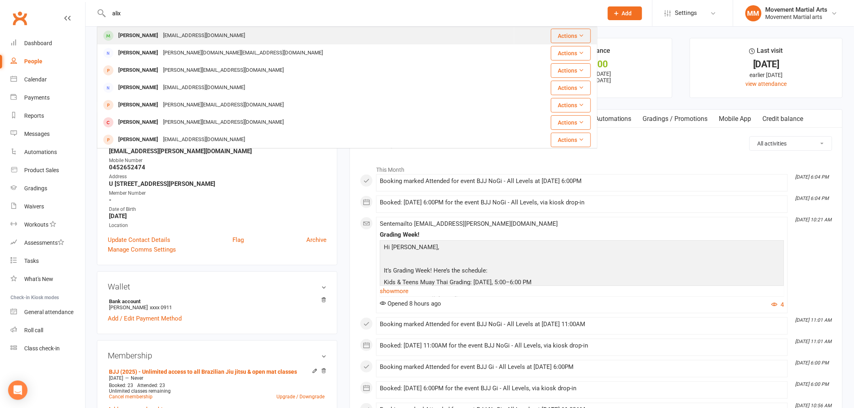
type input "alix"
click at [152, 36] on div "Alix Bandiera-Dunn" at bounding box center [138, 36] width 45 height 12
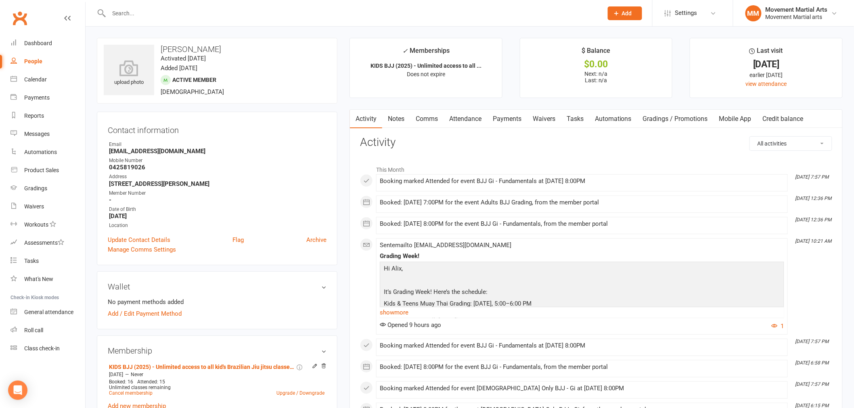
click at [170, 2] on div at bounding box center [347, 13] width 500 height 26
click at [167, 6] on div at bounding box center [347, 13] width 500 height 26
click at [178, 6] on div at bounding box center [347, 13] width 500 height 26
click at [182, 8] on input "text" at bounding box center [352, 13] width 491 height 11
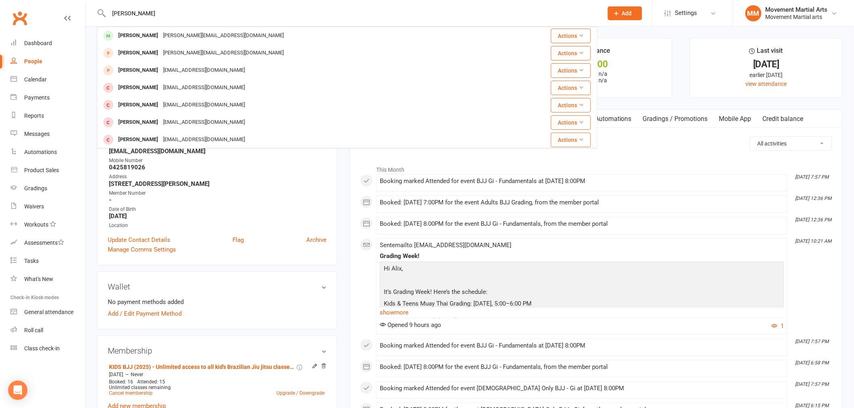
type input "lewis eom"
click at [192, 38] on div "Lewis.eom31@gmail.com" at bounding box center [223, 36] width 125 height 12
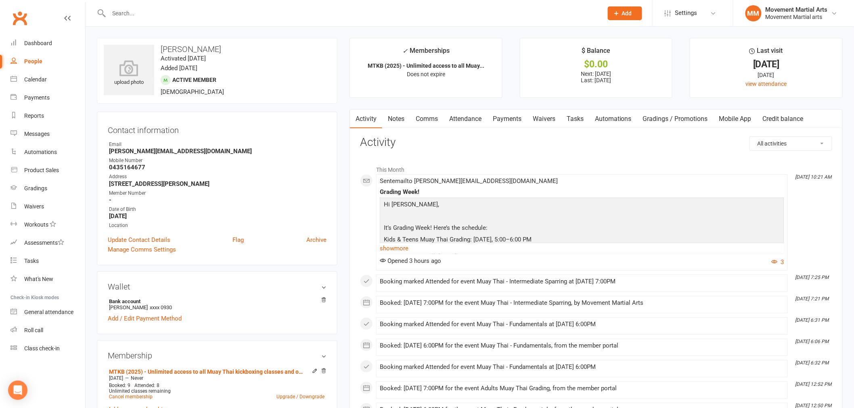
click at [121, 8] on input "text" at bounding box center [352, 13] width 491 height 11
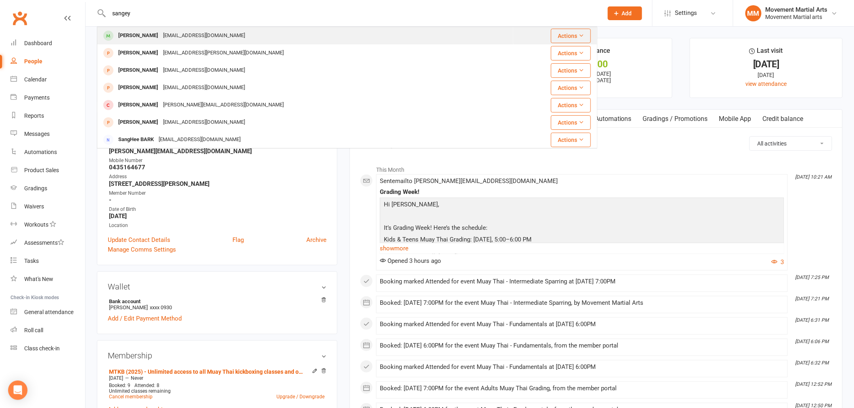
type input "sangey"
click at [150, 43] on div "Sangey Lama Sangeylama12@gmail.com" at bounding box center [305, 35] width 415 height 17
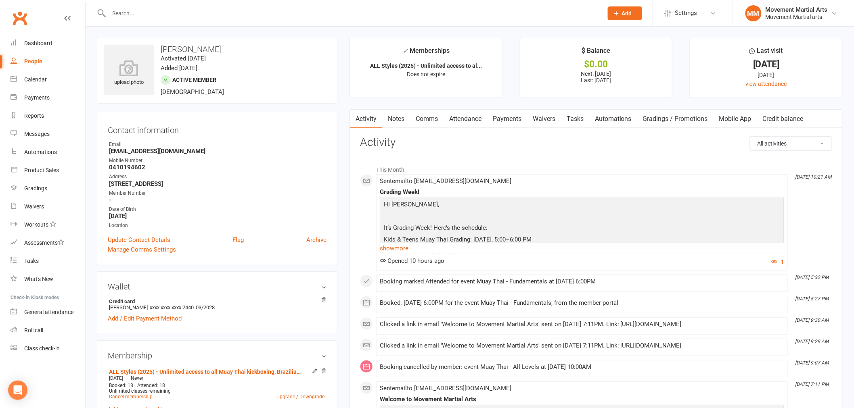
click at [169, 6] on div at bounding box center [347, 13] width 500 height 26
click at [157, 14] on input "text" at bounding box center [352, 13] width 491 height 11
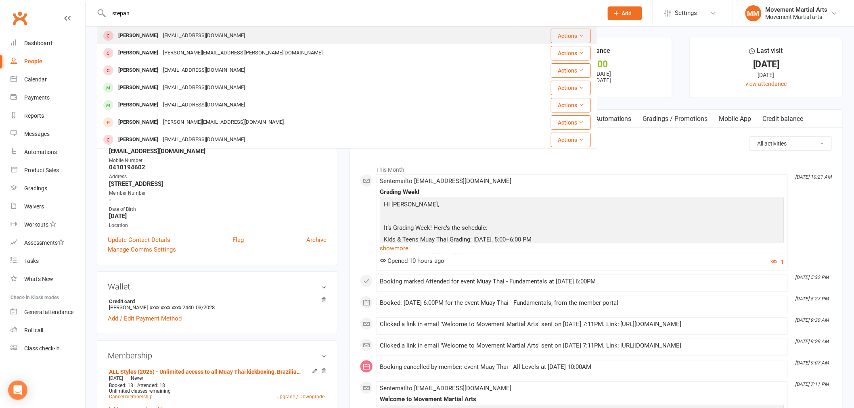
type input "stepan"
click at [178, 32] on div "Stepanslapeta@gmail.com" at bounding box center [204, 36] width 87 height 12
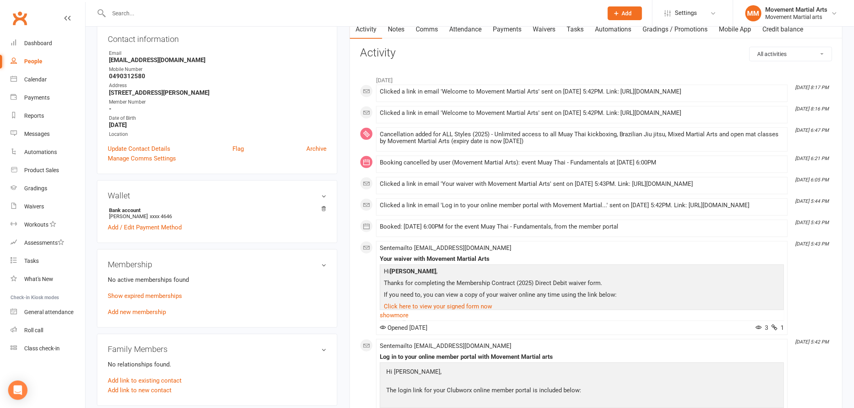
scroll to position [105, 0]
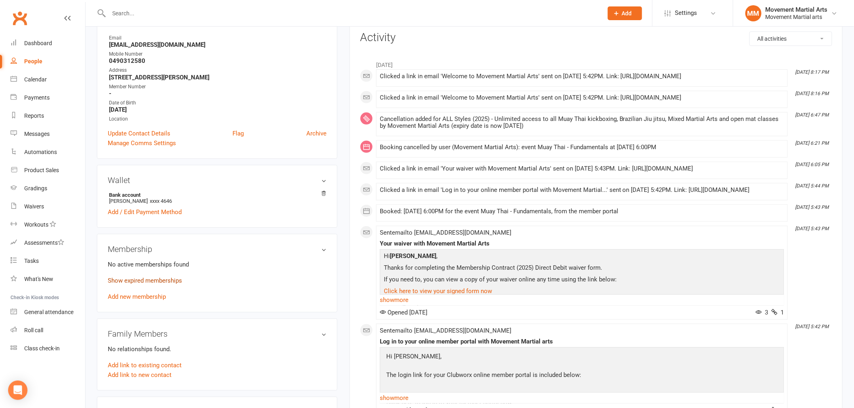
click at [156, 281] on link "Show expired memberships" at bounding box center [145, 280] width 74 height 7
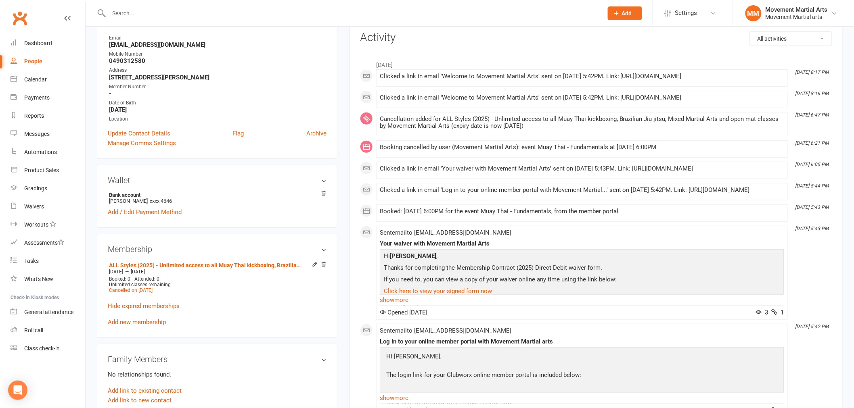
click at [149, 21] on div at bounding box center [347, 13] width 500 height 26
click at [148, 19] on div at bounding box center [347, 13] width 500 height 26
click at [148, 17] on input "text" at bounding box center [352, 13] width 491 height 11
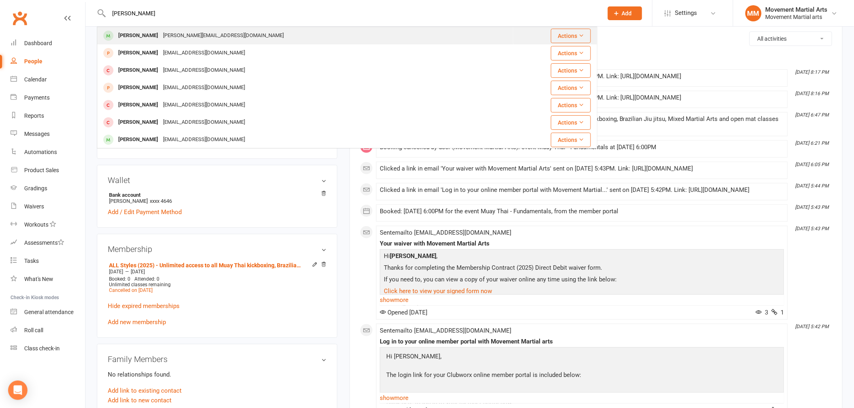
type input "rafael"
click at [161, 31] on div "rafael.wu2@gmail.com" at bounding box center [223, 36] width 125 height 12
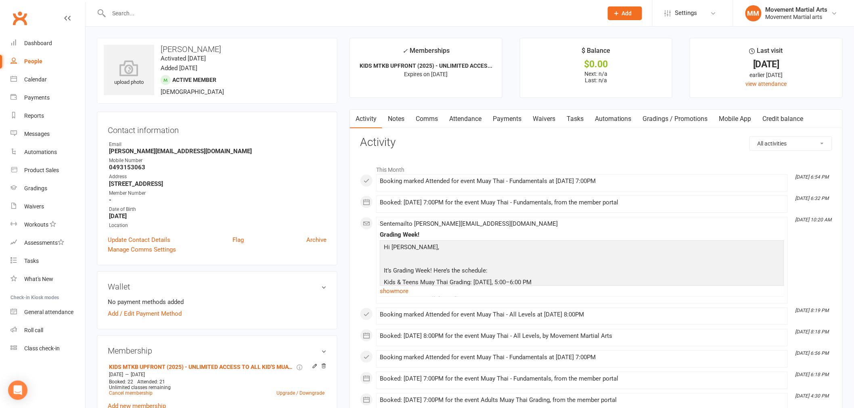
scroll to position [104, 0]
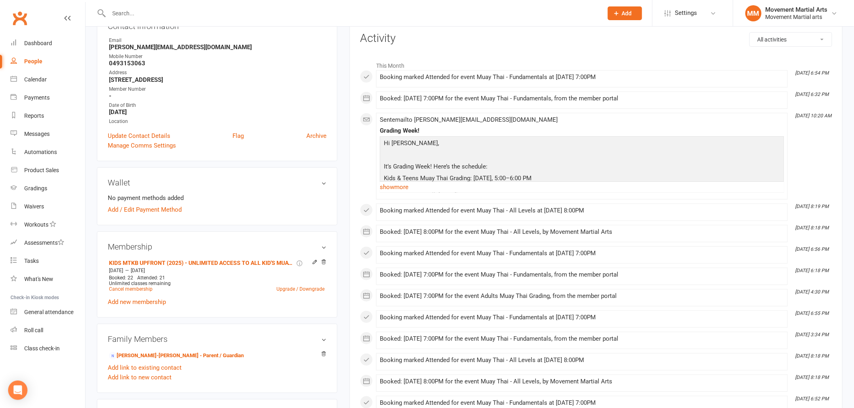
drag, startPoint x: 130, startPoint y: 3, endPoint x: 132, endPoint y: 9, distance: 6.3
click at [132, 8] on div at bounding box center [347, 13] width 500 height 26
click at [134, 9] on input "text" at bounding box center [352, 13] width 491 height 11
click at [132, 8] on input "text" at bounding box center [352, 13] width 491 height 11
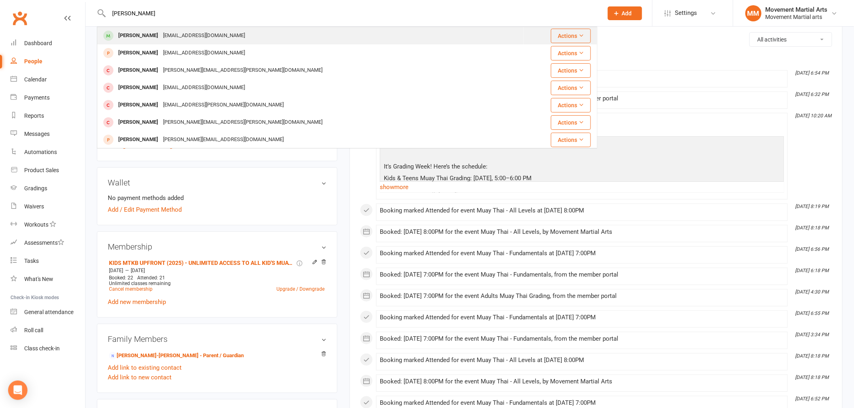
type input "daniel yoo"
click at [226, 29] on div "Daniel Yoo d.yoo80@gmail.com" at bounding box center [311, 35] width 426 height 17
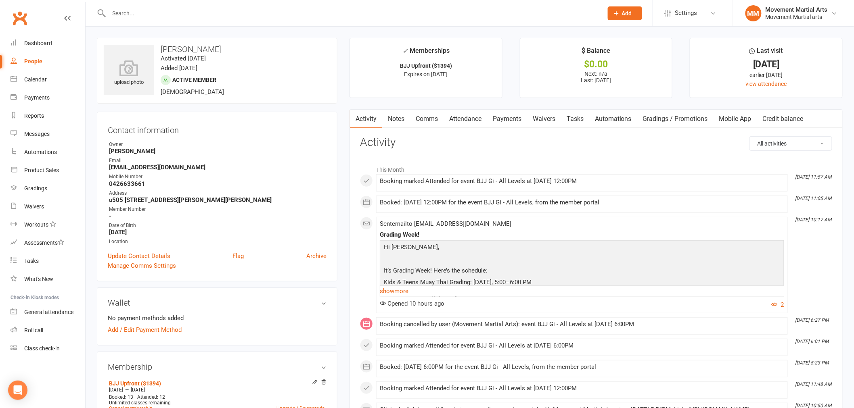
click at [161, 5] on div at bounding box center [347, 13] width 500 height 26
click at [159, 8] on input "text" at bounding box center [352, 13] width 491 height 11
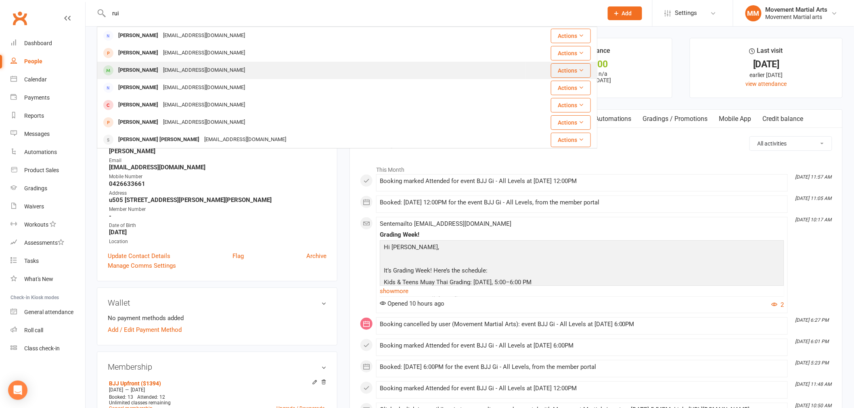
type input "rui"
click at [194, 65] on div "thejwows@gmail.com" at bounding box center [204, 71] width 87 height 12
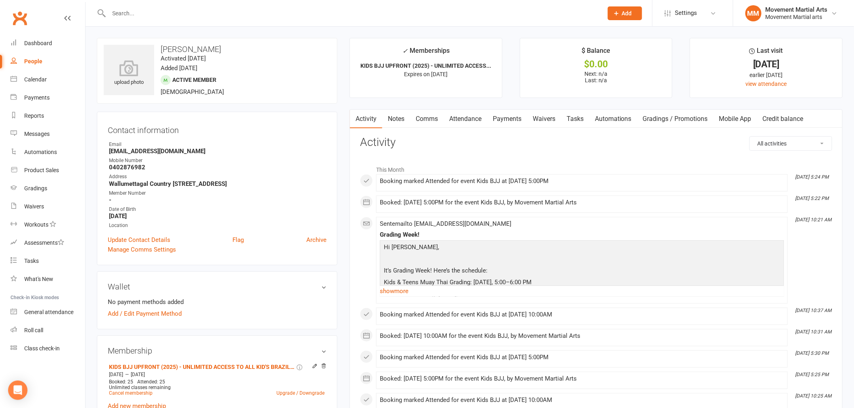
click at [144, 11] on input "text" at bounding box center [352, 13] width 491 height 11
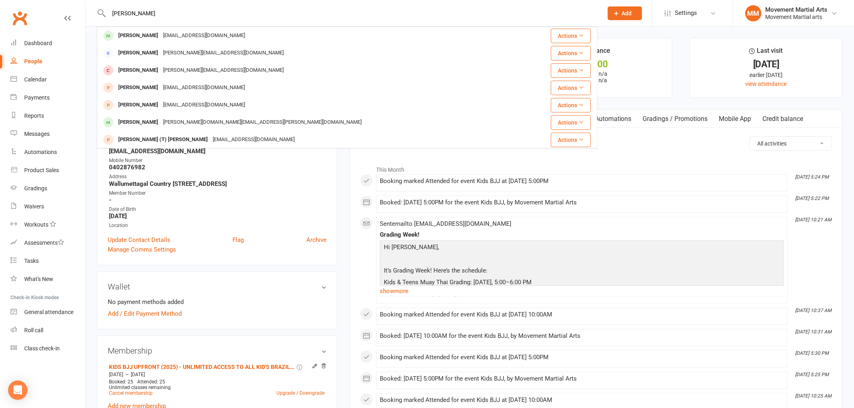
type input "john nam"
click at [132, 38] on div "John Nam" at bounding box center [138, 36] width 45 height 12
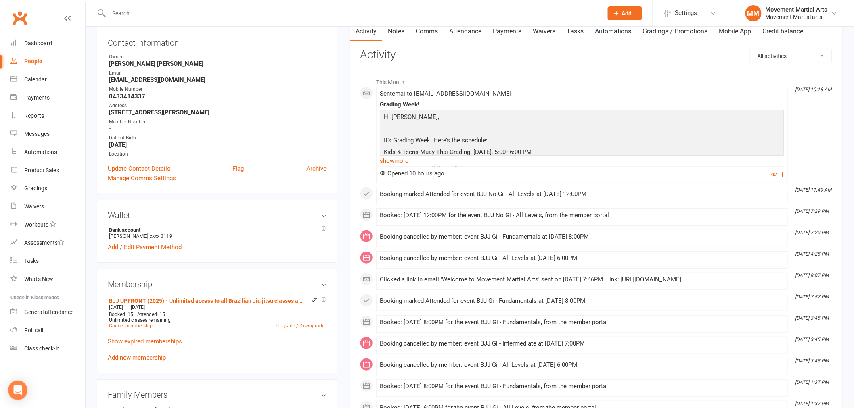
scroll to position [105, 0]
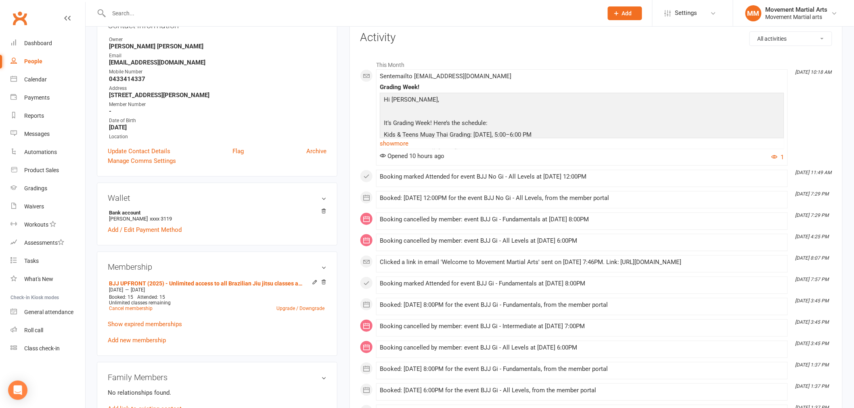
click at [158, 14] on input "text" at bounding box center [352, 13] width 491 height 11
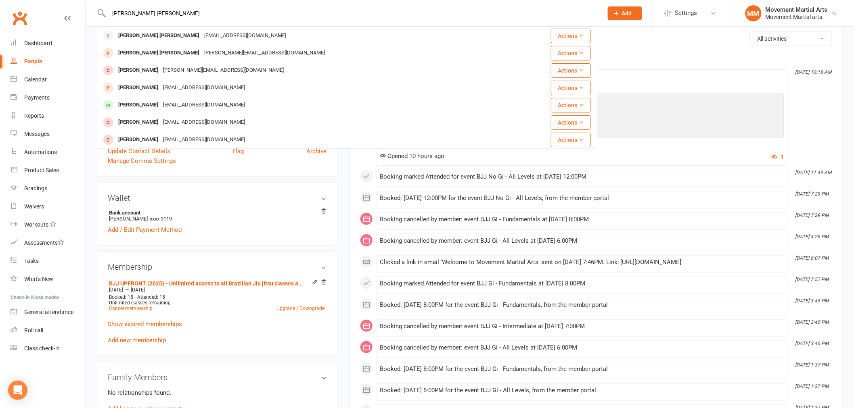
type input "jackson tudor"
click at [202, 31] on div "Jacksontudor@gmail.com" at bounding box center [245, 36] width 87 height 12
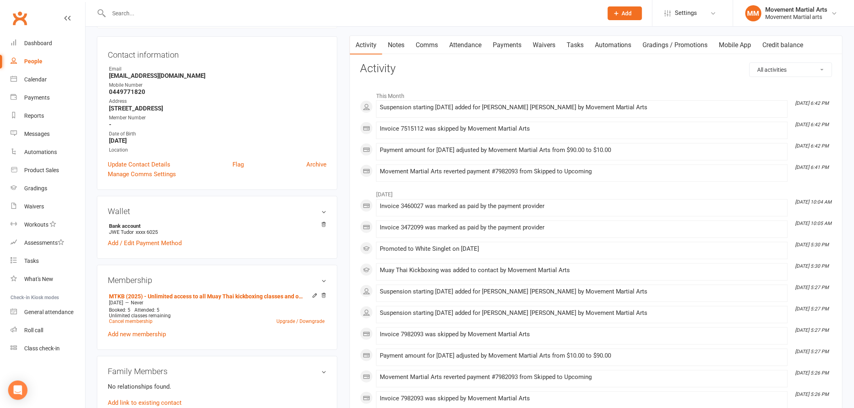
scroll to position [104, 0]
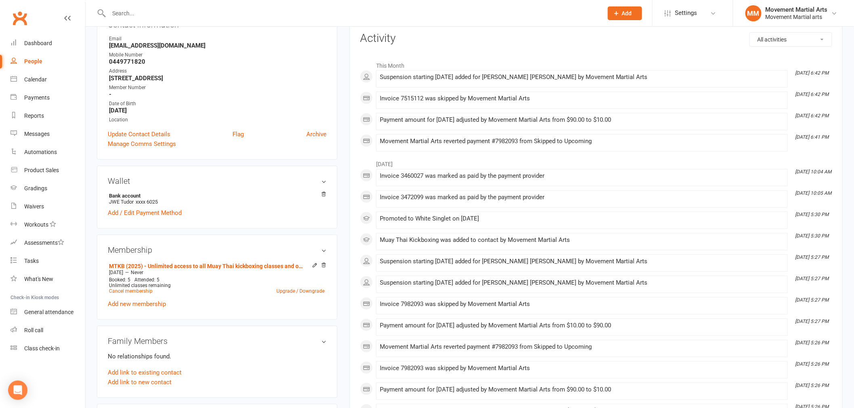
click at [133, 14] on input "text" at bounding box center [352, 13] width 491 height 11
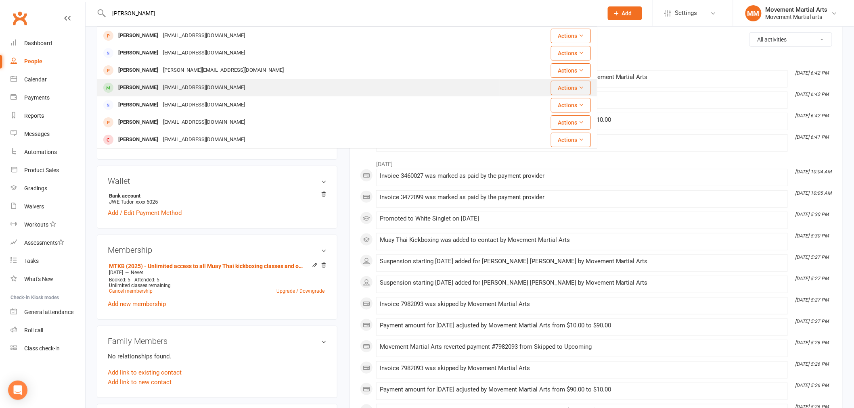
type input "mandy"
click at [156, 81] on div "Mandy Huang Huangsc1@gmail.com" at bounding box center [299, 87] width 402 height 17
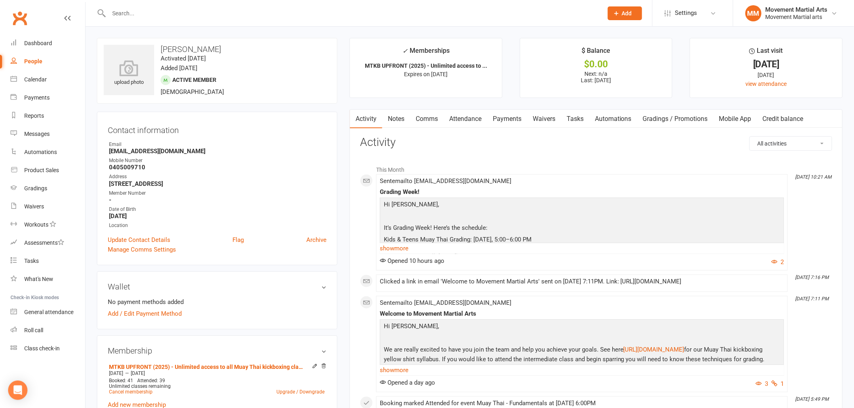
click at [221, 14] on input "text" at bounding box center [352, 13] width 491 height 11
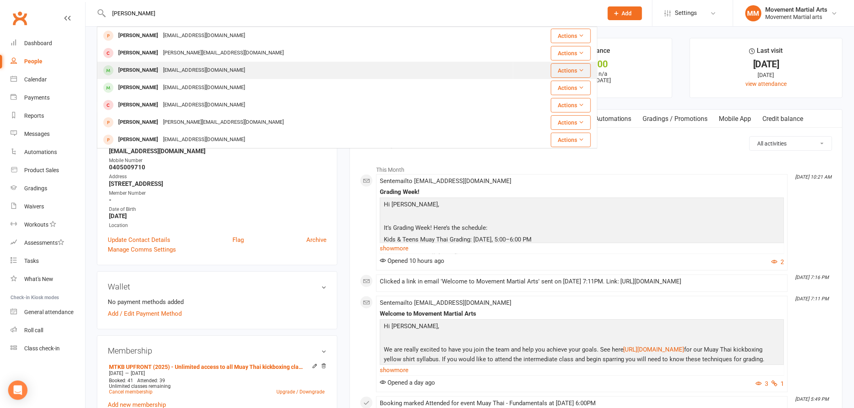
type input "alex shwe"
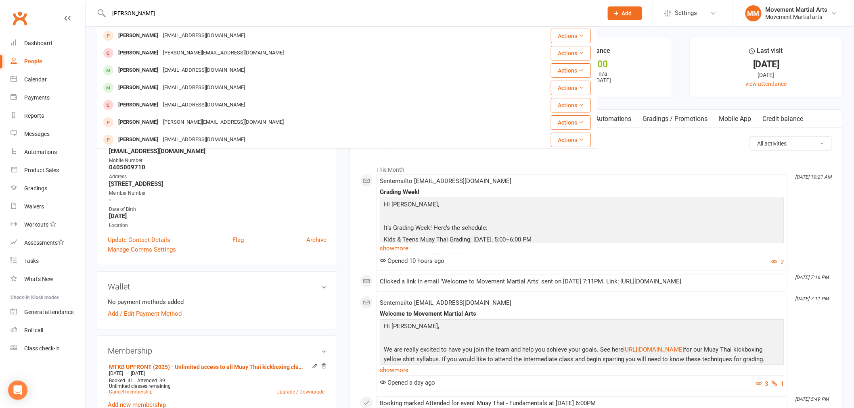
click at [176, 75] on div "Awshepherd515@gmail.com" at bounding box center [204, 71] width 87 height 12
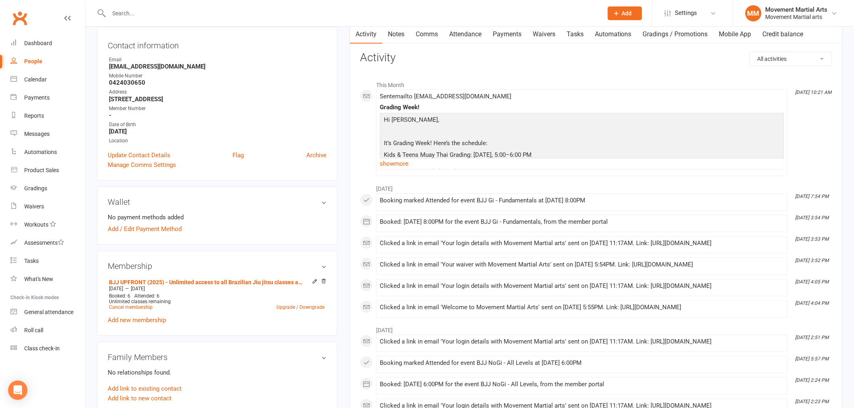
scroll to position [105, 0]
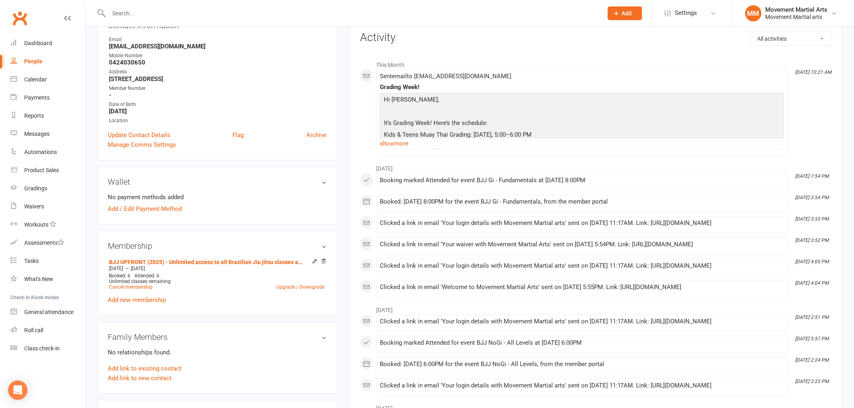
click at [154, 11] on input "text" at bounding box center [352, 13] width 491 height 11
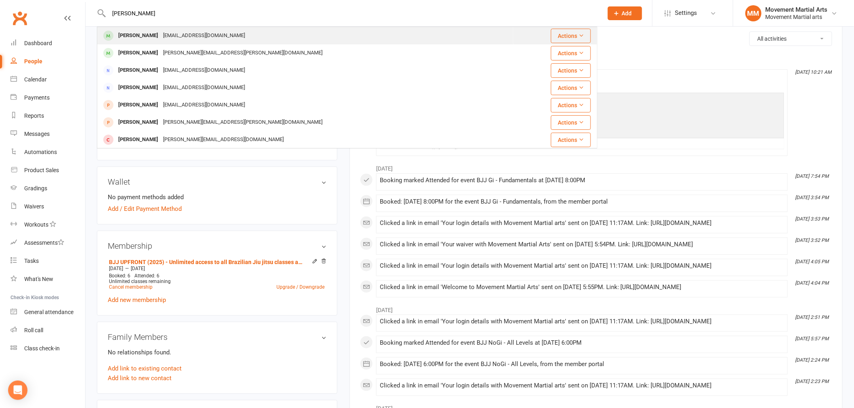
type input "patrick short"
click at [191, 29] on div "Patrick Short Patrickshort555@gmail.com" at bounding box center [305, 35] width 415 height 17
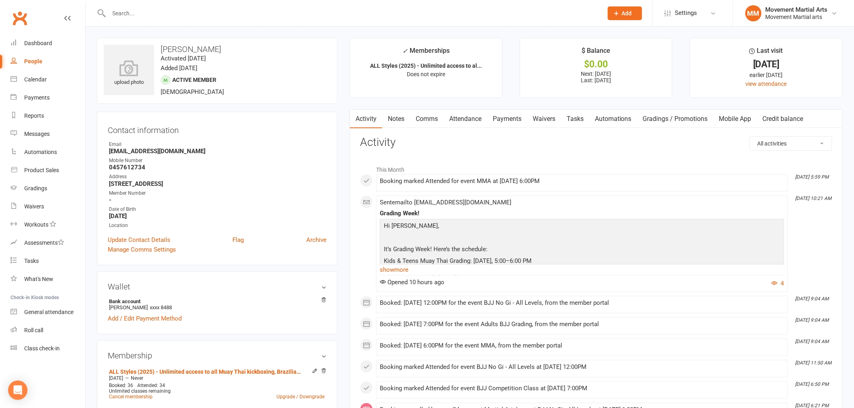
scroll to position [104, 0]
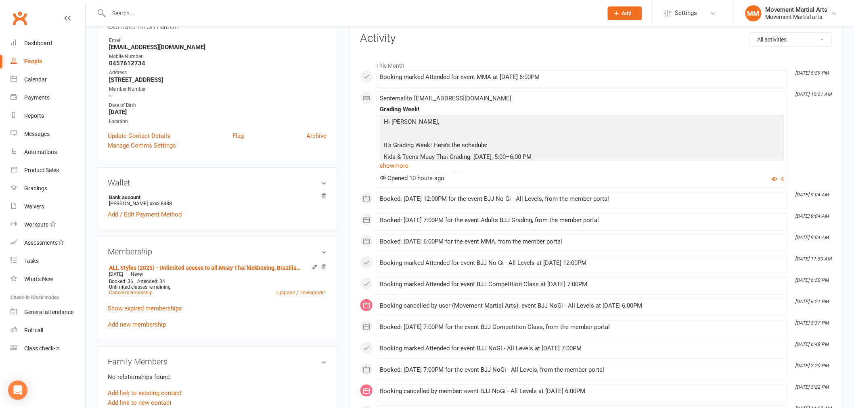
click at [154, 11] on input "text" at bounding box center [352, 13] width 491 height 11
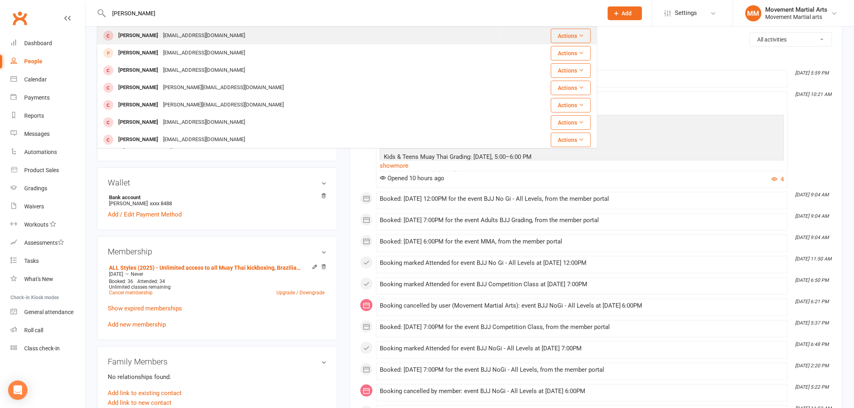
type input "taylor simm"
click at [184, 31] on div "Taylorsimm@hotmail.com" at bounding box center [204, 36] width 87 height 12
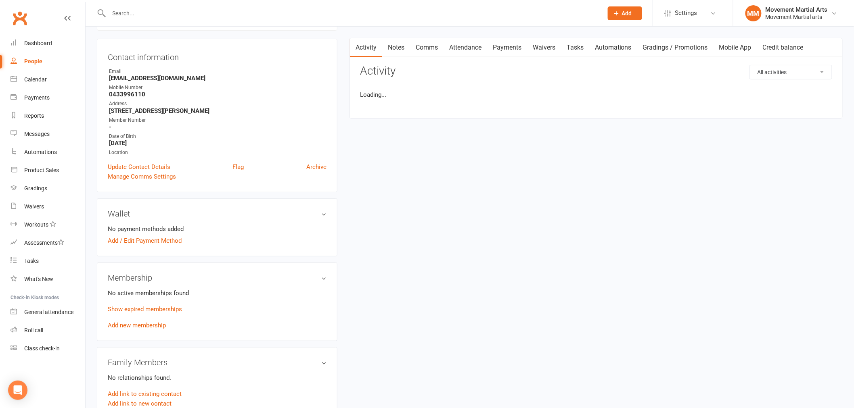
scroll to position [105, 0]
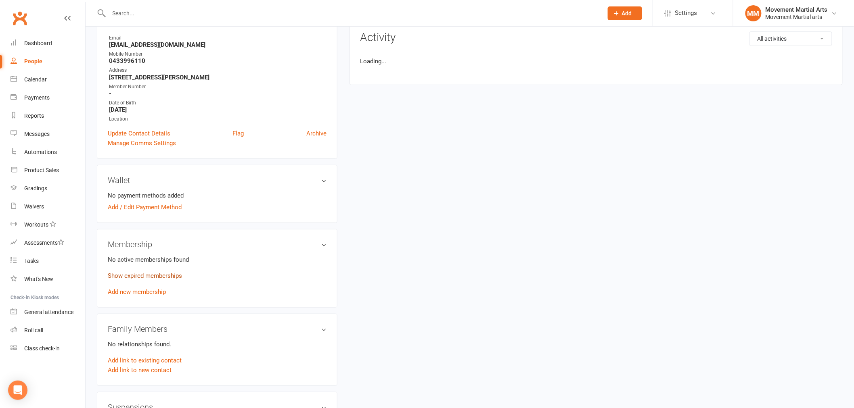
click at [143, 274] on link "Show expired memberships" at bounding box center [145, 275] width 74 height 7
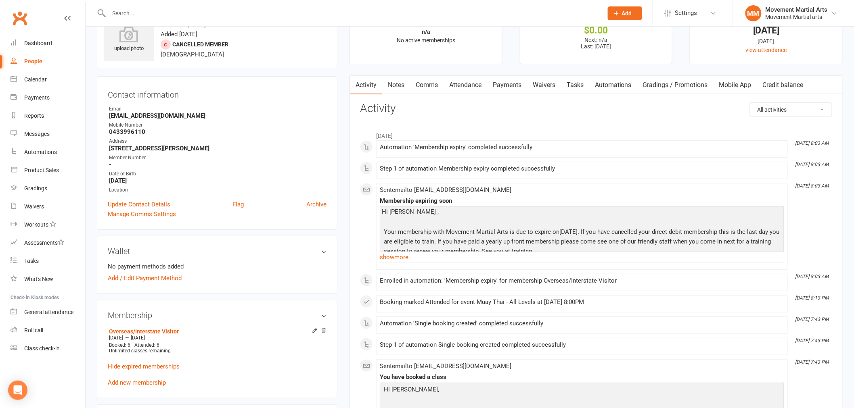
scroll to position [0, 0]
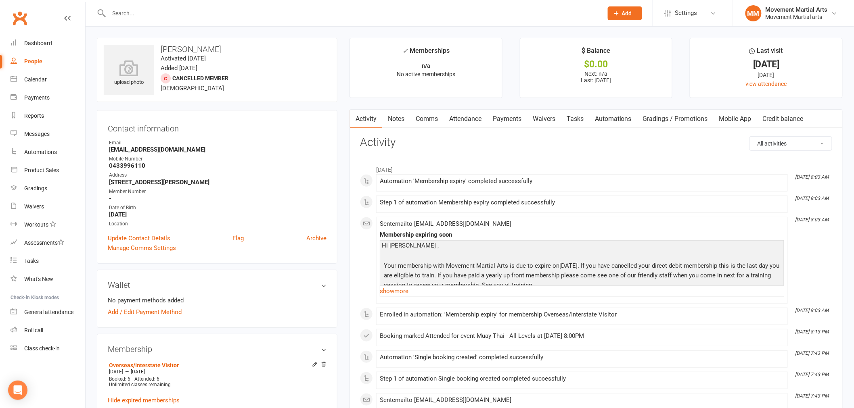
click at [27, 31] on div "Clubworx" at bounding box center [42, 23] width 85 height 30
click at [32, 38] on link "Dashboard" at bounding box center [47, 43] width 75 height 18
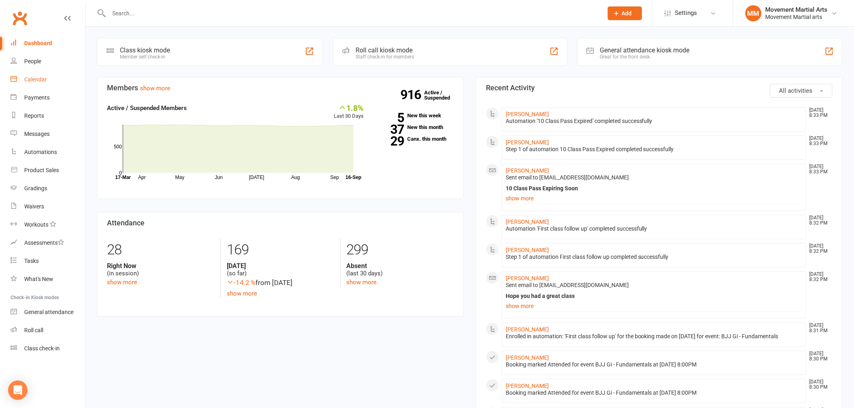
click at [55, 75] on link "Calendar" at bounding box center [47, 80] width 75 height 18
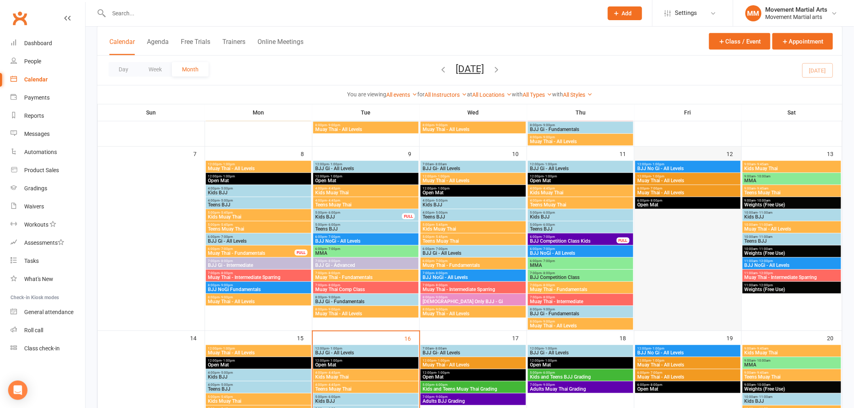
scroll to position [313, 0]
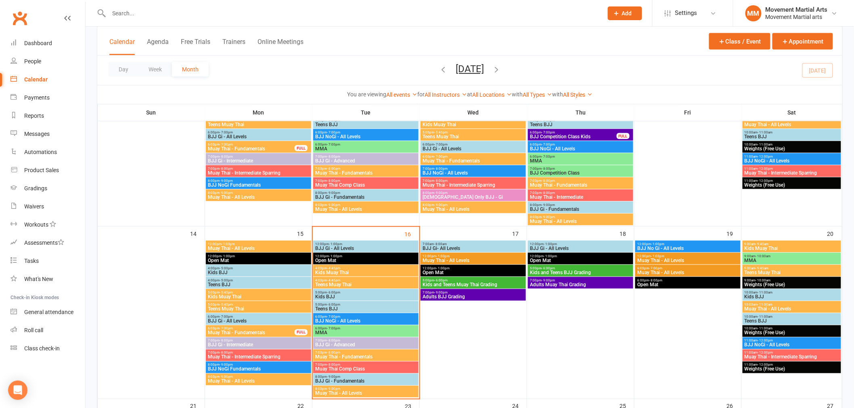
click at [685, 242] on span "12:00pm - 1:00pm" at bounding box center [688, 244] width 102 height 4
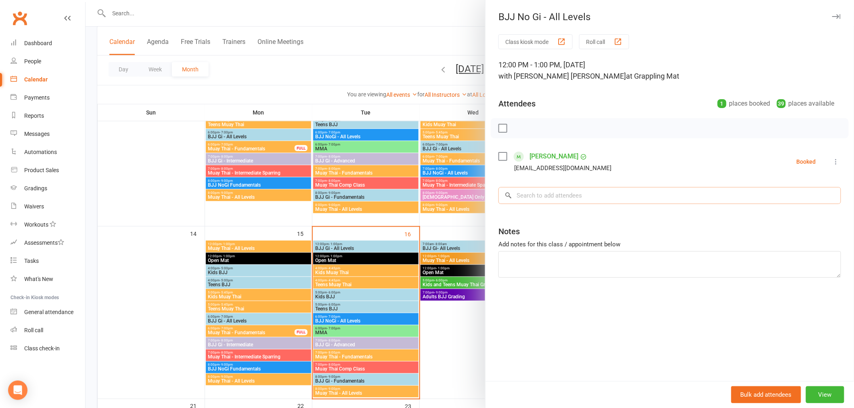
click at [529, 188] on input "search" at bounding box center [669, 195] width 343 height 17
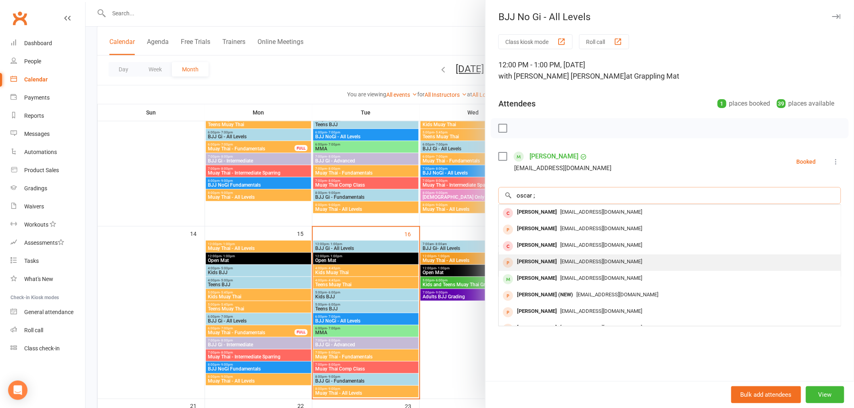
type input "oscar ;"
click at [566, 255] on div "Oscar Lee Oscarleemc06@gmail.com" at bounding box center [670, 263] width 342 height 17
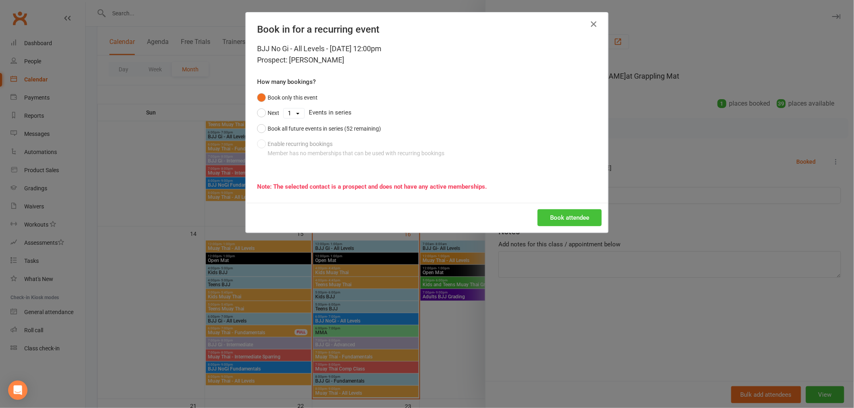
click at [564, 222] on button "Book attendee" at bounding box center [569, 217] width 64 height 17
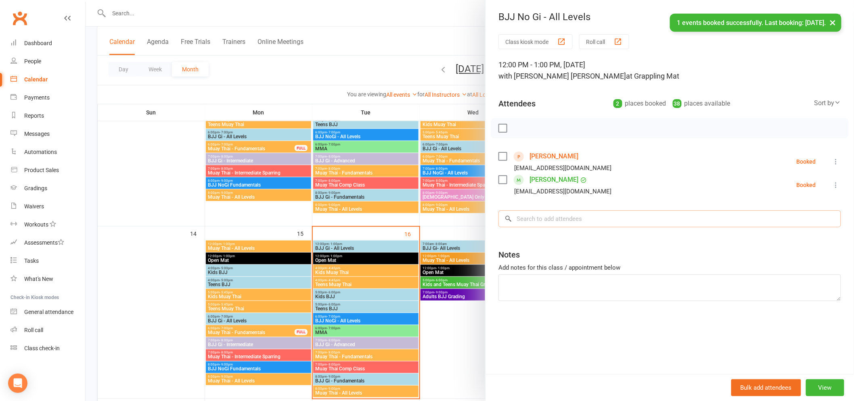
drag, startPoint x: 555, startPoint y: 221, endPoint x: 565, endPoint y: 223, distance: 10.2
click at [556, 221] on input "search" at bounding box center [669, 219] width 343 height 17
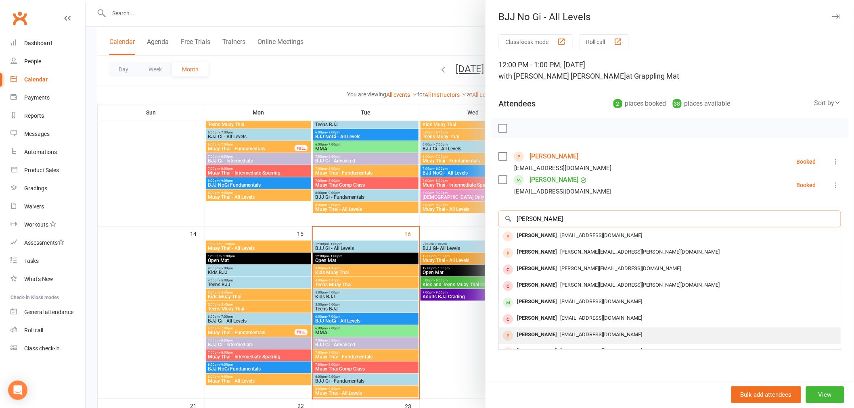
type input "patrick"
click at [532, 331] on div "[PERSON_NAME]" at bounding box center [537, 335] width 46 height 12
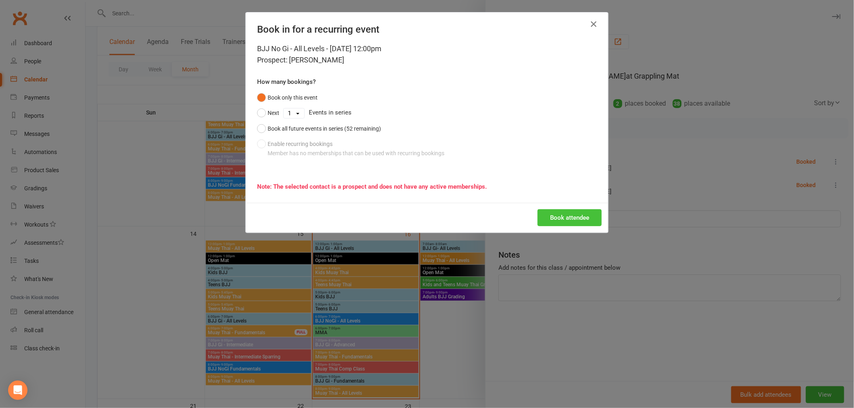
click at [582, 211] on button "Book attendee" at bounding box center [569, 217] width 64 height 17
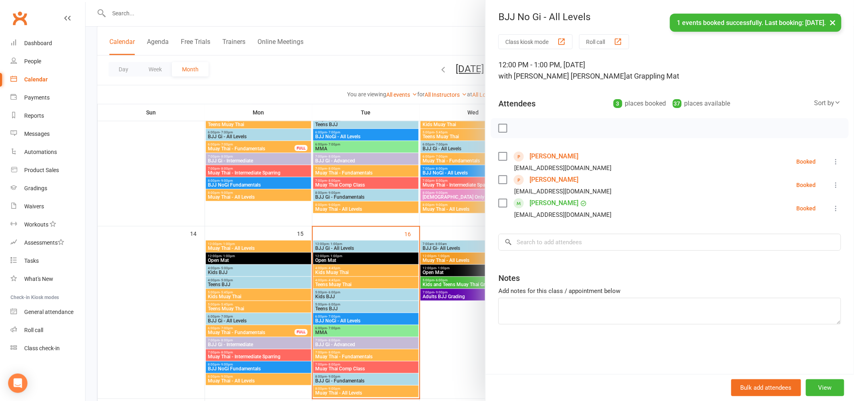
click at [836, 19] on button "×" at bounding box center [832, 22] width 15 height 17
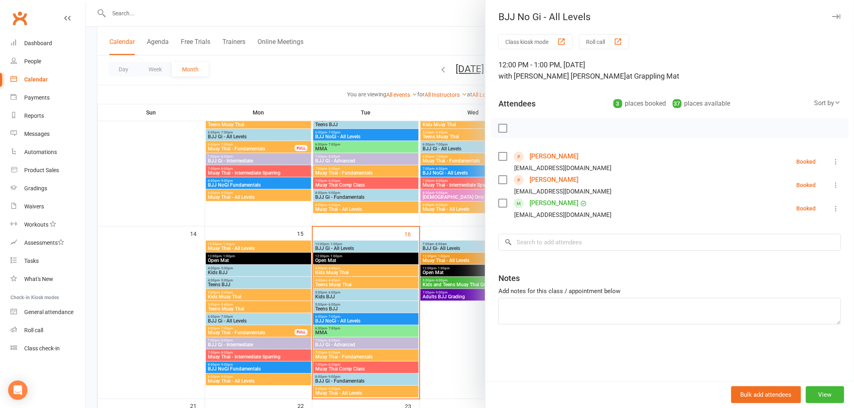
click at [450, 50] on div at bounding box center [470, 204] width 768 height 408
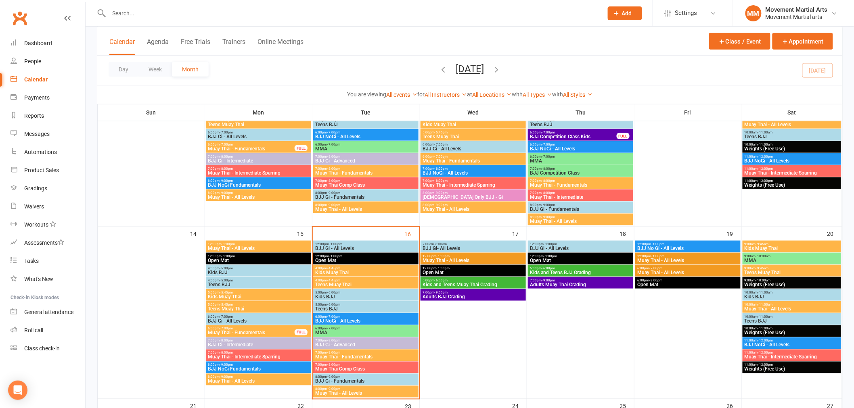
click at [780, 343] on span "BJJ NoGi - All Levels" at bounding box center [791, 345] width 95 height 5
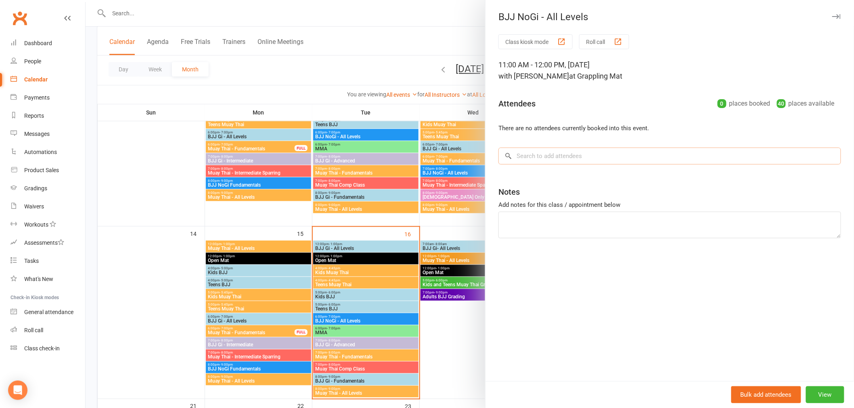
click at [540, 155] on input "search" at bounding box center [669, 156] width 343 height 17
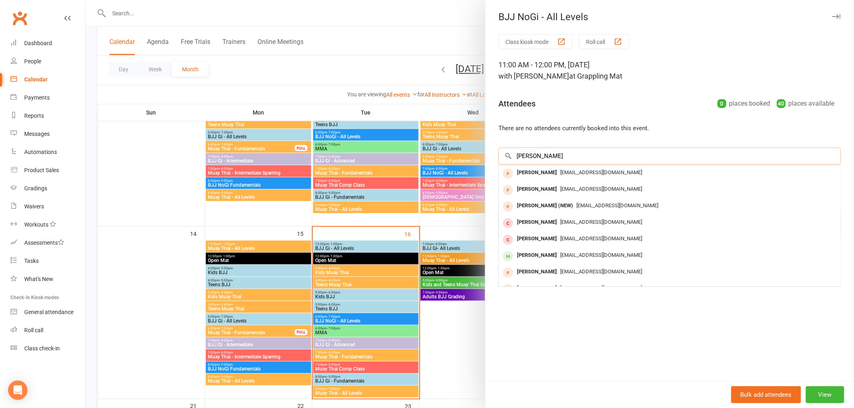
type input "oscar lee"
click at [568, 173] on span "Oscarleemc06@gmail.com" at bounding box center [601, 172] width 82 height 6
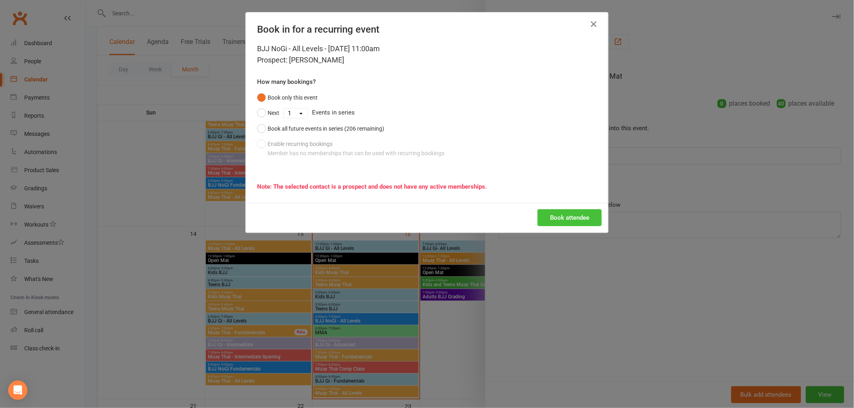
click at [555, 221] on button "Book attendee" at bounding box center [569, 217] width 64 height 17
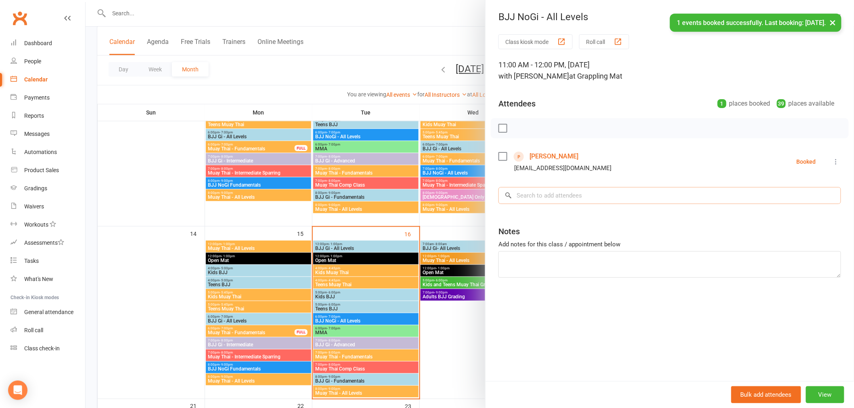
click at [552, 199] on input "search" at bounding box center [669, 195] width 343 height 17
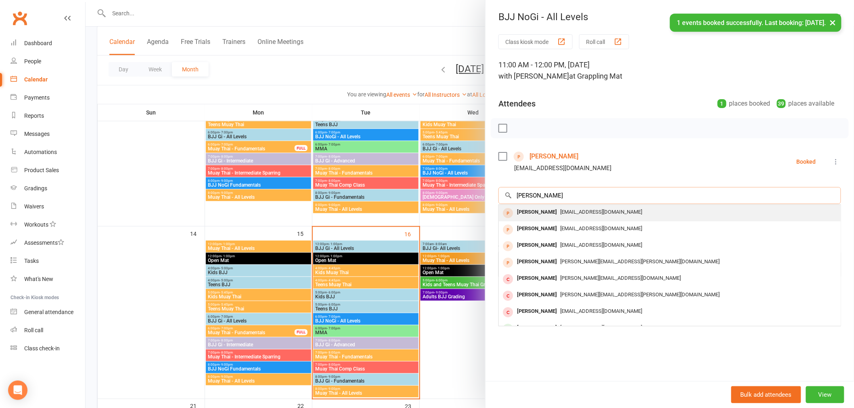
type input "patrick kimk"
click at [561, 207] on div "Patrickkim614@gmail.com" at bounding box center [669, 213] width 335 height 12
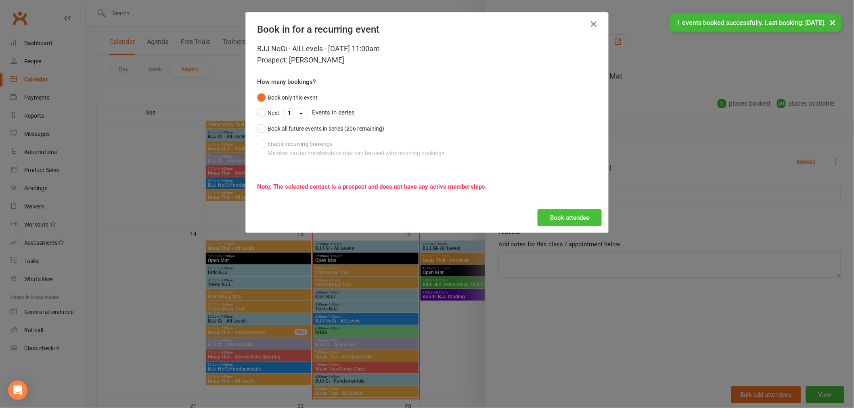
click at [577, 215] on button "Book attendee" at bounding box center [569, 217] width 64 height 17
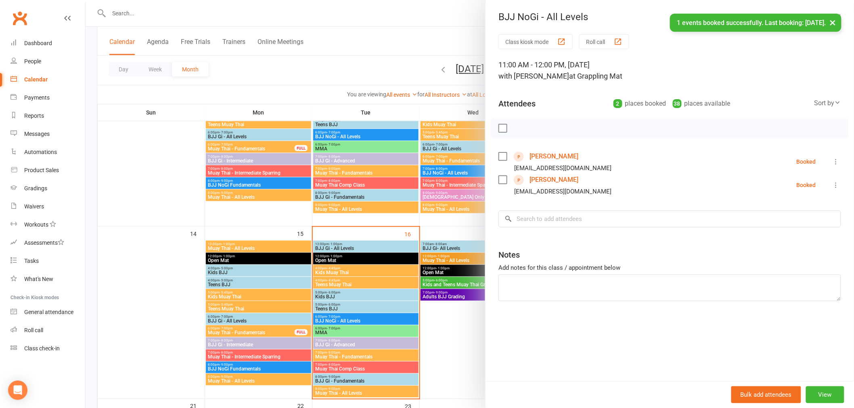
click at [301, 71] on div at bounding box center [470, 204] width 768 height 408
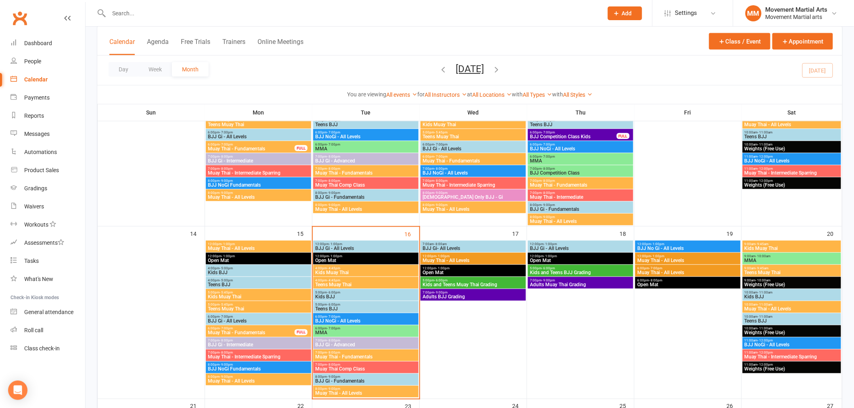
click at [380, 248] on span "BJJ Gi - All Levels" at bounding box center [366, 248] width 102 height 5
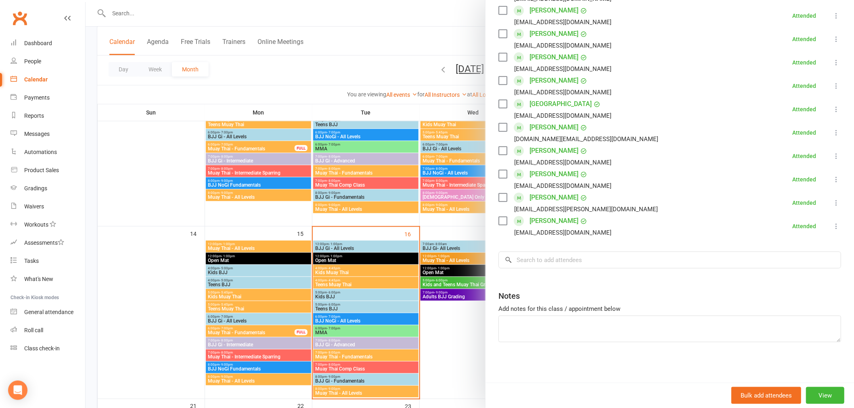
click at [353, 276] on div at bounding box center [470, 204] width 768 height 408
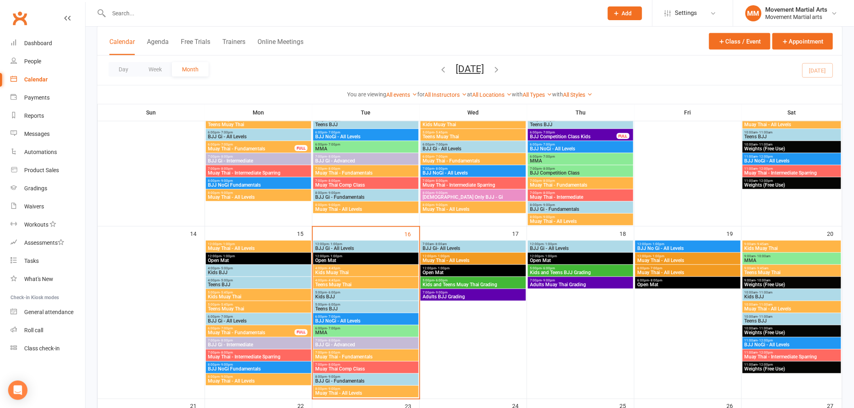
click at [351, 272] on span "Kids Muay Thai" at bounding box center [366, 272] width 102 height 5
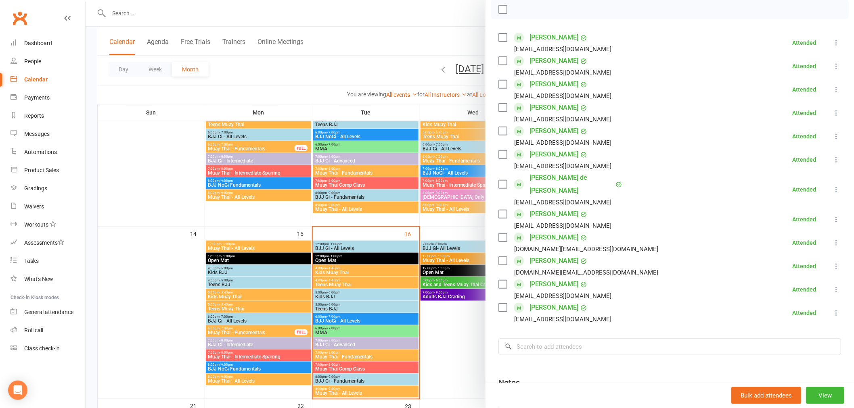
scroll to position [193, 0]
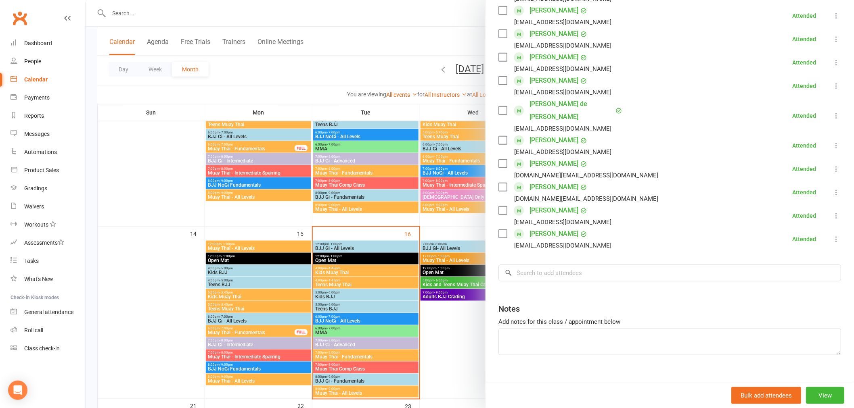
drag, startPoint x: 382, startPoint y: 260, endPoint x: 359, endPoint y: 280, distance: 30.0
click at [381, 260] on div at bounding box center [470, 204] width 768 height 408
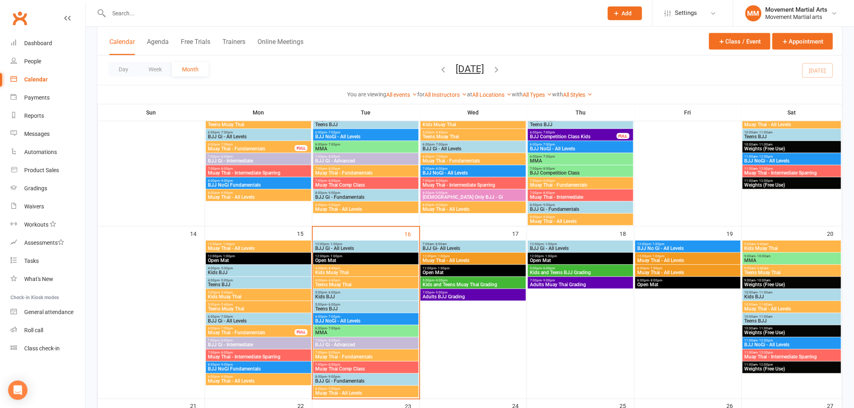
click at [348, 283] on span "Teens Muay Thai" at bounding box center [366, 284] width 102 height 5
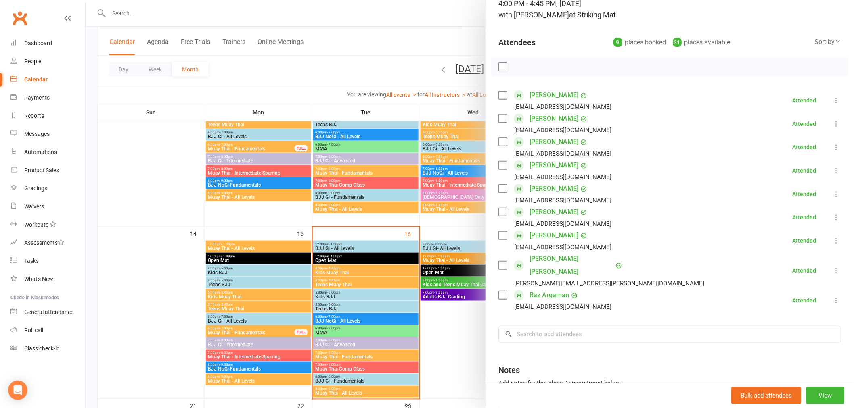
scroll to position [104, 0]
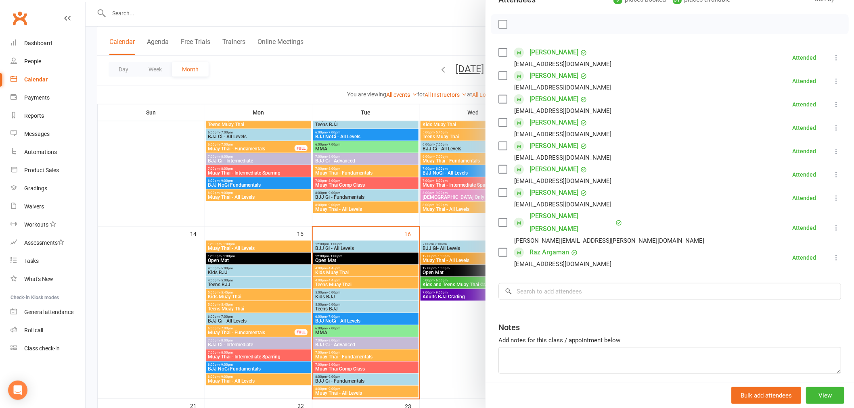
drag, startPoint x: 370, startPoint y: 278, endPoint x: 349, endPoint y: 295, distance: 26.5
click at [369, 279] on div at bounding box center [470, 204] width 768 height 408
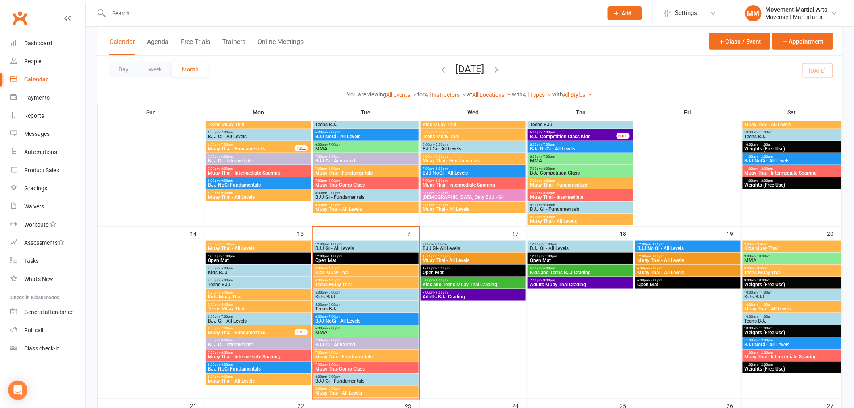
click at [347, 296] on span "Kids BJJ" at bounding box center [366, 297] width 102 height 5
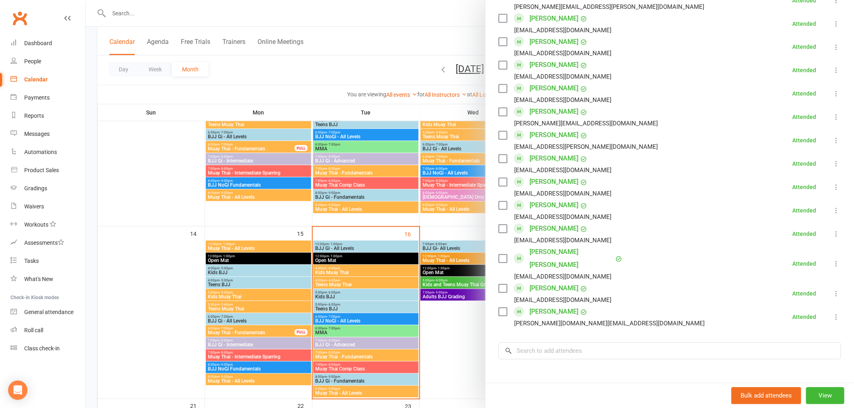
scroll to position [661, 0]
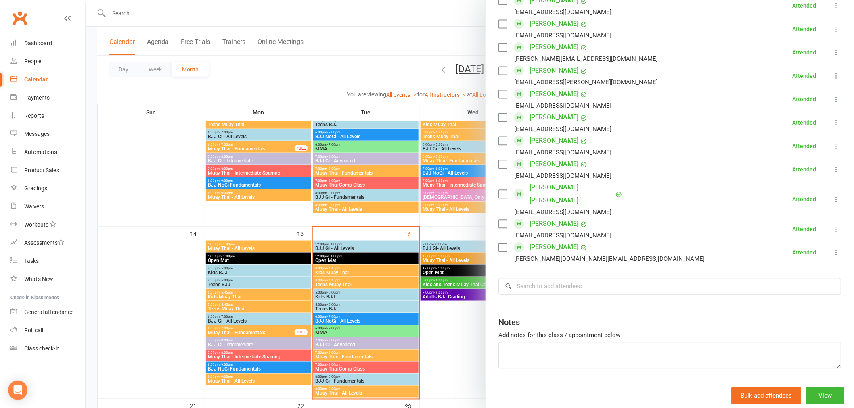
click at [403, 295] on div at bounding box center [470, 204] width 768 height 408
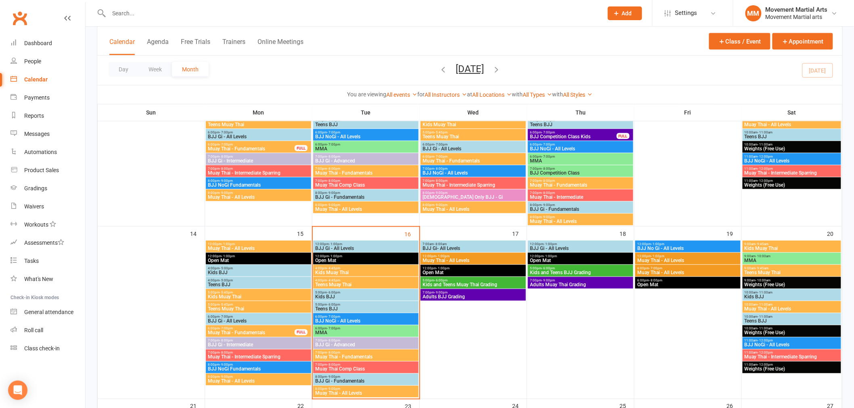
click at [382, 307] on span "Teens BJJ" at bounding box center [366, 309] width 102 height 5
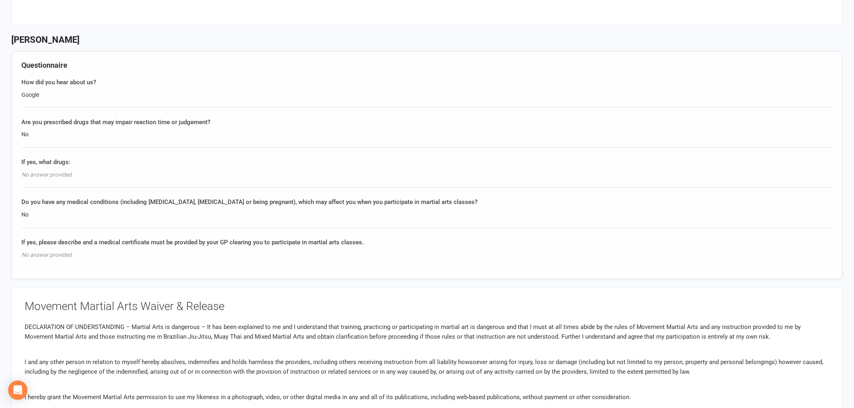
scroll to position [523, 0]
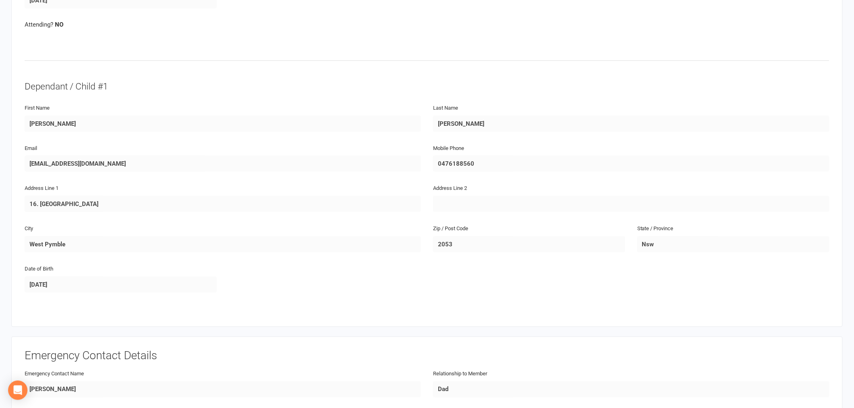
scroll to position [313, 0]
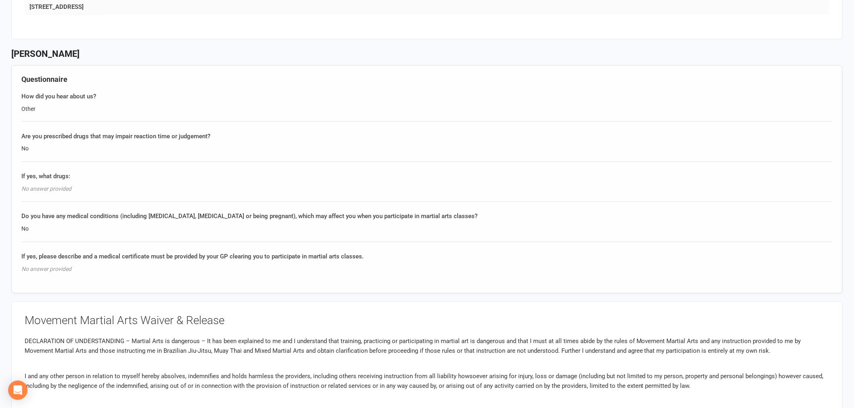
scroll to position [523, 0]
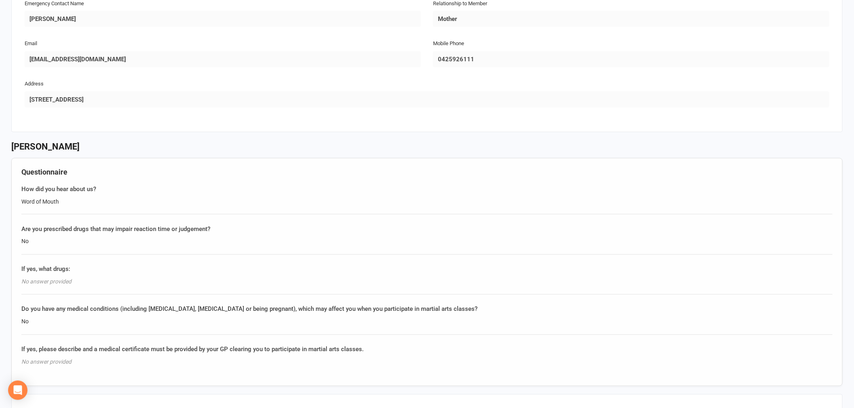
scroll to position [418, 0]
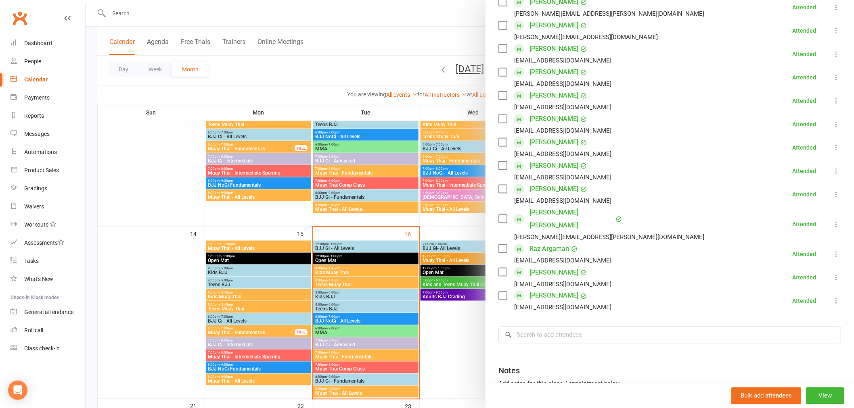
scroll to position [380, 0]
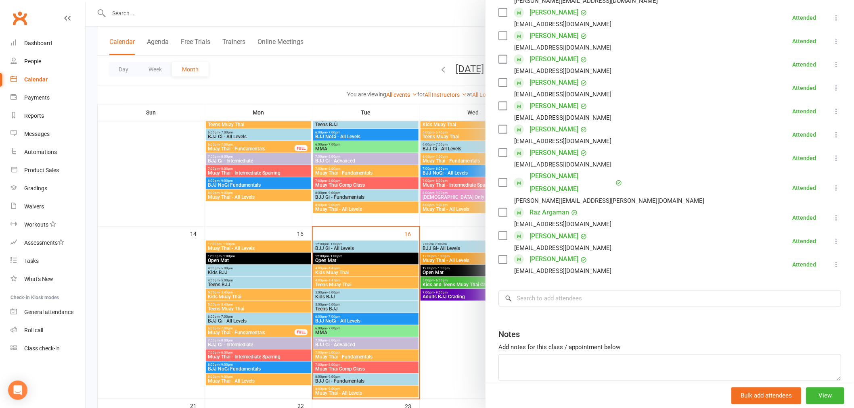
click at [346, 328] on div at bounding box center [470, 204] width 768 height 408
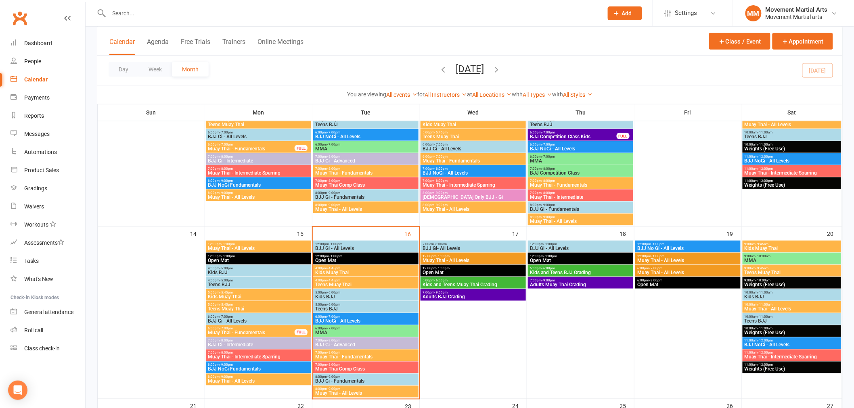
click at [344, 321] on span "BJJ NoGi - All Levels" at bounding box center [366, 321] width 102 height 5
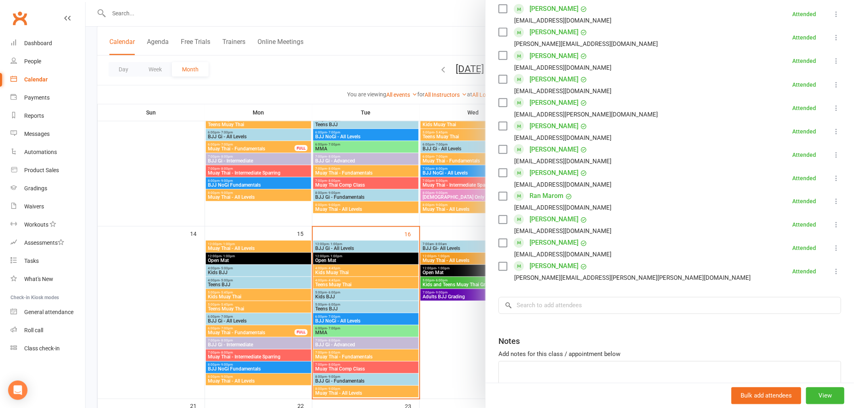
scroll to position [497, 0]
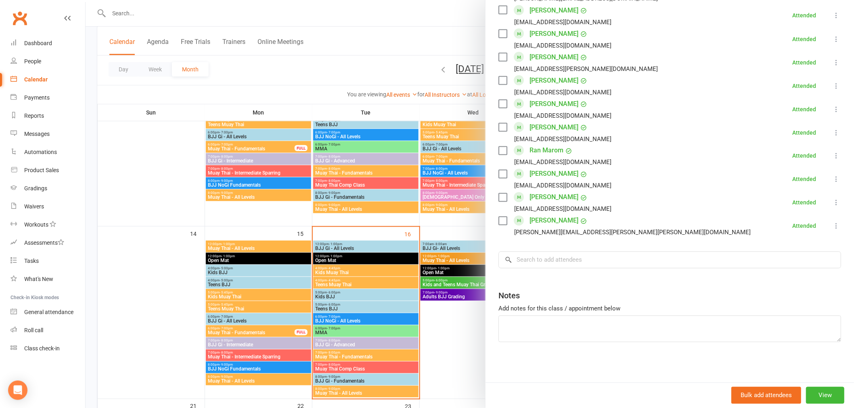
drag, startPoint x: 384, startPoint y: 322, endPoint x: 368, endPoint y: 332, distance: 19.7
click at [382, 324] on div at bounding box center [470, 204] width 768 height 408
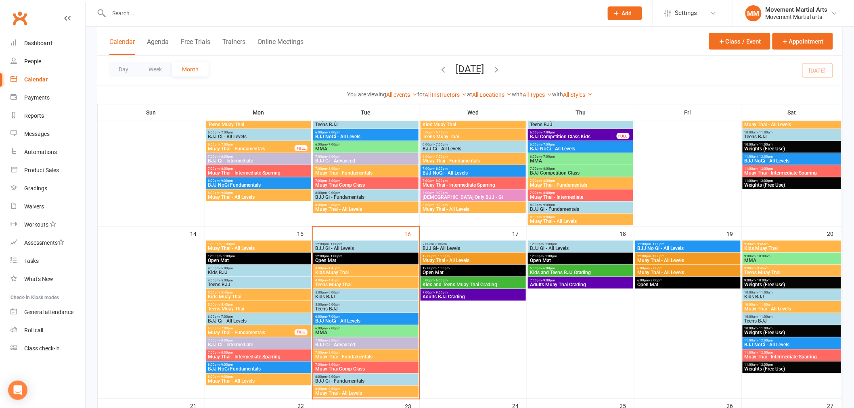
click at [347, 346] on span "BJJ Gi - Advanced" at bounding box center [366, 345] width 102 height 5
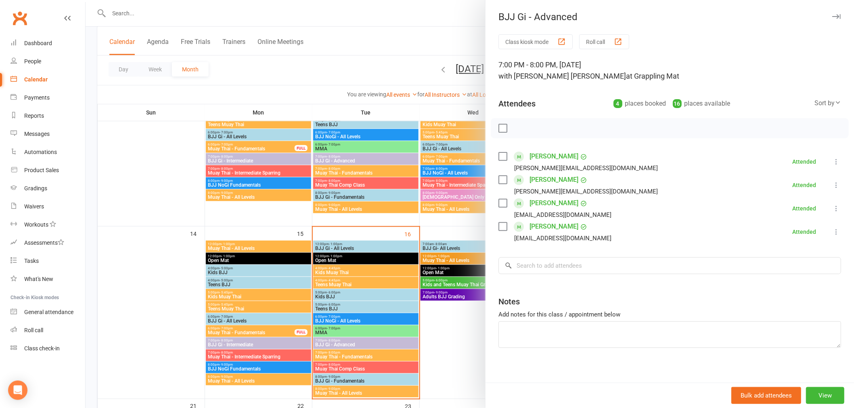
drag, startPoint x: 300, startPoint y: 359, endPoint x: 297, endPoint y: 380, distance: 21.3
click at [298, 361] on div at bounding box center [470, 204] width 768 height 408
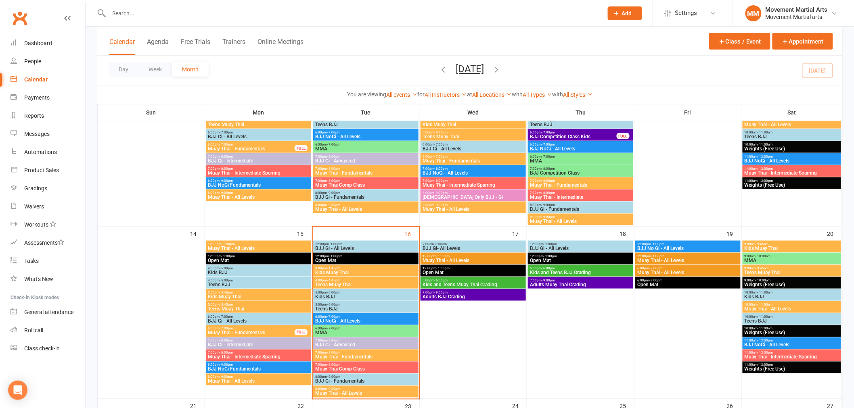
click at [362, 355] on span "Muay Thai - Fundamentals" at bounding box center [366, 357] width 102 height 5
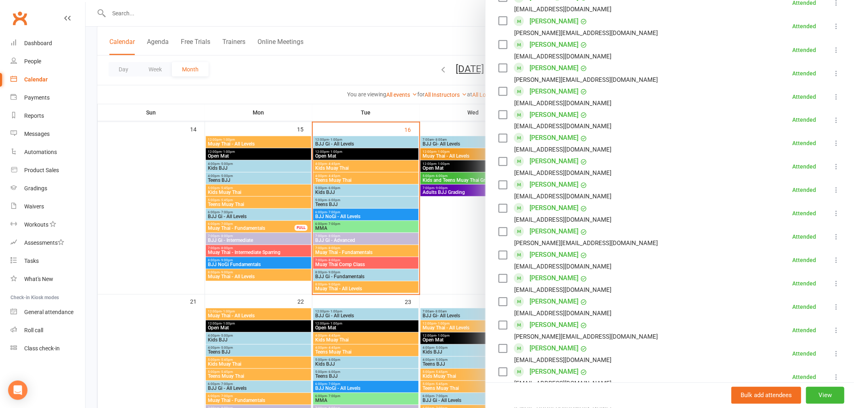
scroll to position [868, 0]
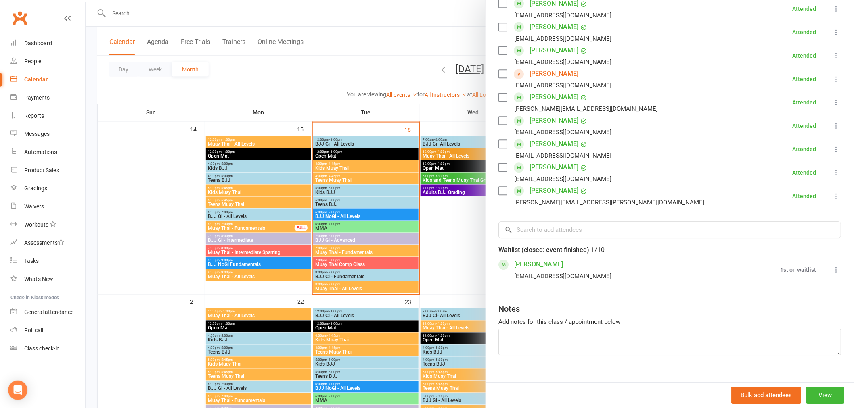
click at [367, 265] on div at bounding box center [470, 204] width 768 height 408
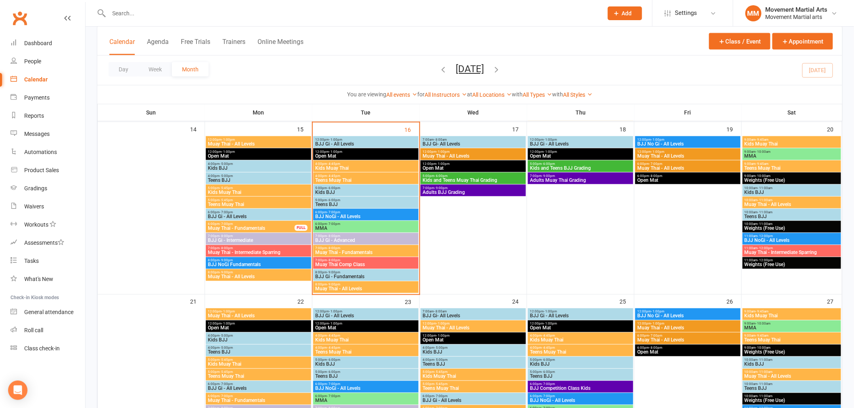
click at [346, 272] on span "8:00pm - 9:00pm" at bounding box center [366, 273] width 102 height 4
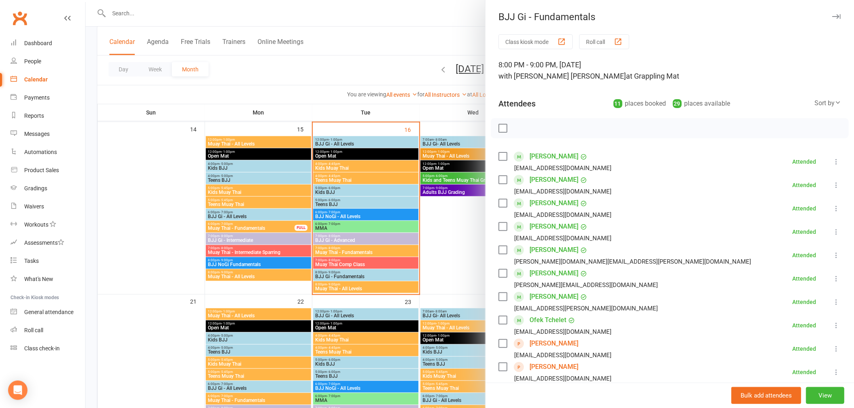
scroll to position [170, 0]
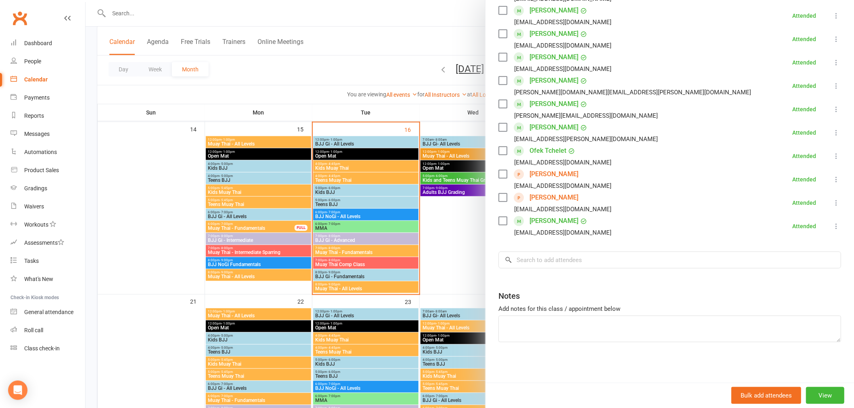
click at [365, 292] on div at bounding box center [470, 204] width 768 height 408
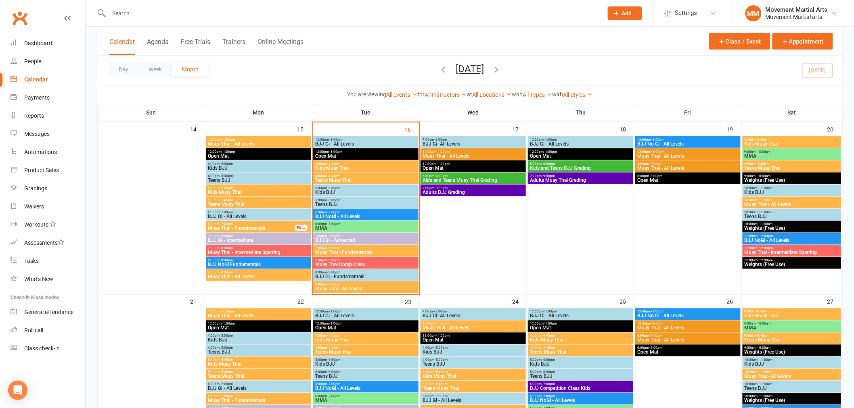
click at [370, 286] on span "8:00pm - 9:00pm" at bounding box center [366, 285] width 102 height 4
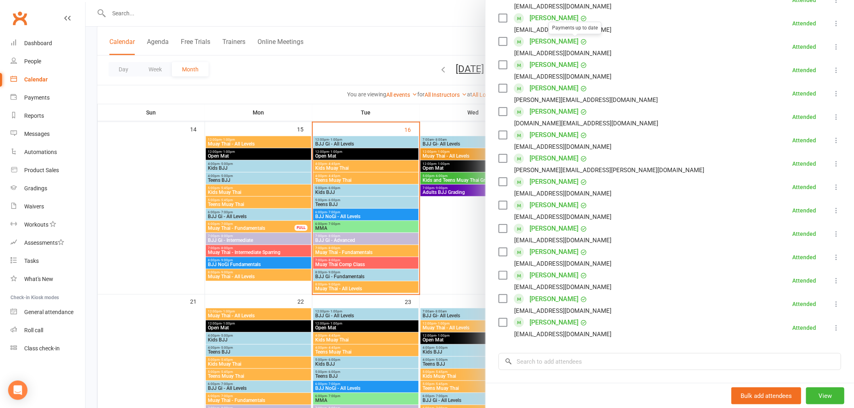
scroll to position [310, 0]
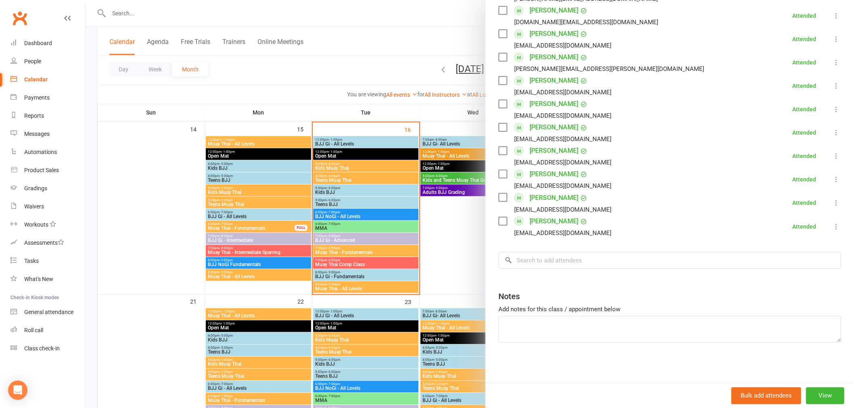
click at [304, 312] on div at bounding box center [470, 204] width 768 height 408
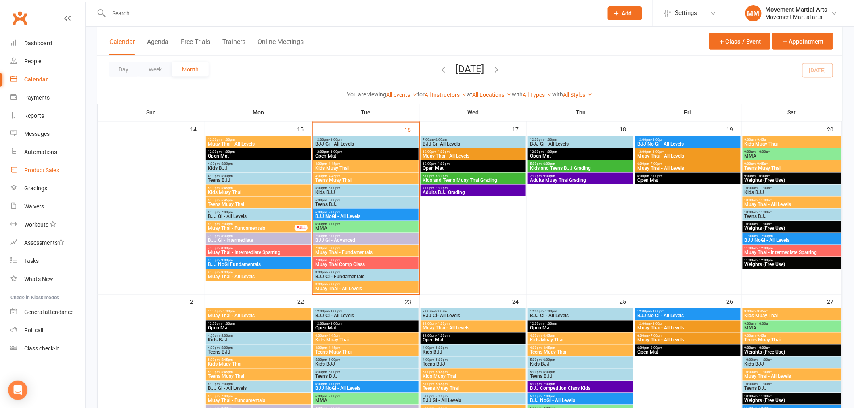
click at [43, 172] on div "Product Sales" at bounding box center [41, 170] width 35 height 6
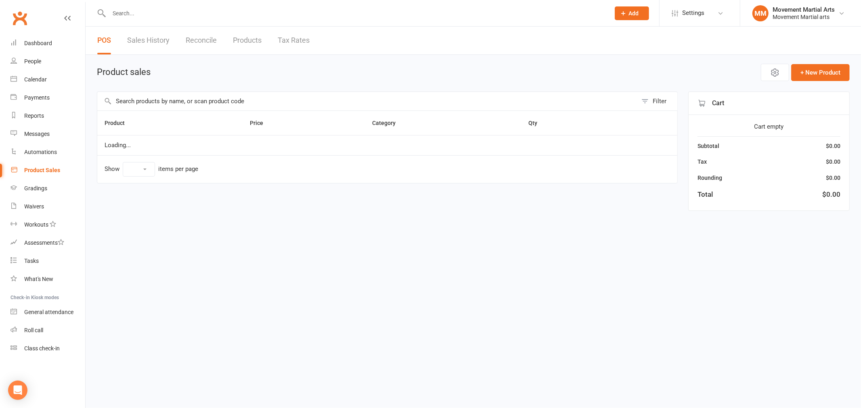
select select "50"
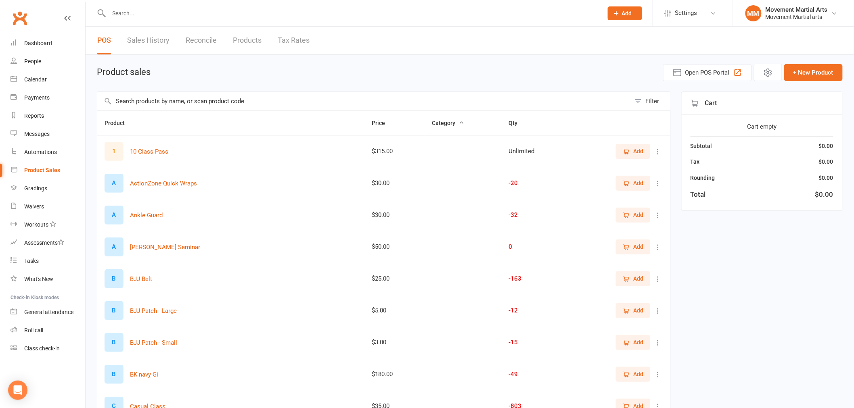
click at [132, 10] on input "text" at bounding box center [352, 13] width 491 height 11
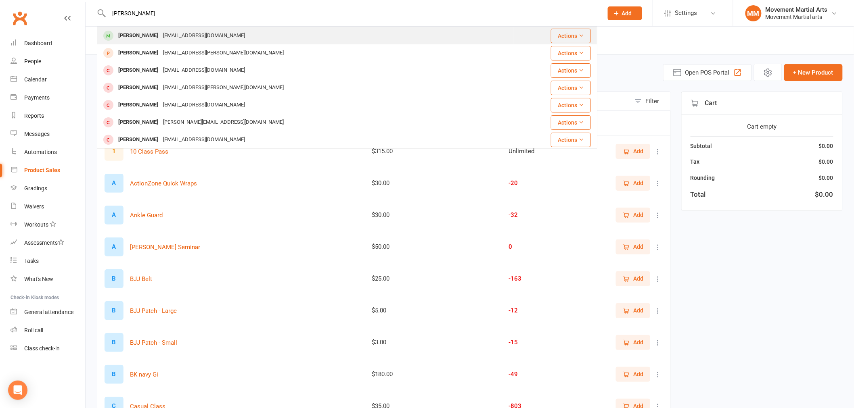
type input "lachlan yu"
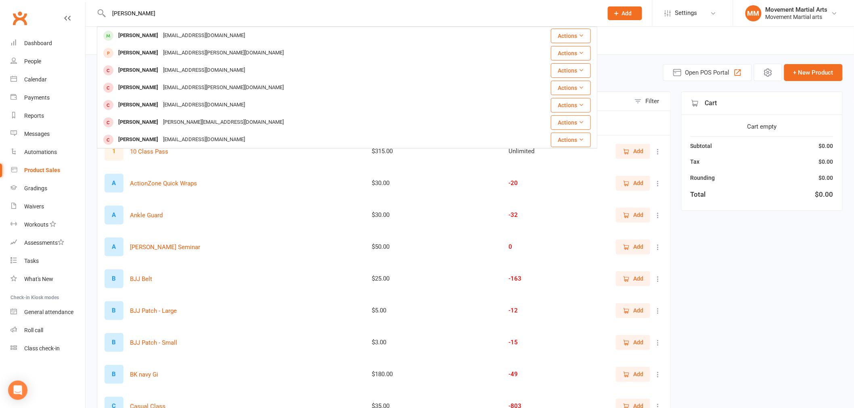
click at [161, 41] on div "cay1386@yahoo.com" at bounding box center [204, 36] width 87 height 12
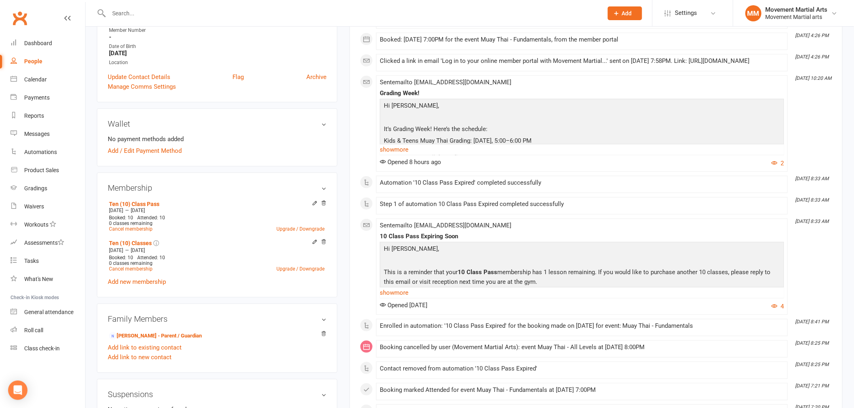
scroll to position [209, 0]
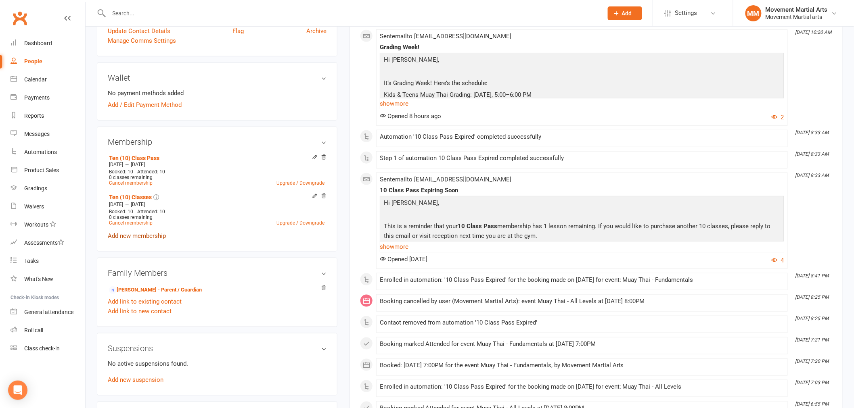
click at [133, 236] on link "Add new membership" at bounding box center [137, 235] width 58 height 7
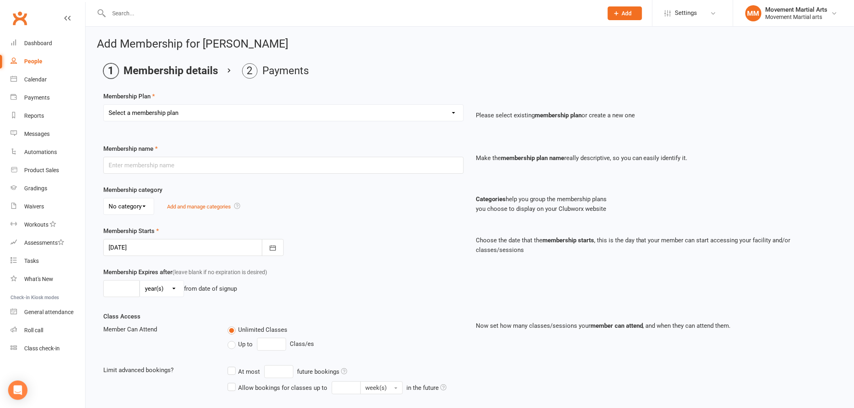
click at [144, 104] on div "Membership Plan Select a membership plan Create new Membership Plan BJJ (2020) …" at bounding box center [469, 112] width 733 height 41
drag, startPoint x: 145, startPoint y: 107, endPoint x: 148, endPoint y: 115, distance: 8.8
click at [146, 107] on select "Select a membership plan Create new Membership Plan BJJ (2020) - Unlimited acce…" at bounding box center [283, 113] width 359 height 16
click at [153, 102] on div "Membership Plan Select a membership plan Create new Membership Plan BJJ (2020) …" at bounding box center [469, 112] width 733 height 41
click at [155, 105] on select "Select a membership plan Create new Membership Plan BJJ (2020) - Unlimited acce…" at bounding box center [283, 113] width 359 height 16
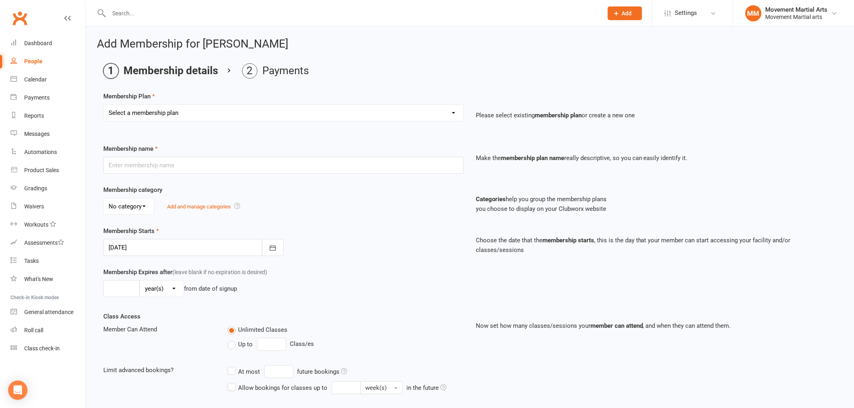
select select "108"
click at [104, 105] on select "Select a membership plan Create new Membership Plan BJJ (2020) - Unlimited acce…" at bounding box center [283, 113] width 359 height 16
type input "Ten (10) Class Pass"
select select "1"
type input "1"
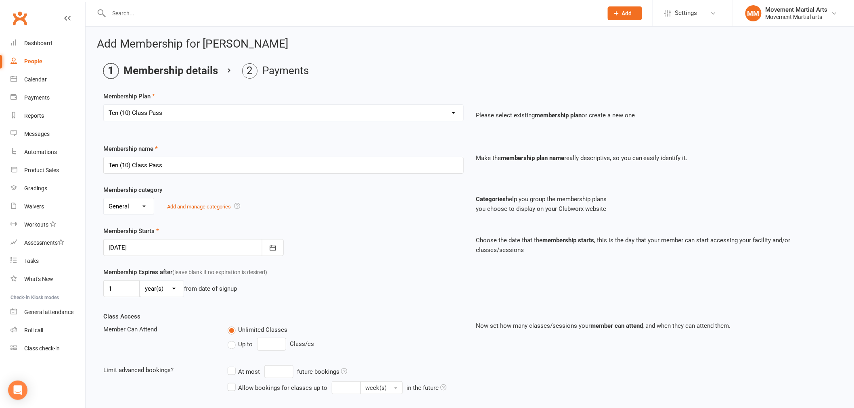
type input "10"
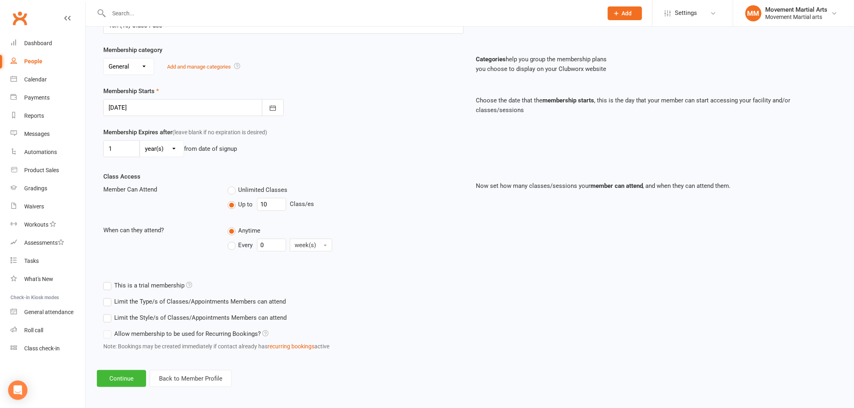
scroll to position [142, 0]
click at [130, 380] on button "Continue" at bounding box center [121, 376] width 49 height 17
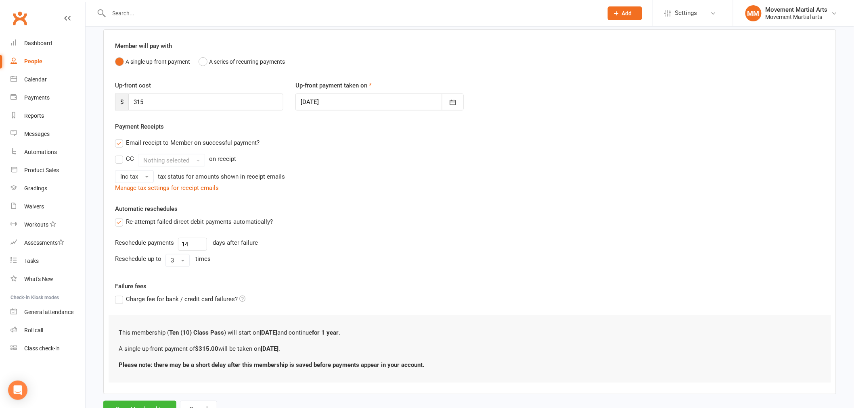
scroll to position [96, 0]
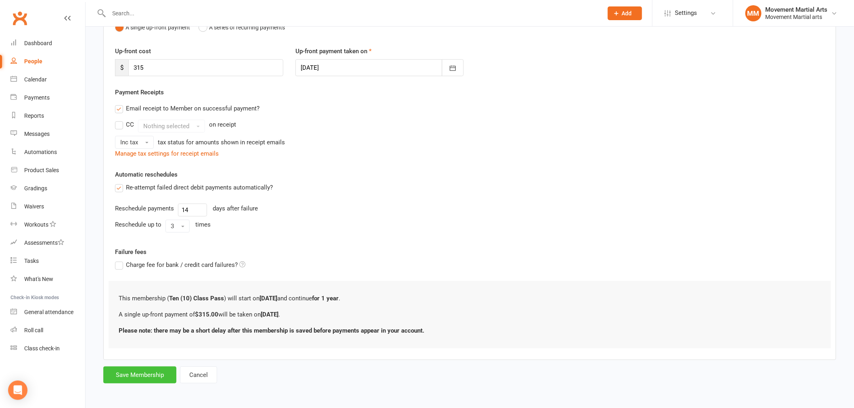
click at [132, 376] on button "Save Membership" at bounding box center [139, 375] width 73 height 17
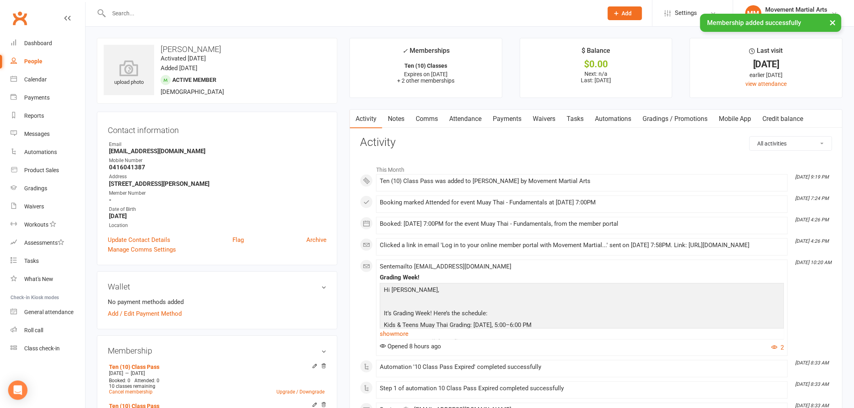
click at [514, 117] on link "Payments" at bounding box center [507, 119] width 40 height 19
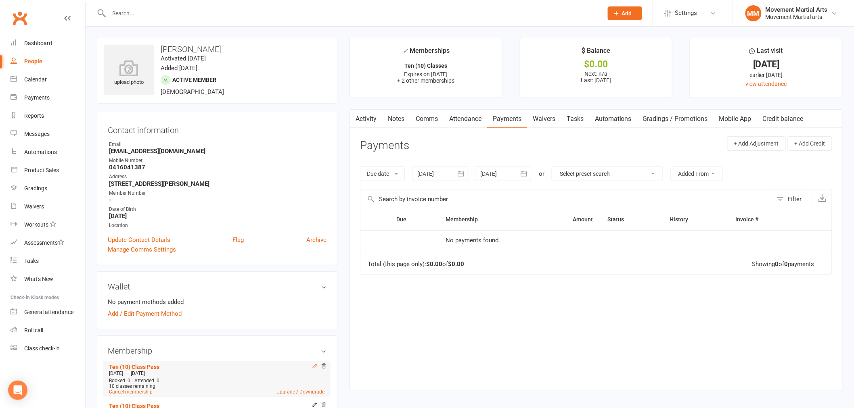
click at [314, 366] on icon at bounding box center [315, 366] width 6 height 6
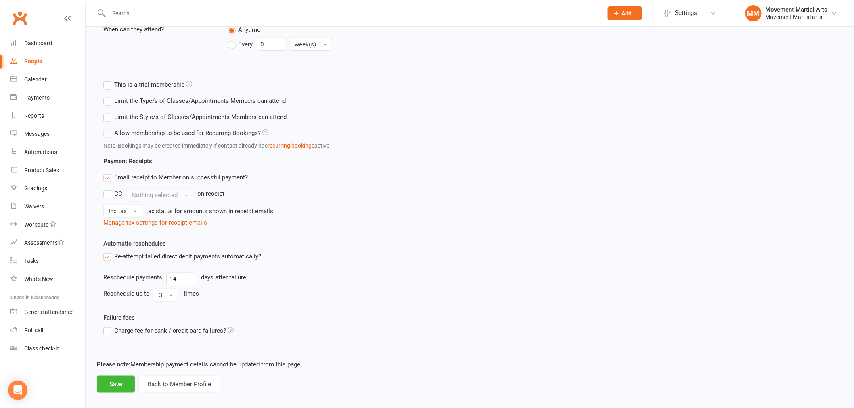
scroll to position [250, 0]
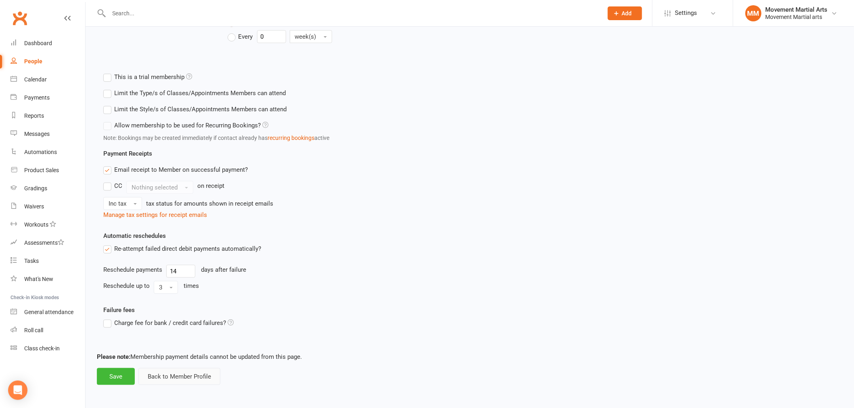
click at [181, 383] on button "Back to Member Profile" at bounding box center [179, 376] width 82 height 17
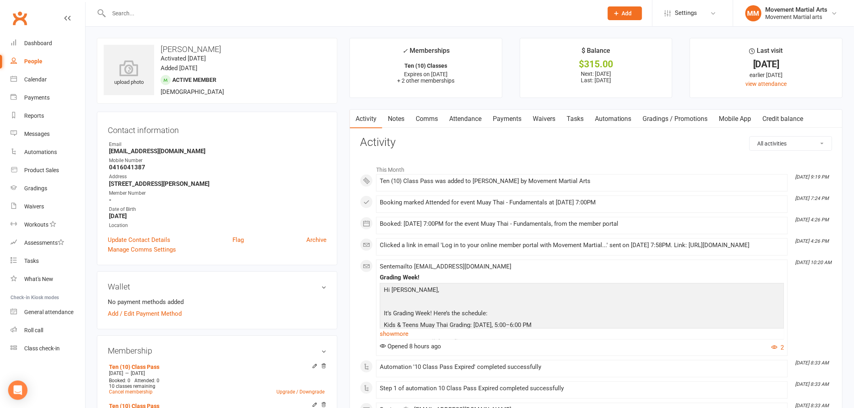
click at [507, 118] on link "Payments" at bounding box center [507, 119] width 40 height 19
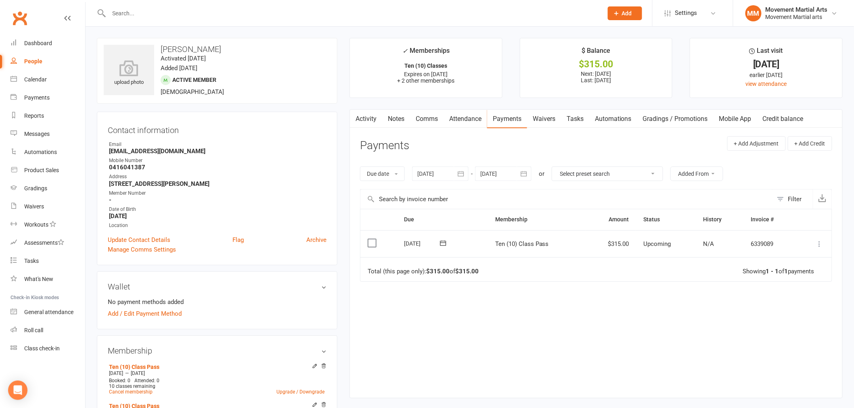
click at [823, 246] on button at bounding box center [820, 244] width 10 height 10
click at [802, 257] on link "Mark as Paid (Cash)" at bounding box center [784, 260] width 80 height 16
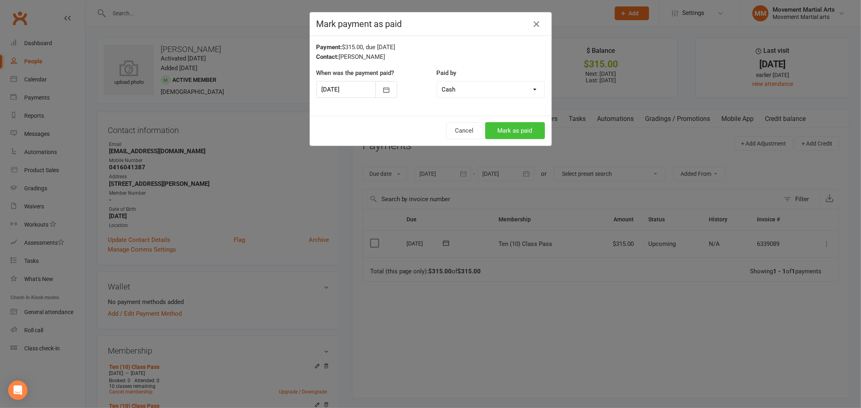
click at [506, 131] on button "Mark as paid" at bounding box center [515, 130] width 60 height 17
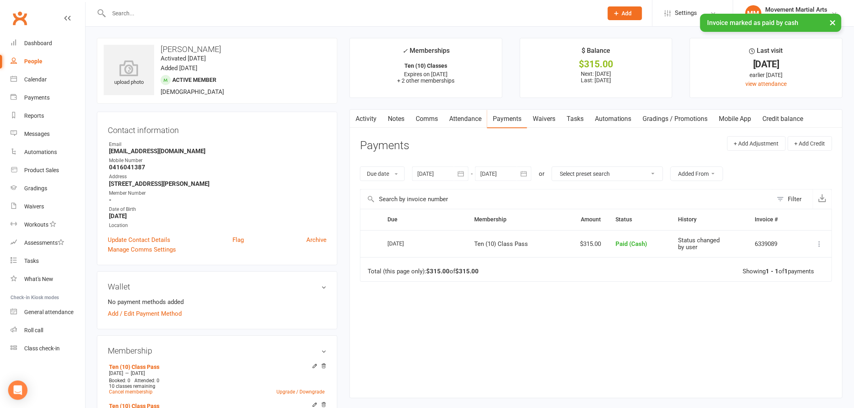
click at [376, 118] on link "Activity" at bounding box center [366, 119] width 32 height 19
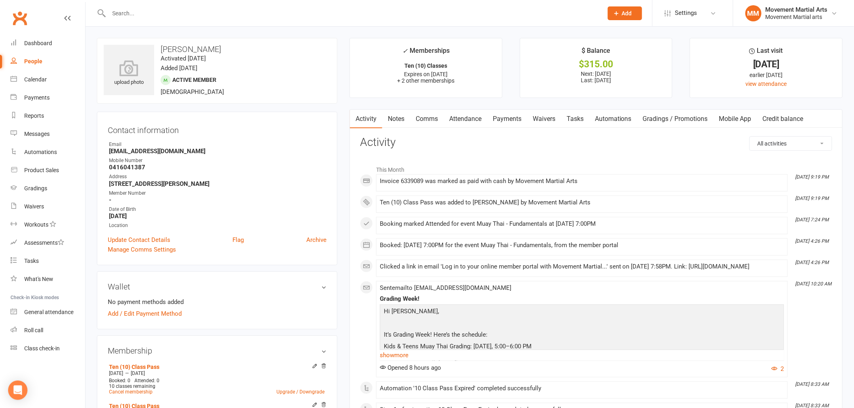
click at [496, 115] on link "Payments" at bounding box center [507, 119] width 40 height 19
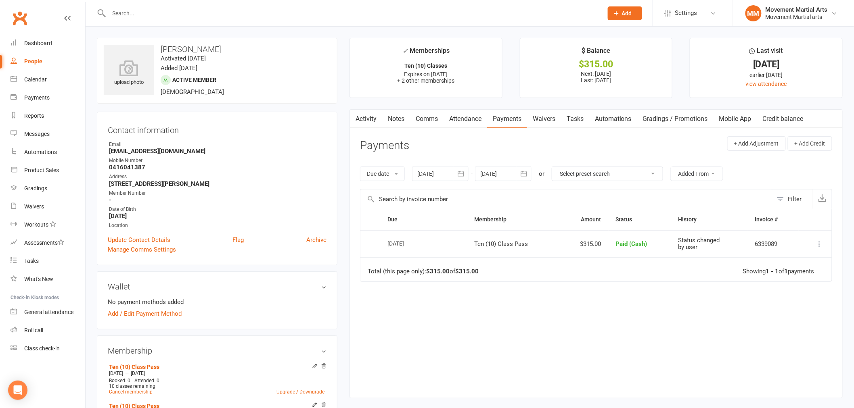
click at [823, 247] on button at bounding box center [820, 244] width 10 height 10
click at [655, 334] on div "Due Contact Membership Amount Status History Invoice # Select this 16 Sep 2025 …" at bounding box center [596, 297] width 472 height 177
click at [361, 116] on link "Activity" at bounding box center [366, 119] width 32 height 19
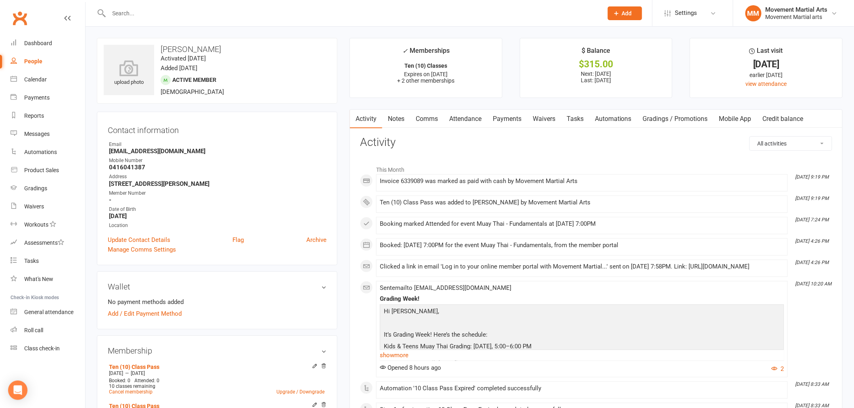
click at [505, 121] on link "Payments" at bounding box center [507, 119] width 40 height 19
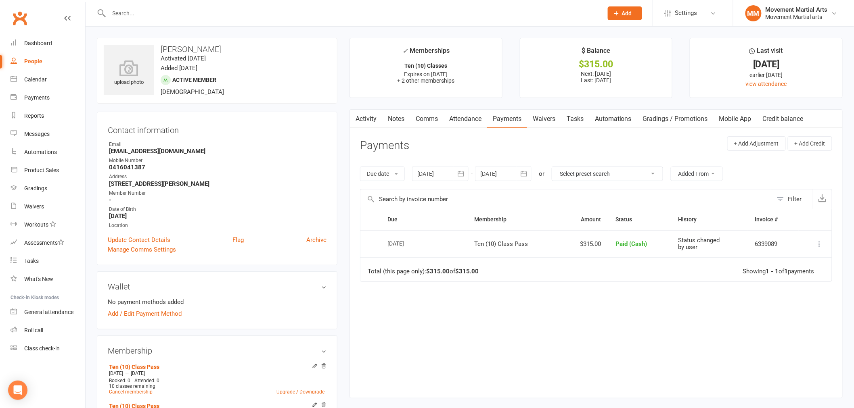
click at [822, 244] on icon at bounding box center [819, 244] width 8 height 8
click at [806, 301] on link "View invoice receipt" at bounding box center [784, 308] width 80 height 16
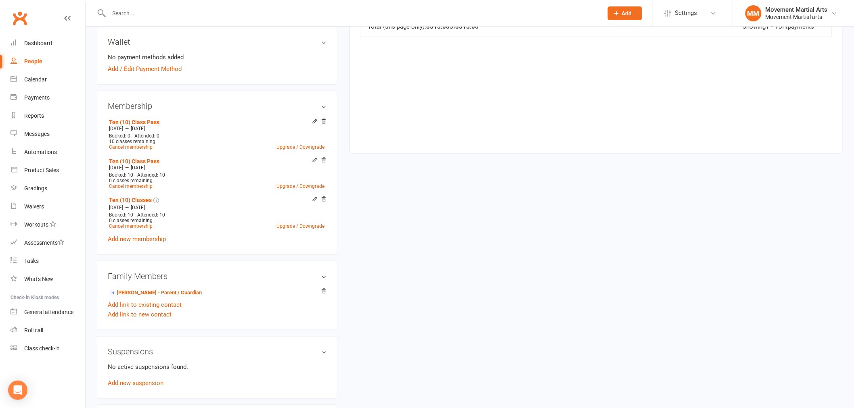
scroll to position [313, 0]
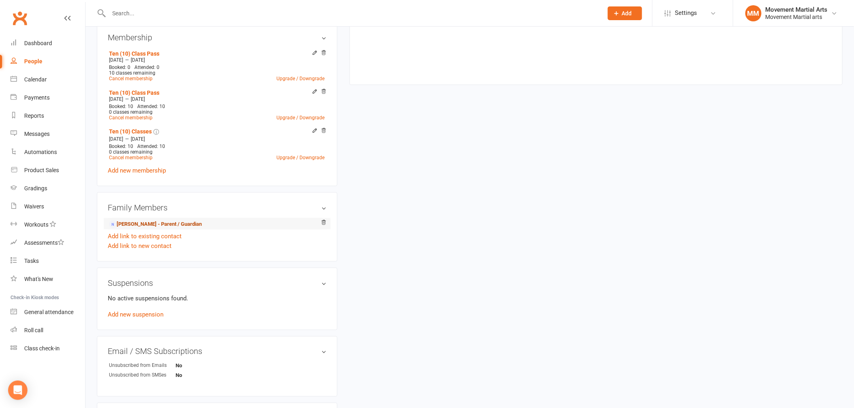
click at [131, 222] on link "Derek Yu - Parent / Guardian" at bounding box center [155, 224] width 93 height 8
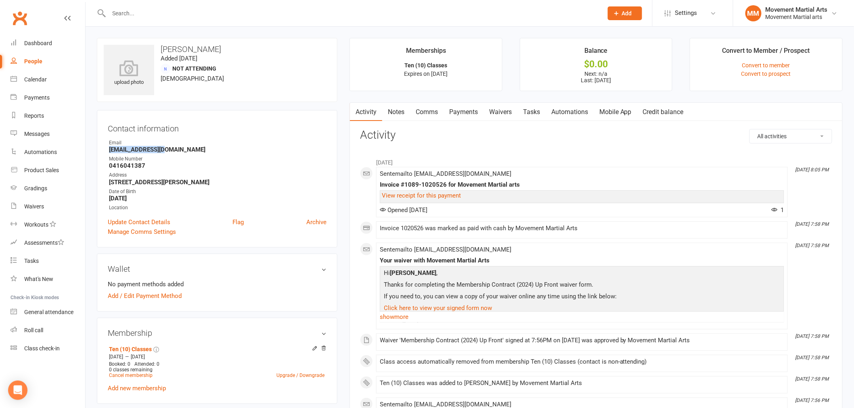
drag, startPoint x: 155, startPoint y: 147, endPoint x: 108, endPoint y: 148, distance: 47.6
click at [108, 148] on li "Email cay1386@yahoo.com" at bounding box center [217, 146] width 219 height 14
click at [188, 151] on strong "cay1386@yahoo.com" at bounding box center [217, 149] width 217 height 7
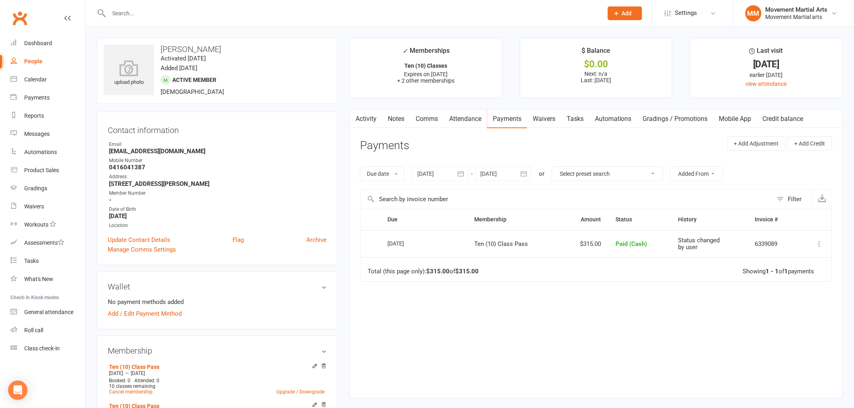
click at [368, 118] on link "Activity" at bounding box center [366, 119] width 32 height 19
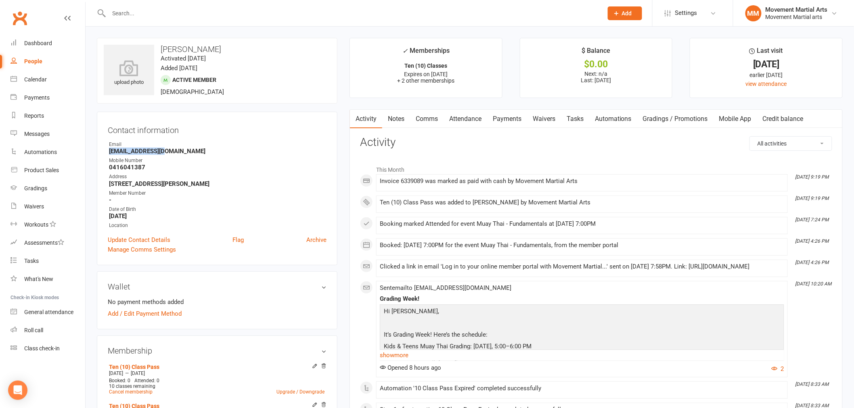
drag, startPoint x: 170, startPoint y: 150, endPoint x: 106, endPoint y: 152, distance: 64.6
click at [106, 152] on div "Contact information Owner Email cay1386@yahoo.com Mobile Number 0416041387 Addr…" at bounding box center [217, 189] width 240 height 154
copy strong "cay1386@yahoo.com"
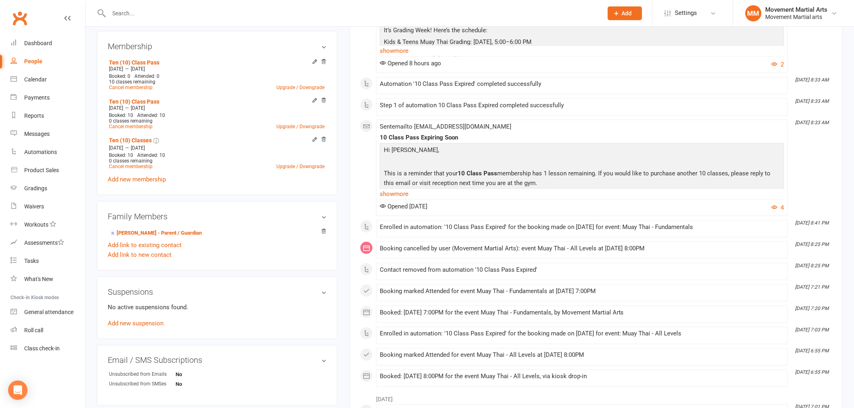
scroll to position [313, 0]
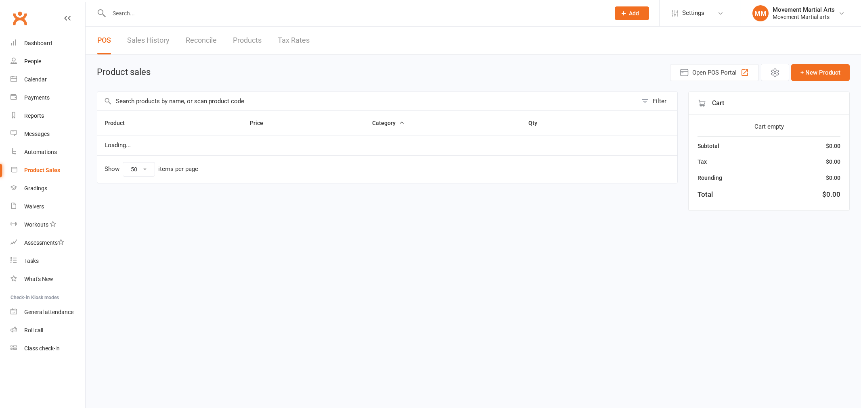
select select "50"
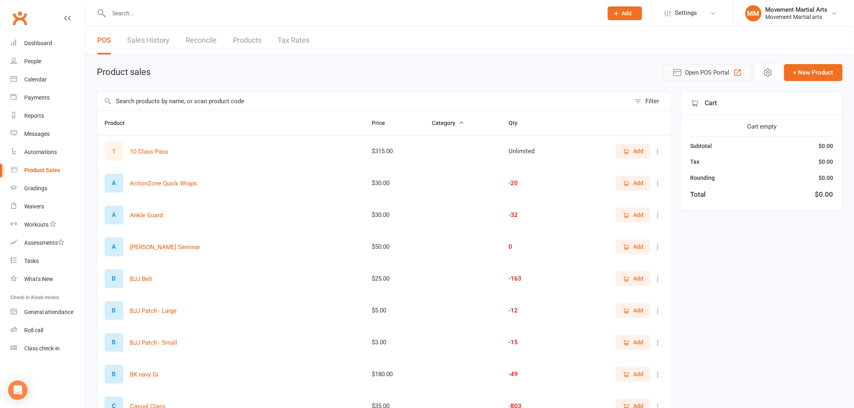
click at [717, 69] on span "Open POS Portal" at bounding box center [707, 73] width 44 height 10
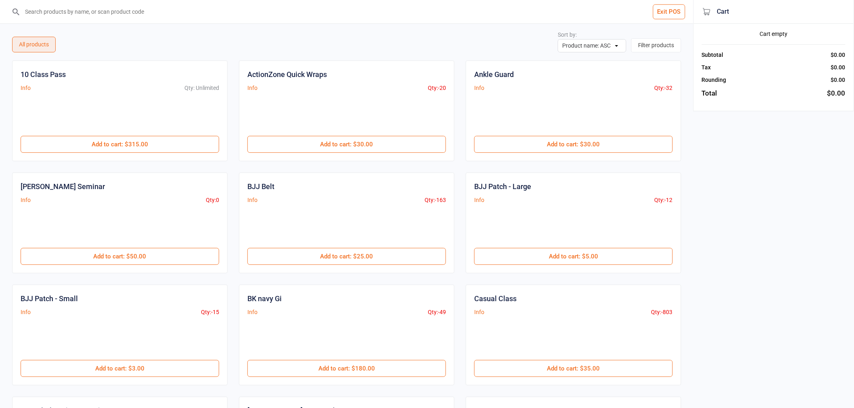
click at [150, 15] on input "search" at bounding box center [351, 11] width 661 height 23
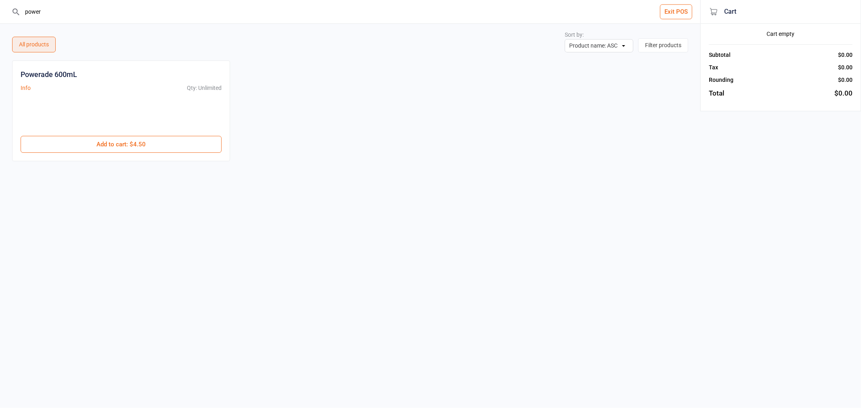
click at [140, 155] on div "Powerade 600mL Info Qty: Unlimited $4.50 Add to cart : $4.50" at bounding box center [121, 111] width 218 height 101
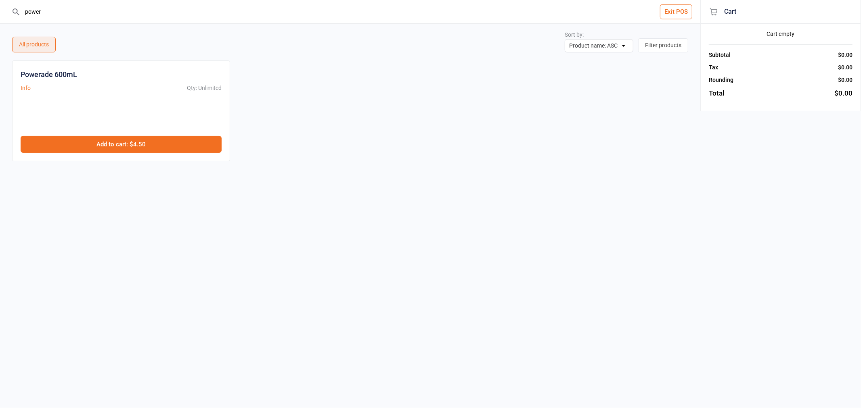
click at [148, 146] on button "Add to cart : $4.50" at bounding box center [121, 144] width 201 height 17
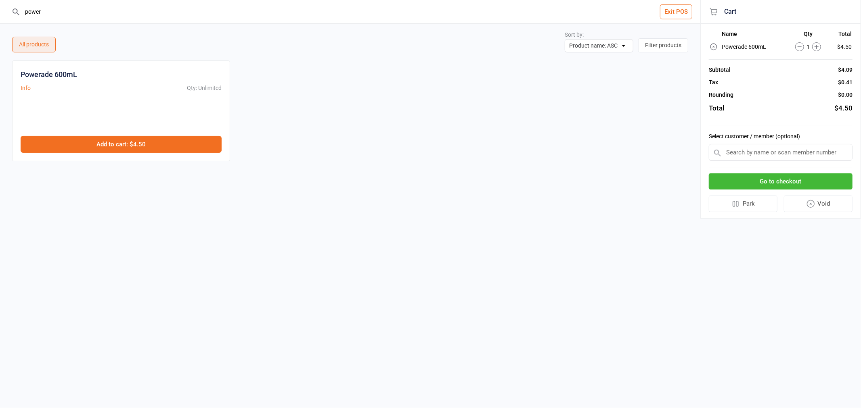
click at [148, 146] on button "Add to cart : $4.50" at bounding box center [121, 144] width 201 height 17
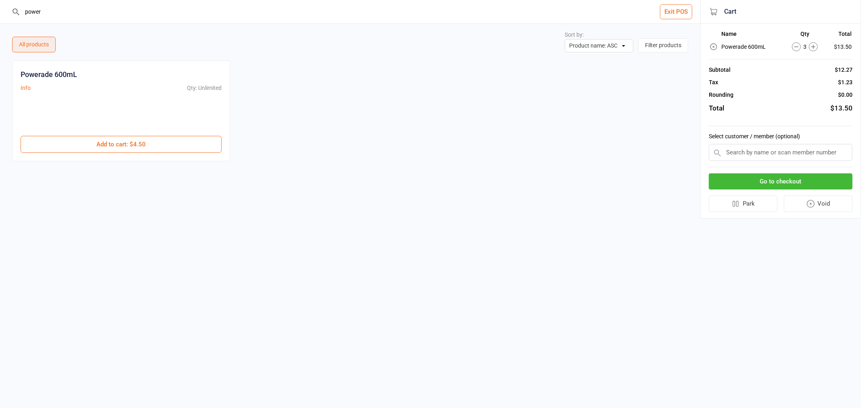
click at [67, 13] on input "power" at bounding box center [355, 11] width 668 height 23
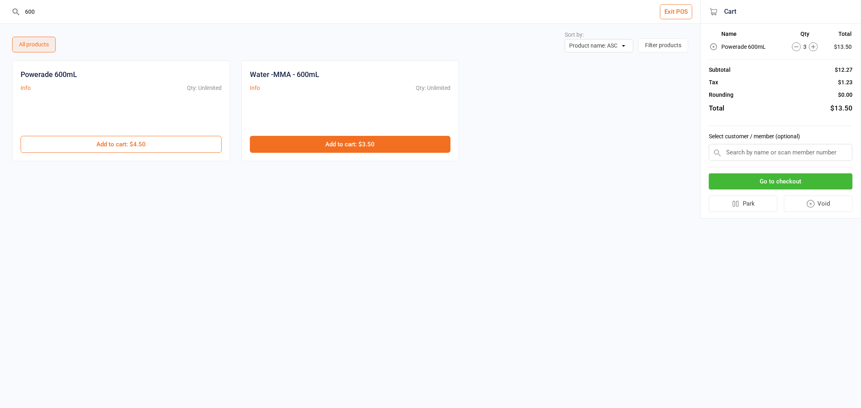
click at [353, 144] on button "Add to cart : $3.50" at bounding box center [350, 144] width 201 height 17
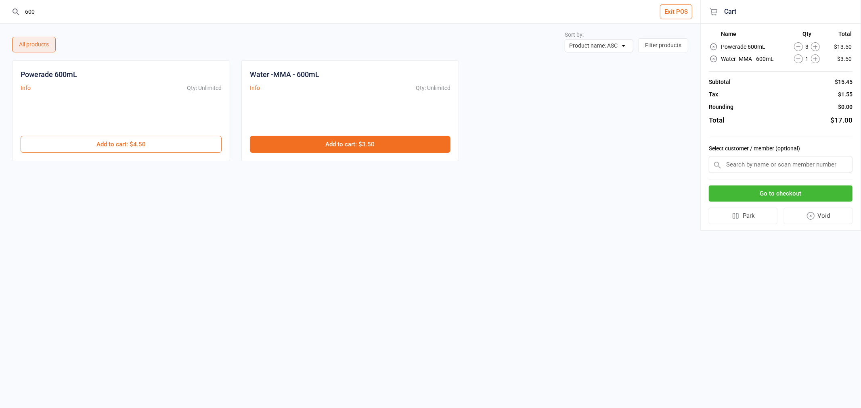
click at [353, 144] on button "Add to cart : $3.50" at bounding box center [350, 144] width 201 height 17
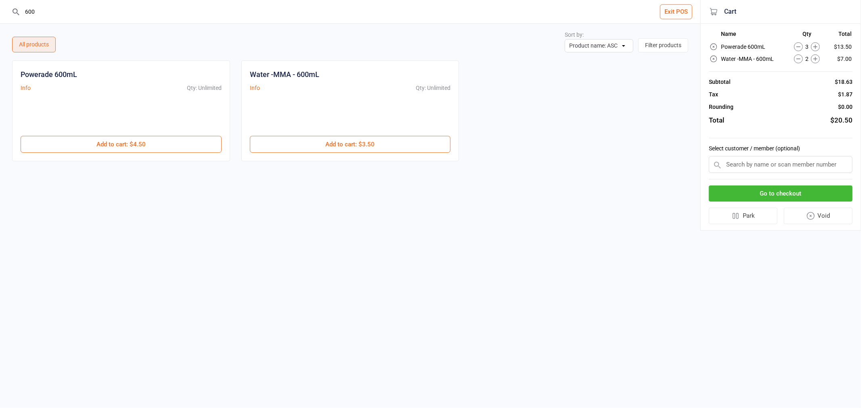
click at [109, 10] on input "600" at bounding box center [355, 11] width 668 height 23
drag, startPoint x: 146, startPoint y: 141, endPoint x: 107, endPoint y: 67, distance: 83.7
click at [146, 140] on button "Add to cart : $20.00" at bounding box center [121, 144] width 201 height 17
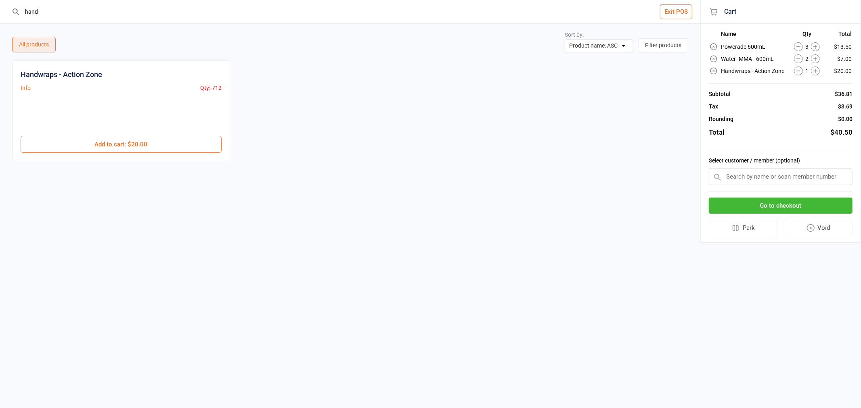
click at [73, 17] on input "hand" at bounding box center [355, 11] width 668 height 23
click at [72, 17] on input "hand" at bounding box center [355, 11] width 668 height 23
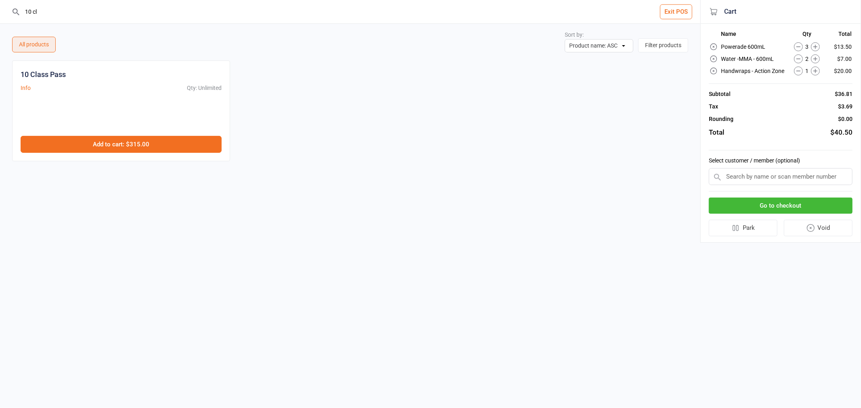
click at [115, 142] on button "Add to cart : $315.00" at bounding box center [121, 144] width 201 height 17
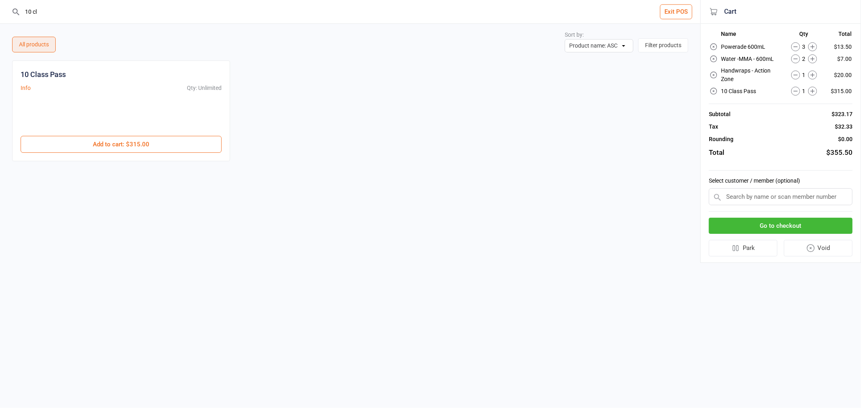
drag, startPoint x: 70, startPoint y: 5, endPoint x: 0, endPoint y: 0, distance: 70.4
click at [0, 0] on header "10 cl Exit POS" at bounding box center [350, 12] width 700 height 24
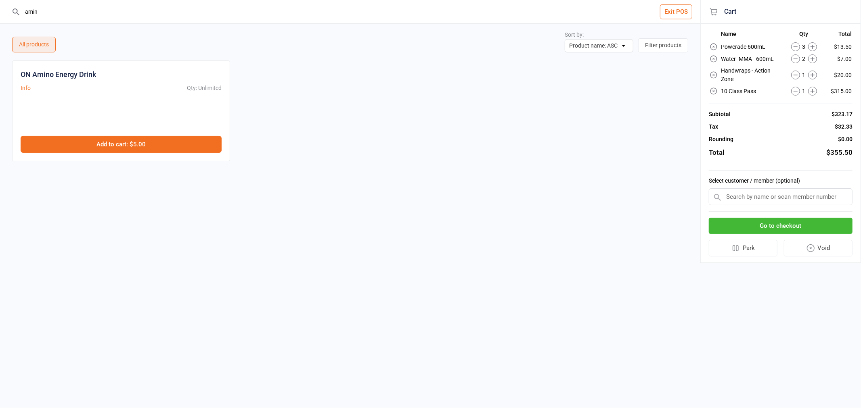
type input "amin"
click at [186, 136] on button "Add to cart : $5.00" at bounding box center [121, 144] width 201 height 17
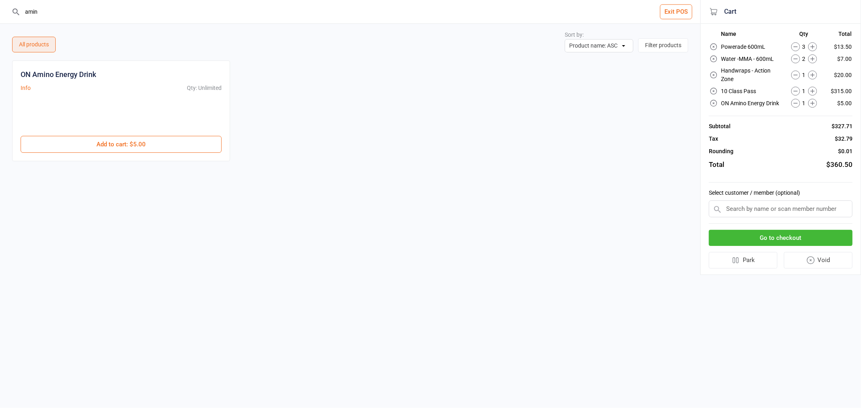
click at [802, 231] on button "Go to checkout" at bounding box center [780, 238] width 144 height 17
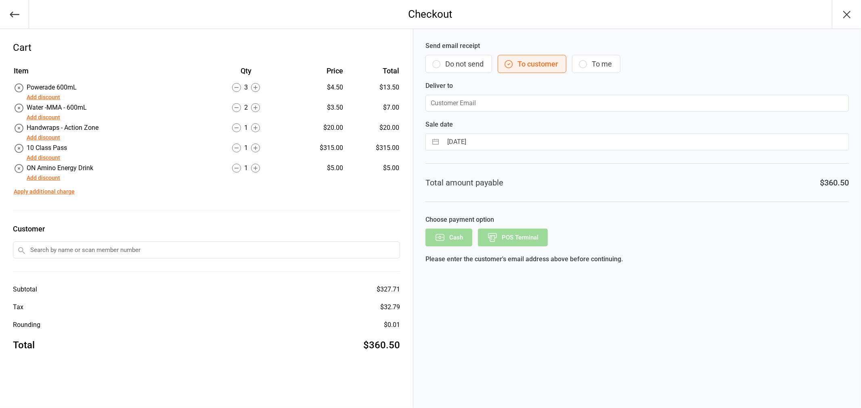
click at [618, 69] on button "To me" at bounding box center [596, 64] width 48 height 18
type input "[EMAIL_ADDRESS][DOMAIN_NAME]"
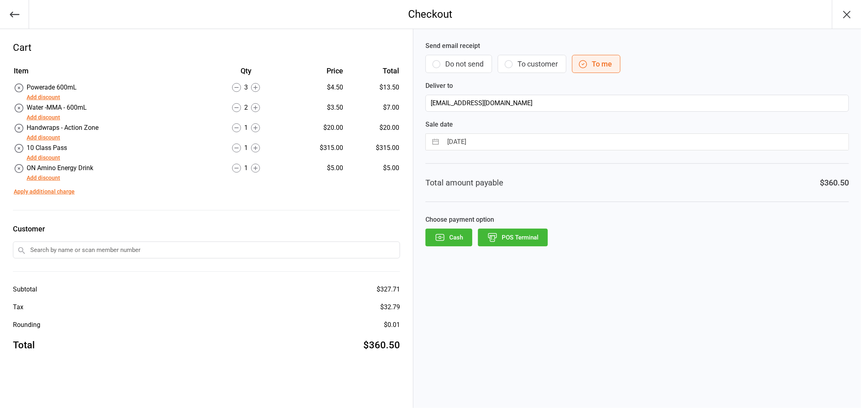
click at [523, 236] on button "POS Terminal" at bounding box center [513, 238] width 70 height 18
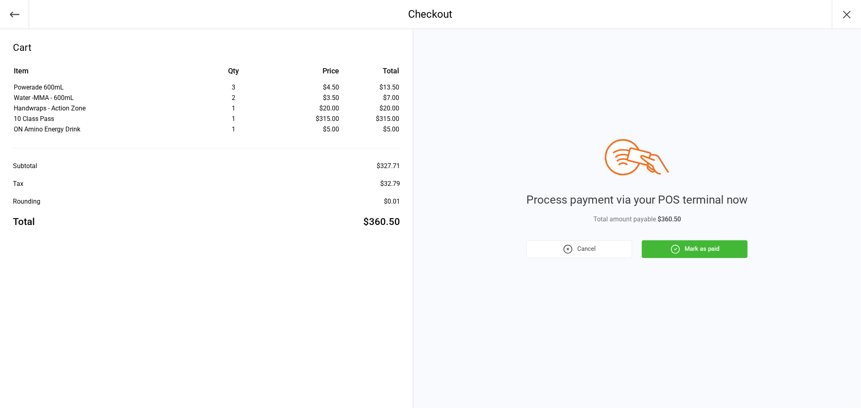
click at [700, 244] on button "Mark as paid" at bounding box center [694, 249] width 106 height 18
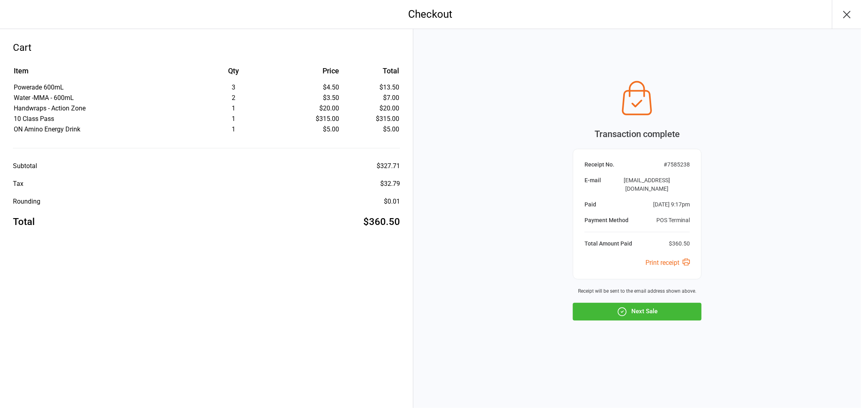
drag, startPoint x: 629, startPoint y: 311, endPoint x: 622, endPoint y: 309, distance: 7.9
click at [630, 311] on button "Next Sale" at bounding box center [636, 312] width 129 height 18
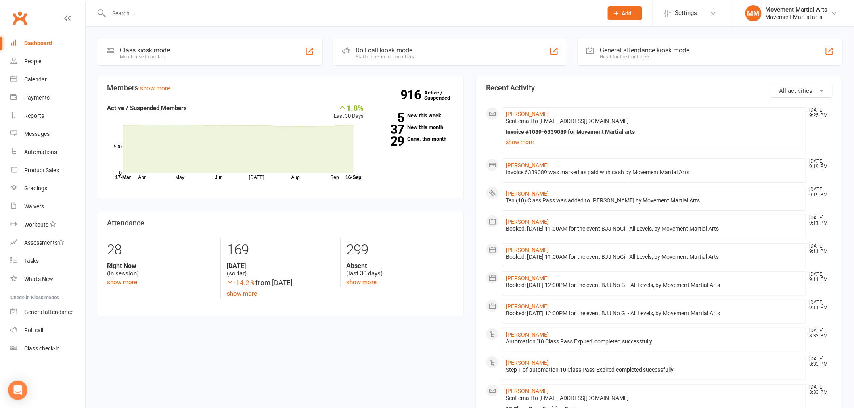
click at [183, 11] on input "text" at bounding box center [352, 13] width 491 height 11
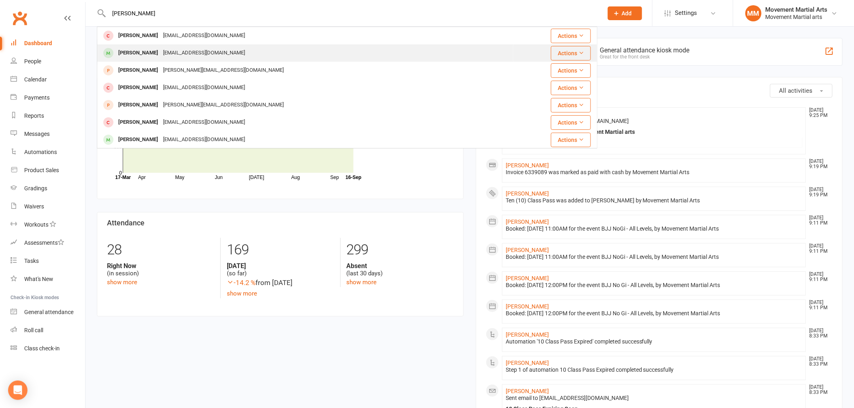
type input "[PERSON_NAME]"
click at [192, 50] on div "[EMAIL_ADDRESS][DOMAIN_NAME]" at bounding box center [204, 53] width 87 height 12
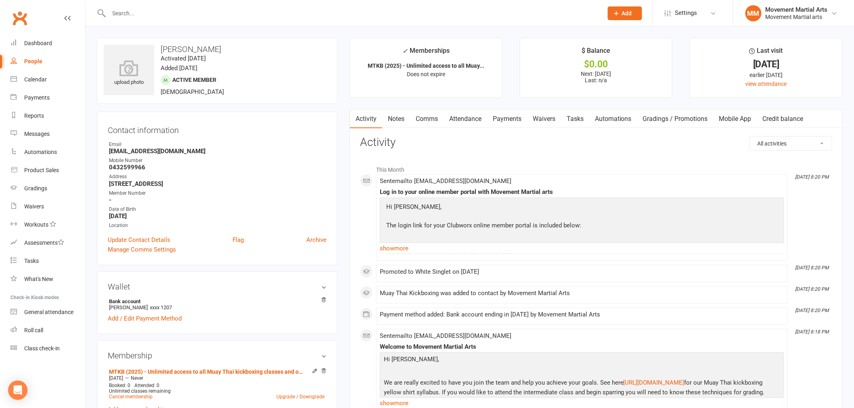
click at [511, 120] on link "Payments" at bounding box center [507, 119] width 40 height 19
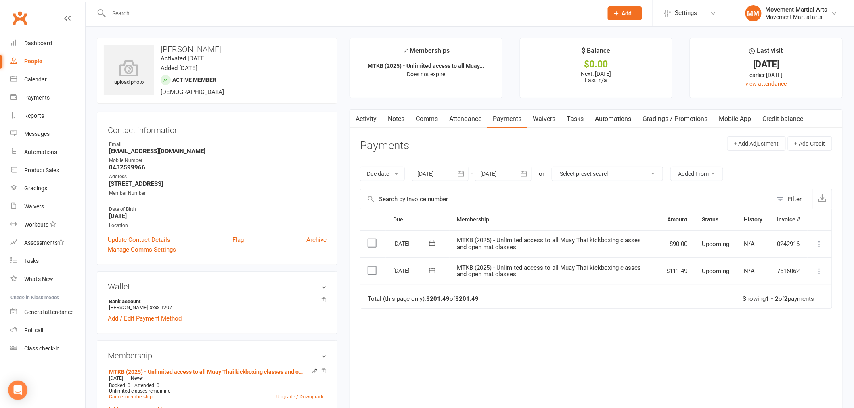
click at [490, 171] on div at bounding box center [503, 174] width 56 height 15
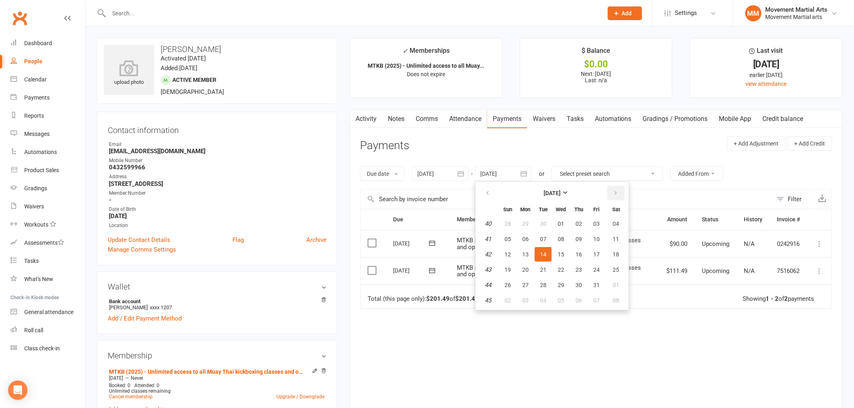
click at [614, 190] on icon "button" at bounding box center [615, 193] width 6 height 6
click at [612, 273] on button "27" at bounding box center [616, 270] width 21 height 15
type input "[DATE]"
